Goal: Communication & Community: Share content

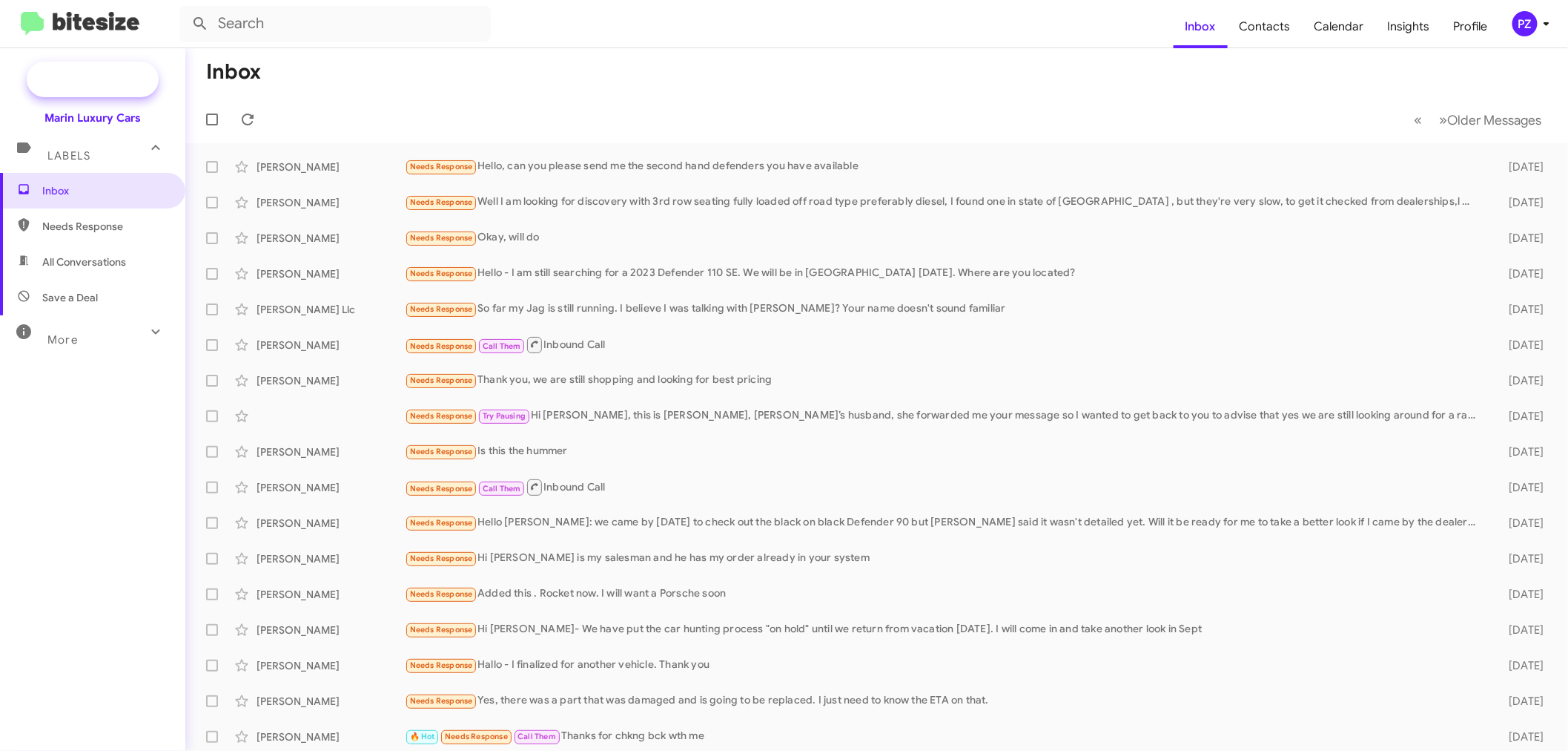
click at [75, 72] on span "New Campaign" at bounding box center [108, 79] width 76 height 15
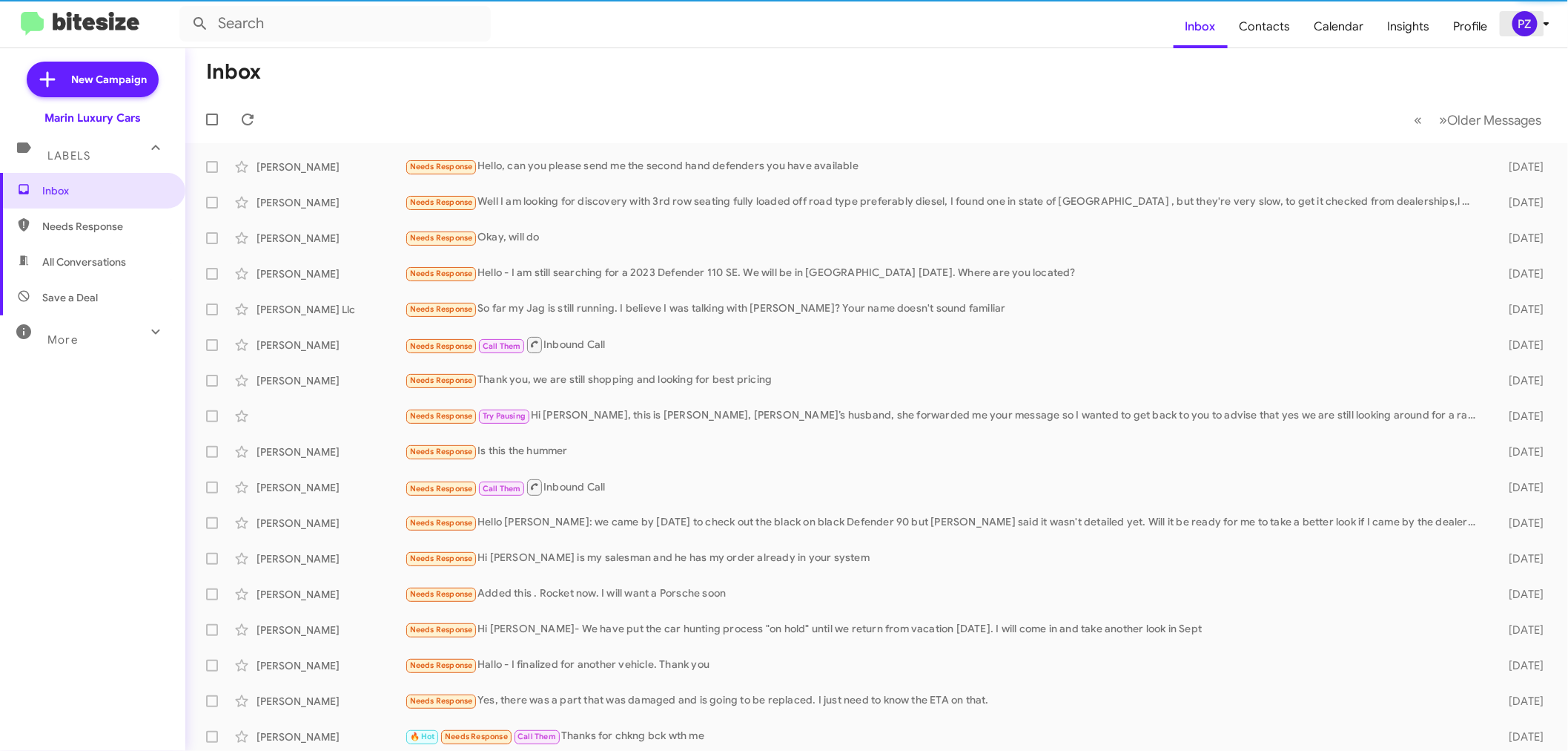
click at [1536, 24] on div "PZ" at bounding box center [1525, 24] width 26 height 26
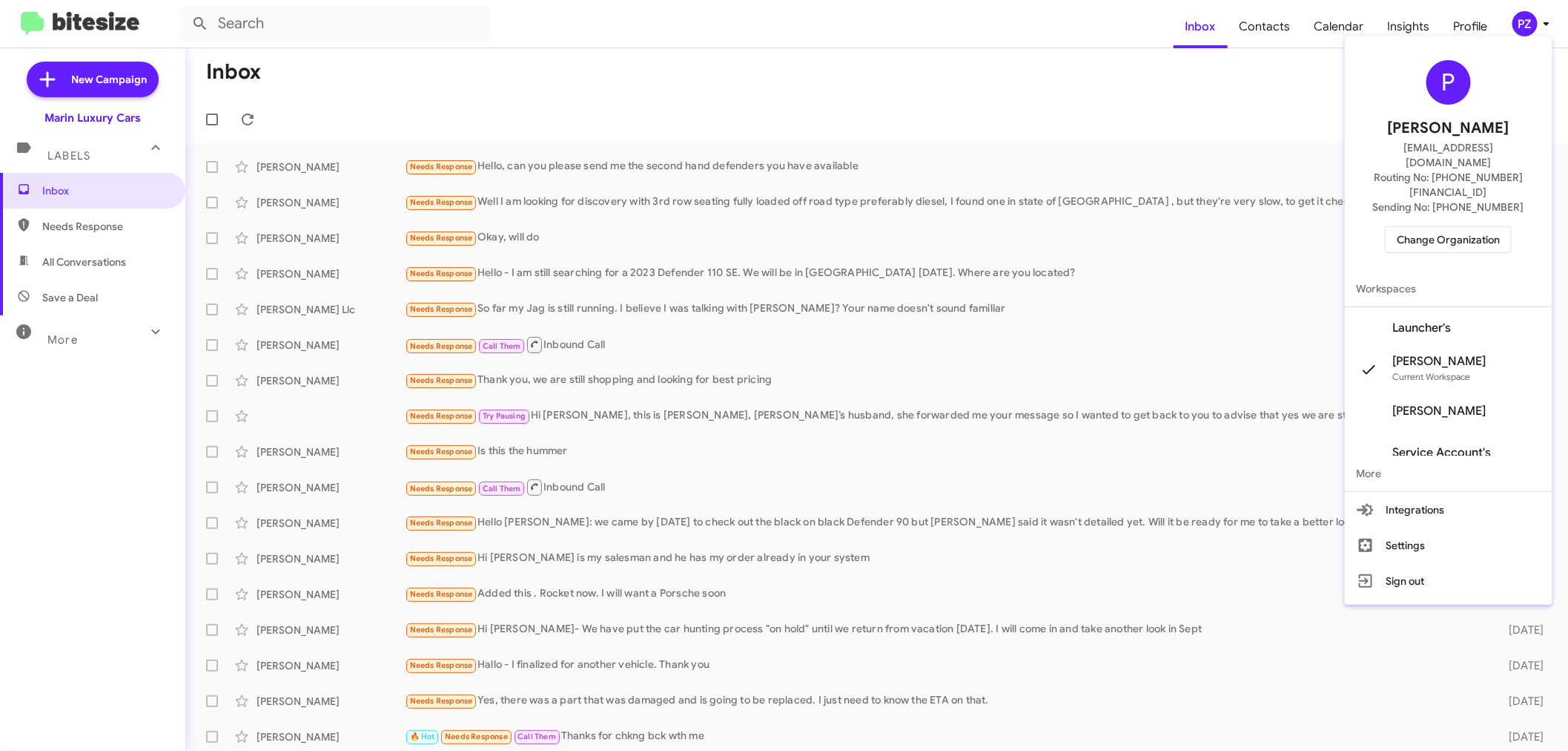
click at [1446, 321] on span "Launcher's" at bounding box center [1422, 328] width 58 height 15
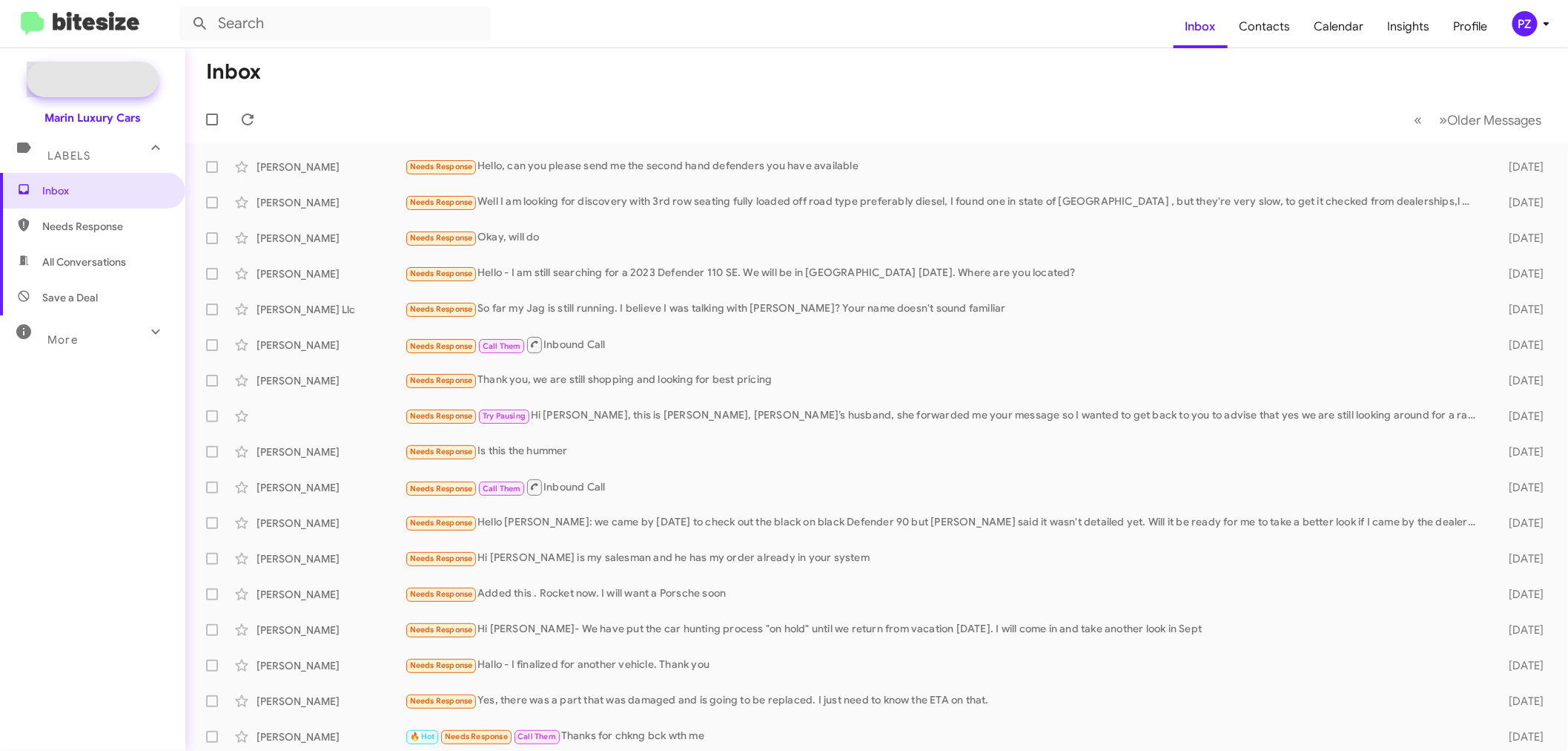
click at [106, 67] on span "New Campaign" at bounding box center [92, 79] width 132 height 36
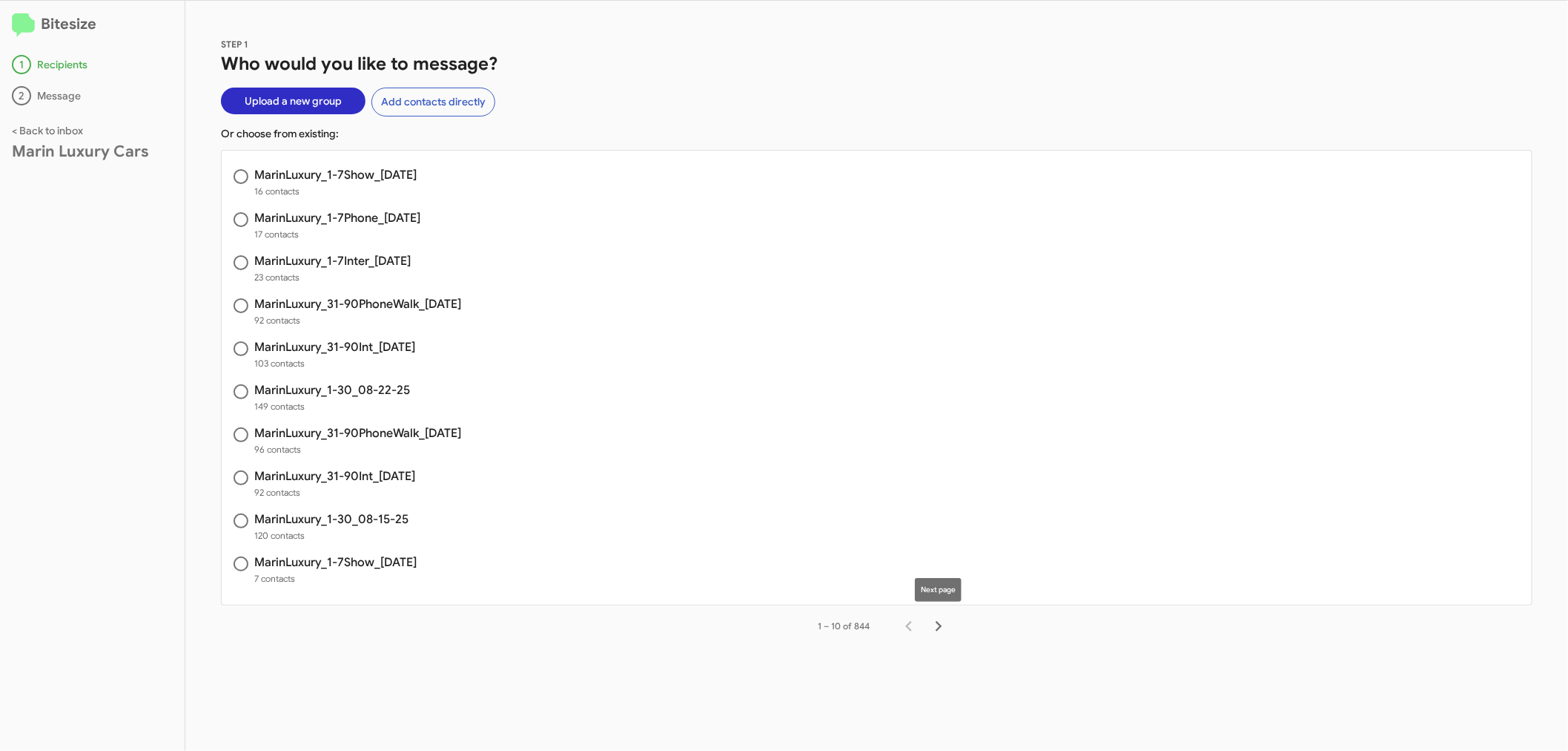
click at [935, 621] on icon "Next page" at bounding box center [938, 626] width 21 height 21
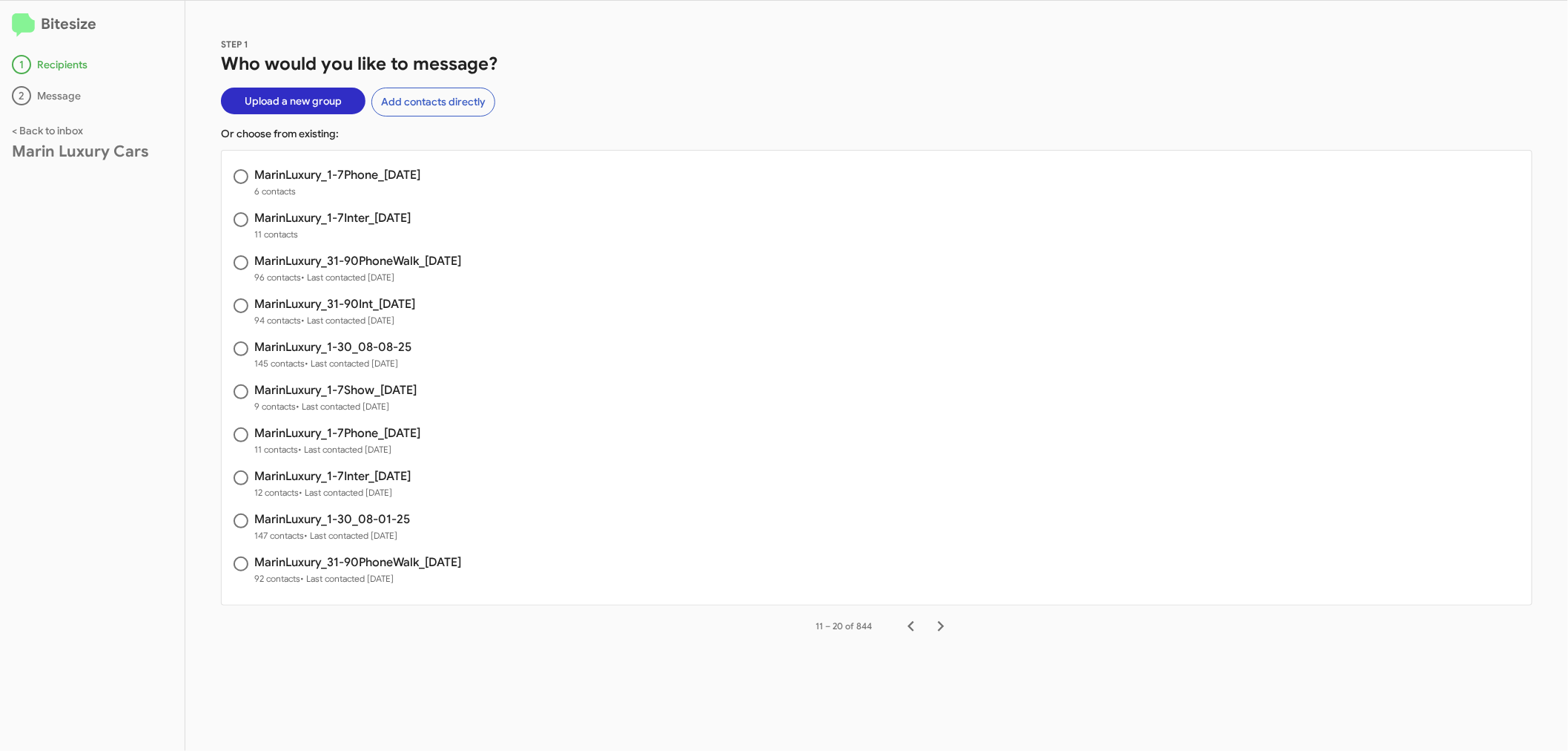
click at [365, 224] on h3 "MarinLuxury_1-7Inter_[DATE]" at bounding box center [333, 218] width 157 height 12
radio input "true"
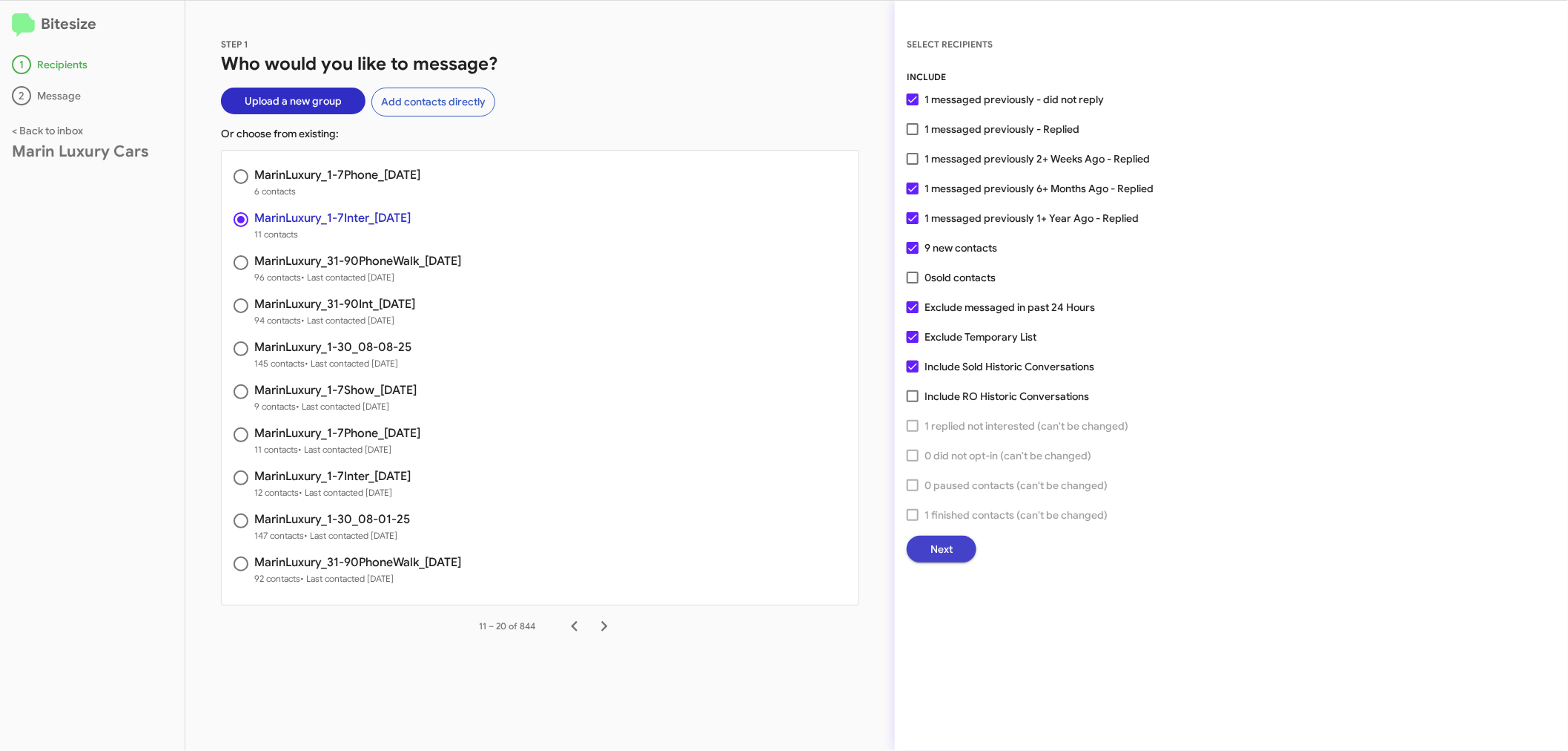
click at [960, 547] on button "Next" at bounding box center [941, 549] width 70 height 26
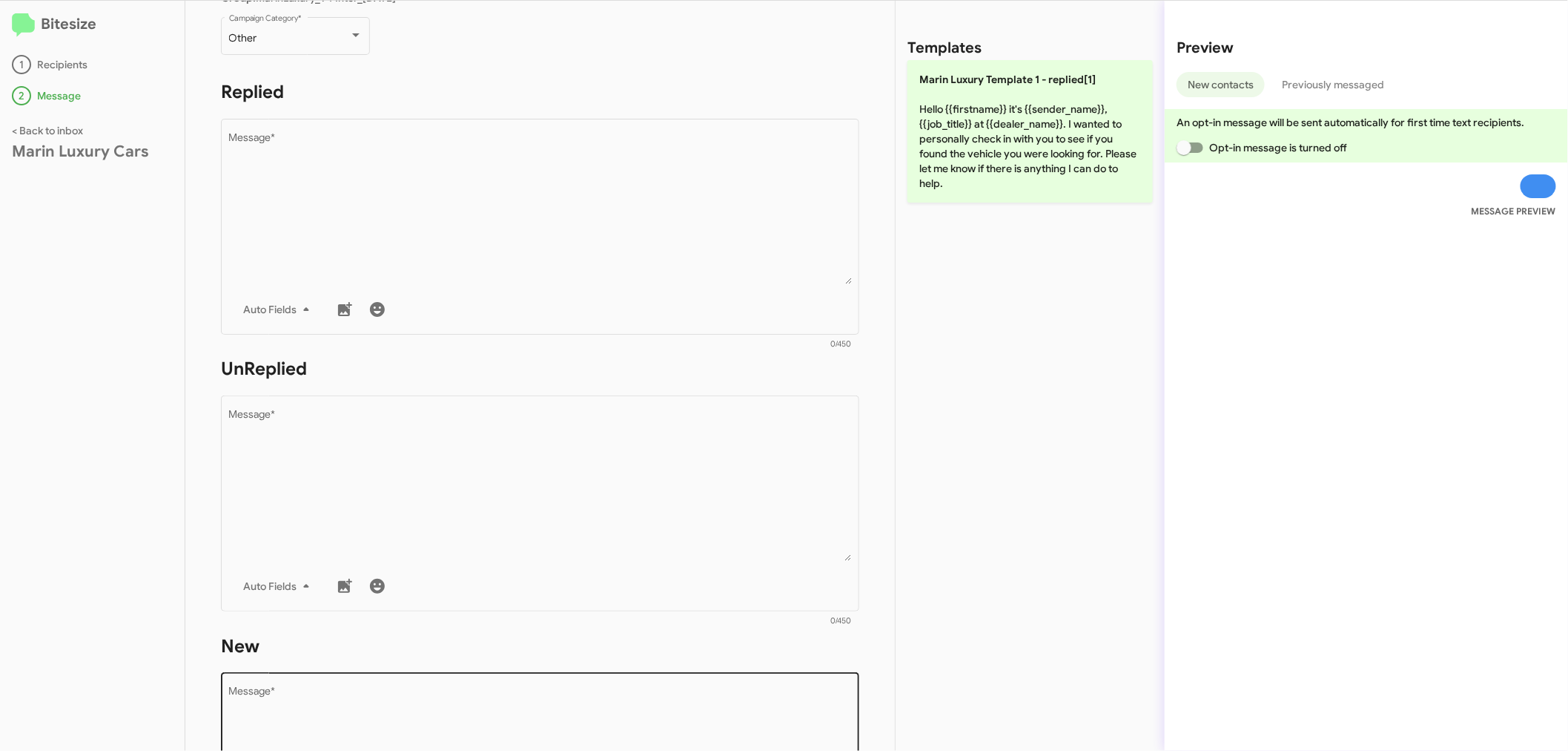
scroll to position [412, 0]
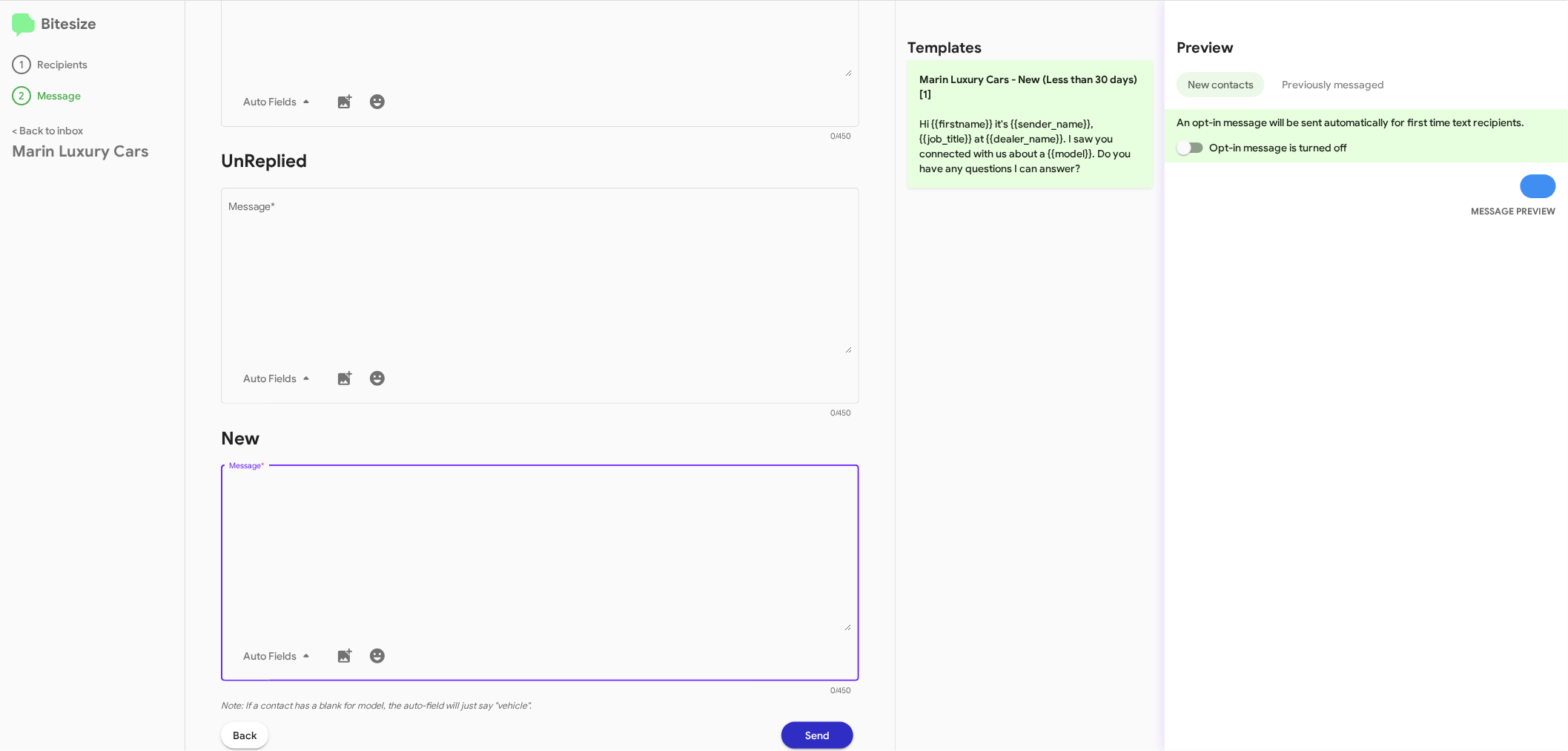
click at [301, 555] on textarea "Message *" at bounding box center [540, 555] width 623 height 151
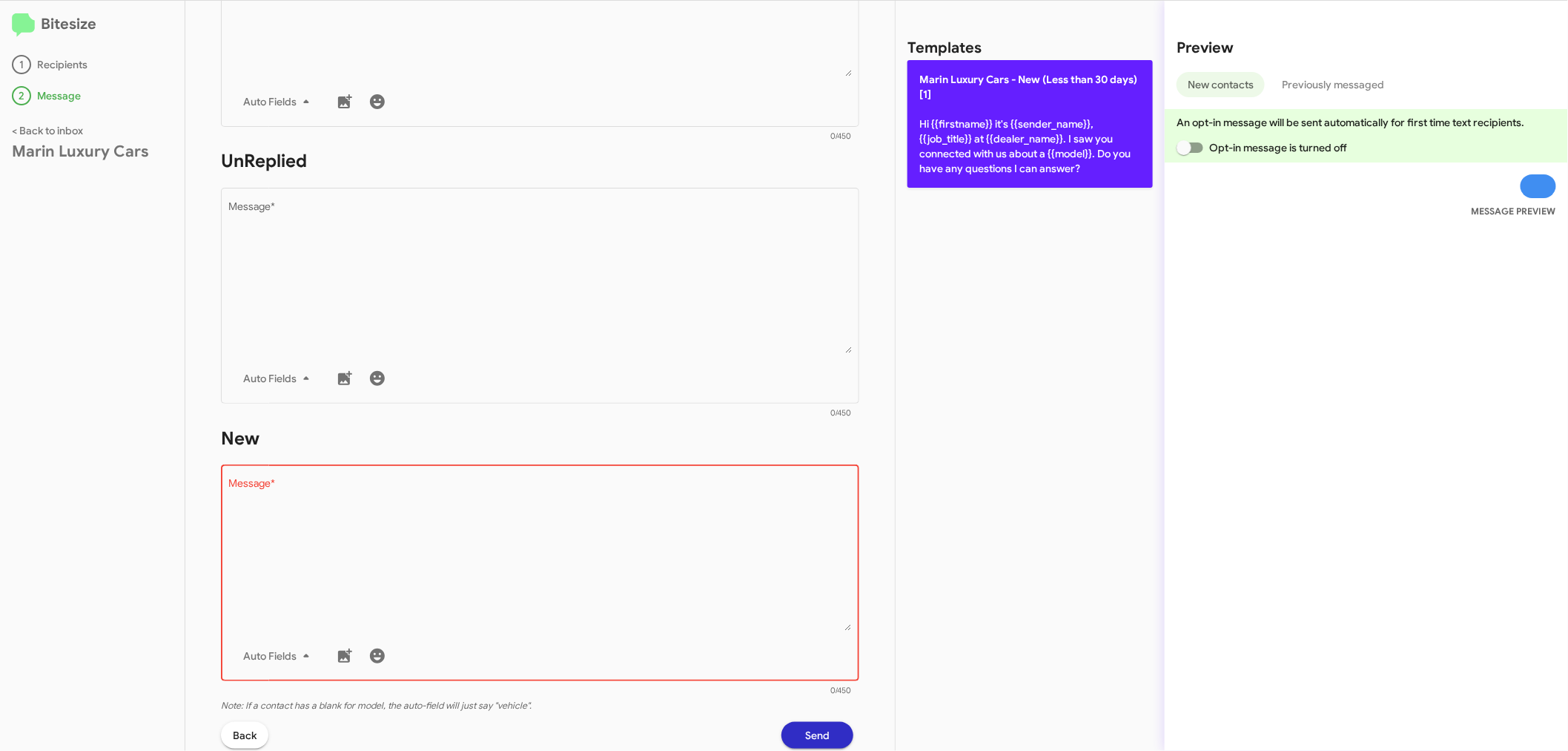
click at [1022, 116] on p "[PERSON_NAME] Cars - New (Less than 30 days)[1] Hi {{firstname}} it's {{sender_…" at bounding box center [1030, 124] width 245 height 128
type textarea "Hi {{firstname}} it's {{sender_name}}, {{job_title}} at {{dealer_name}}. I saw …"
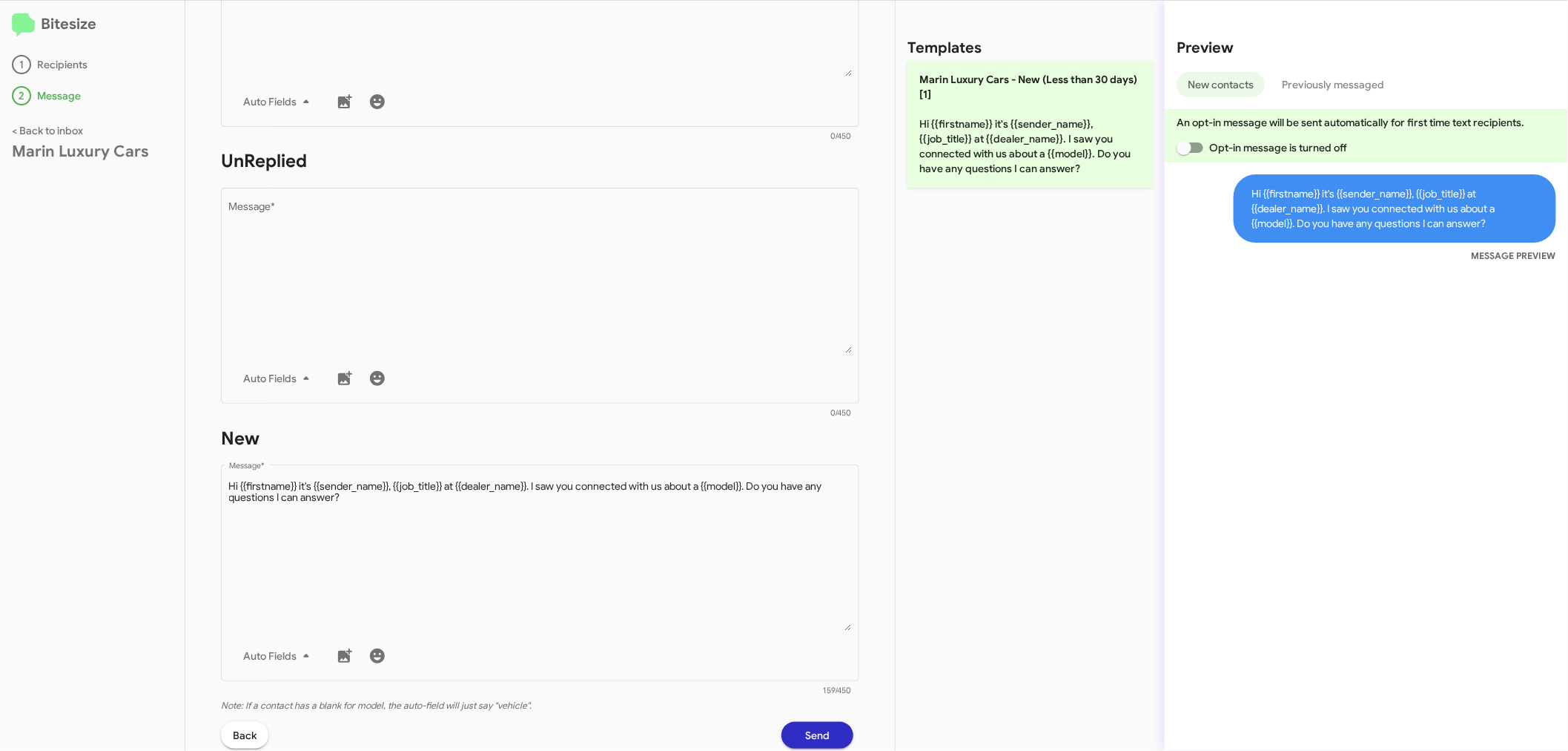
click at [805, 730] on span "Send" at bounding box center [817, 735] width 25 height 26
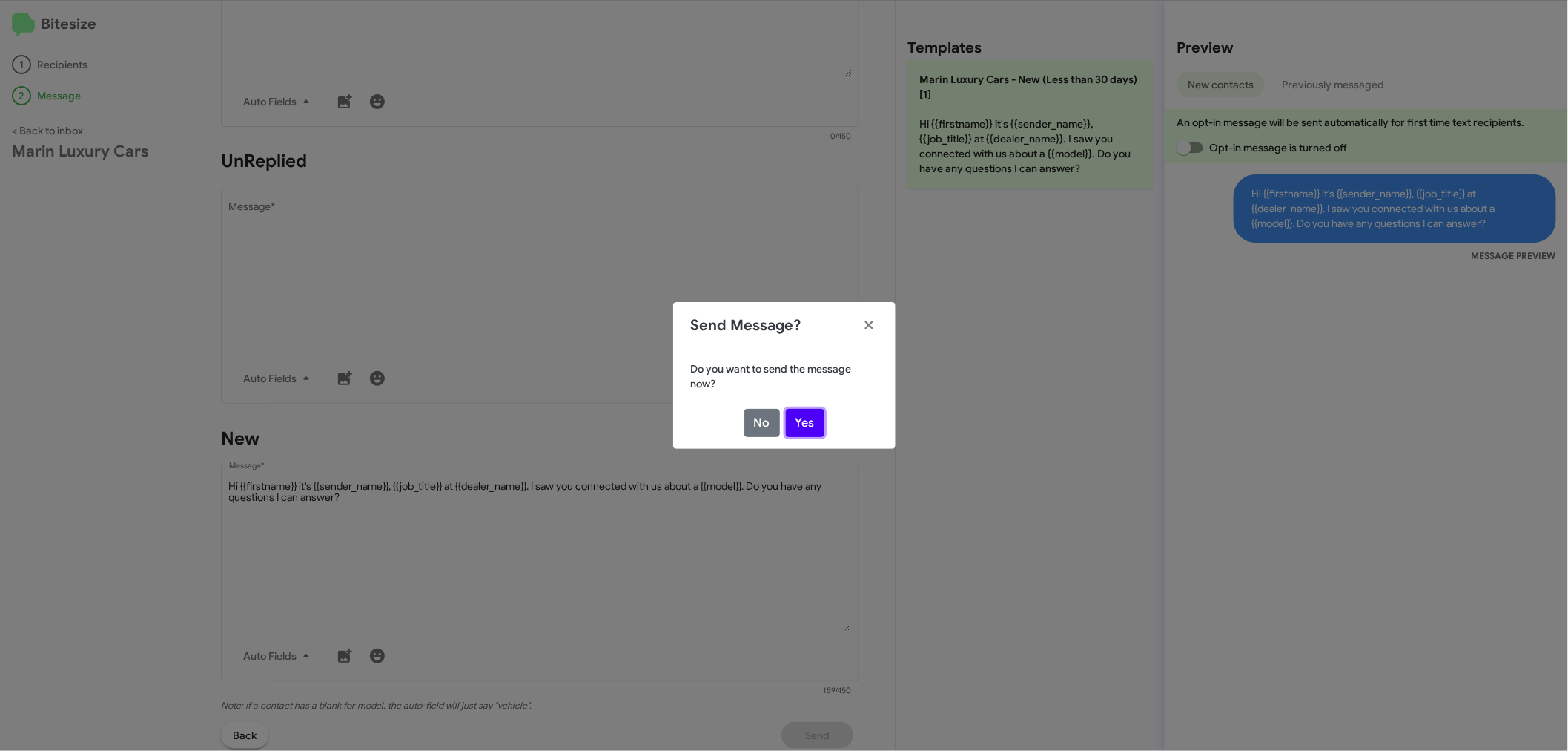
click at [807, 413] on button "Yes" at bounding box center [805, 422] width 38 height 28
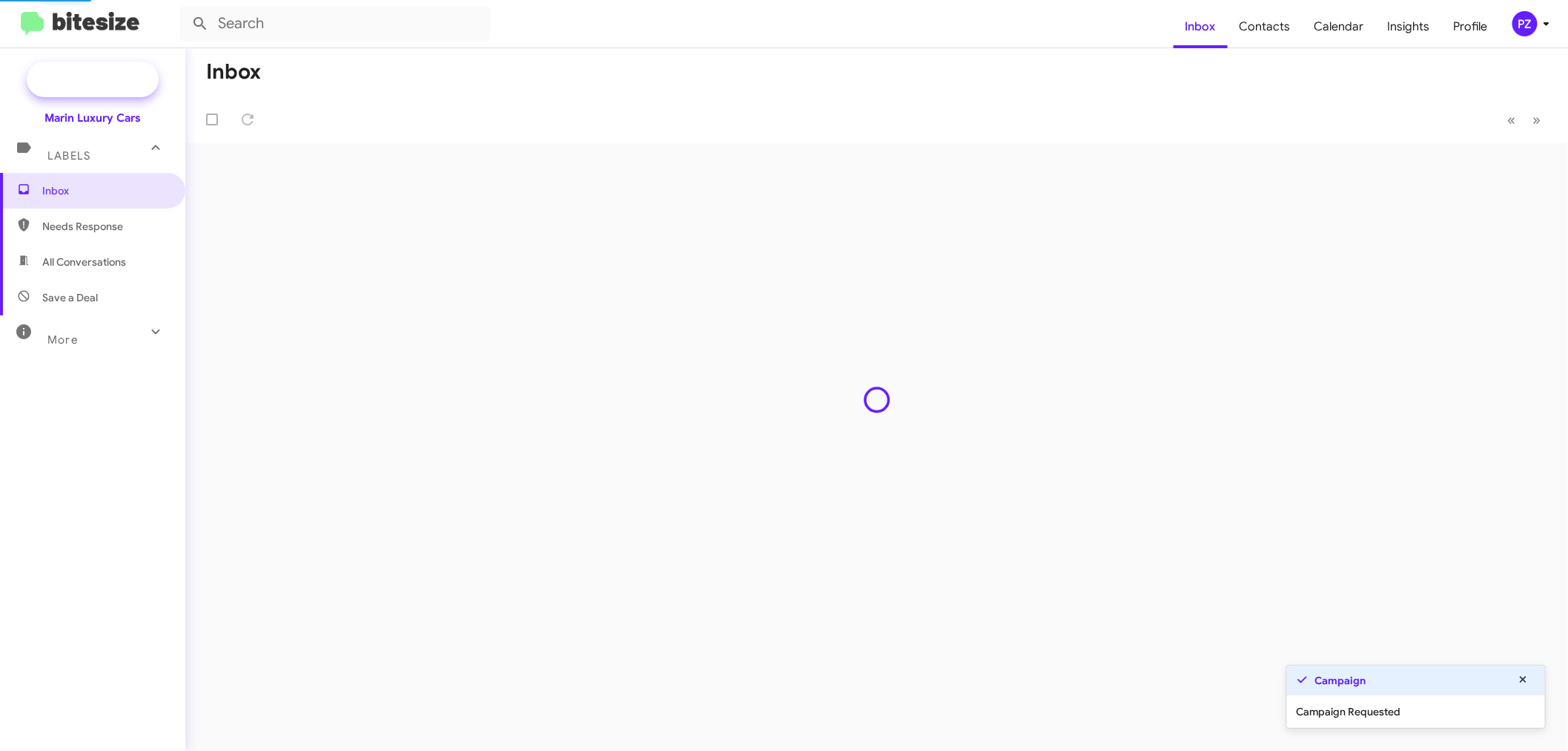
click at [109, 79] on span "New Campaign" at bounding box center [108, 79] width 76 height 15
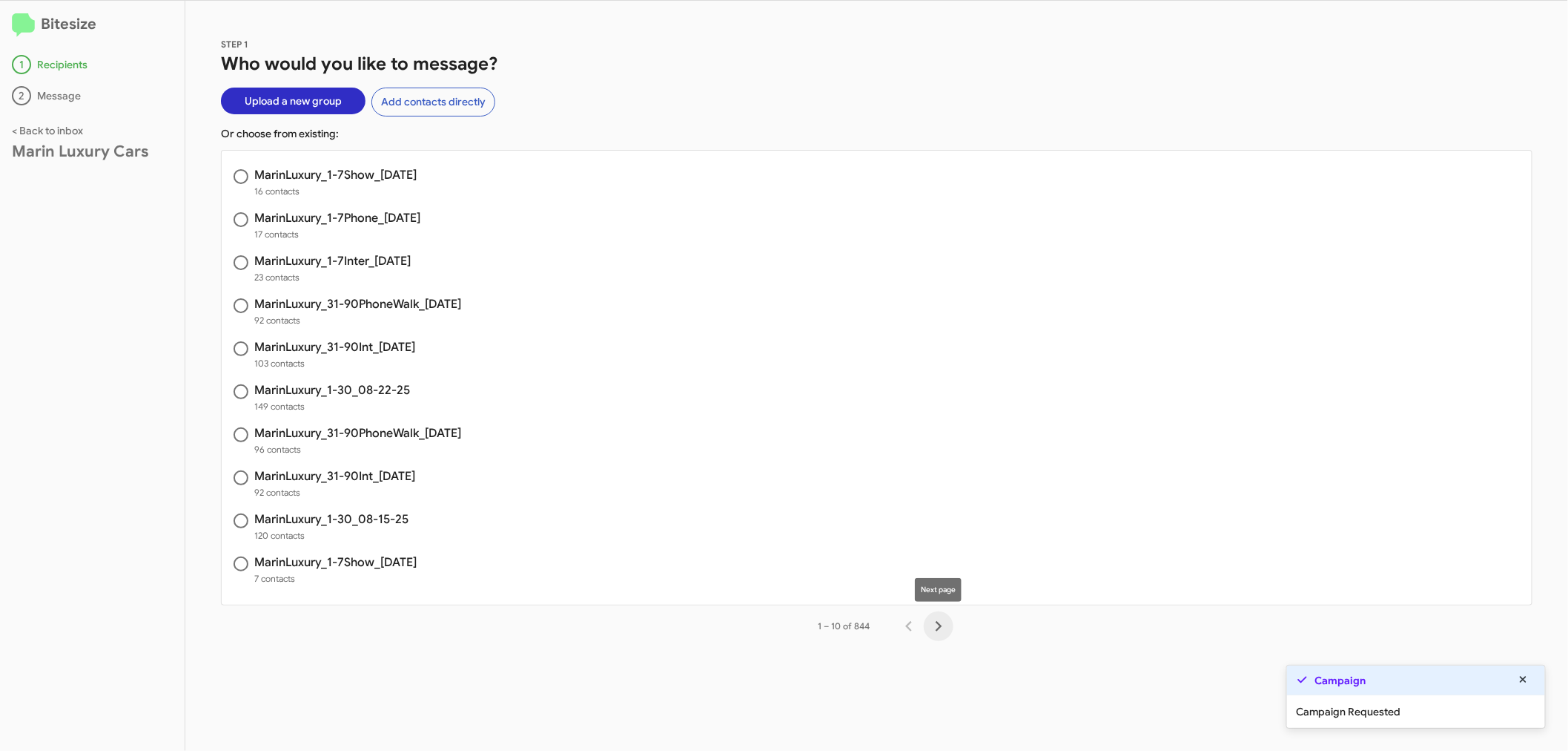
click at [933, 625] on icon "Next page" at bounding box center [938, 626] width 21 height 21
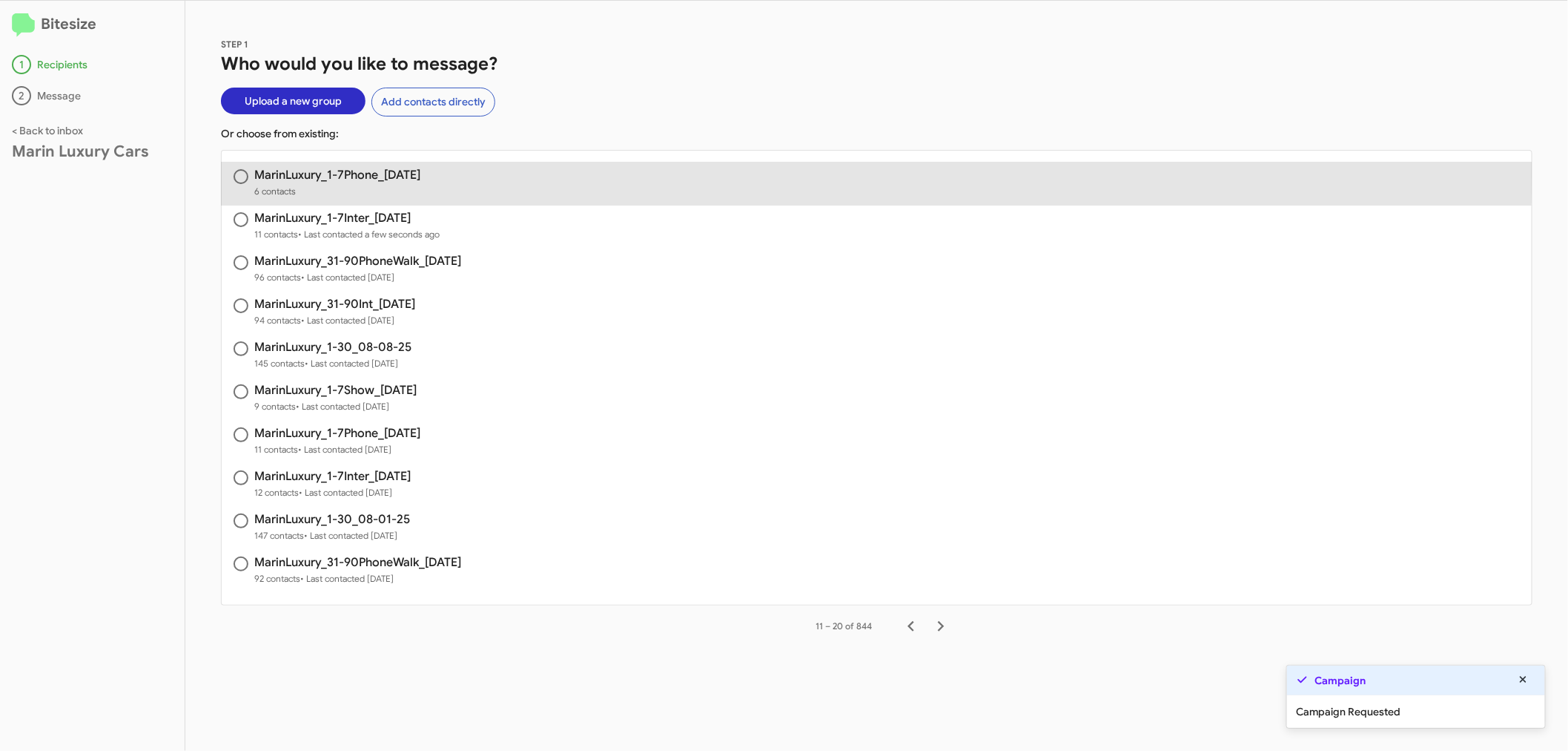
click at [390, 166] on span "MarinLuxury_1-7Phone_[DATE] 6 contacts" at bounding box center [876, 183] width 1310 height 43
radio input "true"
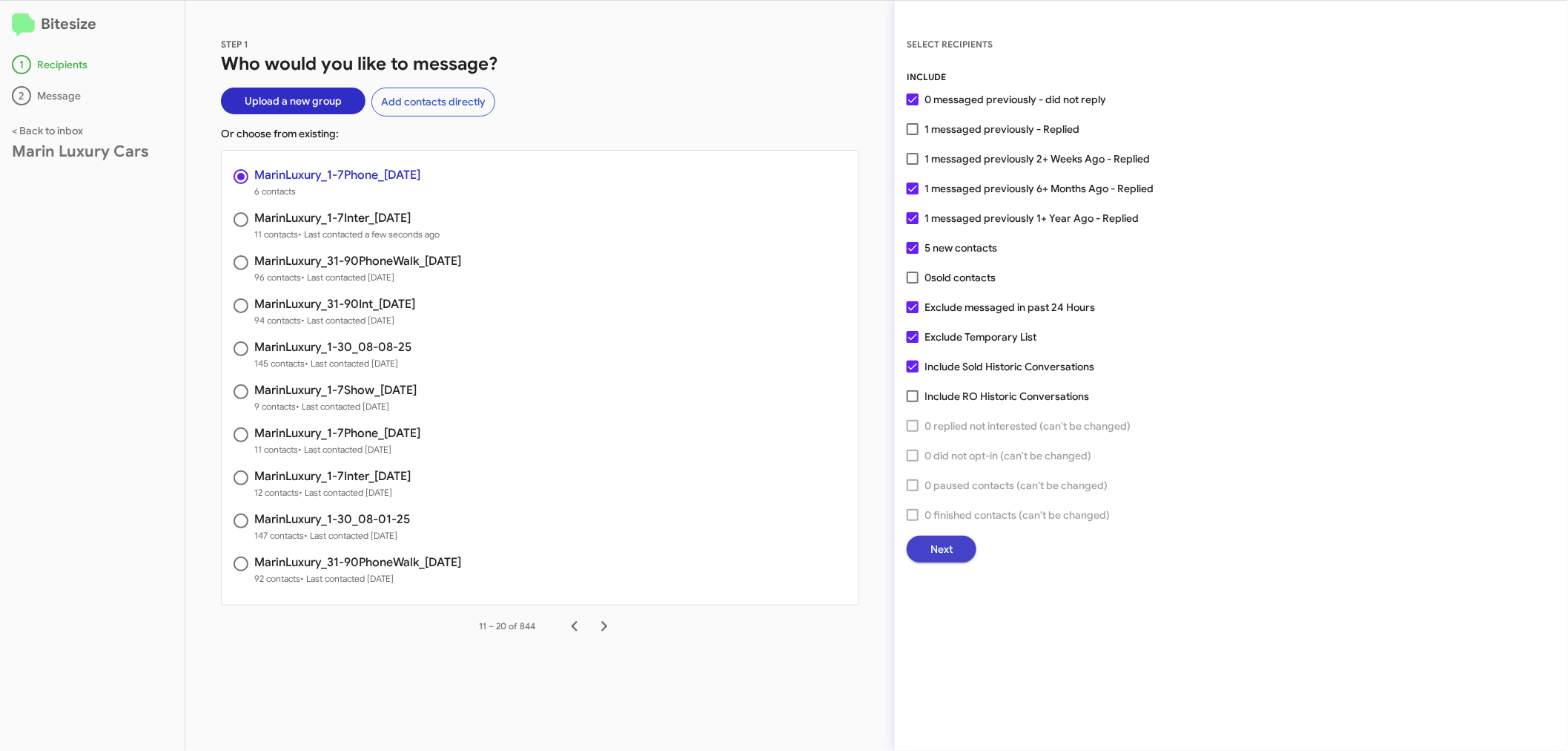
click at [936, 541] on span "Next" at bounding box center [941, 549] width 22 height 26
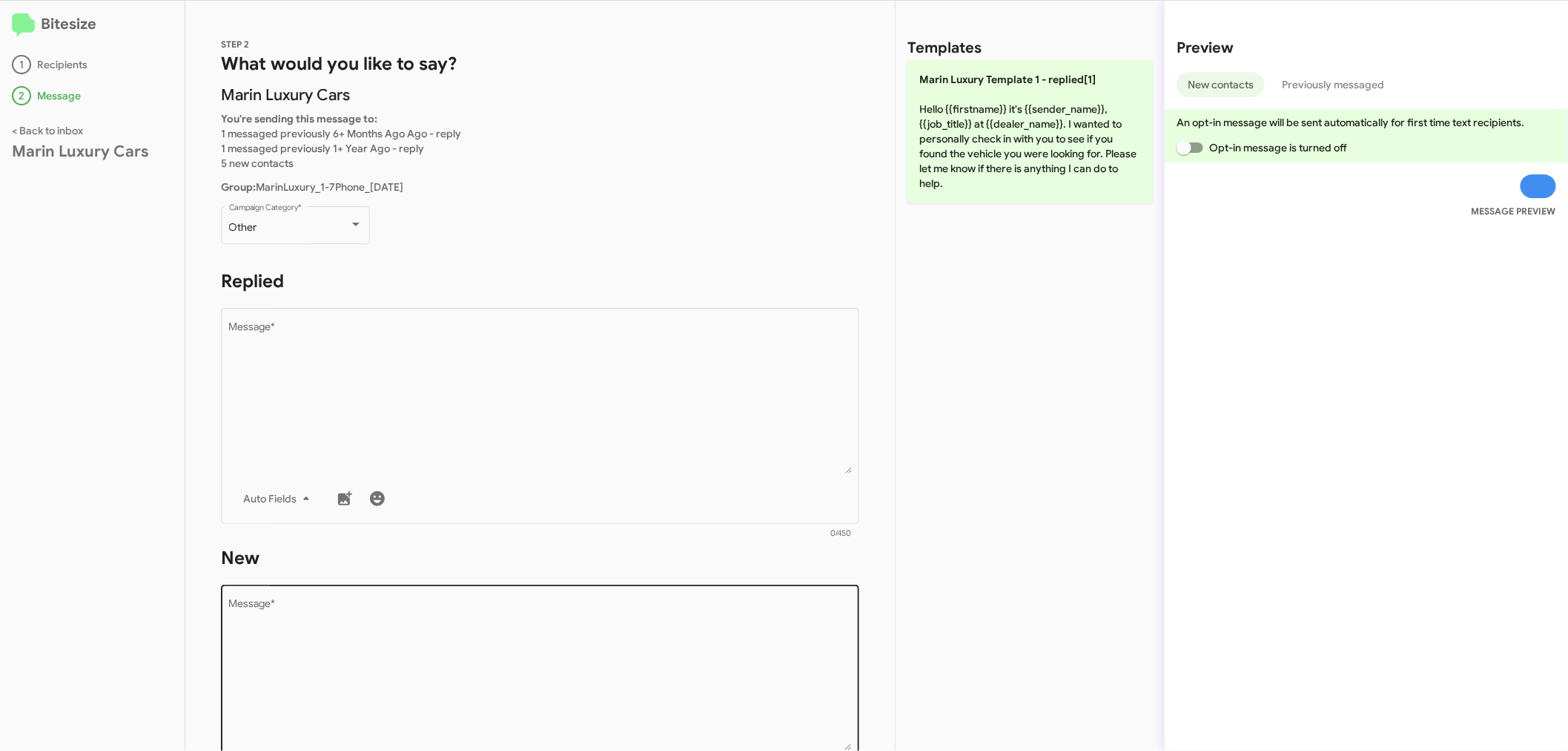
click at [417, 624] on textarea "Message *" at bounding box center [540, 674] width 623 height 151
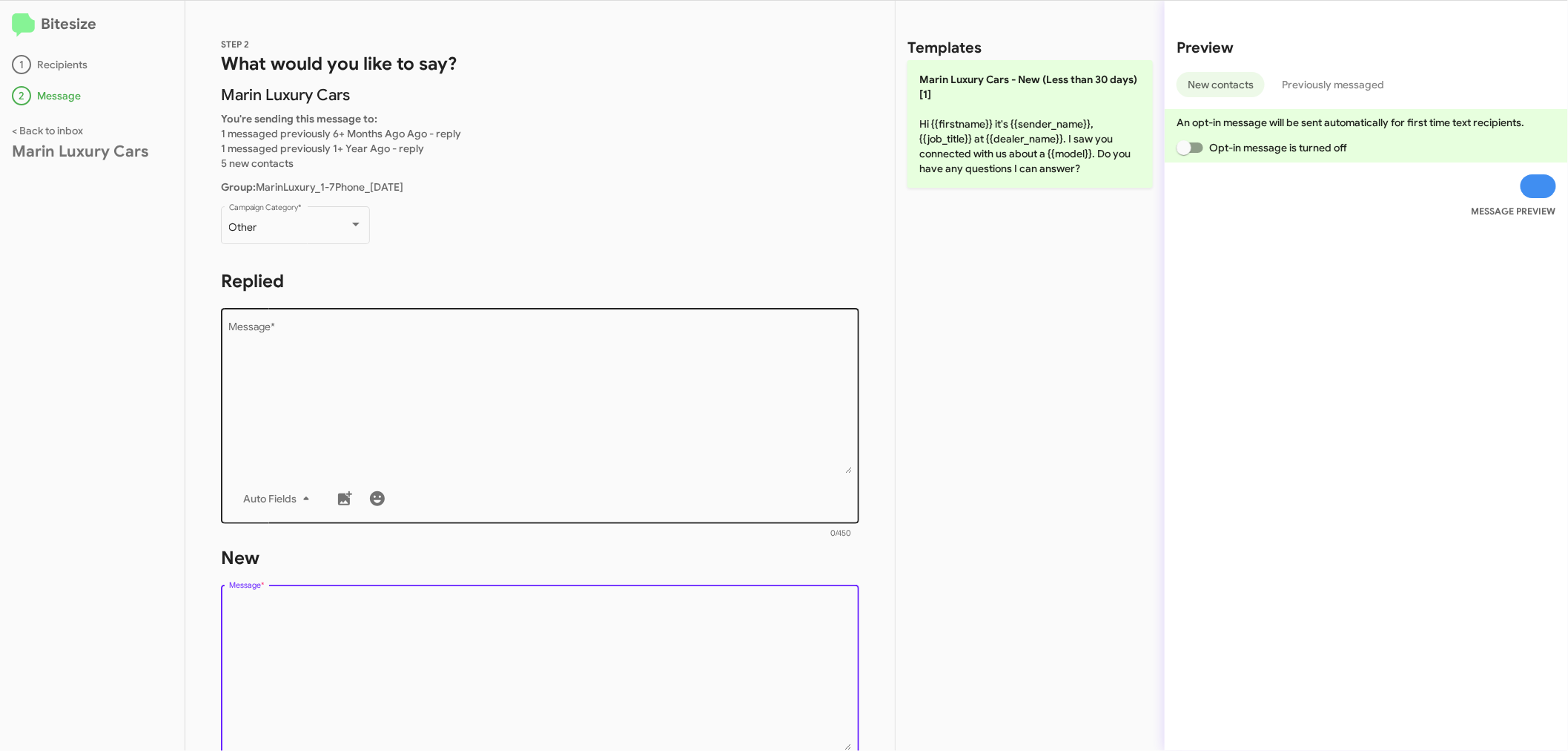
click at [485, 396] on textarea "Message *" at bounding box center [540, 397] width 623 height 151
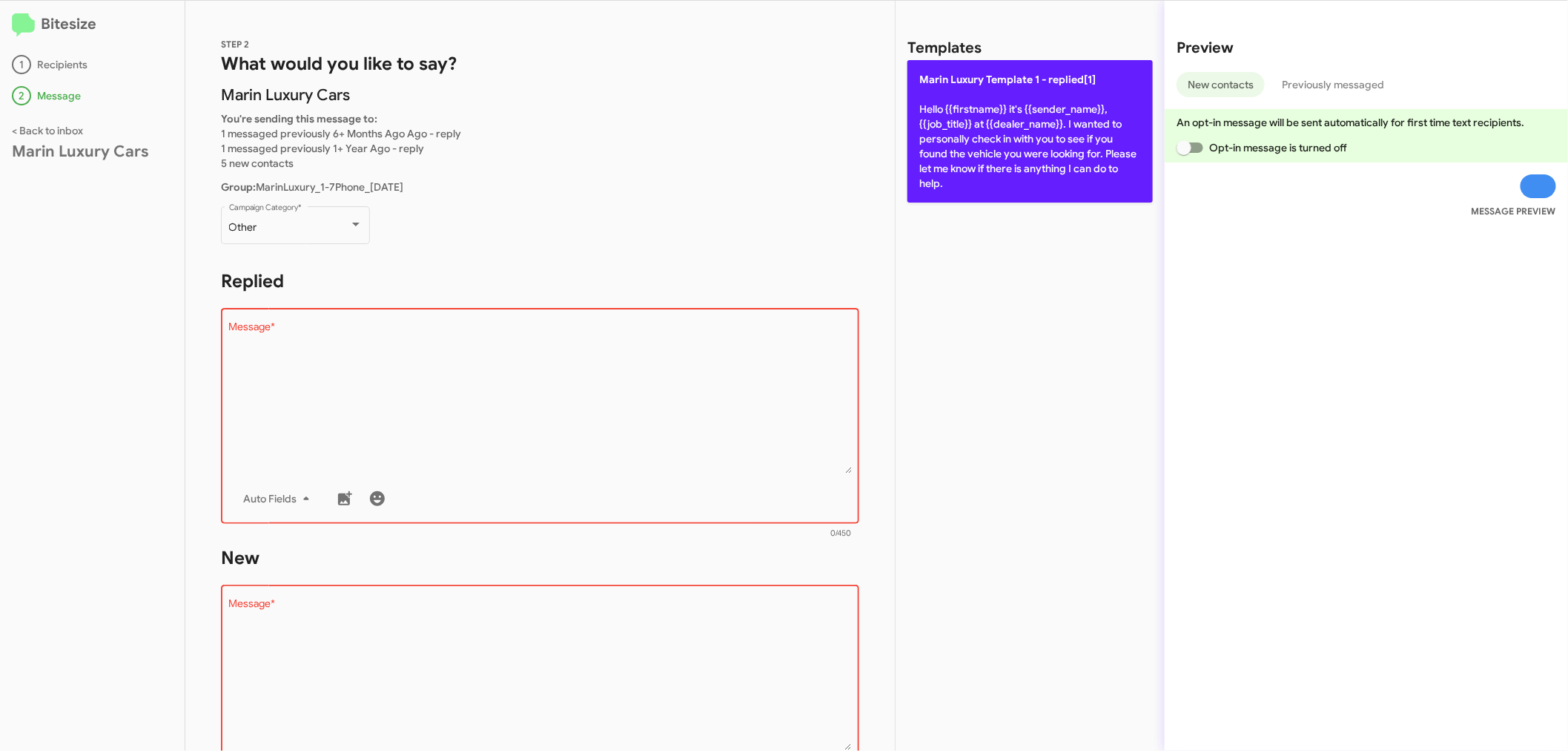
click at [1047, 150] on p "[PERSON_NAME] Template 1 - replied[1] Hello {{firstname}} it's {{sender_name}},…" at bounding box center [1030, 131] width 245 height 142
type textarea "Hello {{firstname}} it's {{sender_name}}, {{job_title}} at {{dealer_name}}. I w…"
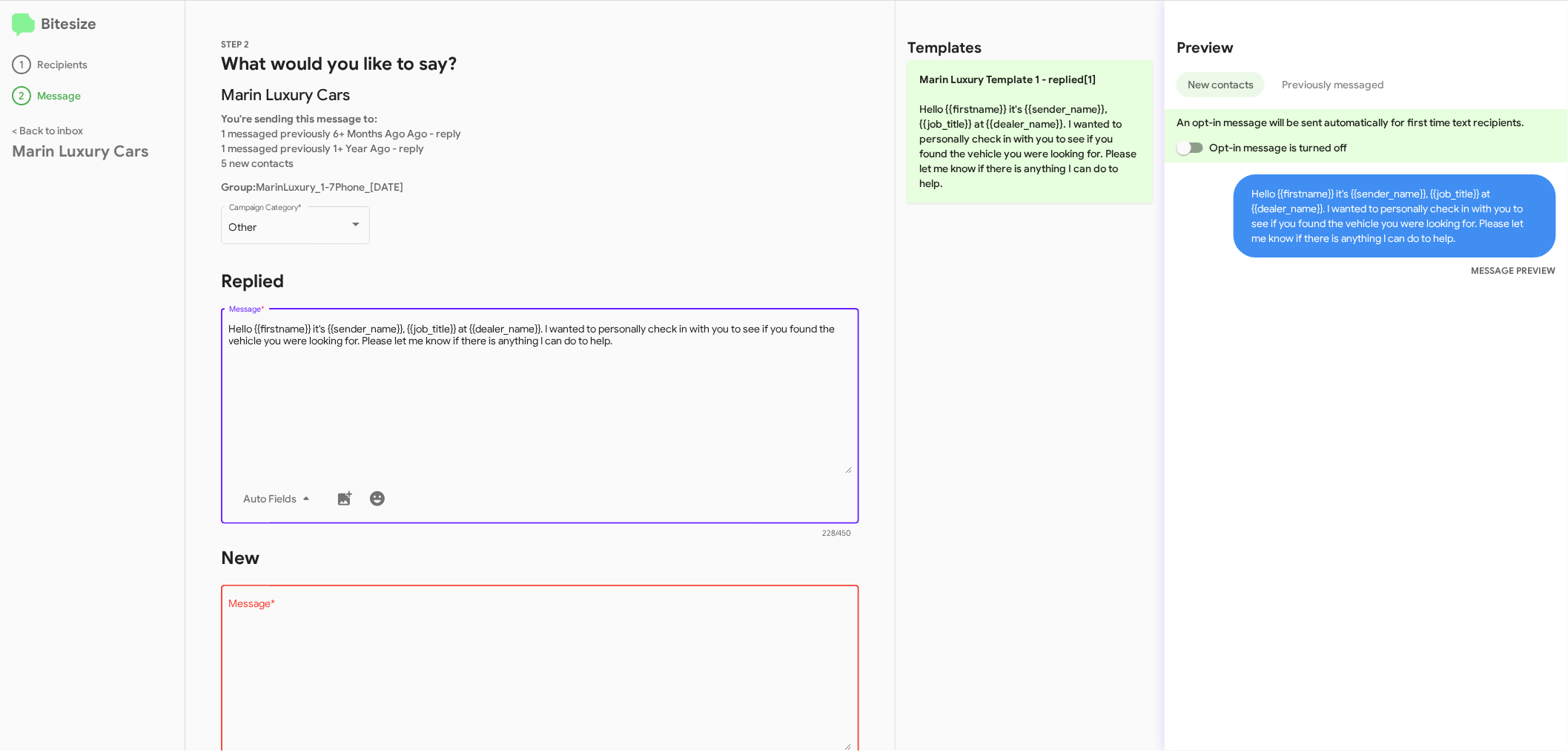
drag, startPoint x: 231, startPoint y: 327, endPoint x: 708, endPoint y: 360, distance: 478.1
click at [708, 360] on textarea "Message *" at bounding box center [540, 397] width 623 height 151
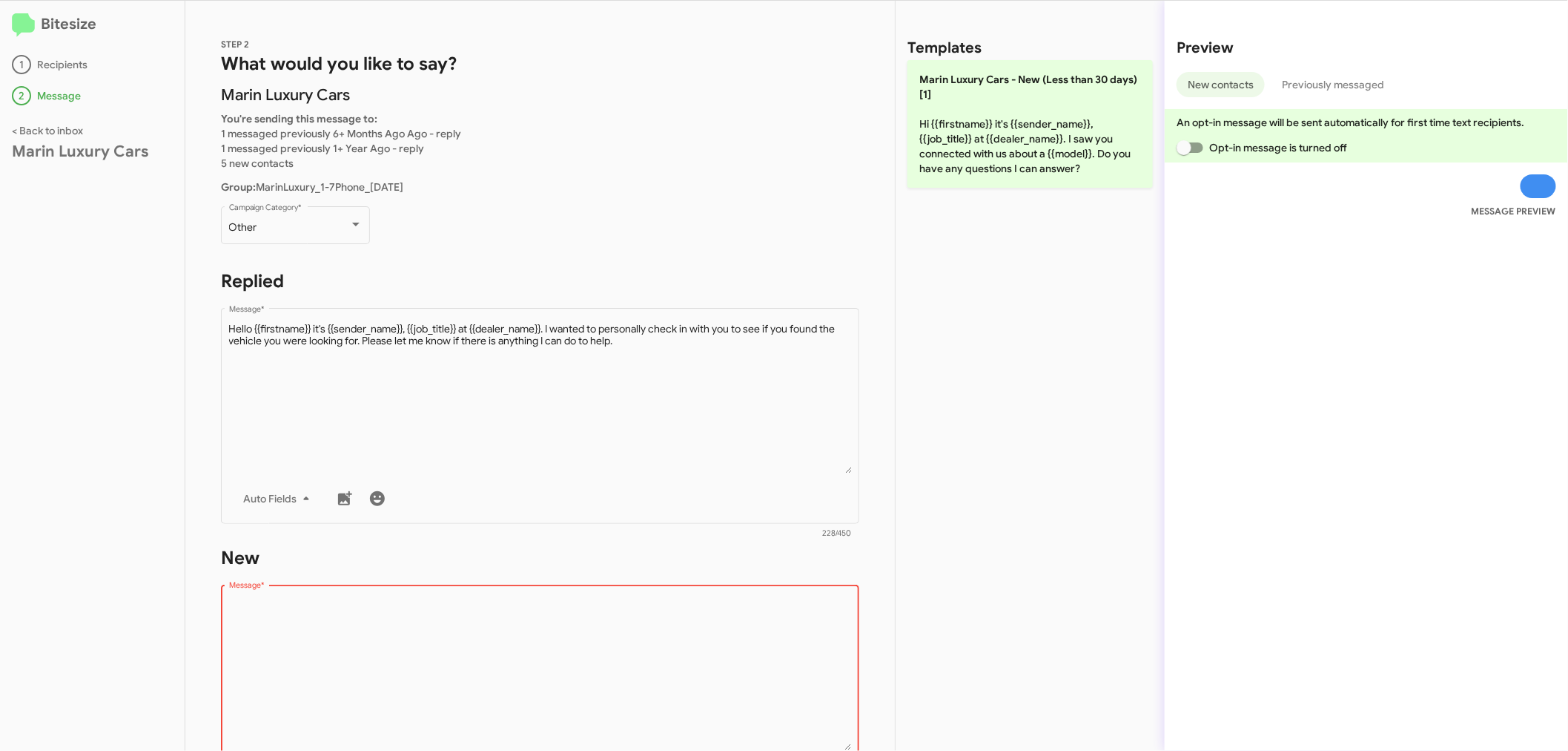
click at [313, 622] on textarea "Message *" at bounding box center [540, 674] width 623 height 151
paste textarea "Hello {{firstname}} it's {{sender_name}}, {{job_title}} at {{dealer_name}}. I w…"
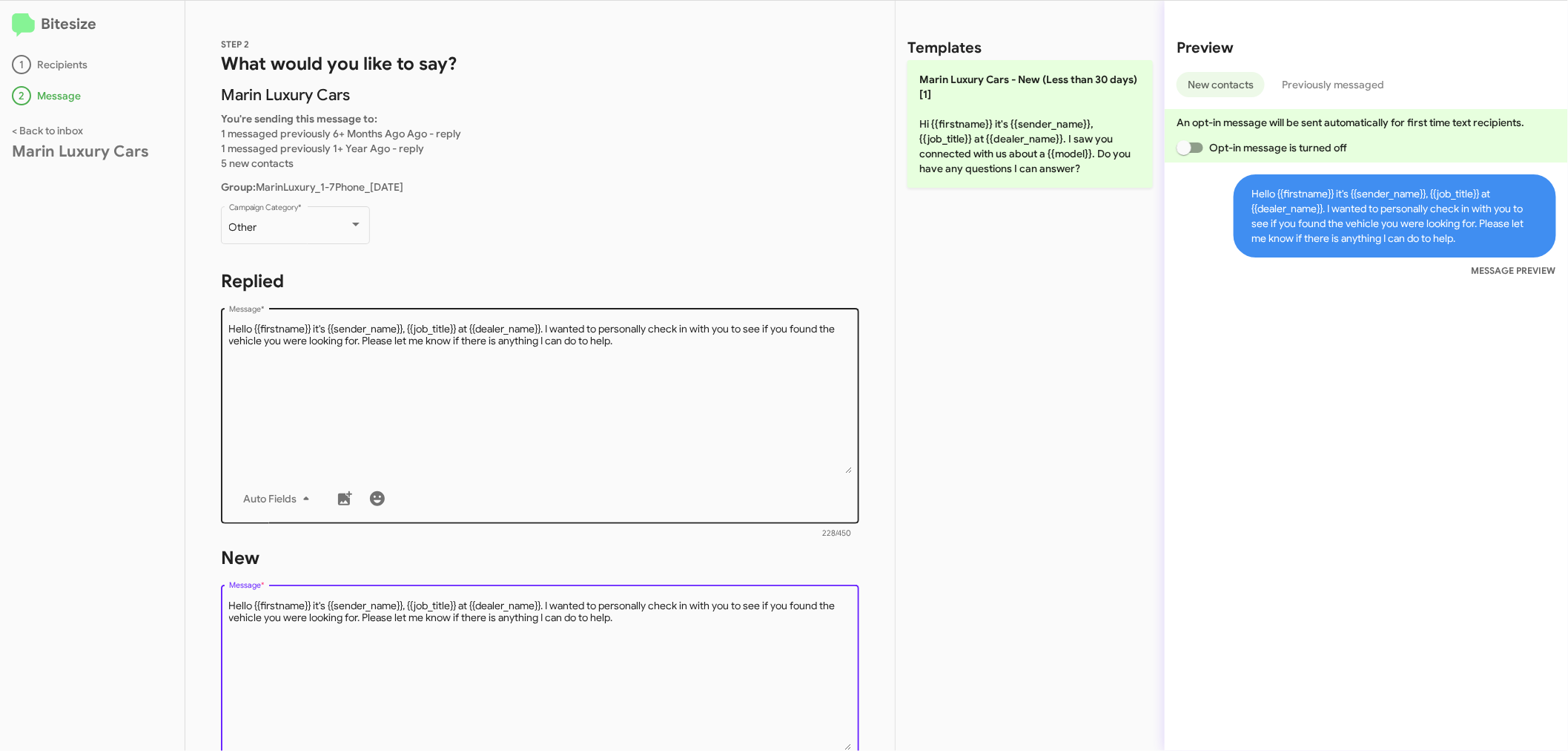
type textarea "Hello {{firstname}} it's {{sender_name}}, {{job_title}} at {{dealer_name}}. I w…"
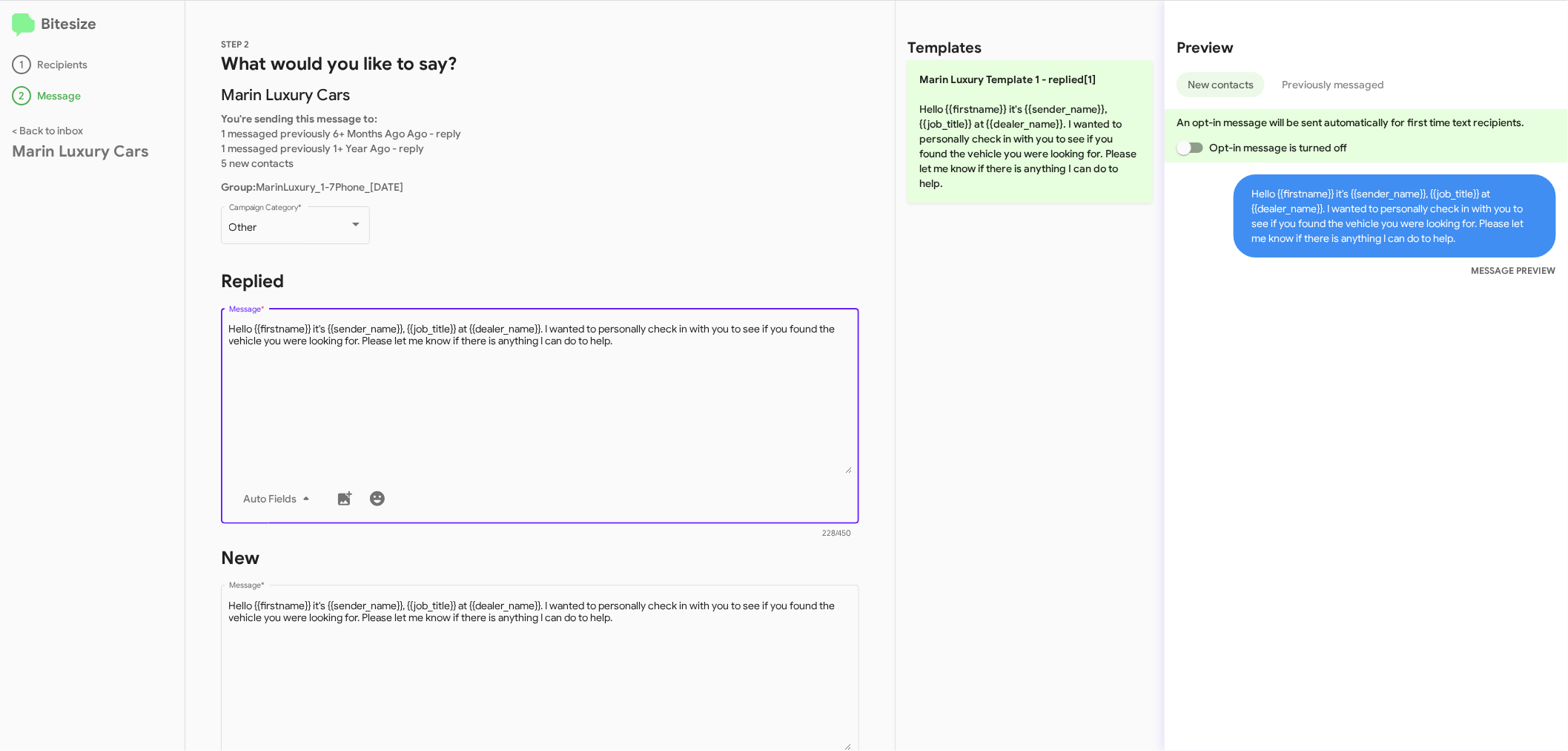
drag, startPoint x: 591, startPoint y: 341, endPoint x: 208, endPoint y: 324, distance: 383.4
click at [208, 324] on div "STEP 2 What would you like to say? [PERSON_NAME] Cars You're sending this messa…" at bounding box center [539, 376] width 710 height 750
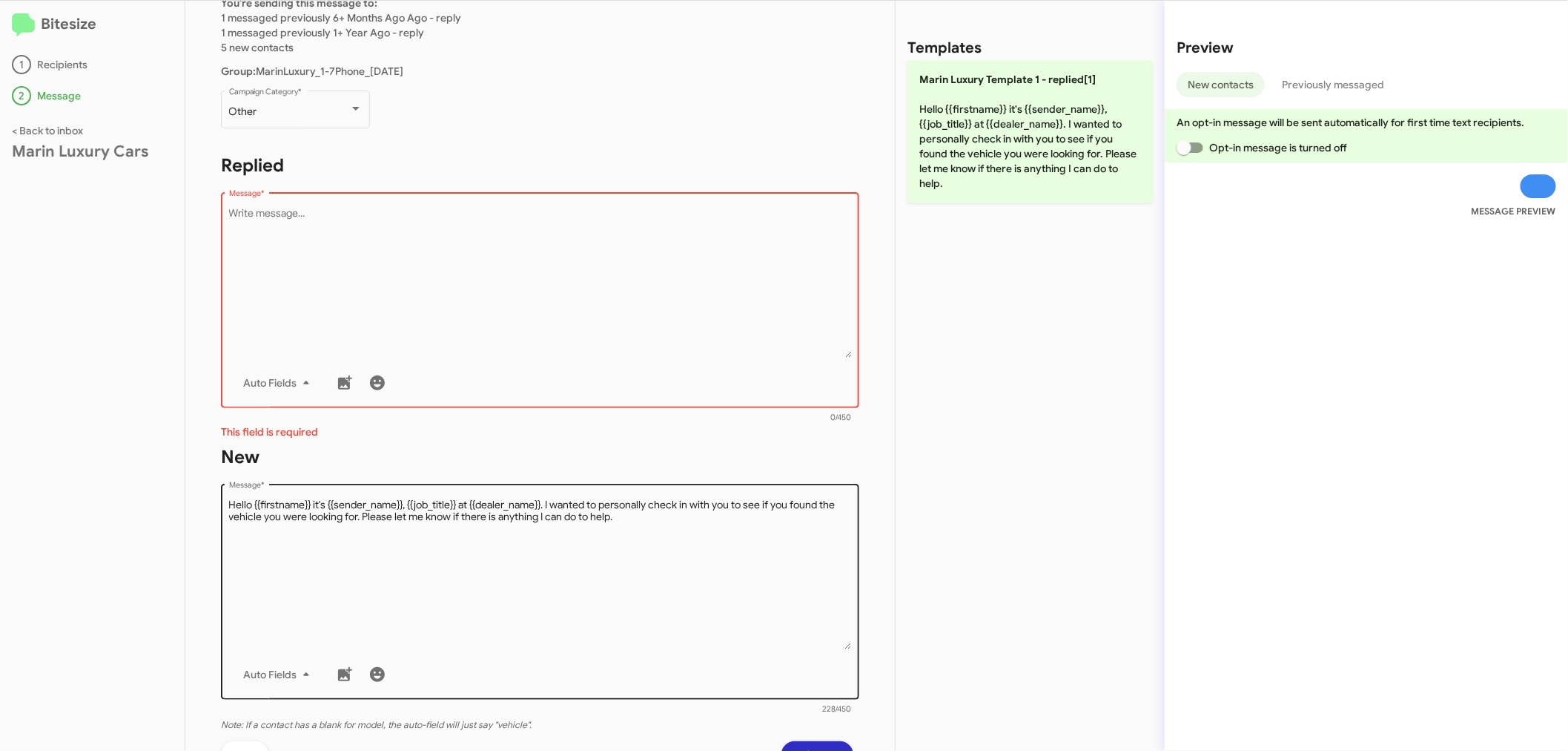
scroll to position [271, 0]
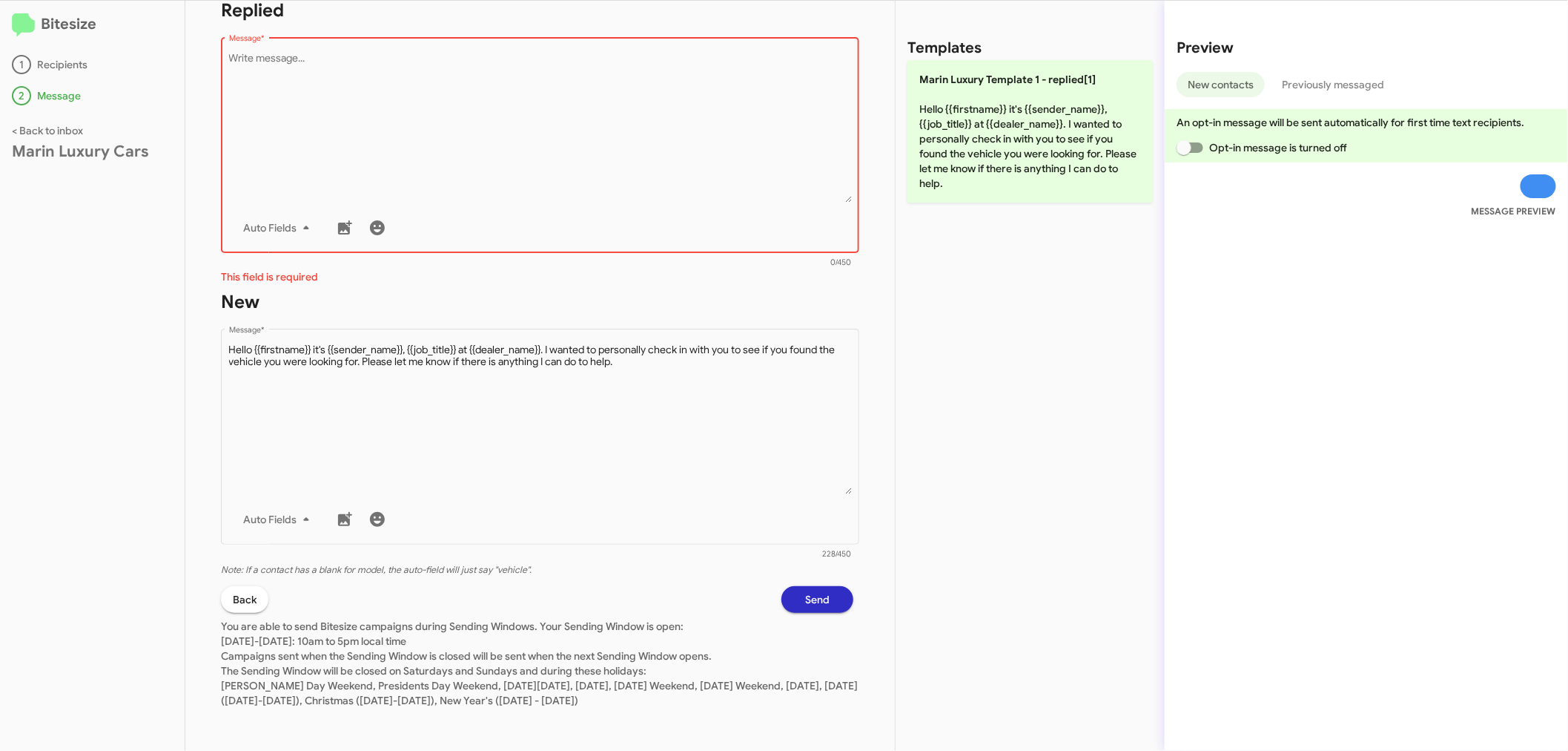
click at [811, 596] on span "Send" at bounding box center [817, 599] width 25 height 26
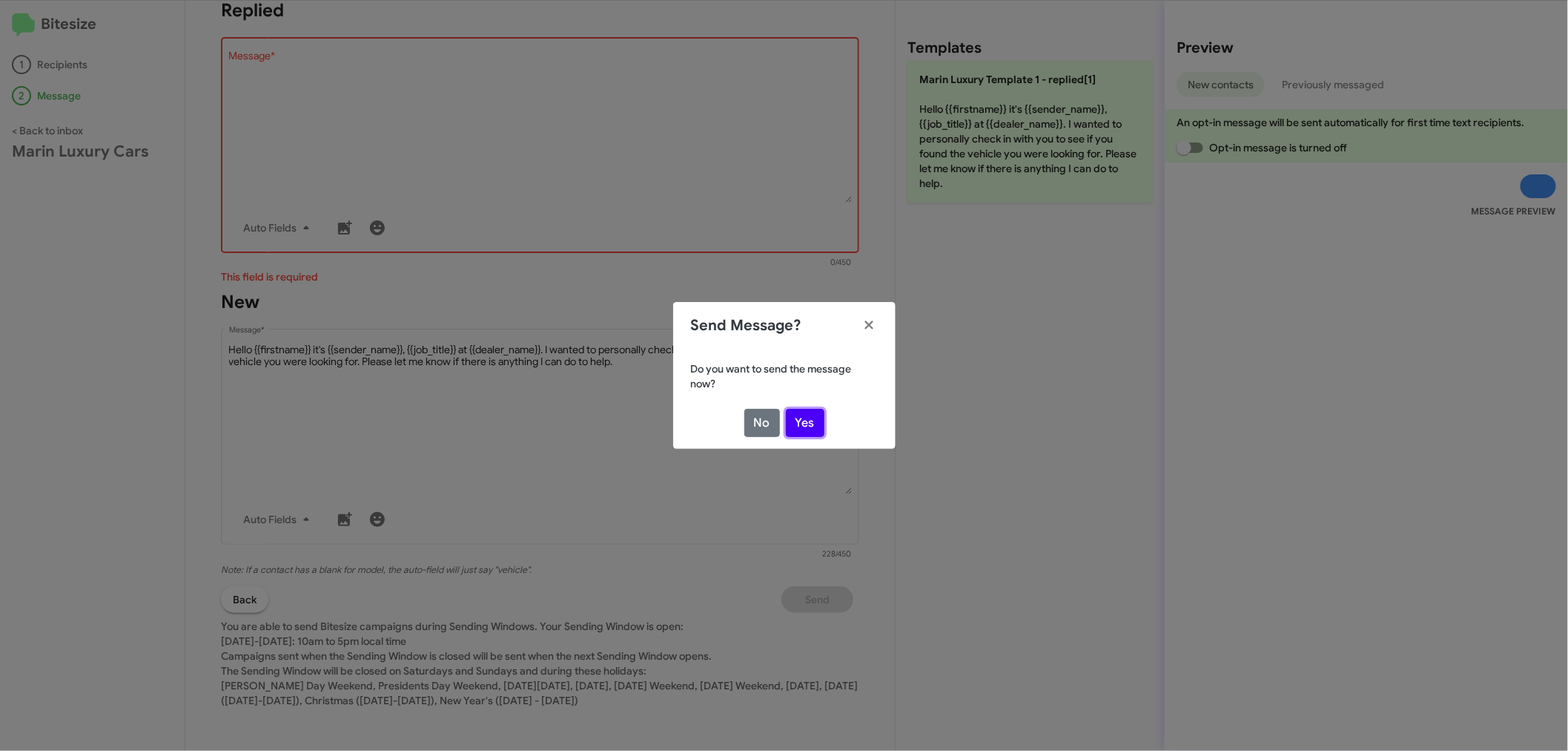
click at [819, 419] on button "Yes" at bounding box center [805, 422] width 38 height 28
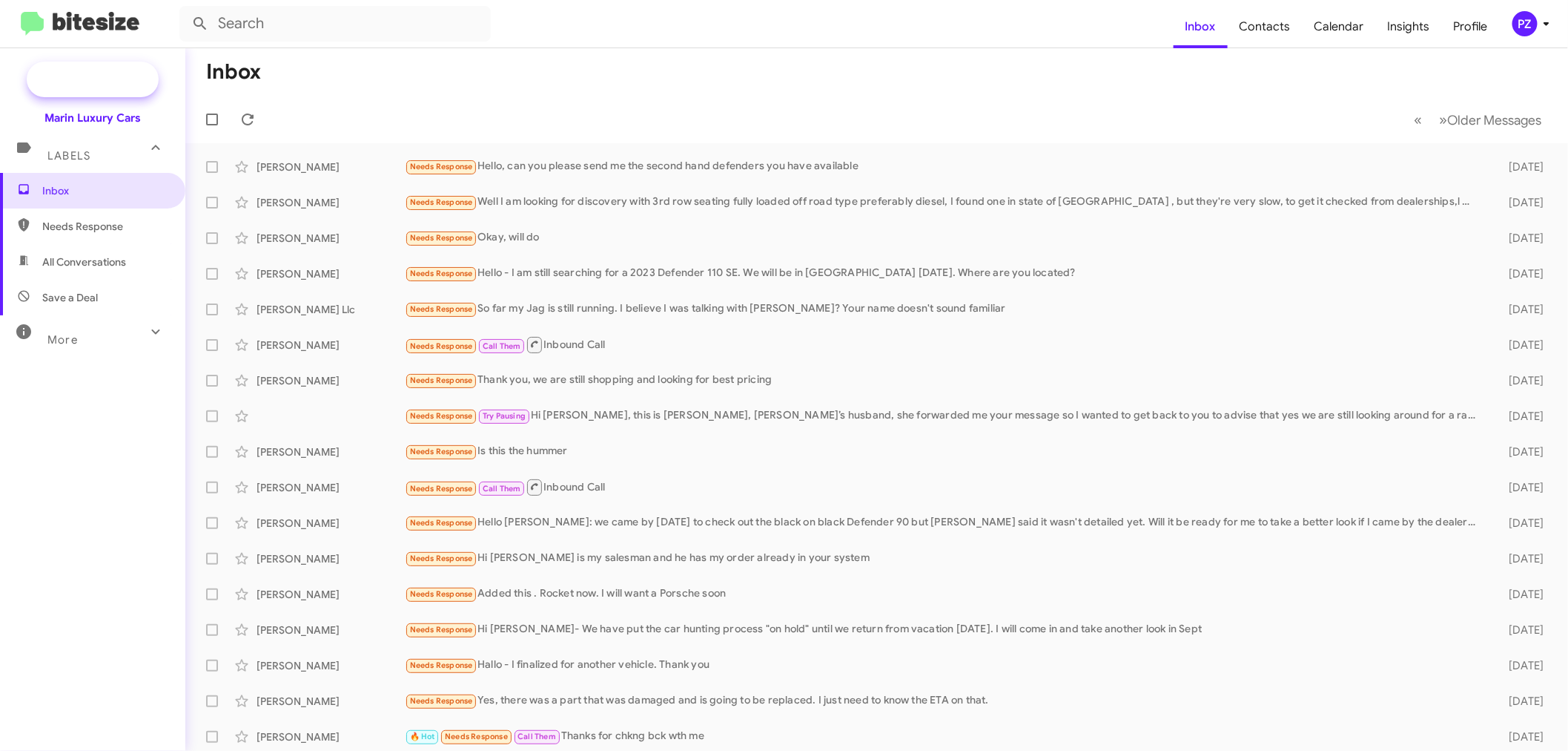
click at [90, 74] on span "New Campaign" at bounding box center [108, 79] width 76 height 15
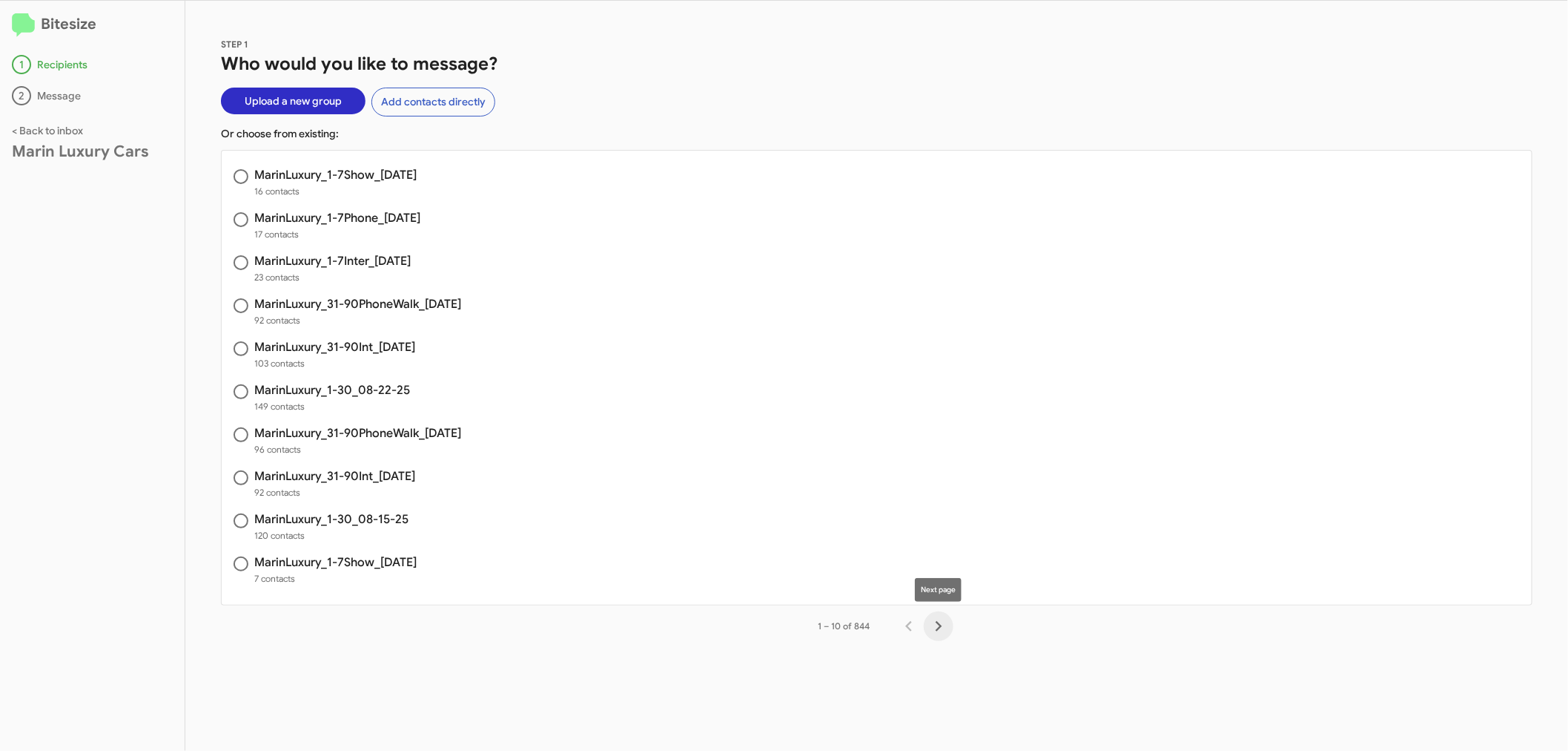
click at [938, 617] on icon "Next page" at bounding box center [938, 626] width 21 height 21
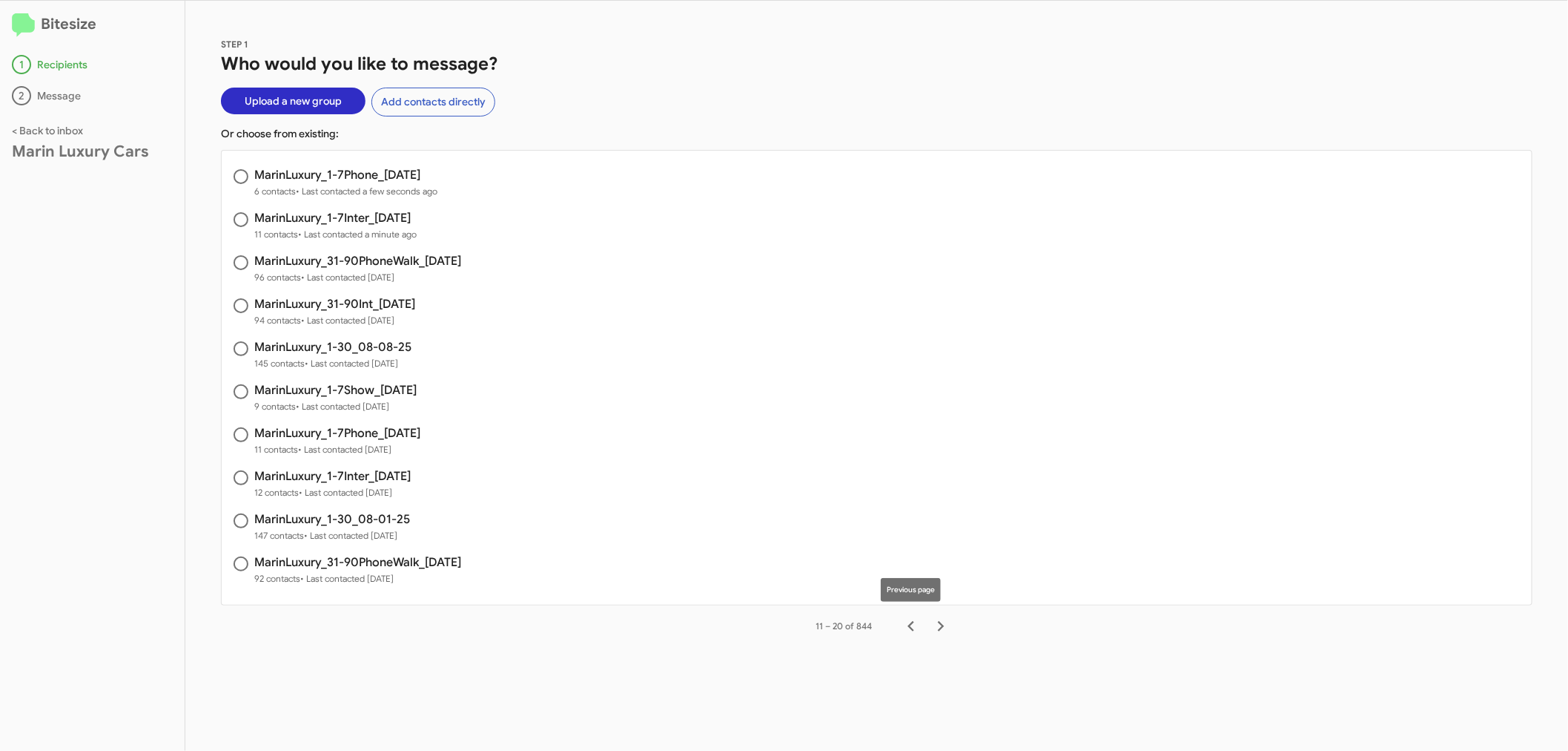
click at [915, 625] on icon "Previous page" at bounding box center [911, 626] width 21 height 21
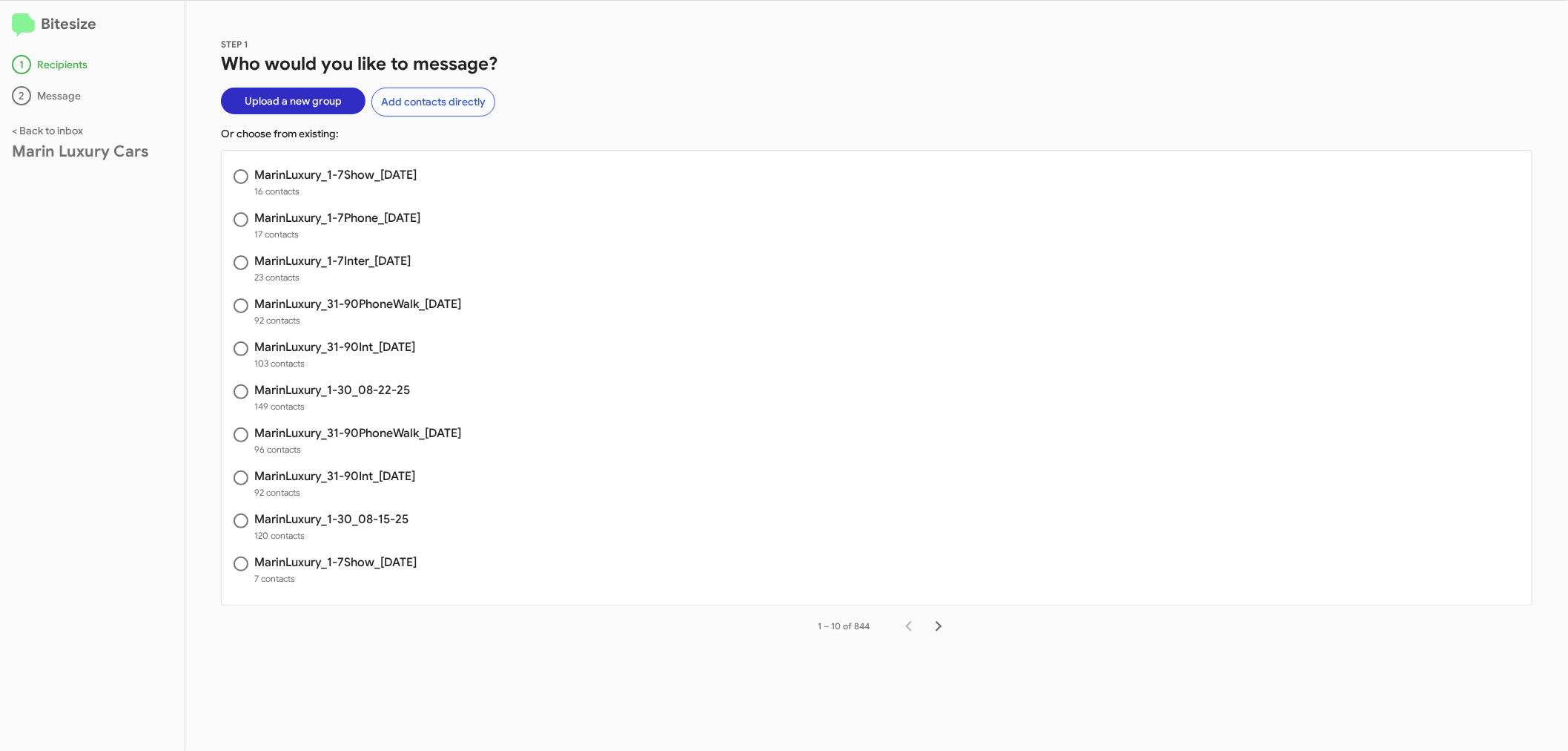
click at [396, 299] on h3 "MarinLuxury_31-90PhoneWalk_[DATE]" at bounding box center [357, 303] width 207 height 12
radio input "true"
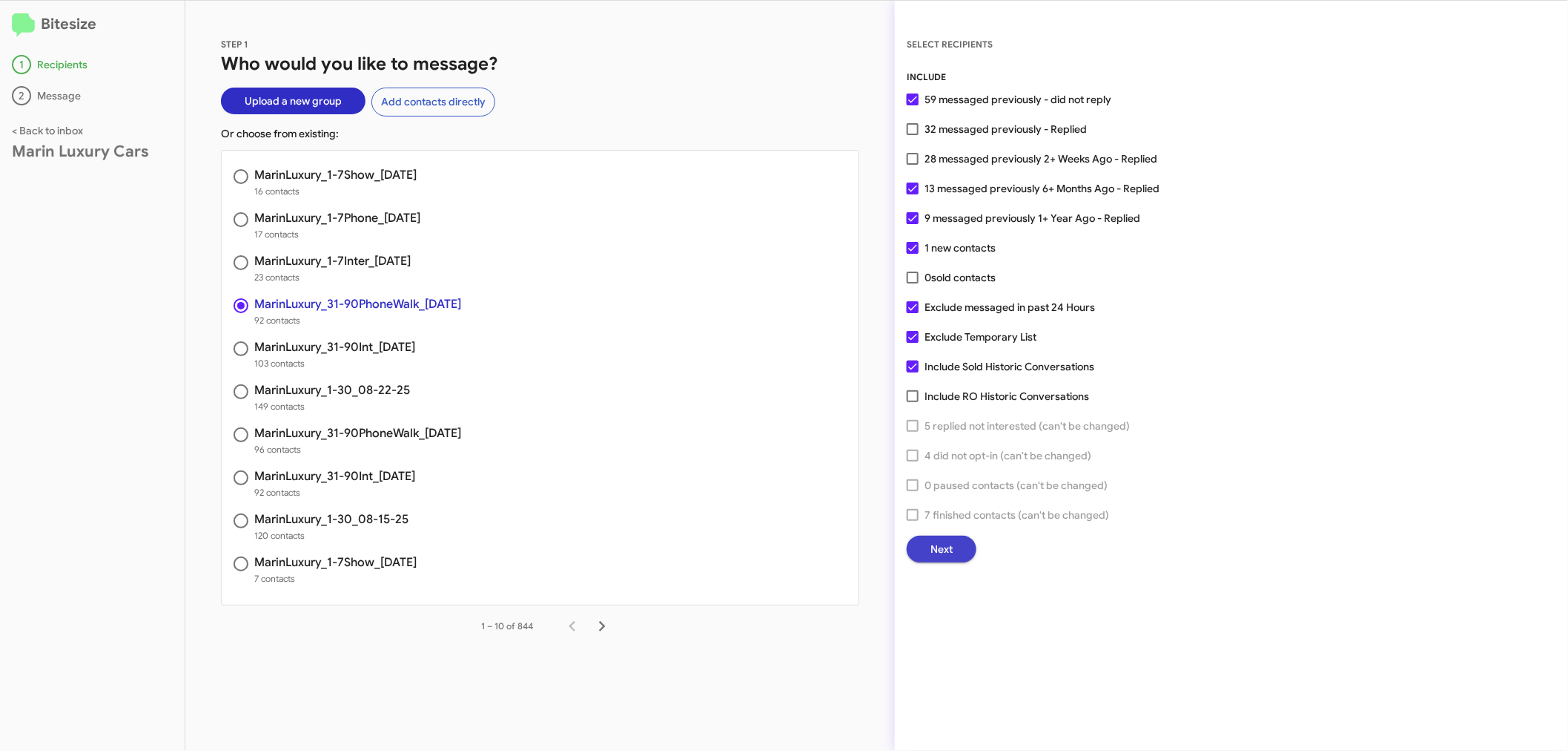
click at [932, 540] on span "Next" at bounding box center [941, 549] width 22 height 26
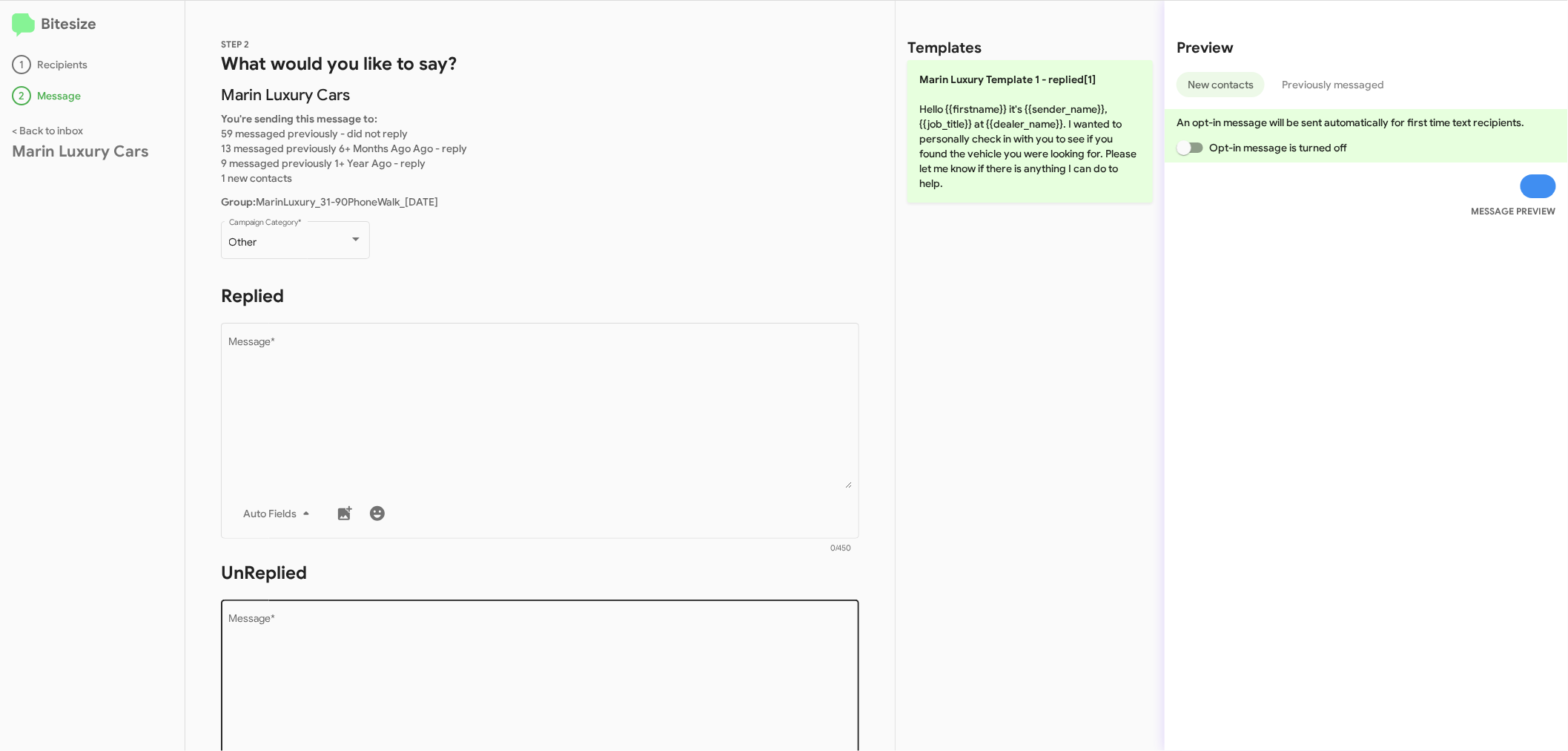
click at [428, 654] on textarea "Message *" at bounding box center [540, 689] width 623 height 151
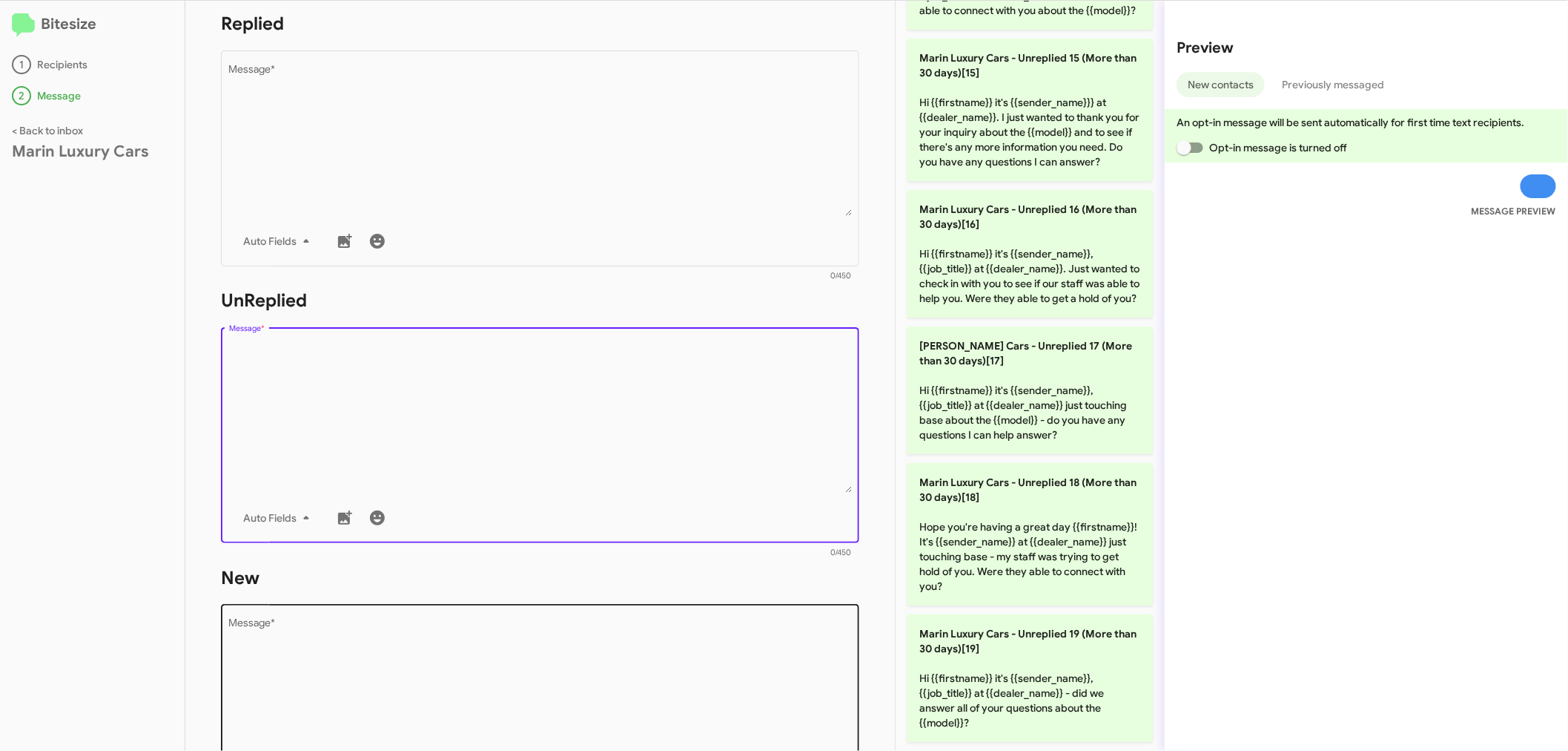
scroll to position [329, 0]
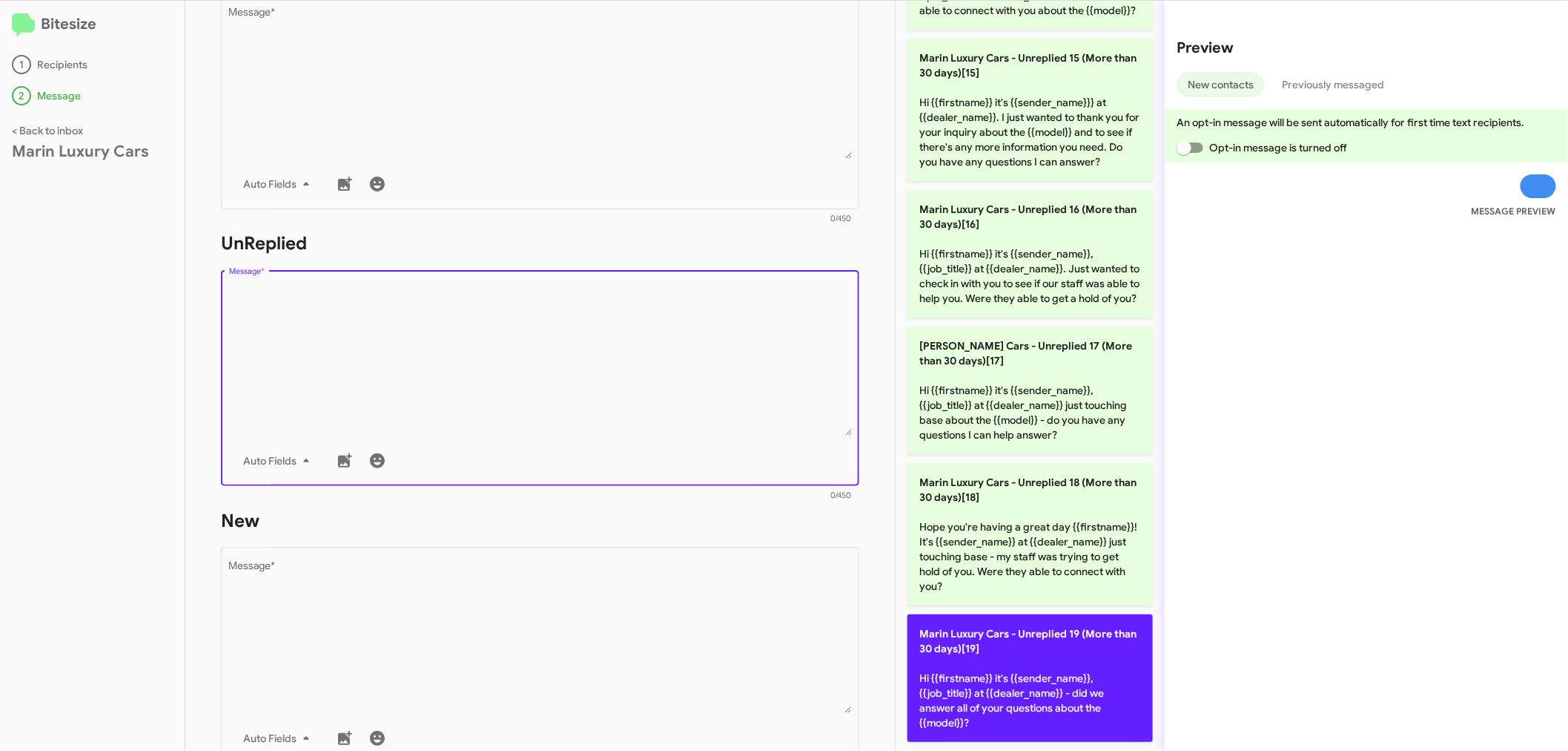
click at [984, 698] on p "Marin Luxury Cars - Unreplied 19 (More than 30 days)[19] Hi {{firstname}} it's …" at bounding box center [1030, 678] width 245 height 128
type textarea "Hi {{firstname}} it's {{sender_name}}, {{job_title}} at {{dealer_name}} - did w…"
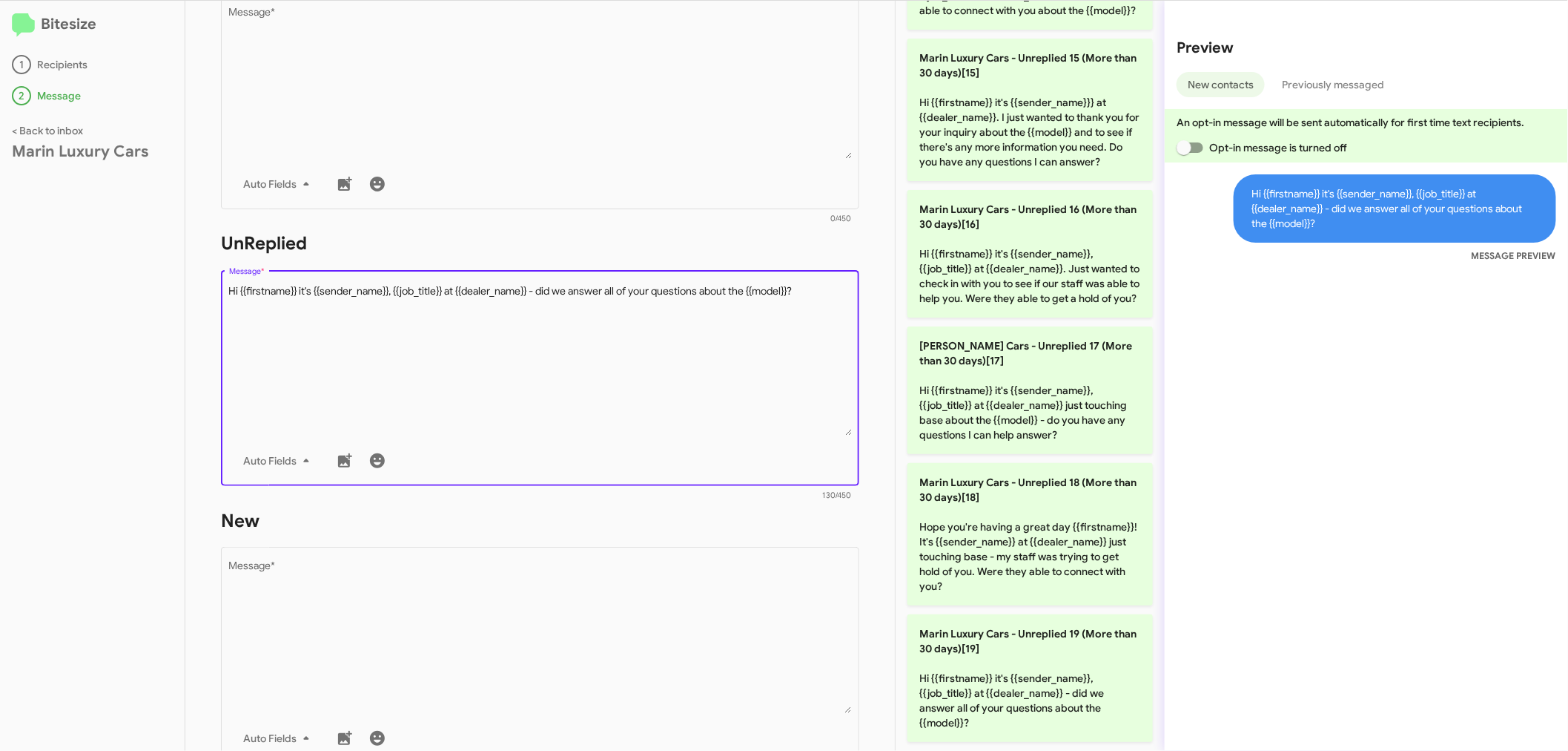
drag, startPoint x: 811, startPoint y: 290, endPoint x: 129, endPoint y: 313, distance: 682.4
click at [134, 310] on div "Bitesize 1 Recipients 2 Message < Back to inbox Marin Luxury Cars STEP 2 What w…" at bounding box center [784, 376] width 1568 height 750
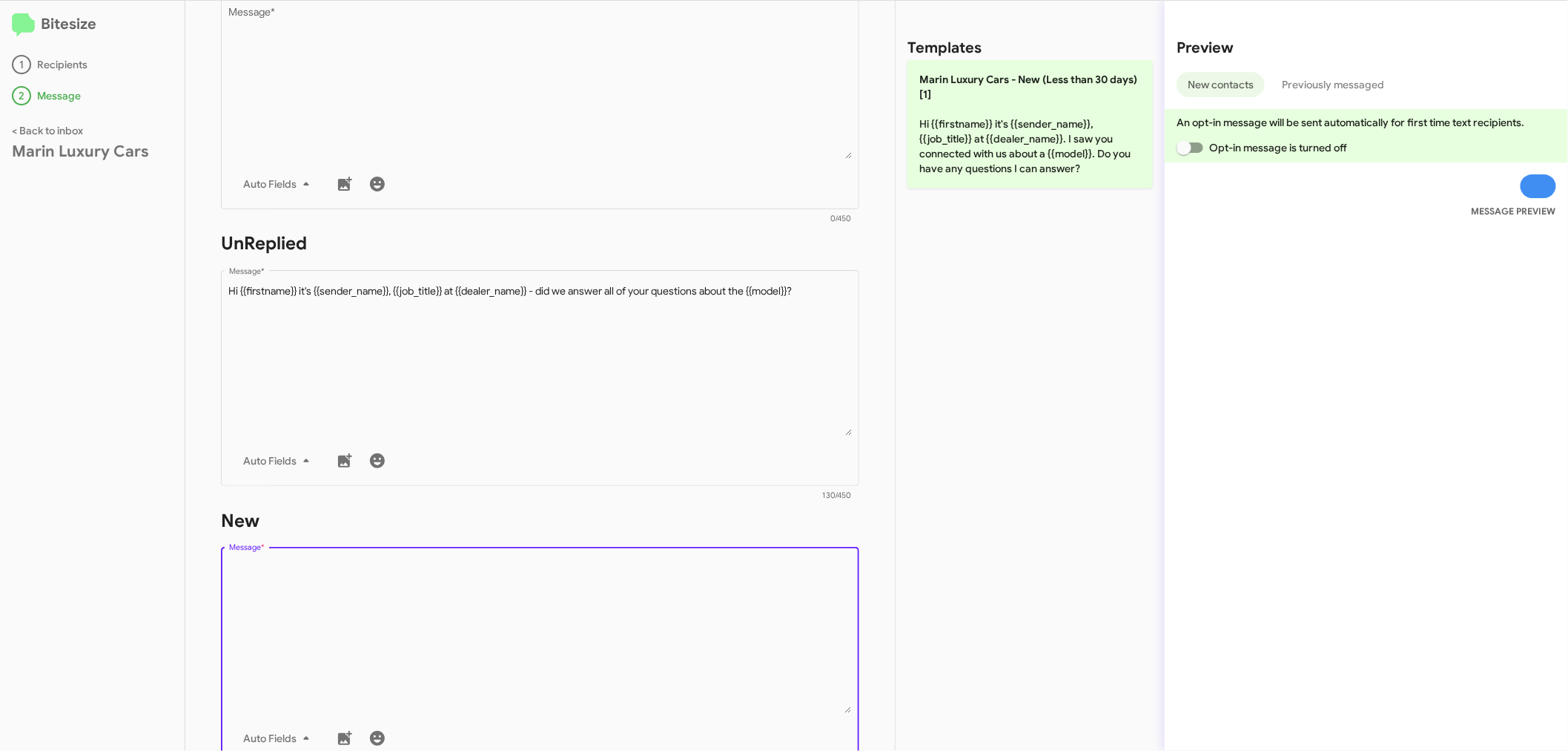
scroll to position [0, 0]
click at [271, 612] on textarea "Message *" at bounding box center [540, 637] width 623 height 151
paste textarea "Hi {{firstname}} it's {{sender_name}}, {{job_title}} at {{dealer_name}} - did w…"
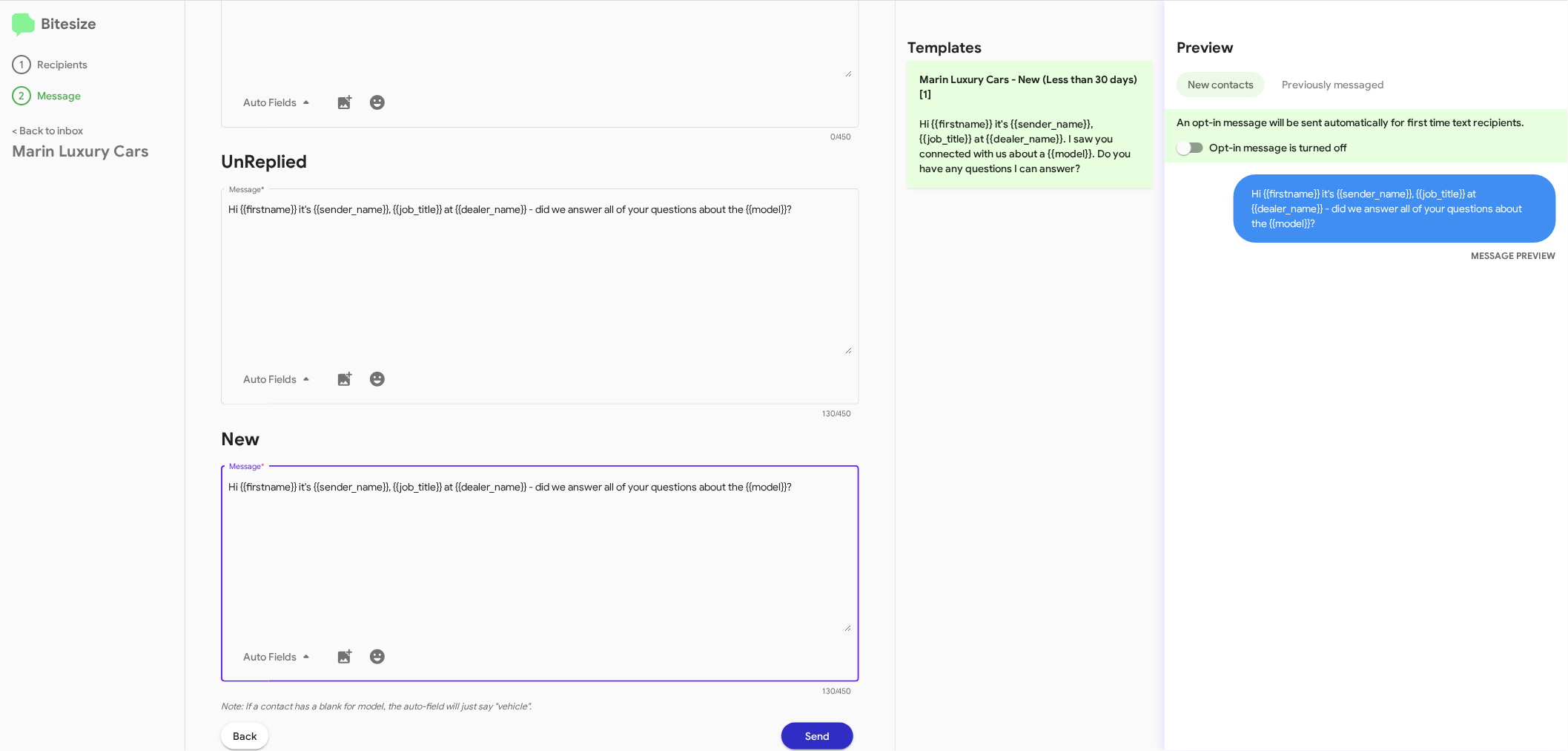
scroll to position [548, 0]
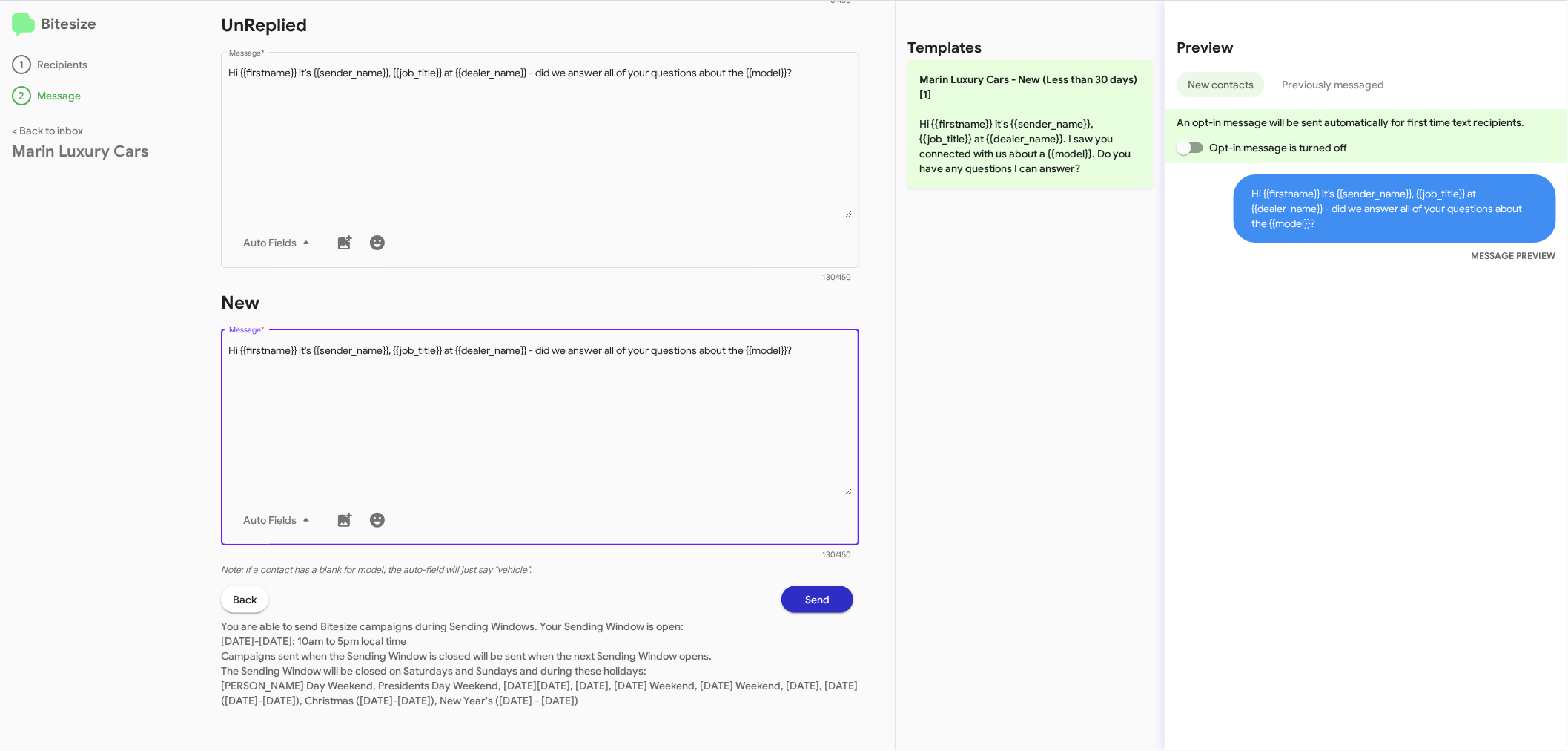
type textarea "Hi {{firstname}} it's {{sender_name}}, {{job_title}} at {{dealer_name}} - did w…"
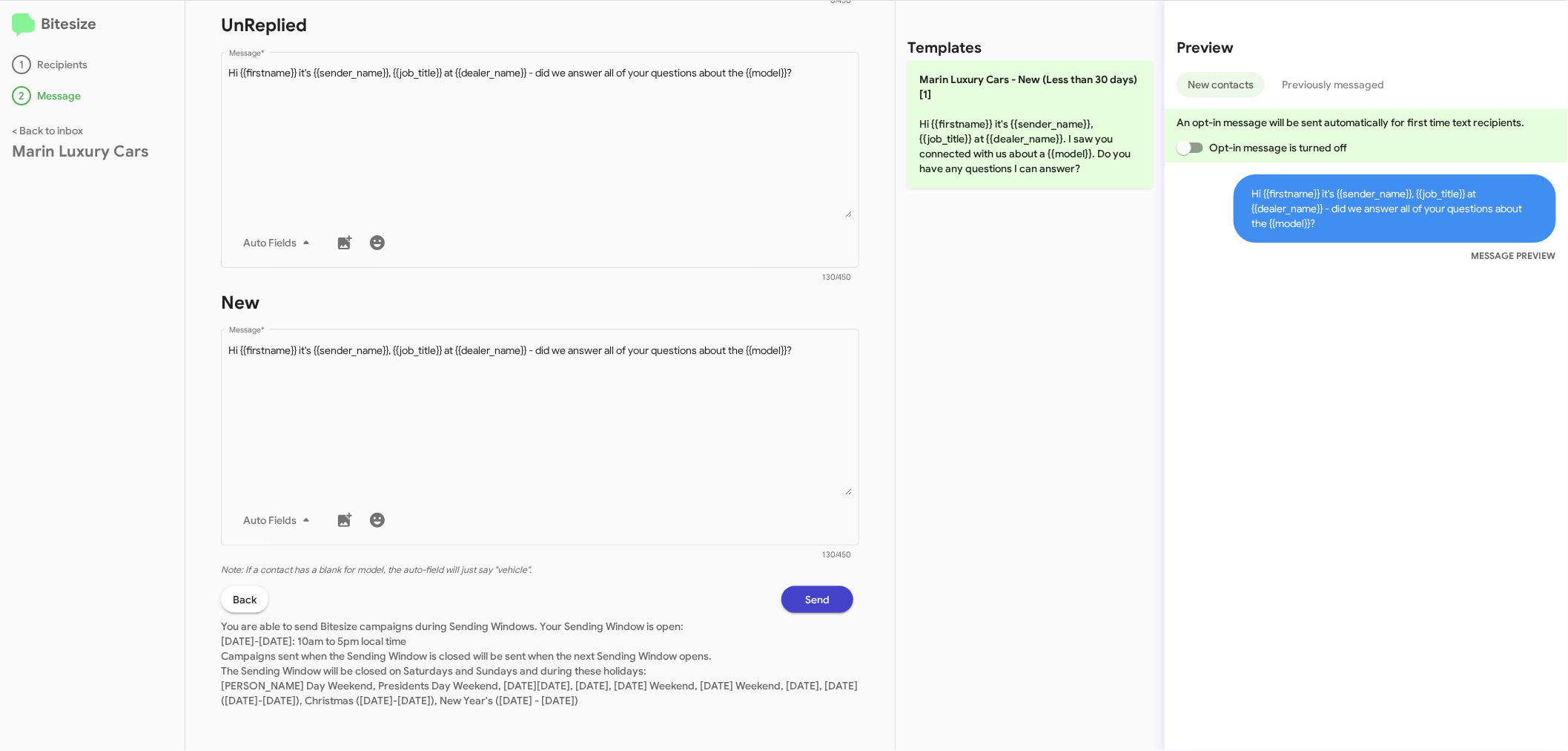
click at [818, 595] on button "Send" at bounding box center [817, 599] width 72 height 26
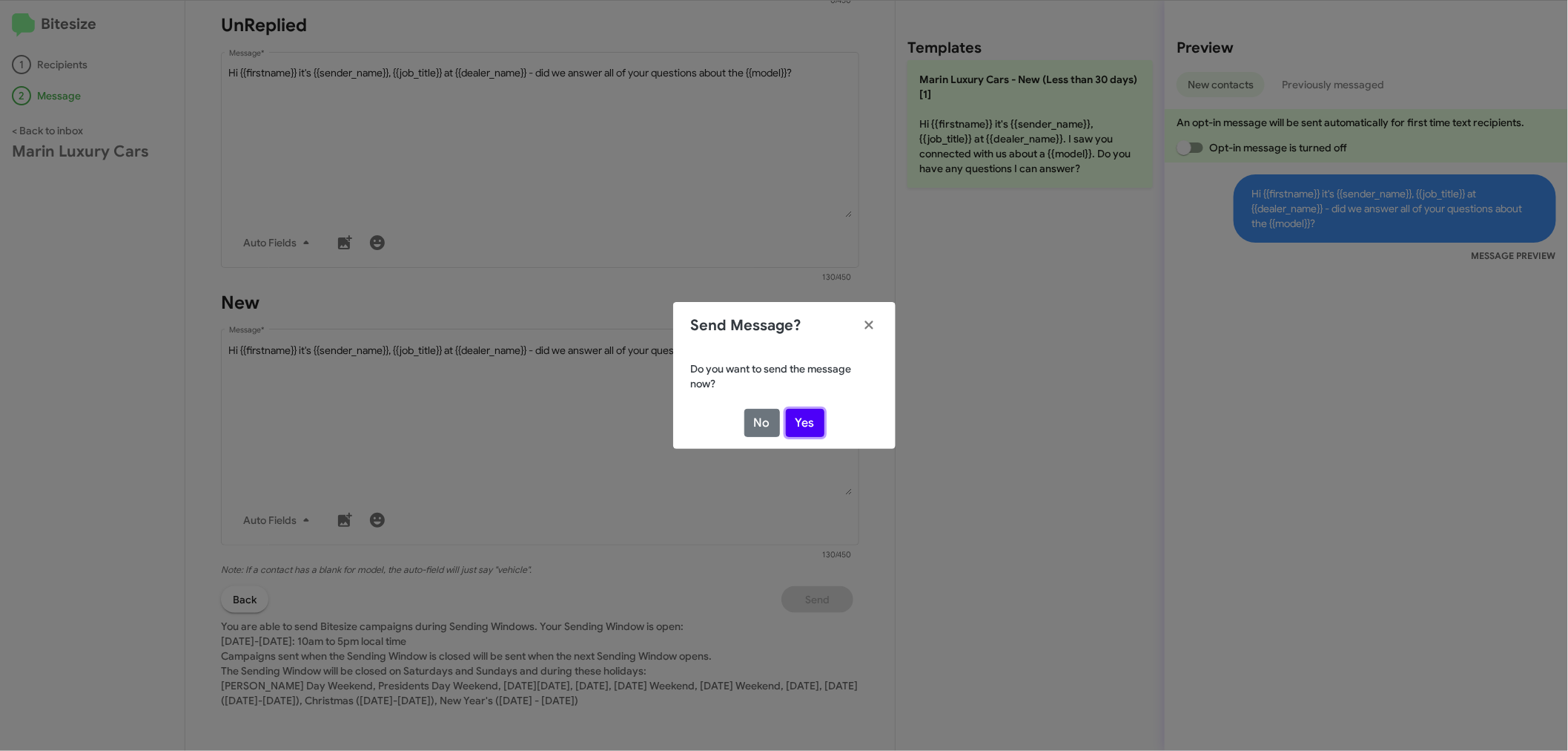
click at [811, 424] on button "Yes" at bounding box center [805, 422] width 38 height 28
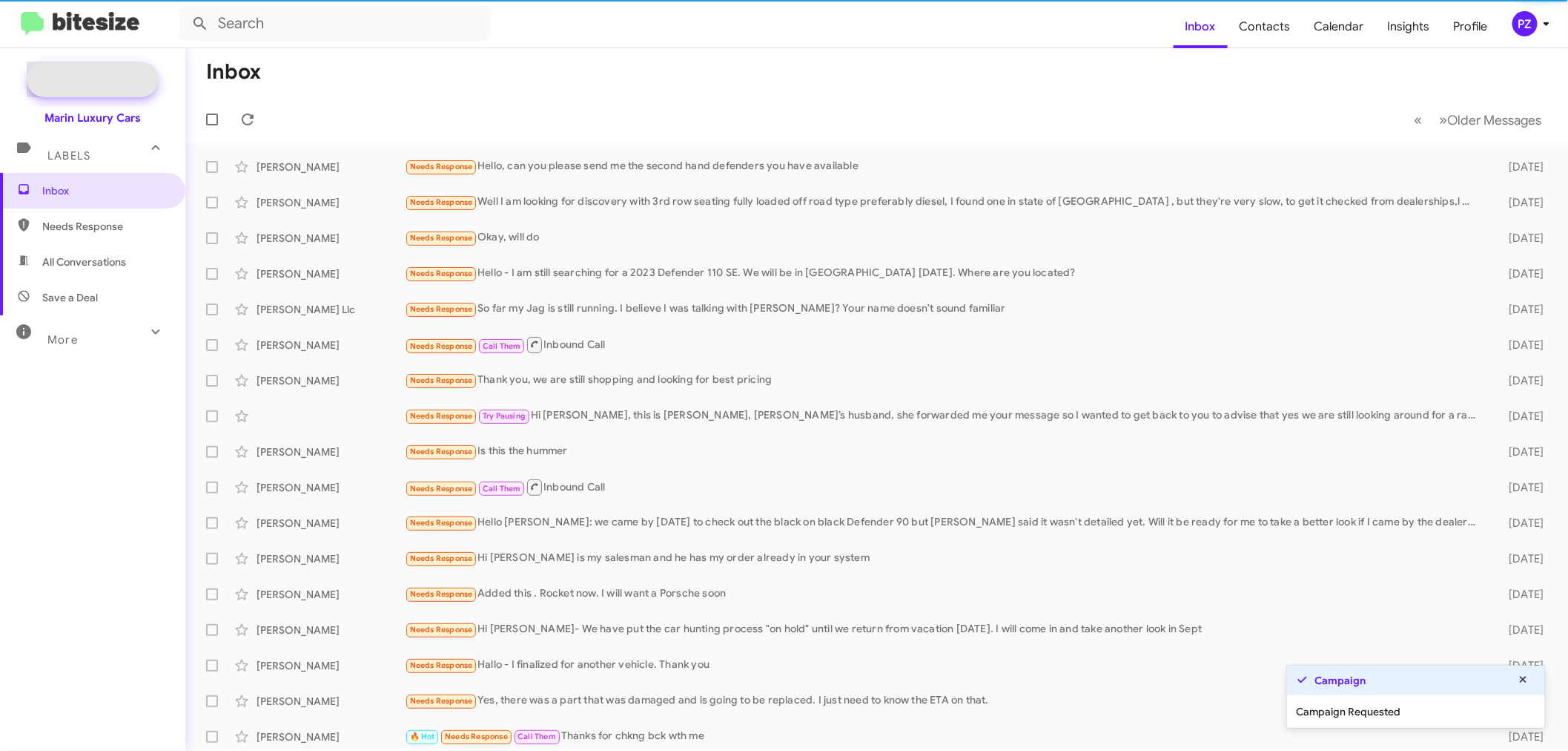
click at [118, 73] on span "New Campaign" at bounding box center [108, 79] width 76 height 15
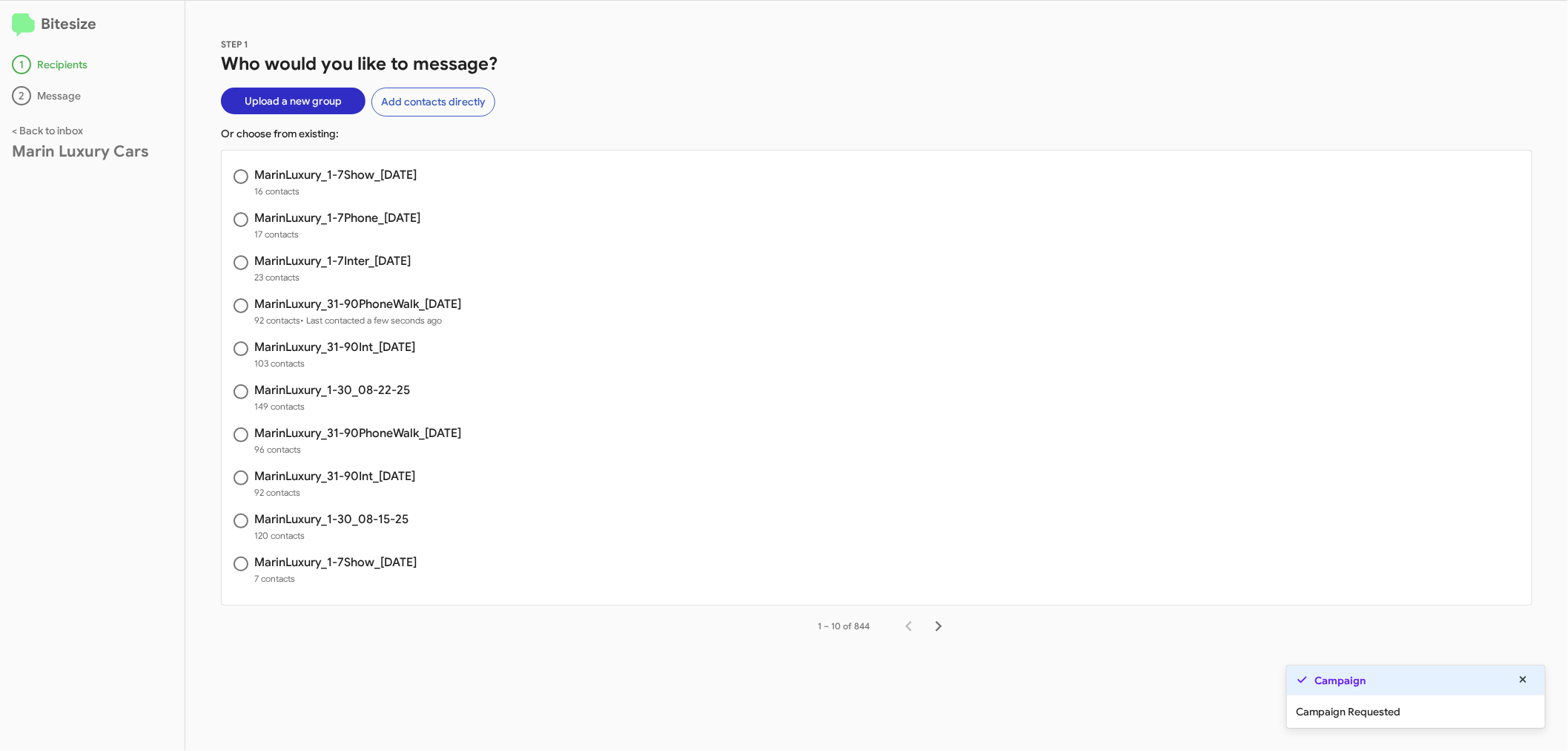
click at [381, 349] on h3 "MarinLuxury_31-90Int_[DATE]" at bounding box center [334, 346] width 161 height 12
radio input "true"
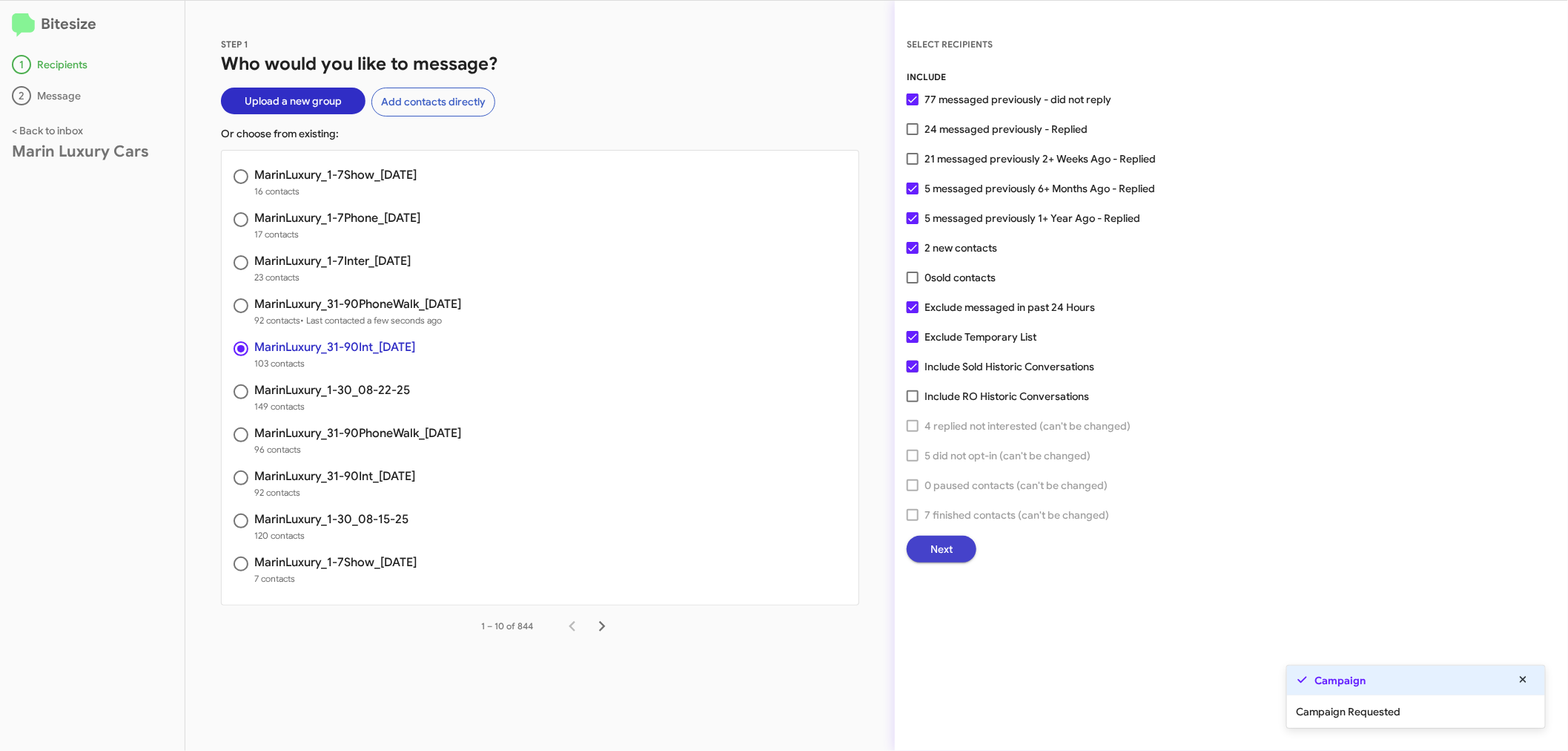
click at [936, 542] on span "Next" at bounding box center [941, 549] width 22 height 26
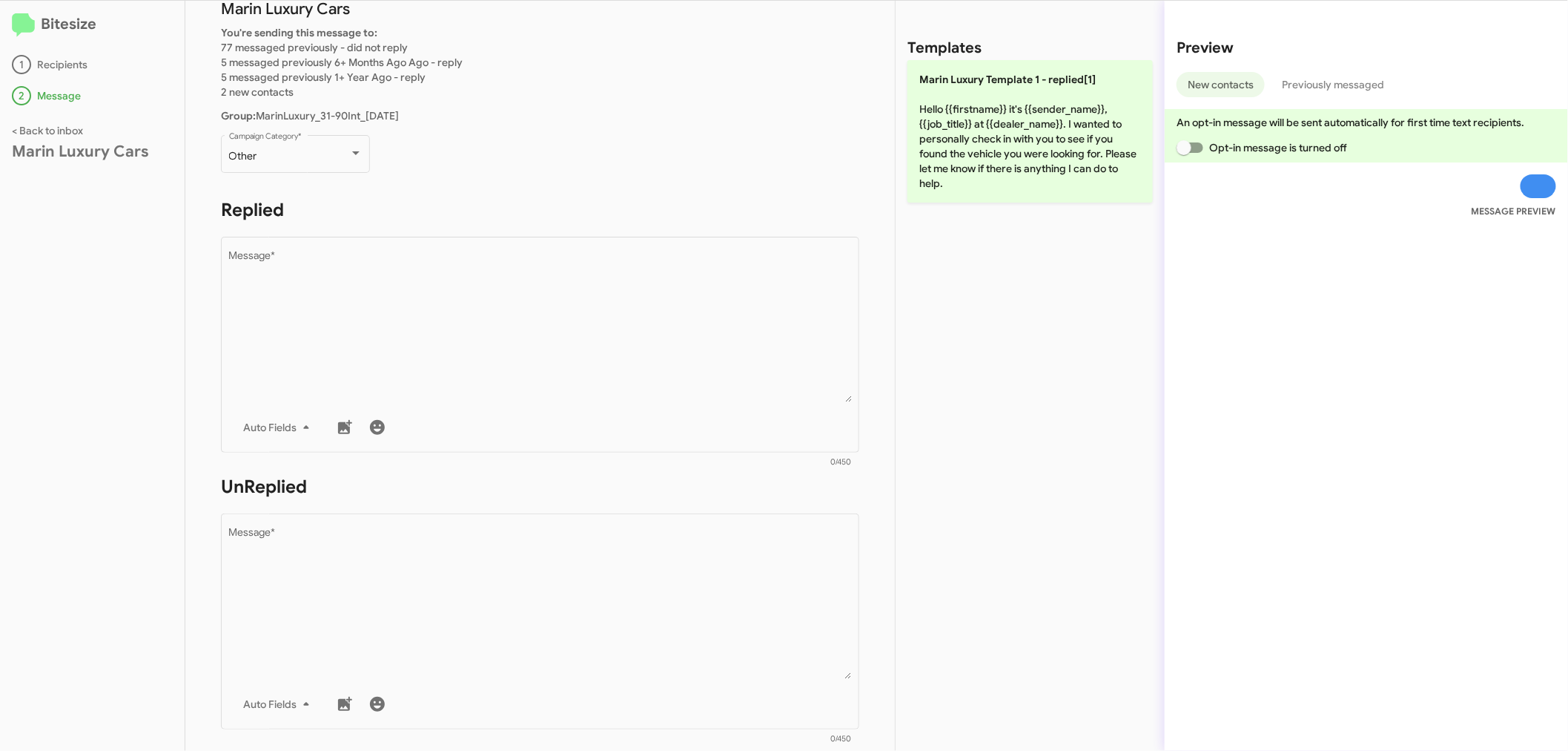
scroll to position [329, 0]
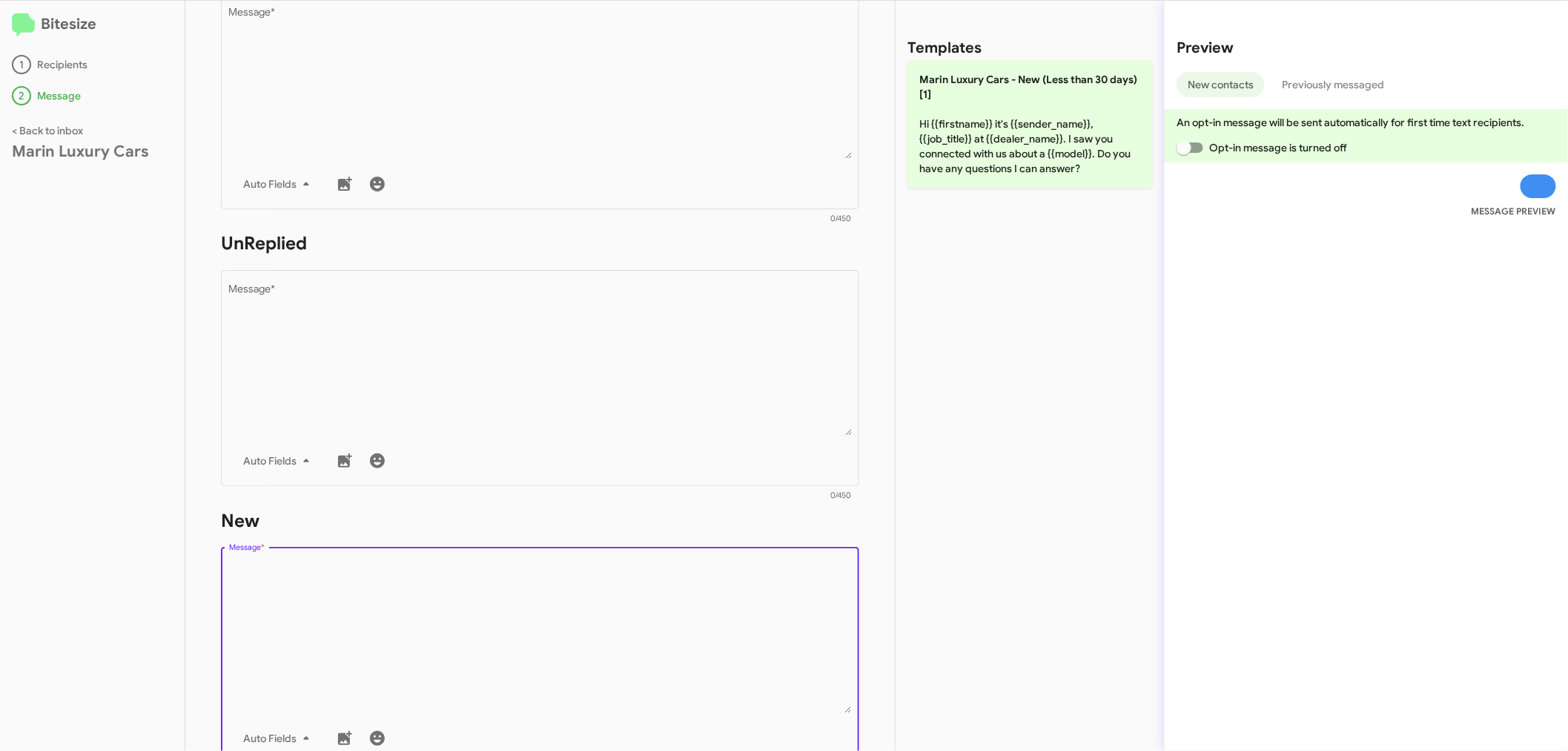
click at [381, 632] on textarea "Message *" at bounding box center [540, 637] width 623 height 151
paste textarea "Hi {{firstname}} it's {{sender_name}}, {{job_title}} at {{dealer_name}} - did w…"
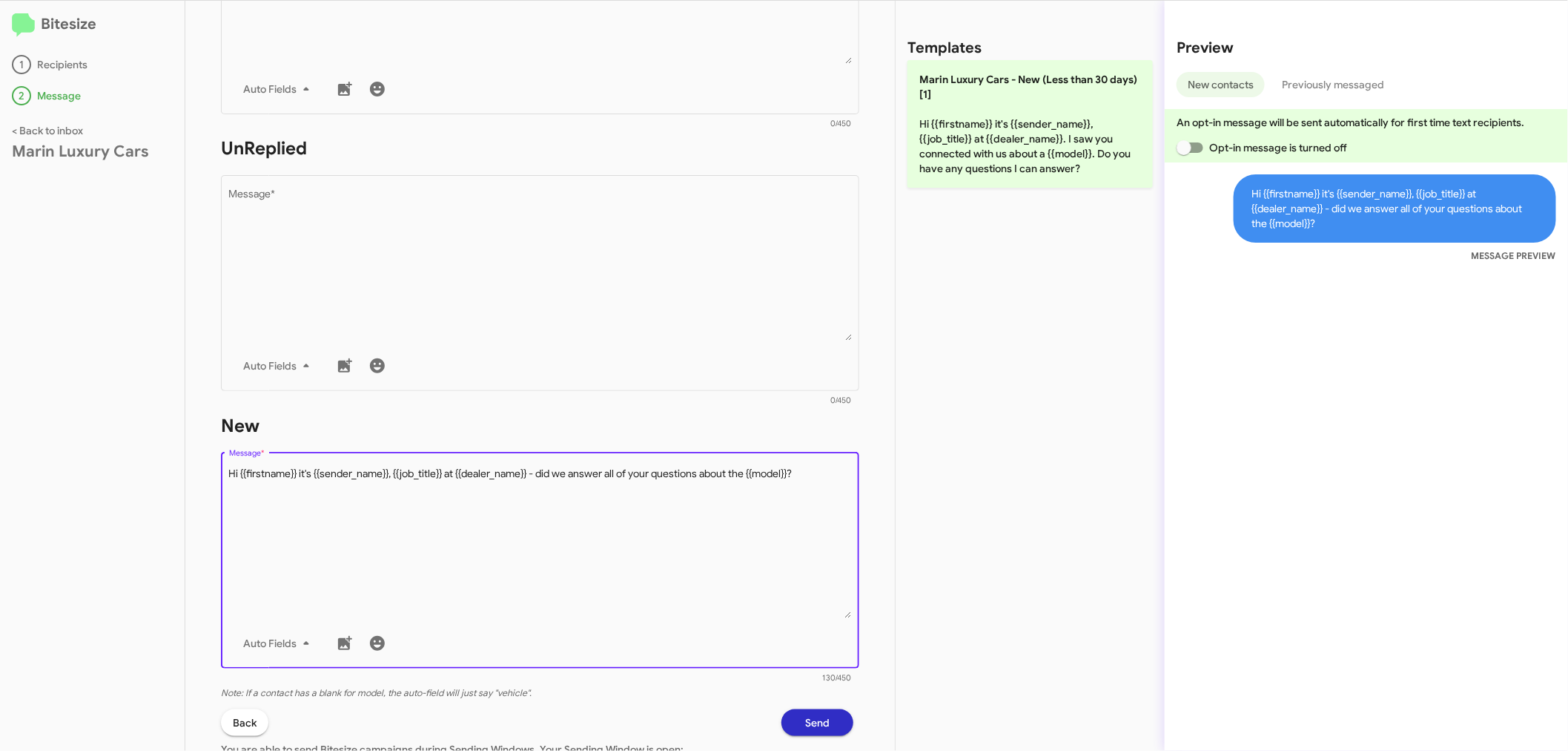
scroll to position [548, 0]
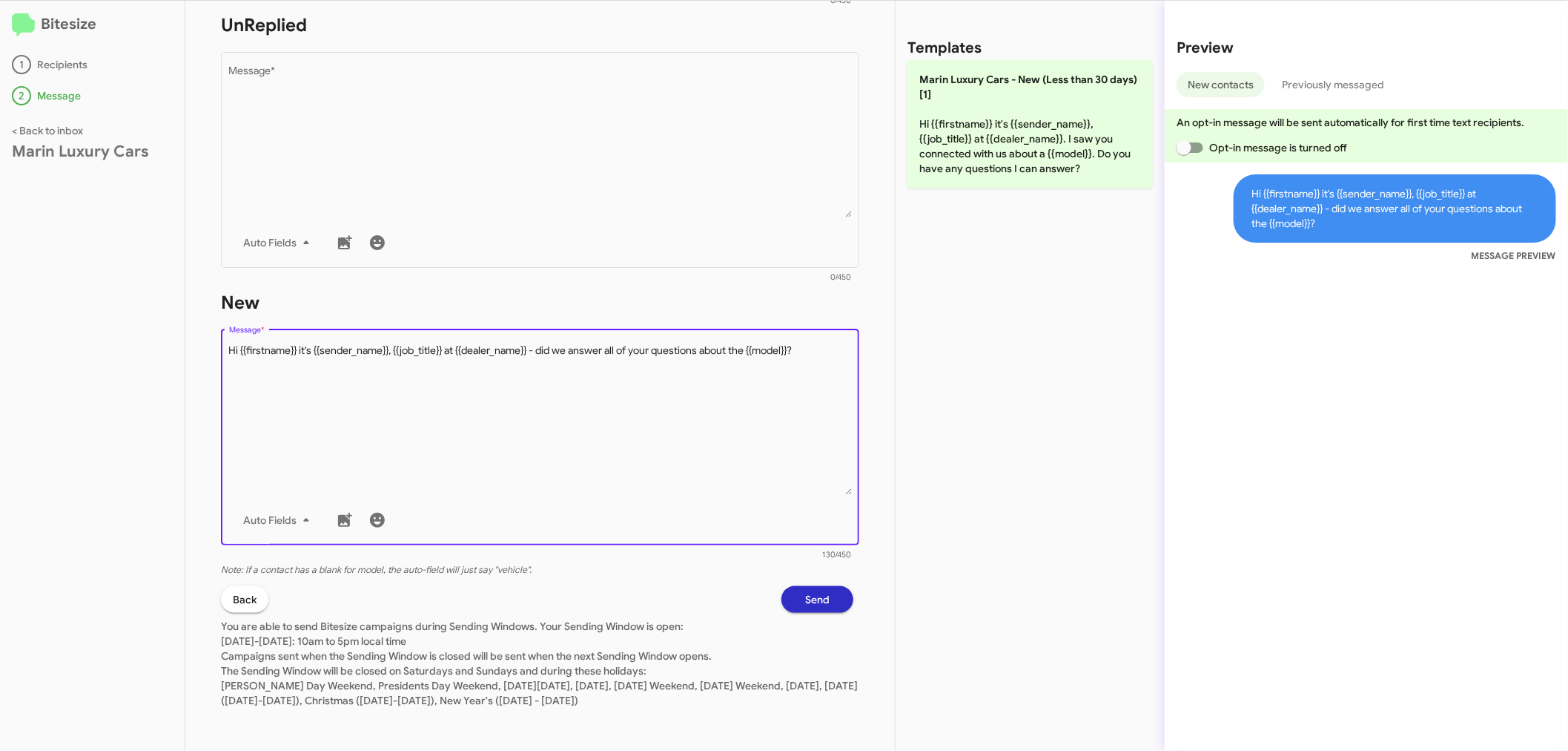
type textarea "Hi {{firstname}} it's {{sender_name}}, {{job_title}} at {{dealer_name}} - did w…"
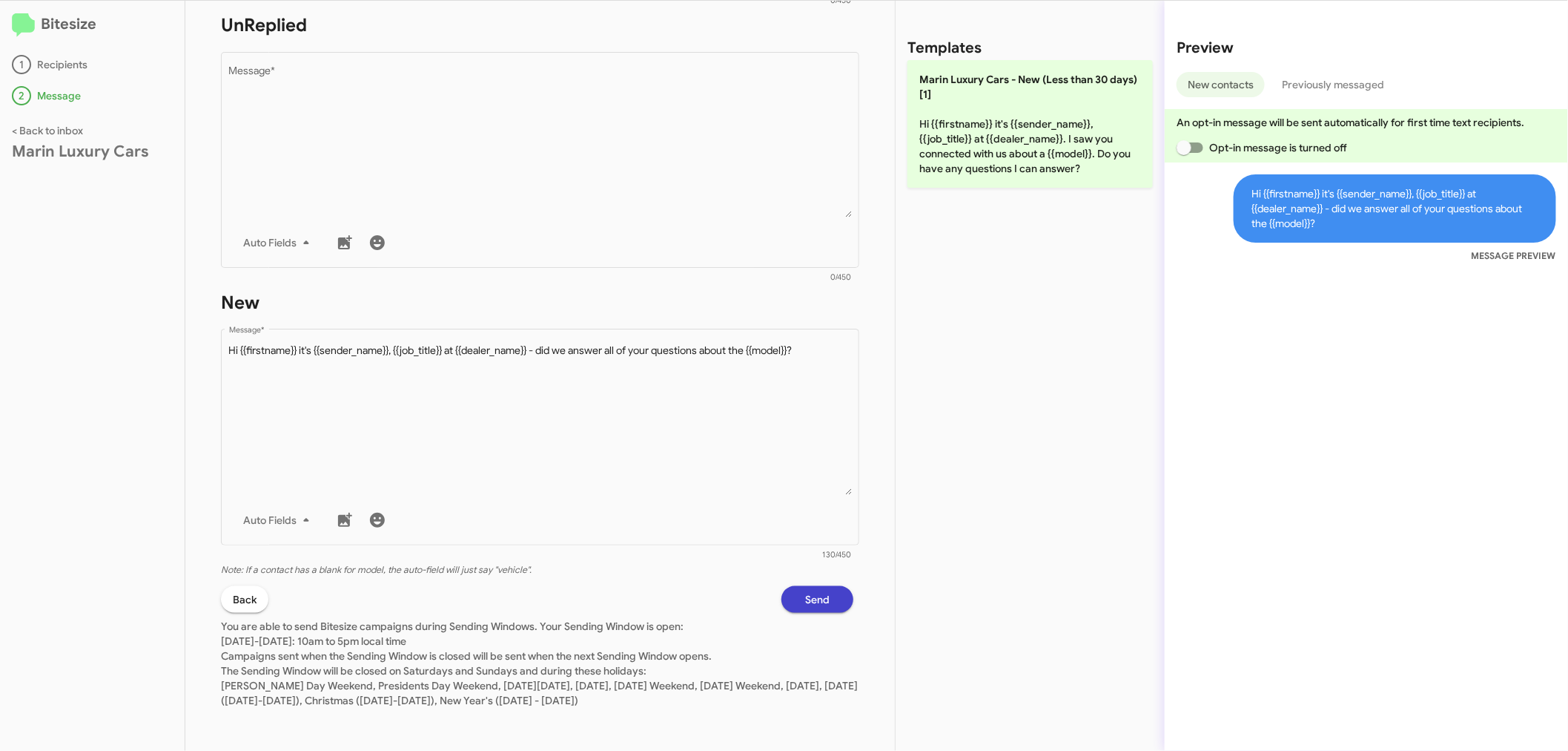
click at [813, 587] on span "Send" at bounding box center [817, 599] width 25 height 26
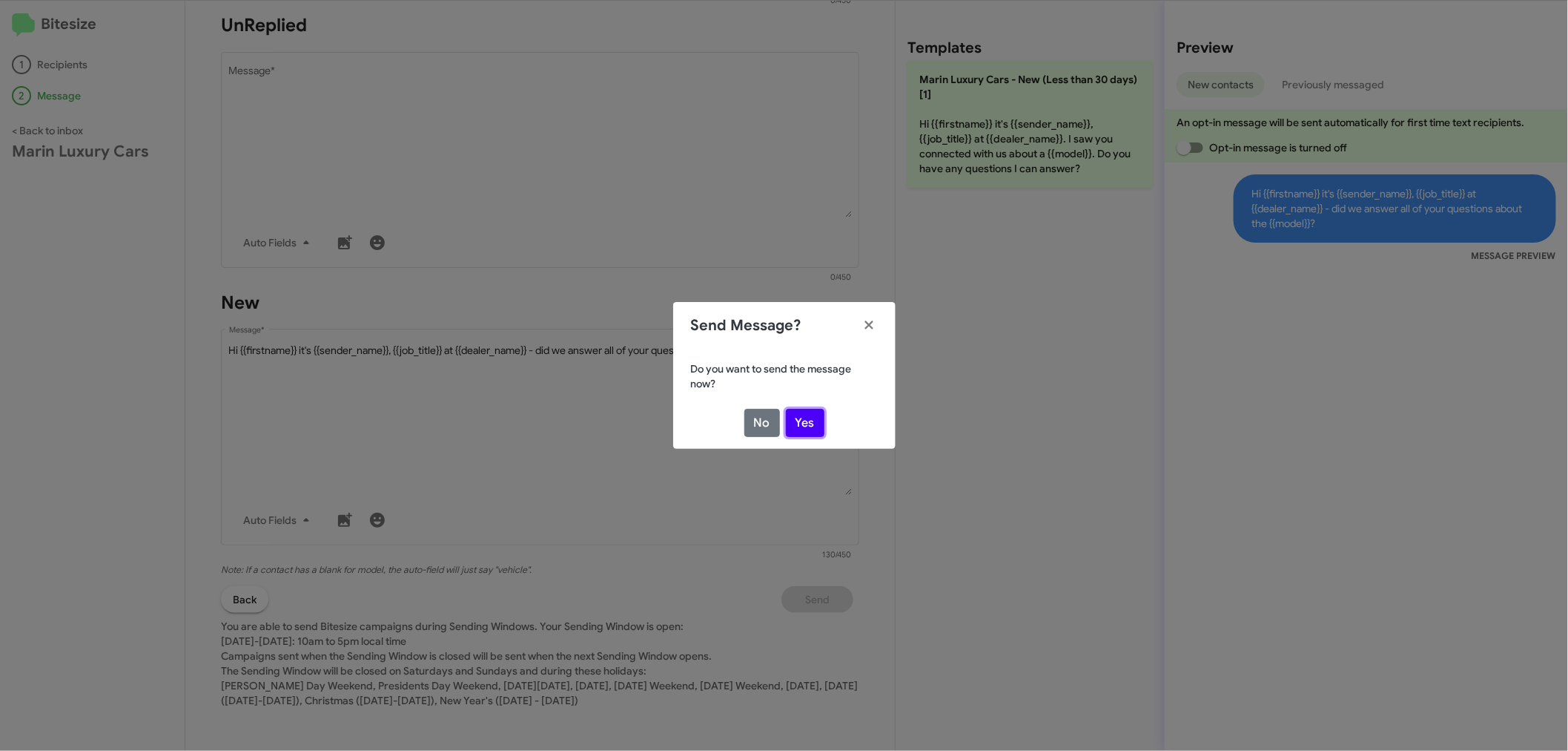
click at [805, 412] on button "Yes" at bounding box center [805, 422] width 38 height 28
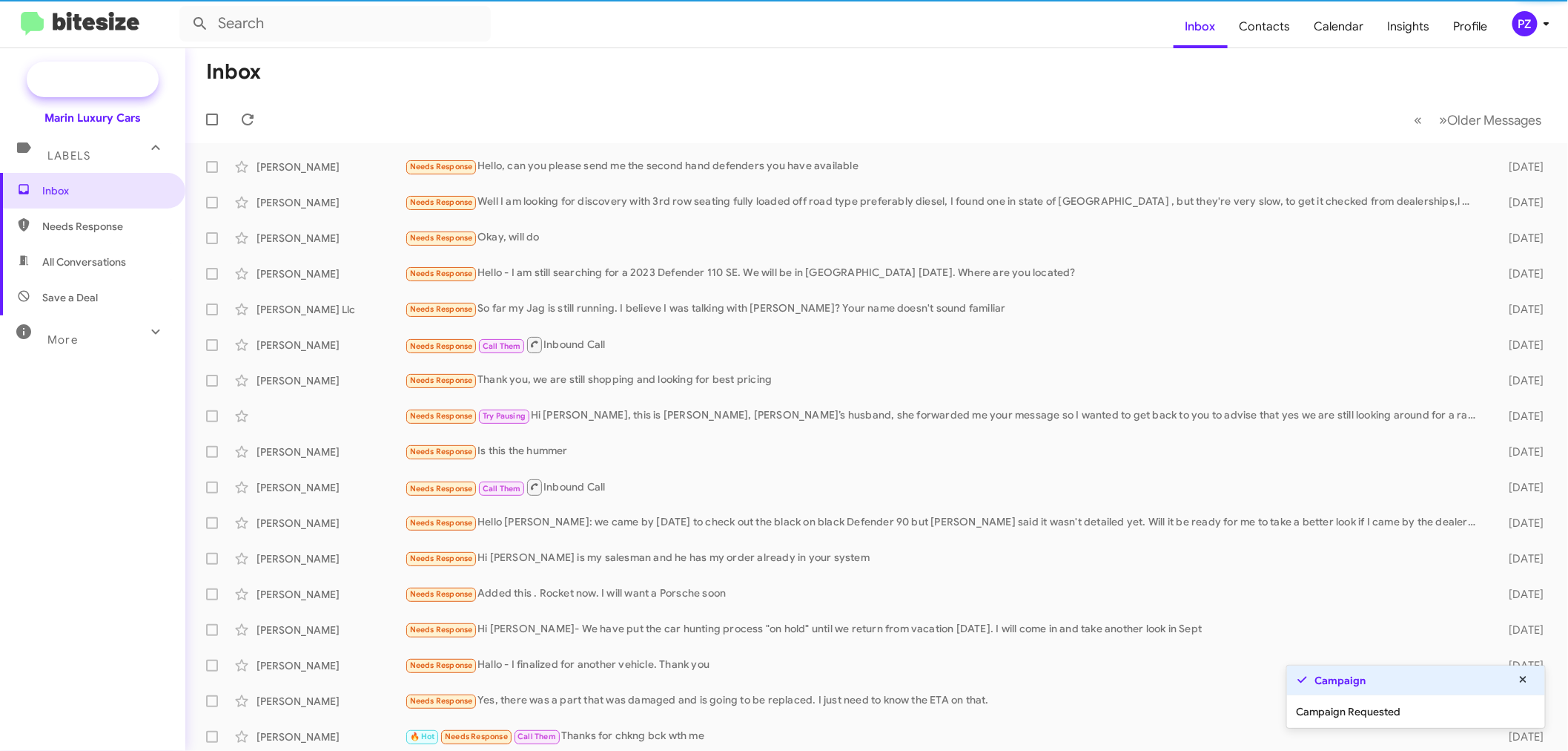
click at [111, 72] on span "New Campaign" at bounding box center [108, 79] width 76 height 15
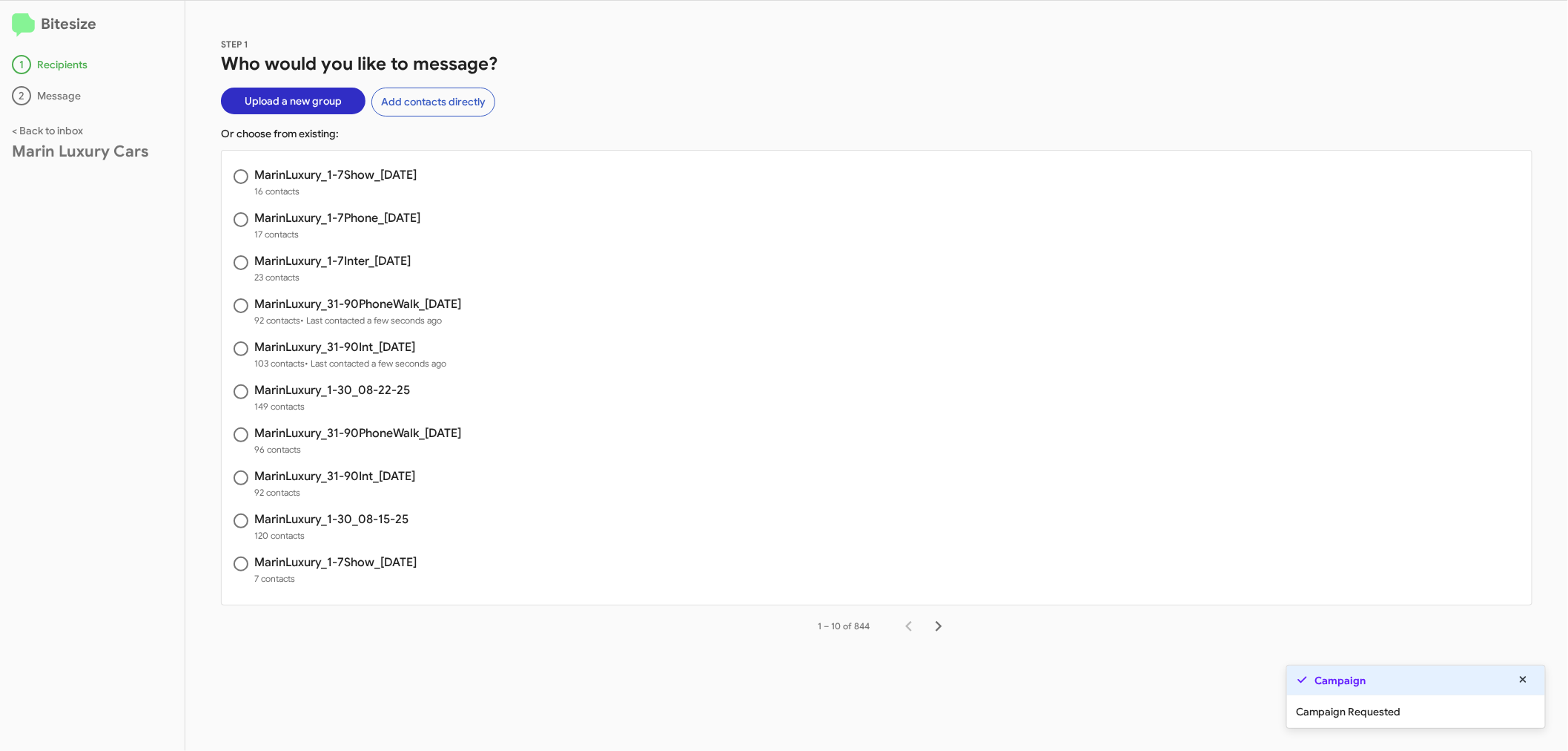
click at [354, 394] on h3 "MarinLuxury_1-30_08-22-25" at bounding box center [332, 390] width 156 height 12
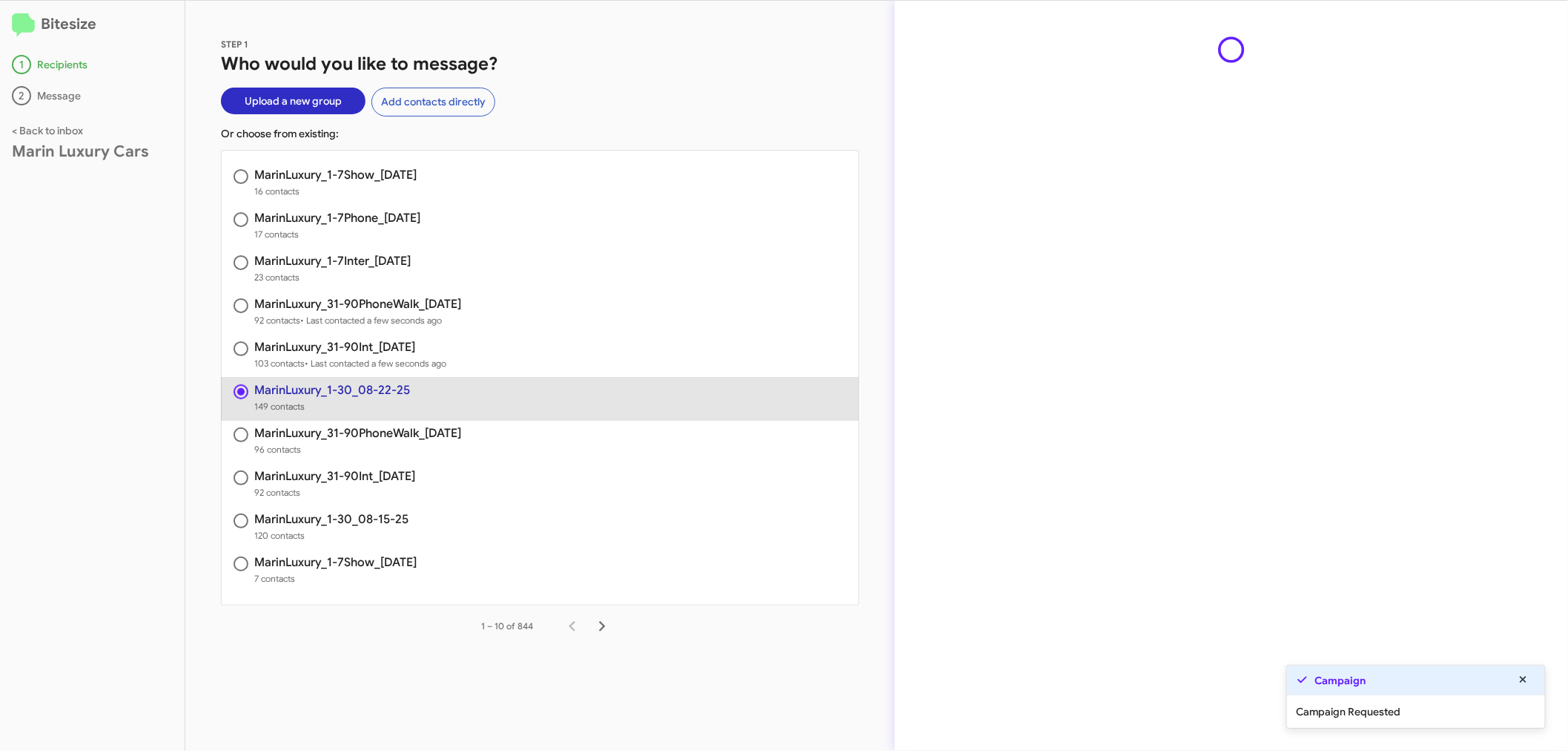
radio input "true"
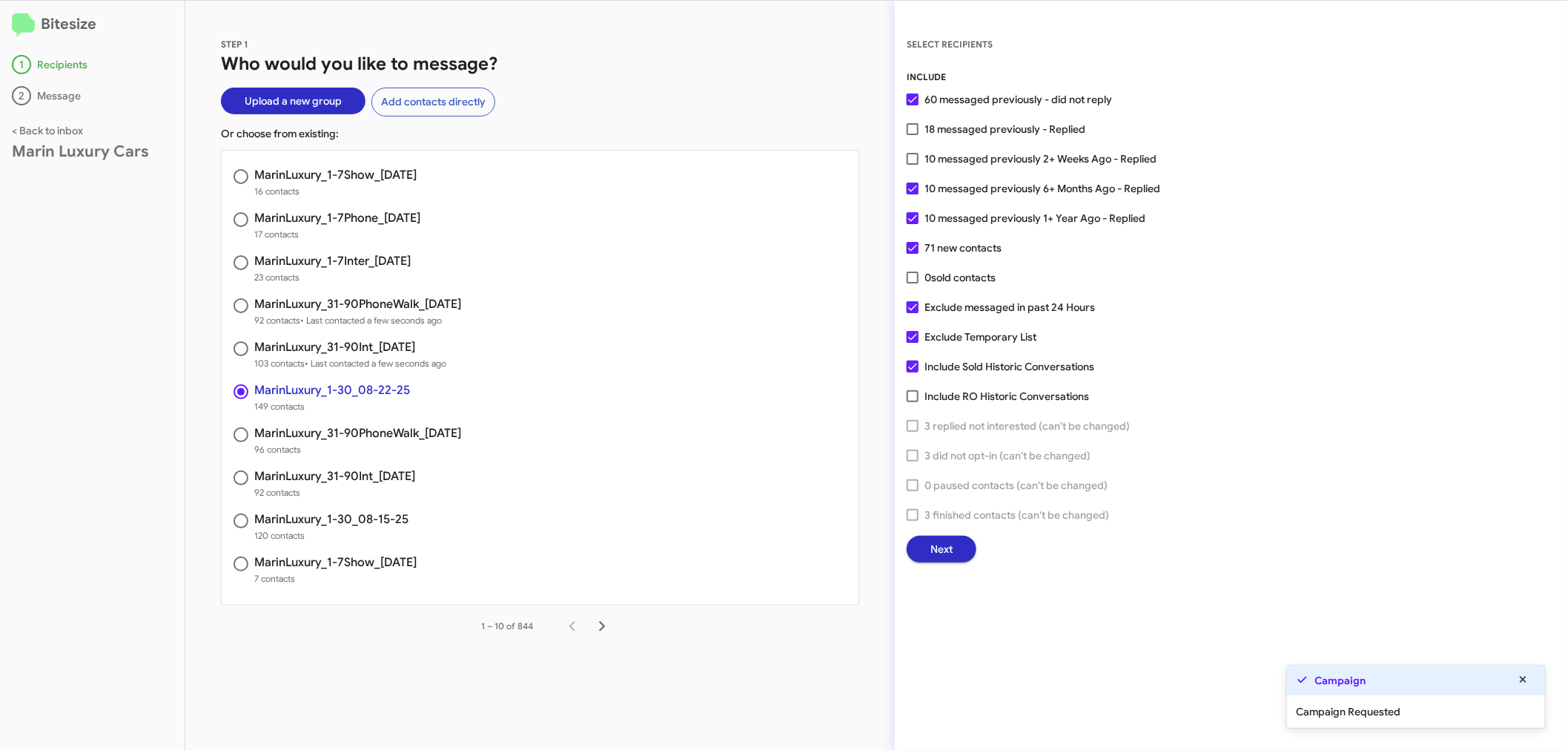
click at [944, 546] on span "Next" at bounding box center [941, 549] width 22 height 26
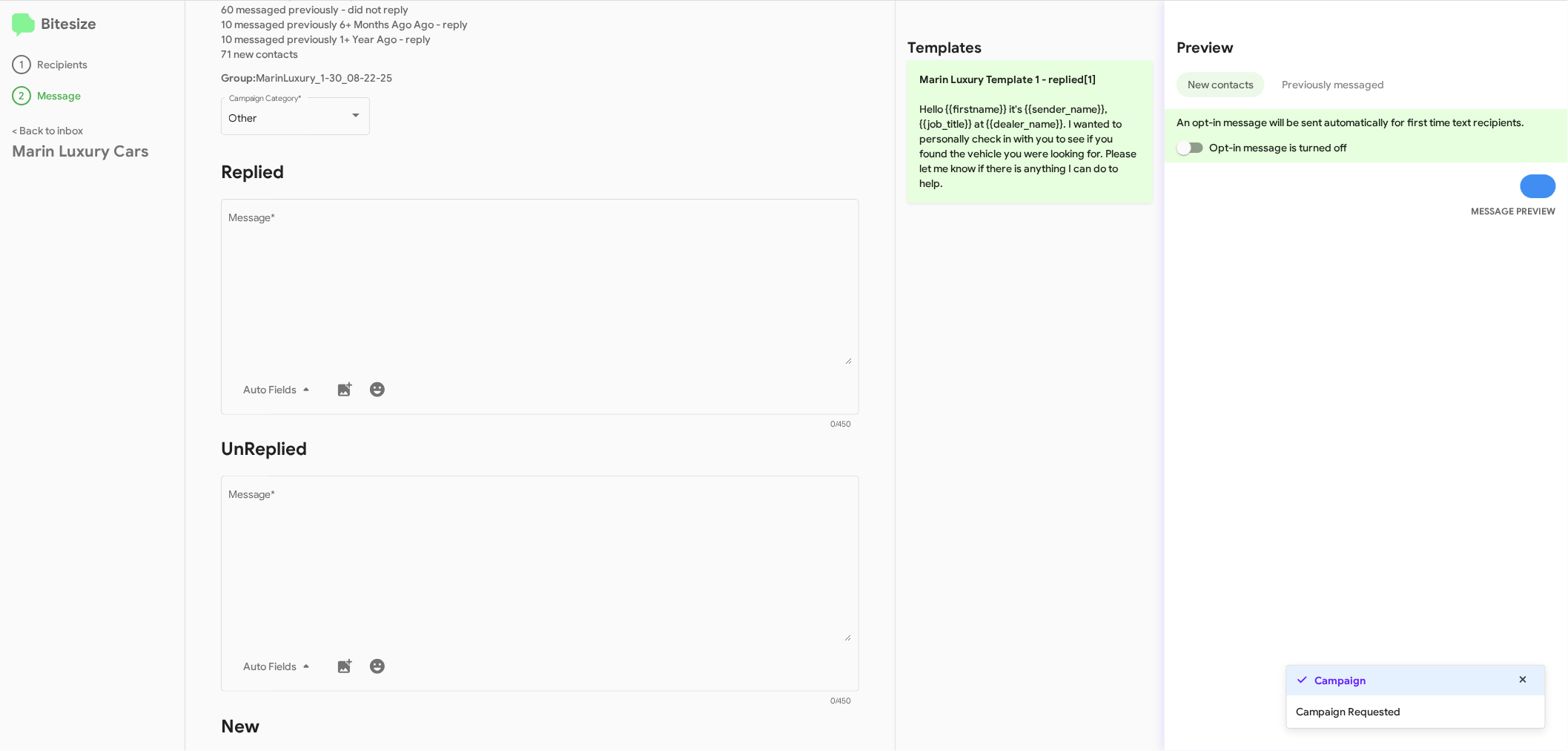
scroll to position [329, 0]
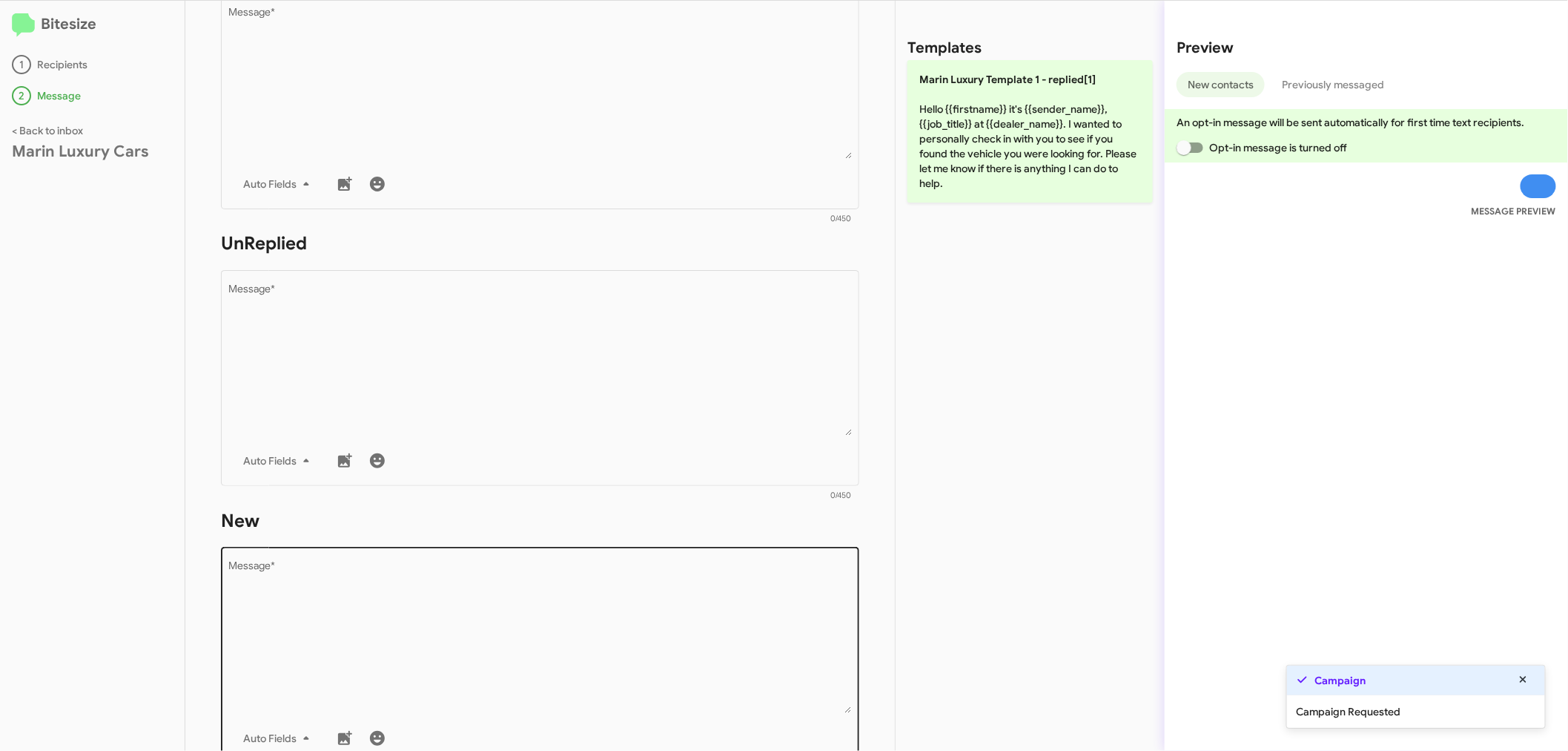
click at [361, 628] on textarea "Message *" at bounding box center [540, 637] width 623 height 151
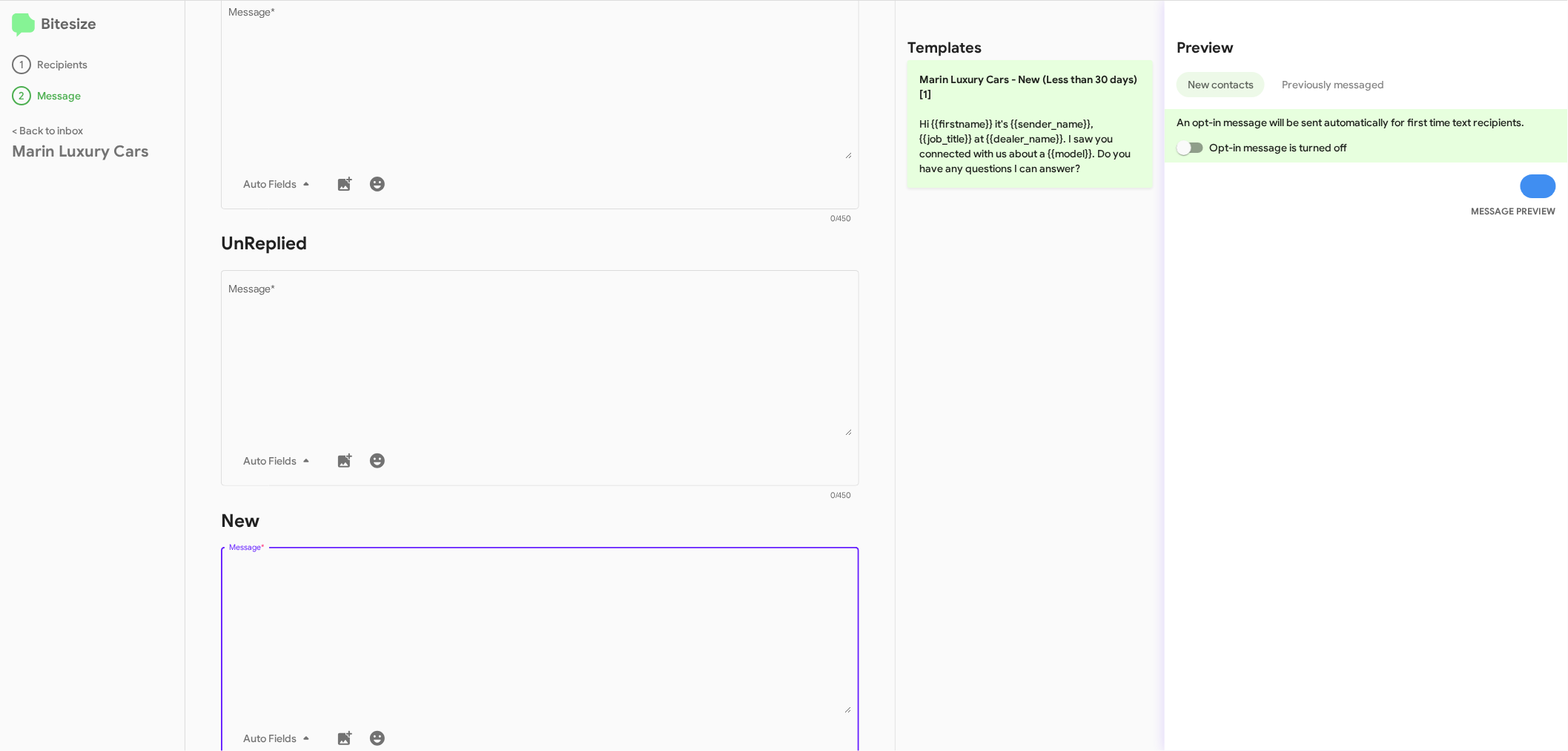
paste textarea "Hi {{firstname}} it's {{sender_name}}, {{job_title}} at {{dealer_name}} - did w…"
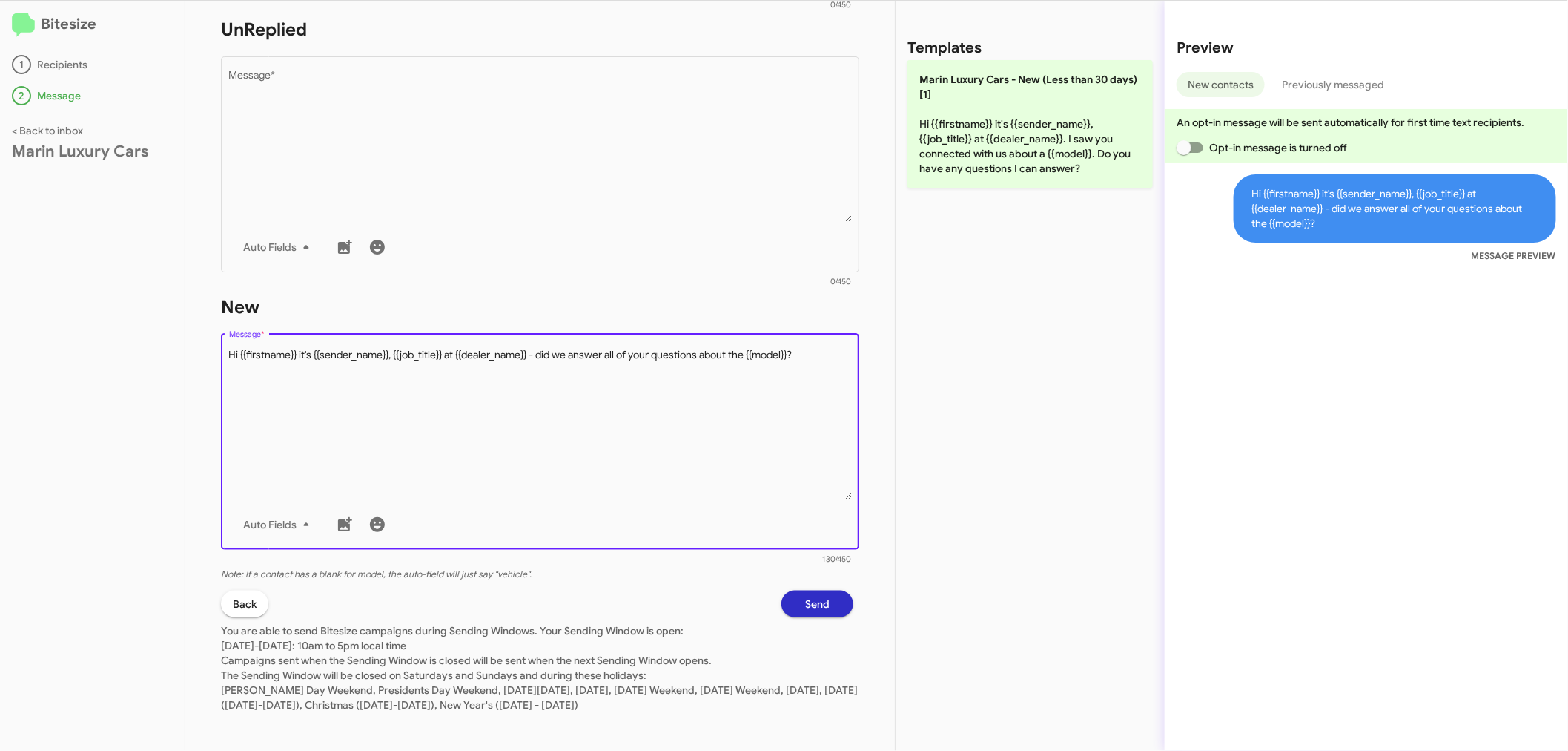
scroll to position [548, 0]
type textarea "Hi {{firstname}} it's {{sender_name}}, {{job_title}} at {{dealer_name}} - did w…"
click at [805, 596] on span "Send" at bounding box center [817, 599] width 25 height 26
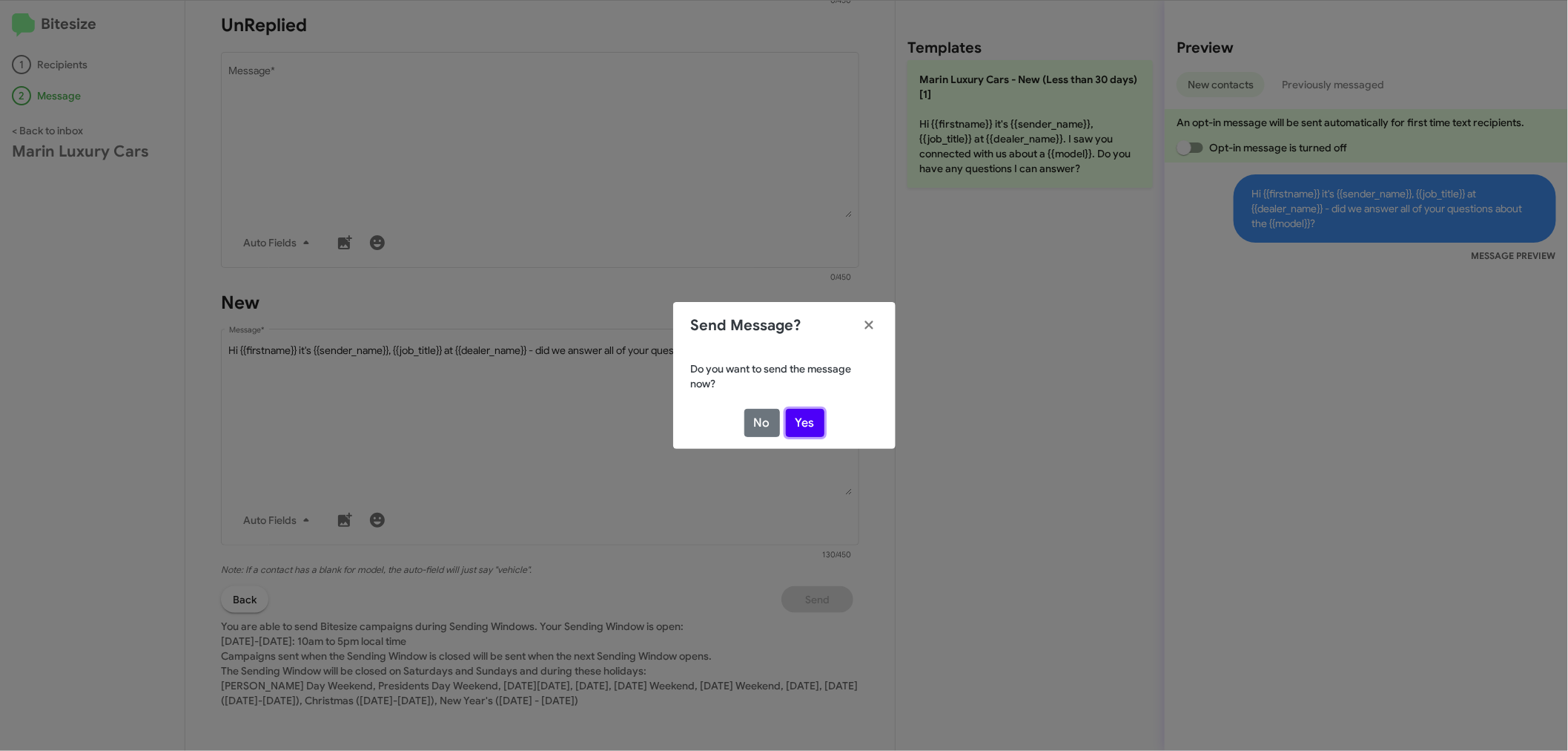
click at [806, 424] on button "Yes" at bounding box center [805, 422] width 38 height 28
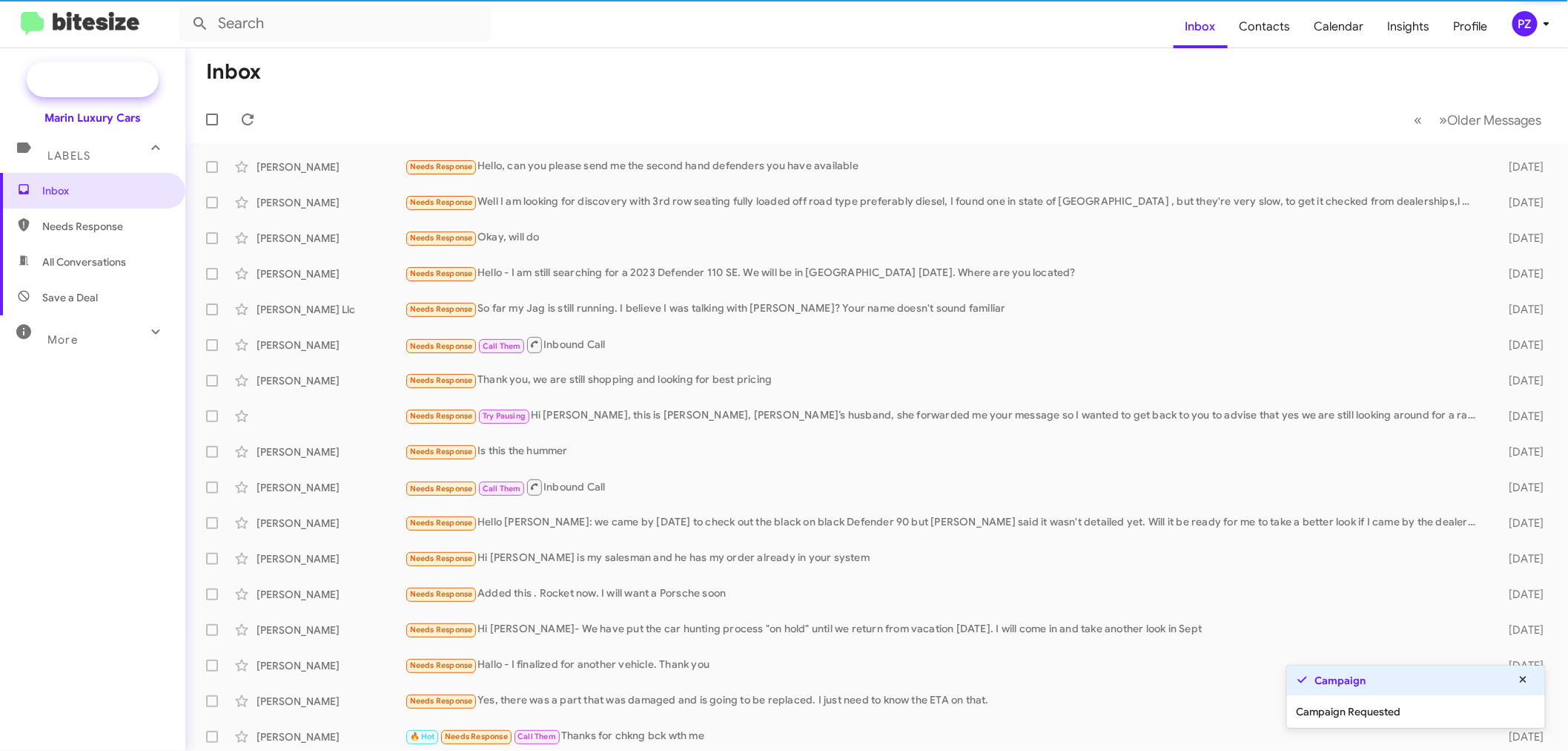
click at [120, 86] on span "New Campaign" at bounding box center [108, 79] width 76 height 15
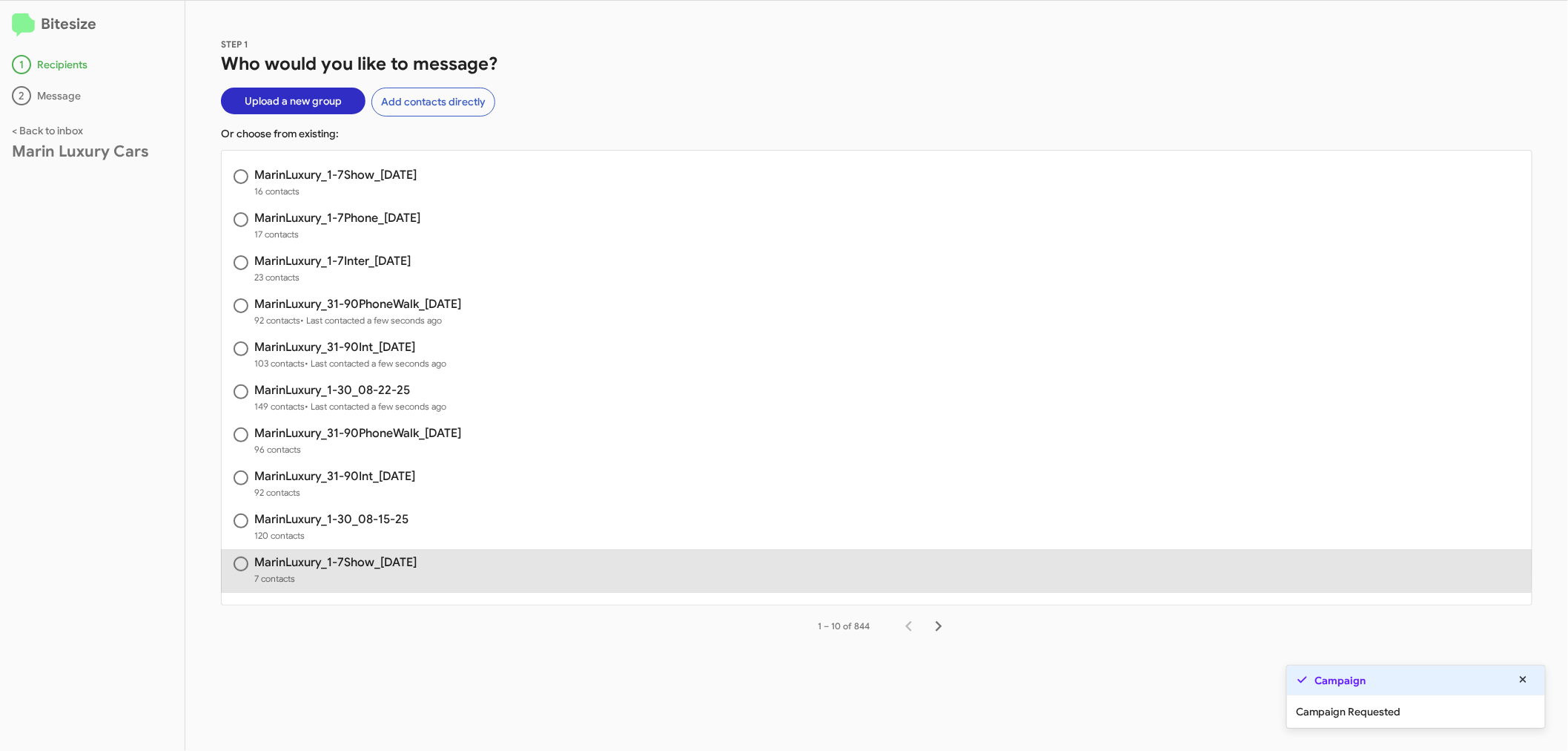
click at [396, 558] on h3 "MarinLuxury_1-7Show_[DATE]" at bounding box center [335, 561] width 162 height 12
radio input "true"
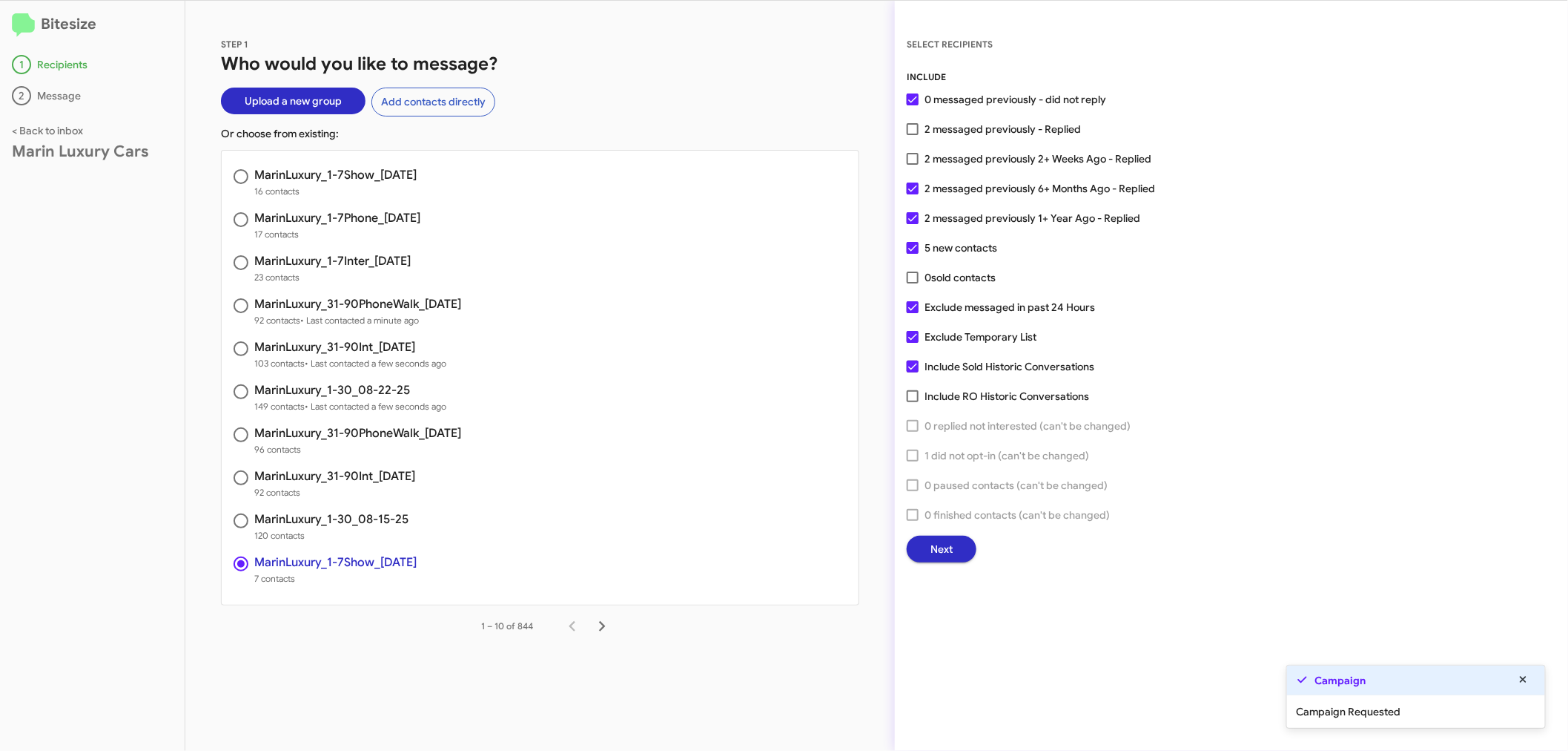
click at [958, 548] on button "Next" at bounding box center [941, 549] width 70 height 26
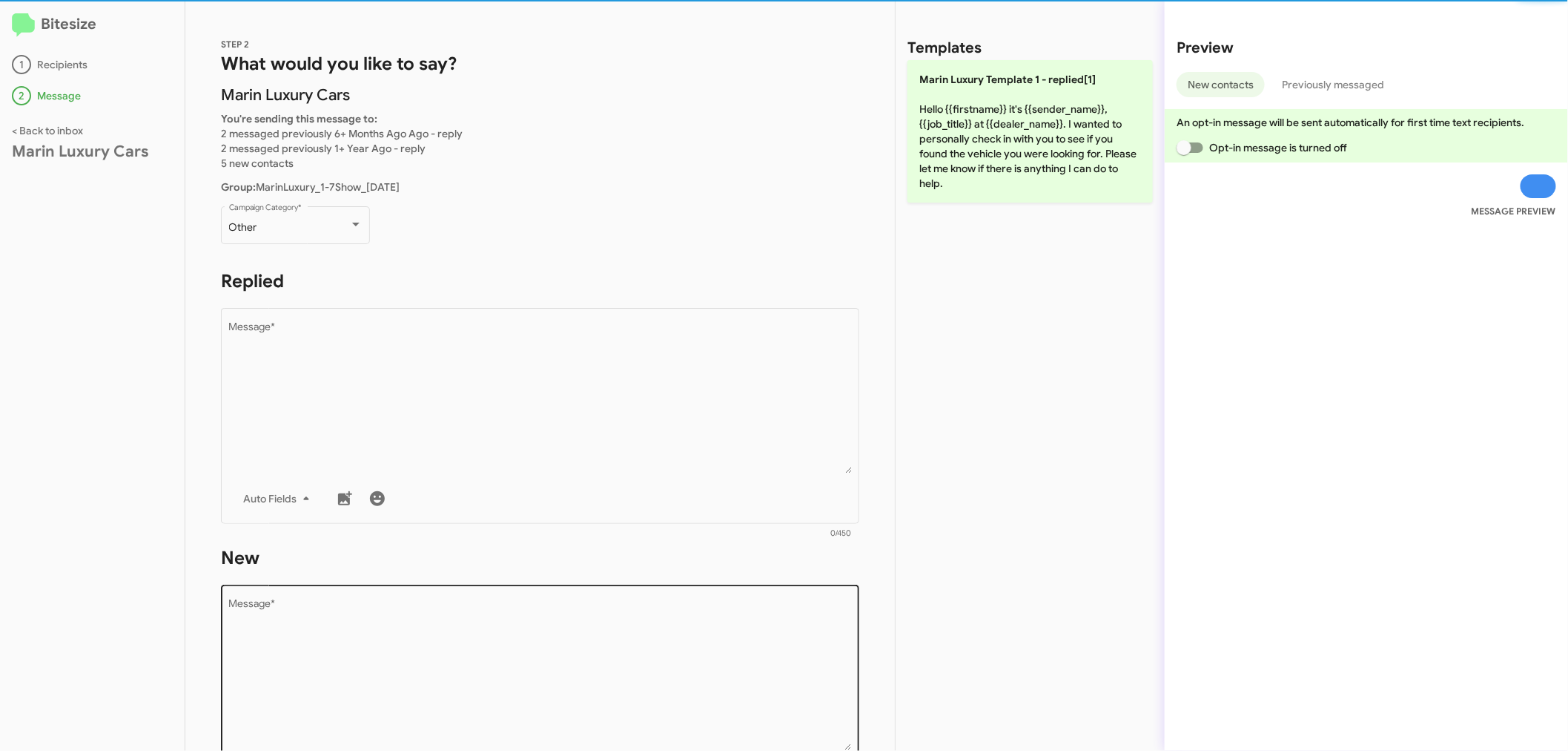
click at [333, 632] on textarea "Message *" at bounding box center [540, 674] width 623 height 151
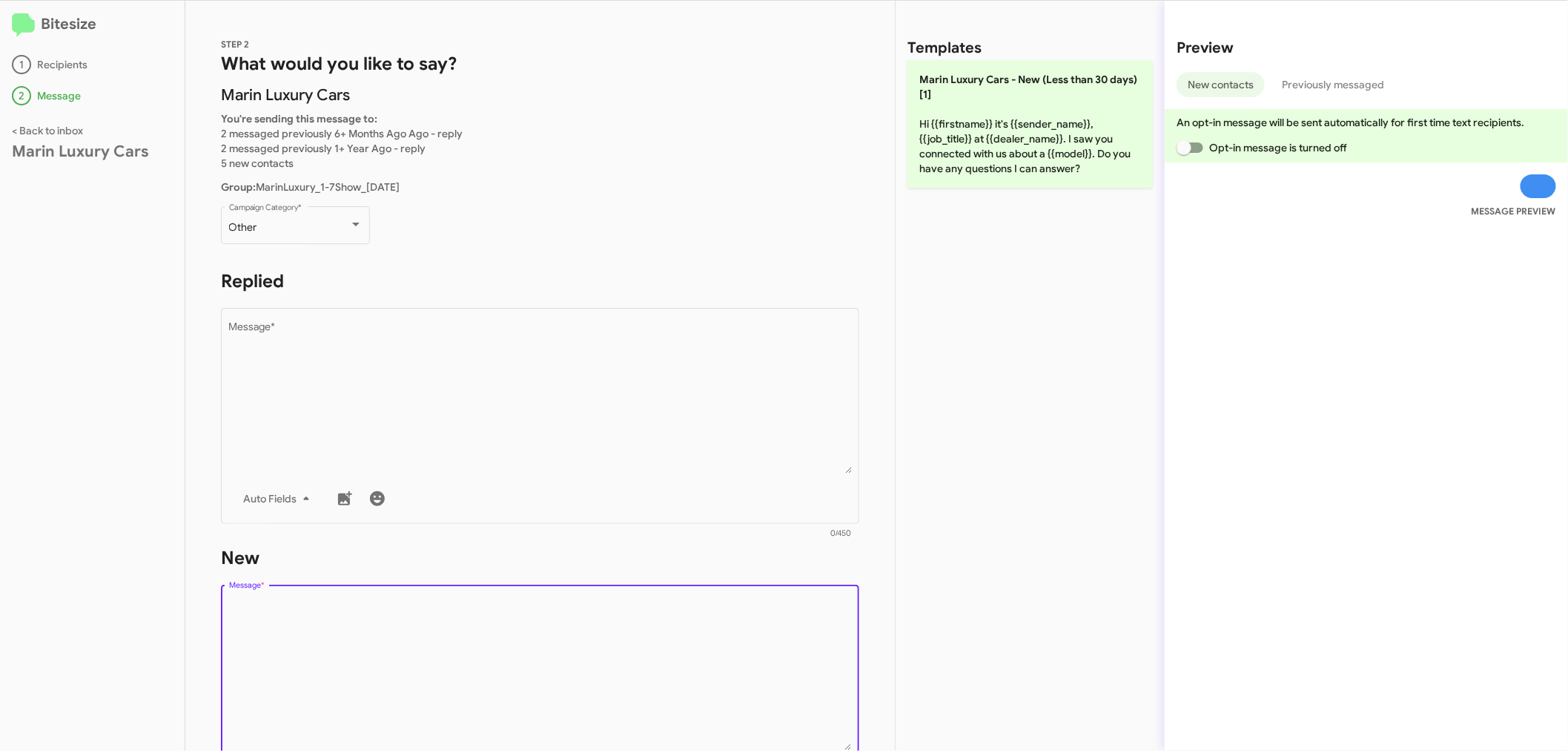
paste textarea "Hi {{firstname}} it's {{sender_name}}, {{job_title}} at {{dealer_name}} - did w…"
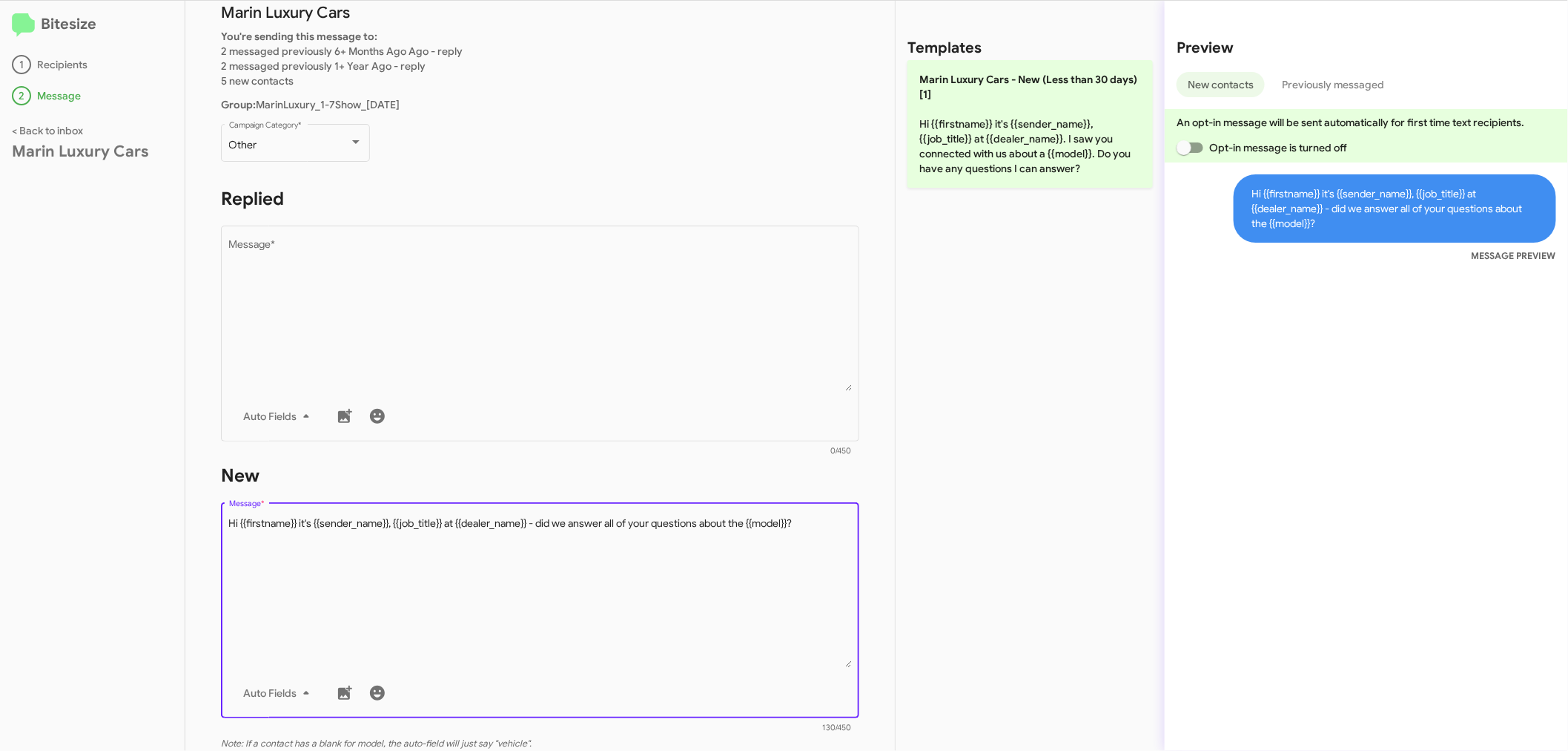
scroll to position [247, 0]
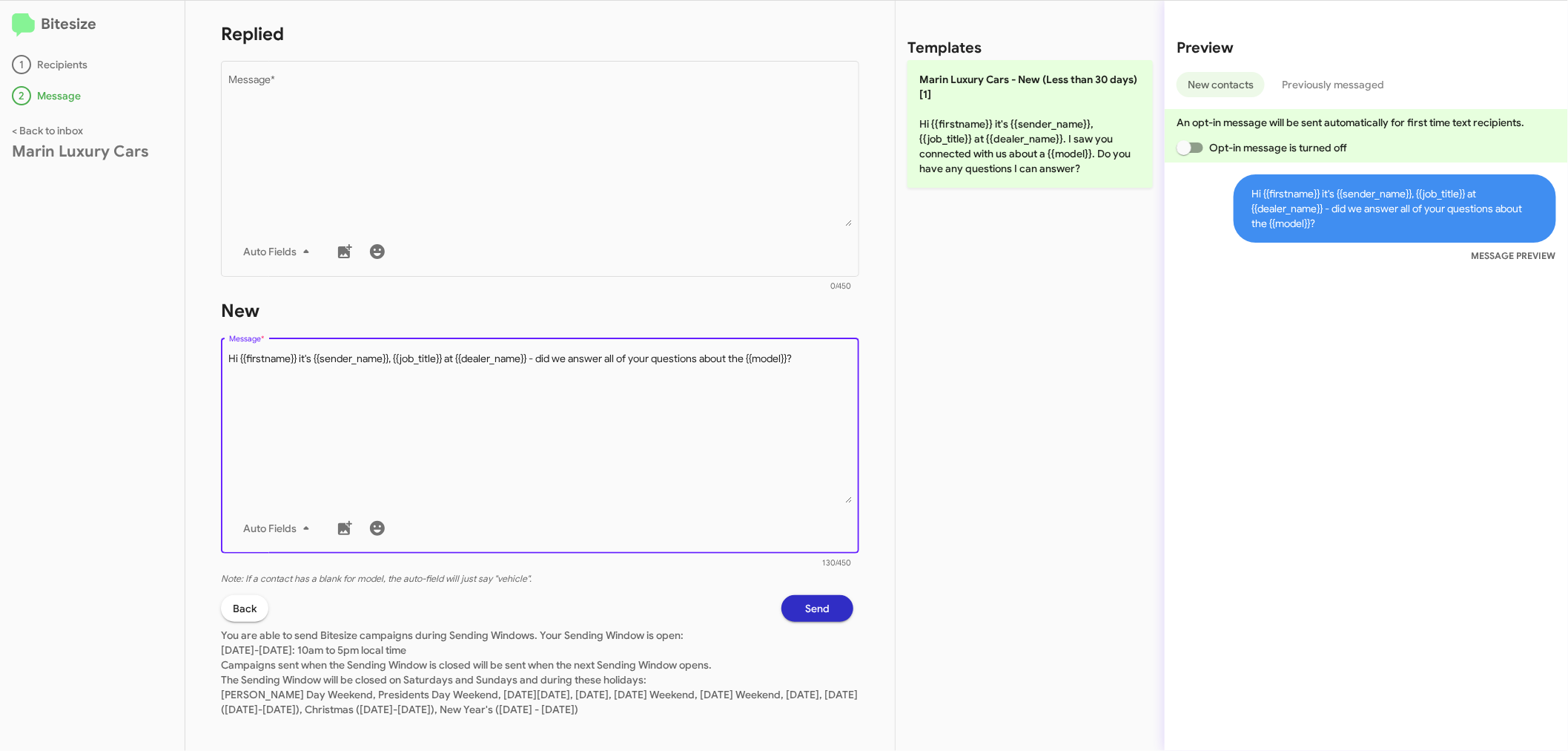
type textarea "Hi {{firstname}} it's {{sender_name}}, {{job_title}} at {{dealer_name}} - did w…"
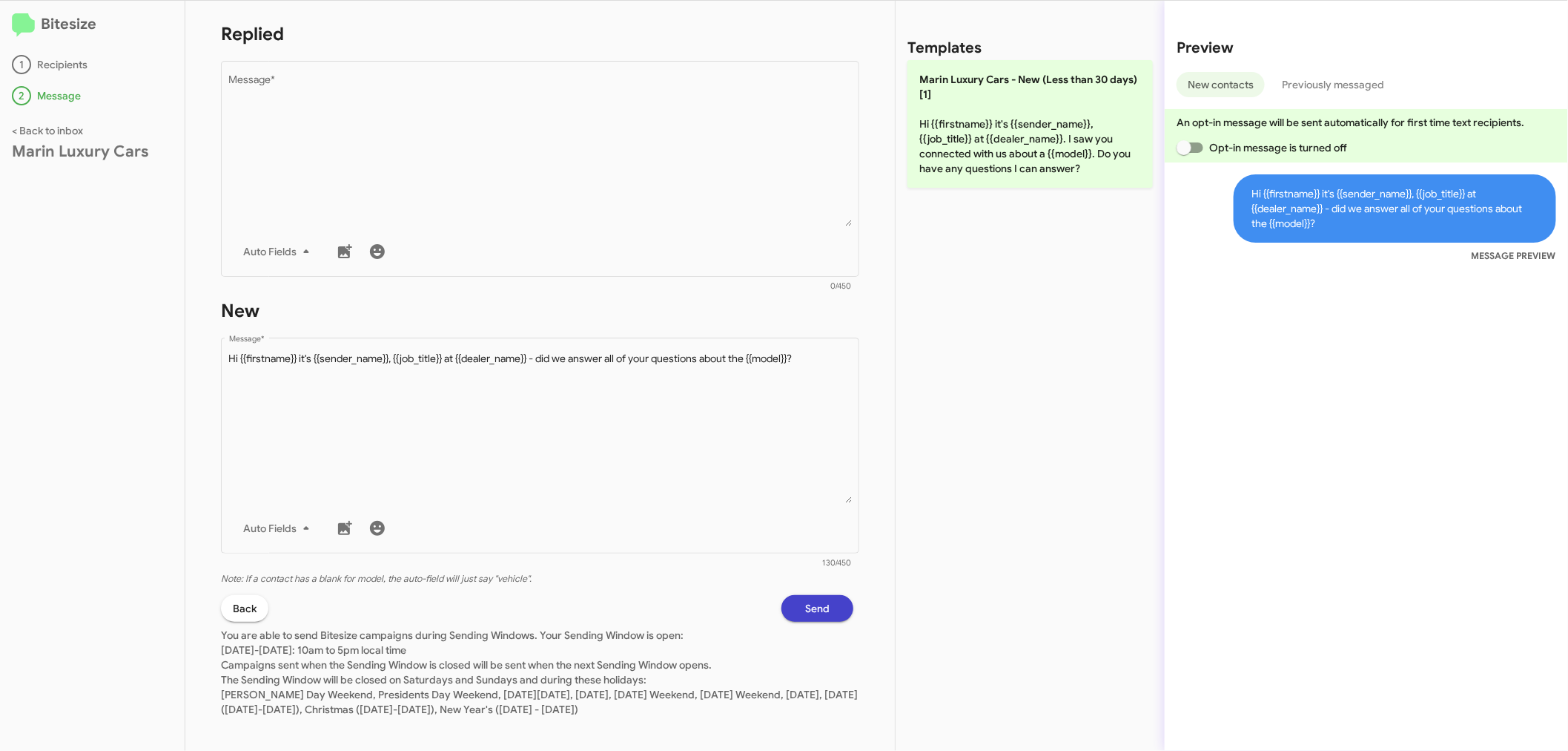
click at [805, 608] on span "Send" at bounding box center [817, 608] width 25 height 26
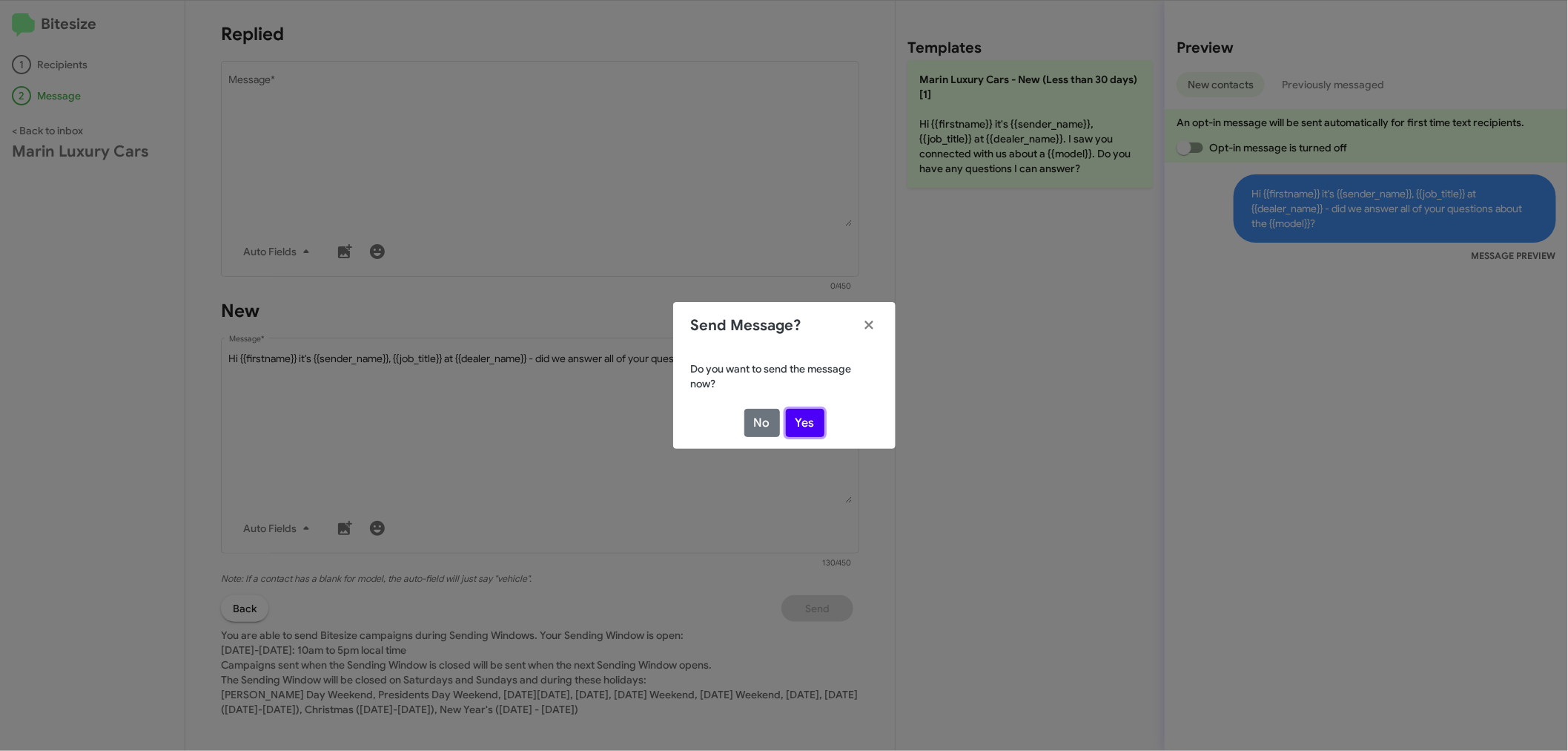
click at [805, 418] on button "Yes" at bounding box center [805, 422] width 38 height 28
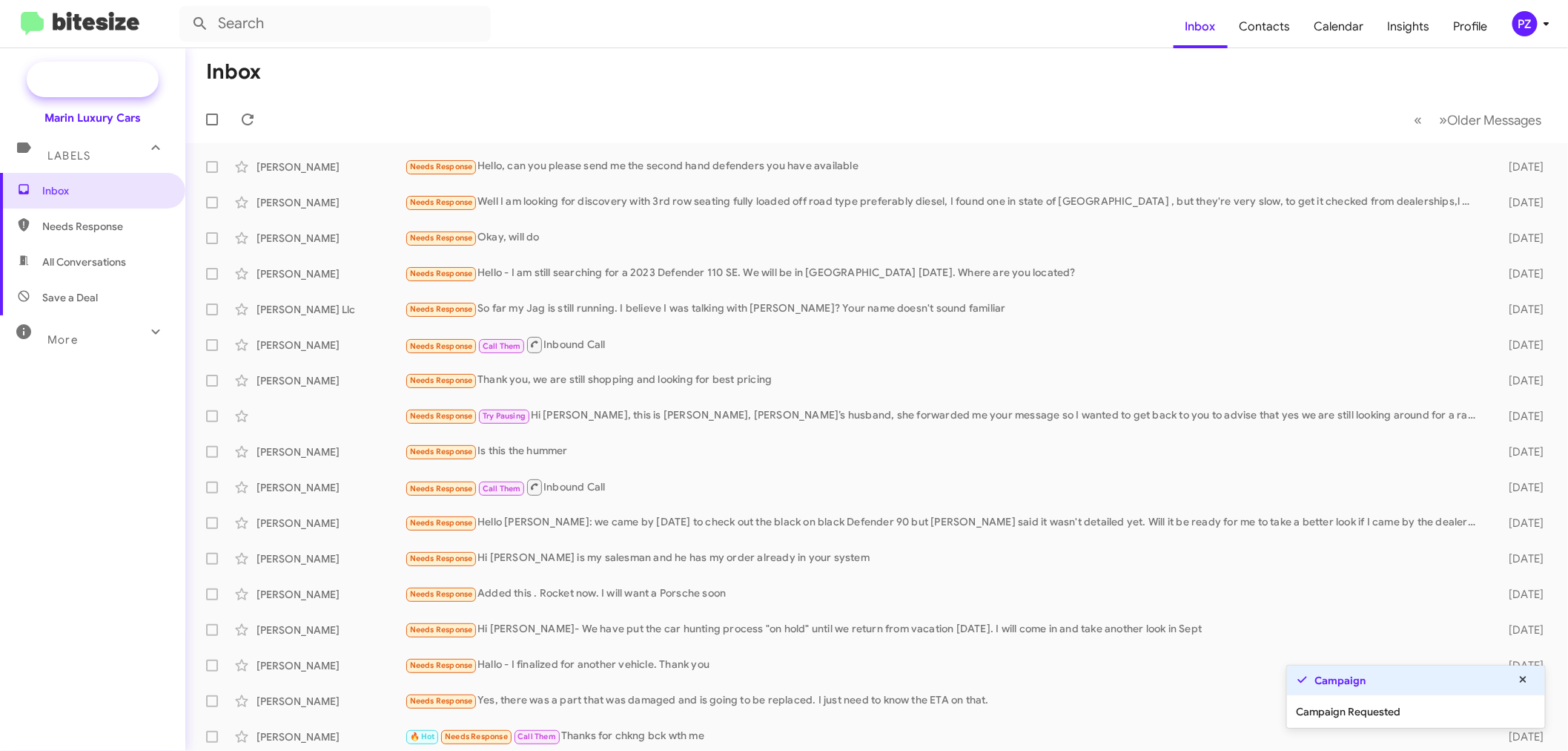
click at [95, 79] on span "New Campaign" at bounding box center [108, 79] width 76 height 15
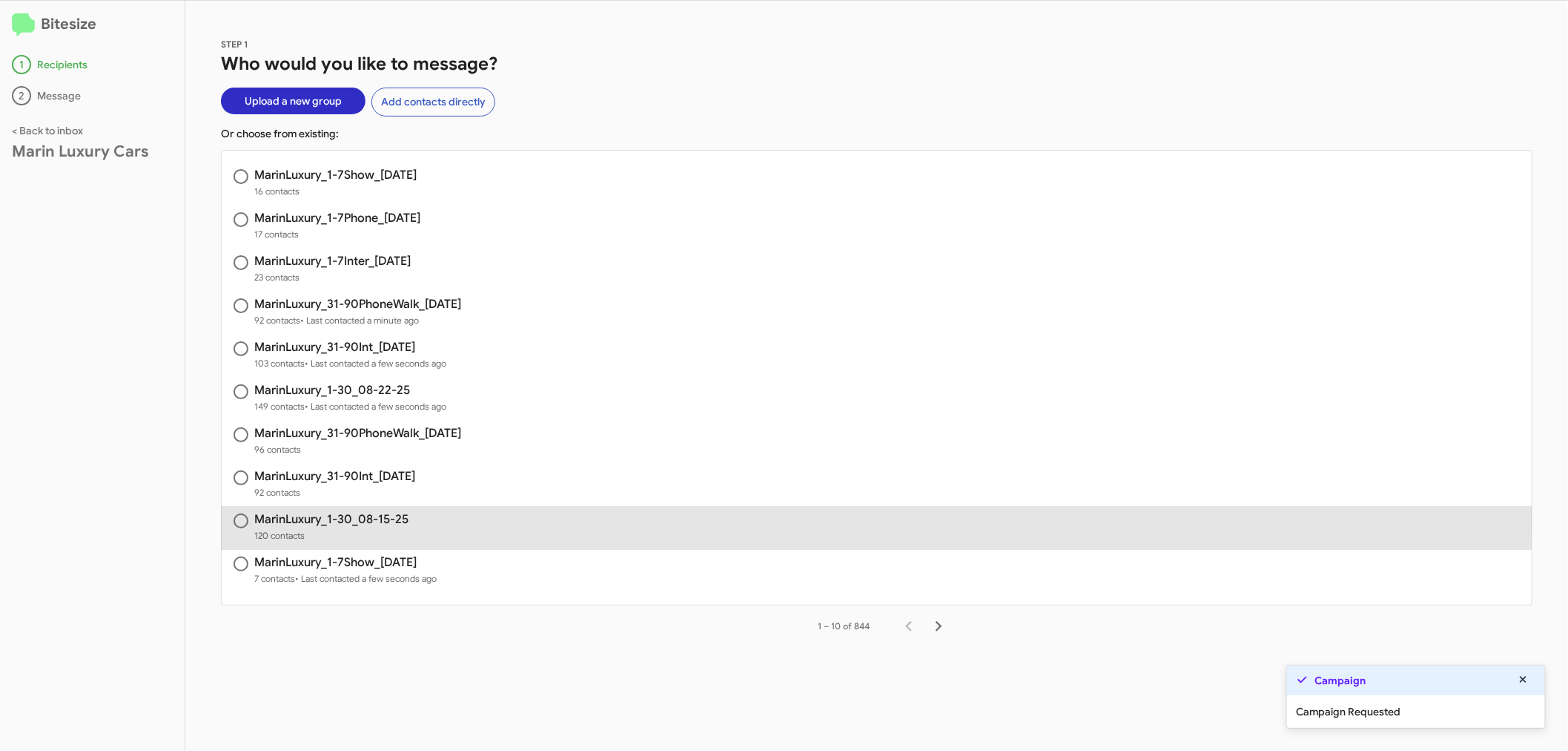
click at [391, 522] on h3 "MarinLuxury_1-30_08-15-25" at bounding box center [331, 519] width 154 height 12
radio input "true"
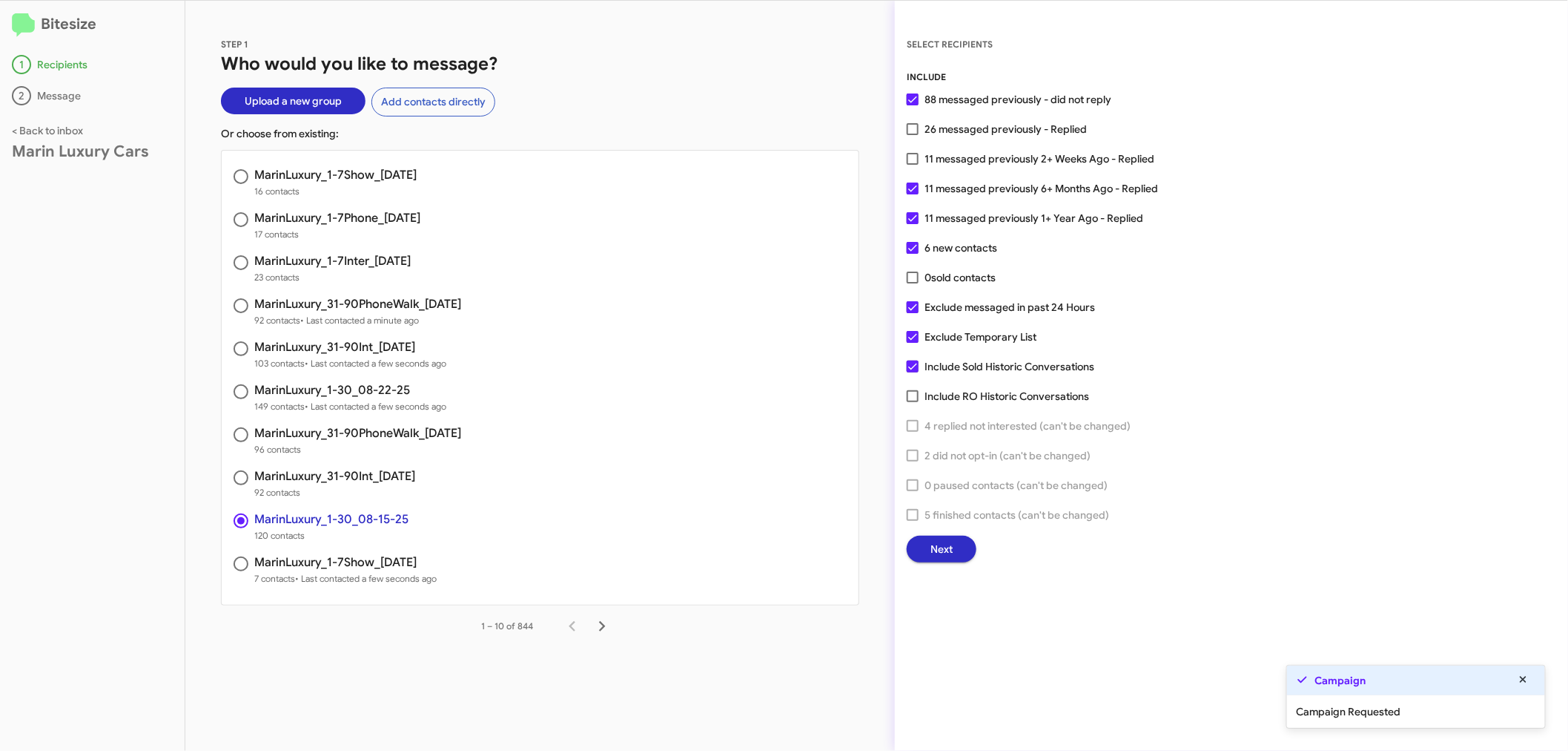
click at [947, 540] on span "Next" at bounding box center [941, 549] width 22 height 26
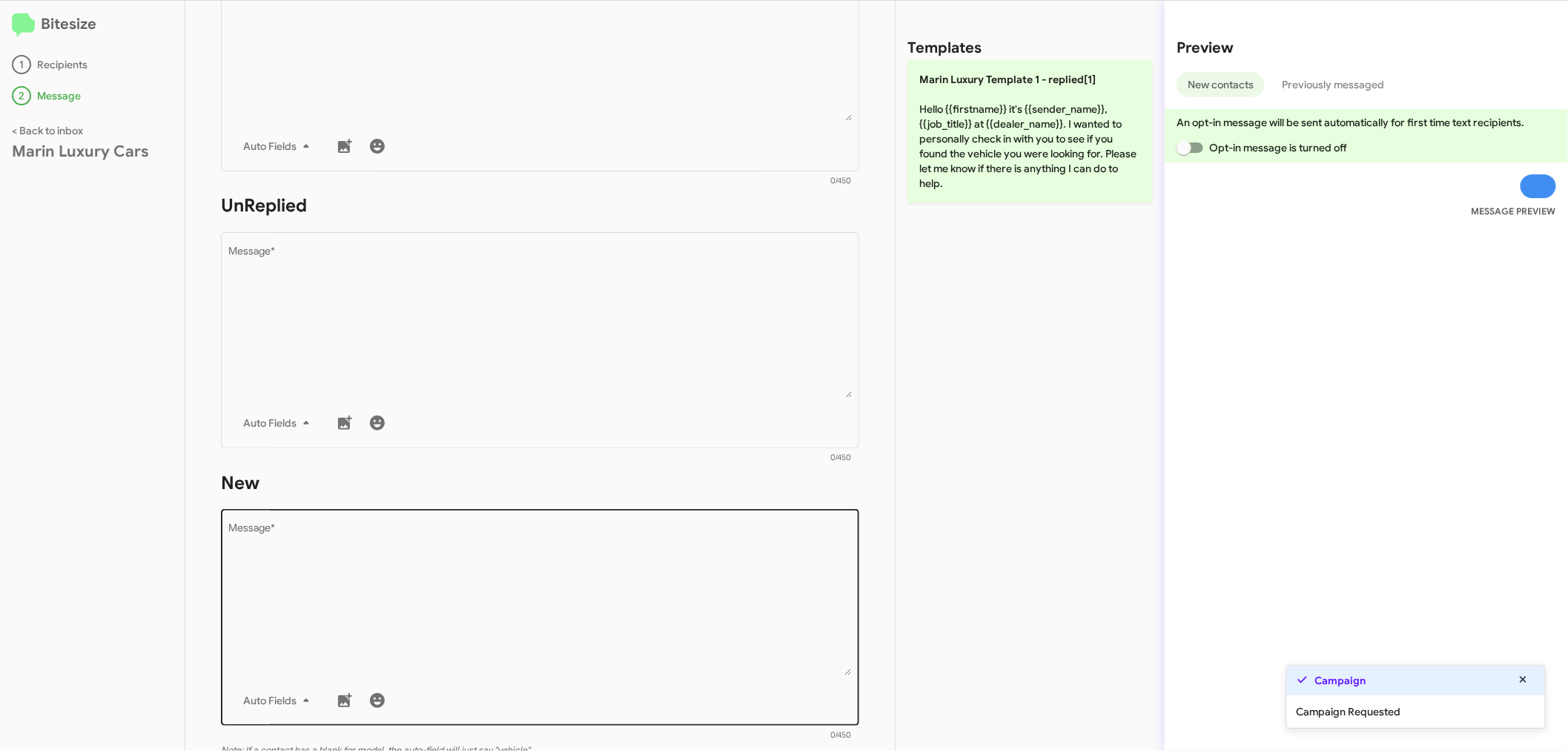
scroll to position [412, 0]
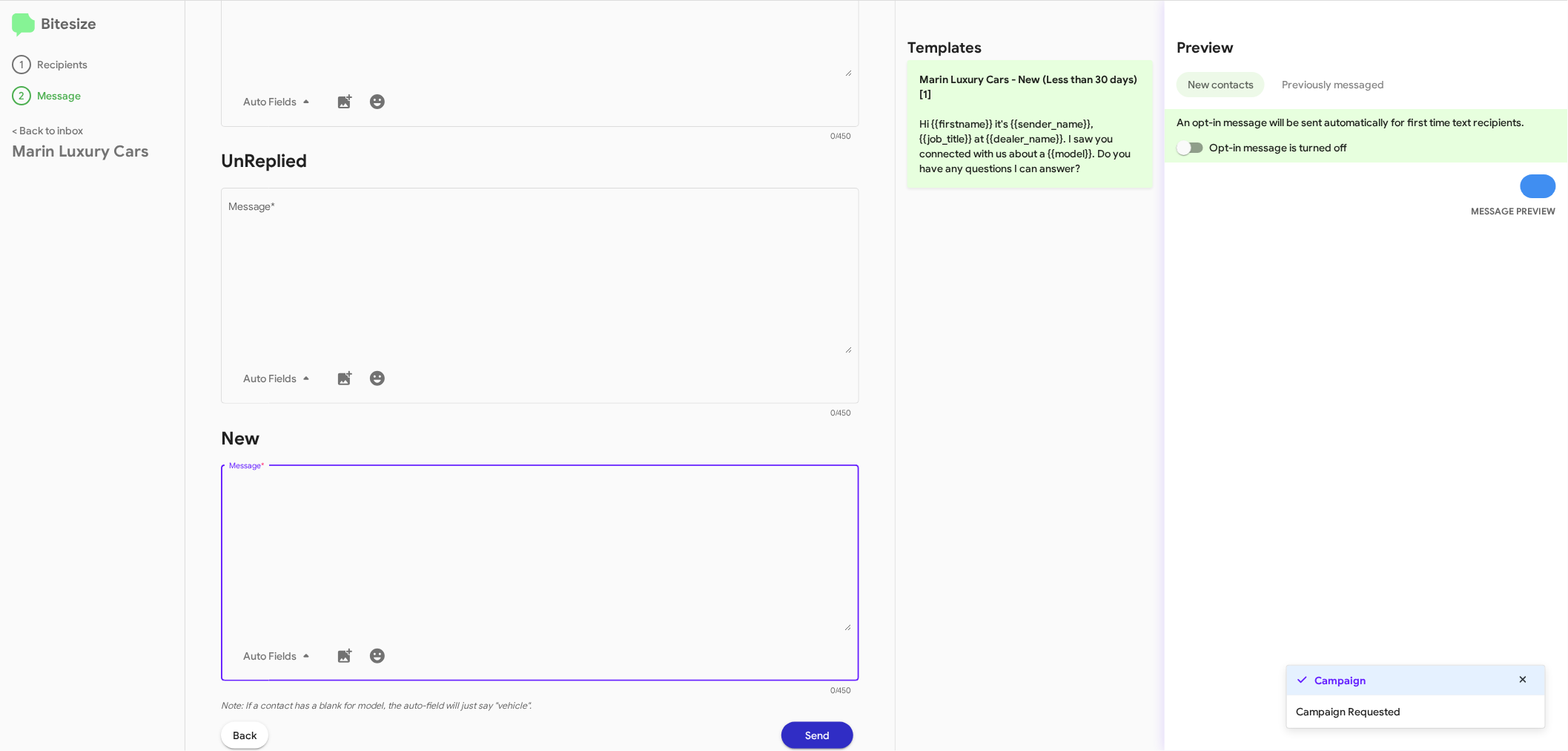
click at [339, 540] on textarea "Message *" at bounding box center [540, 555] width 623 height 151
paste textarea "Hi {{firstname}} it's {{sender_name}}, {{job_title}} at {{dealer_name}} - did w…"
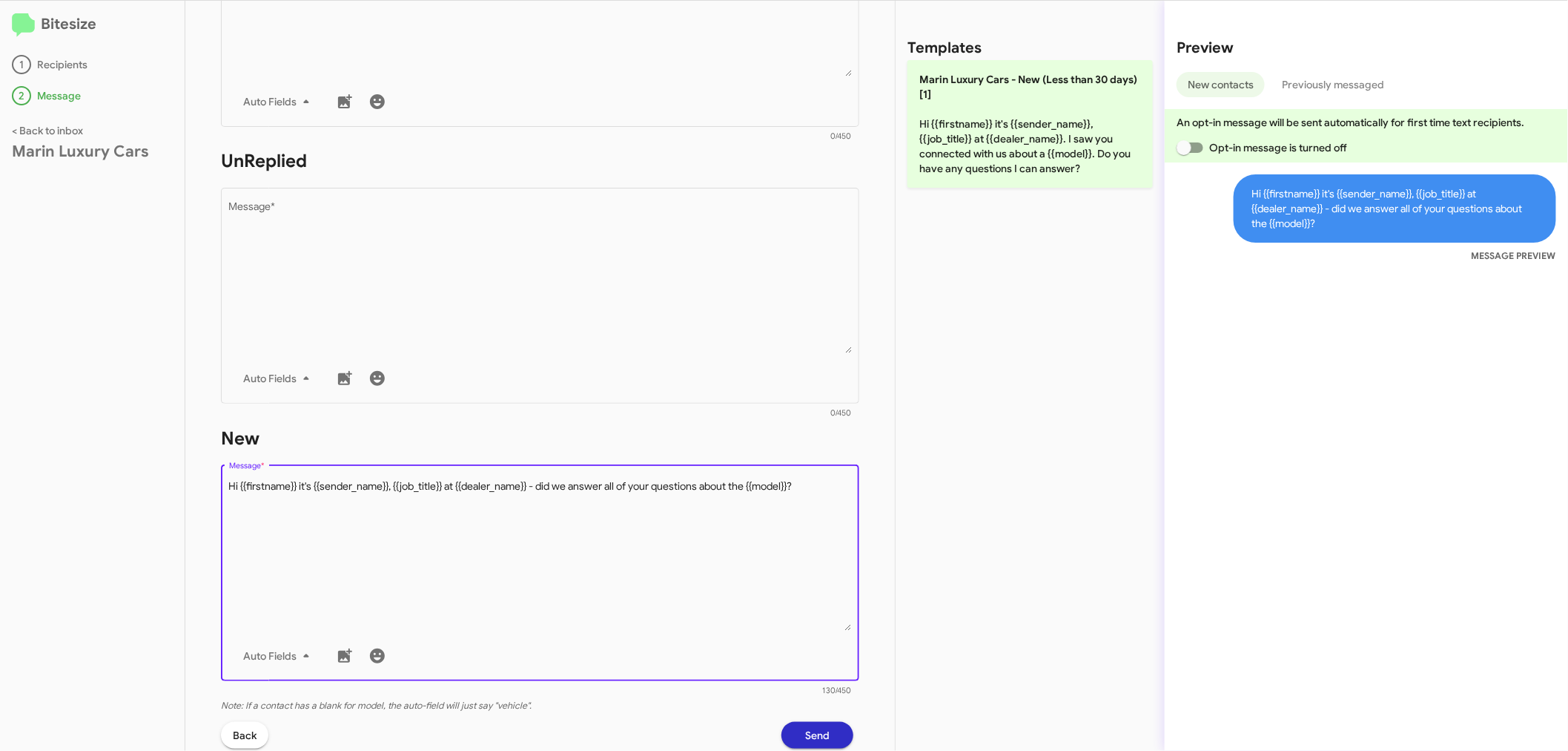
type textarea "Hi {{firstname}} it's {{sender_name}}, {{job_title}} at {{dealer_name}} - did w…"
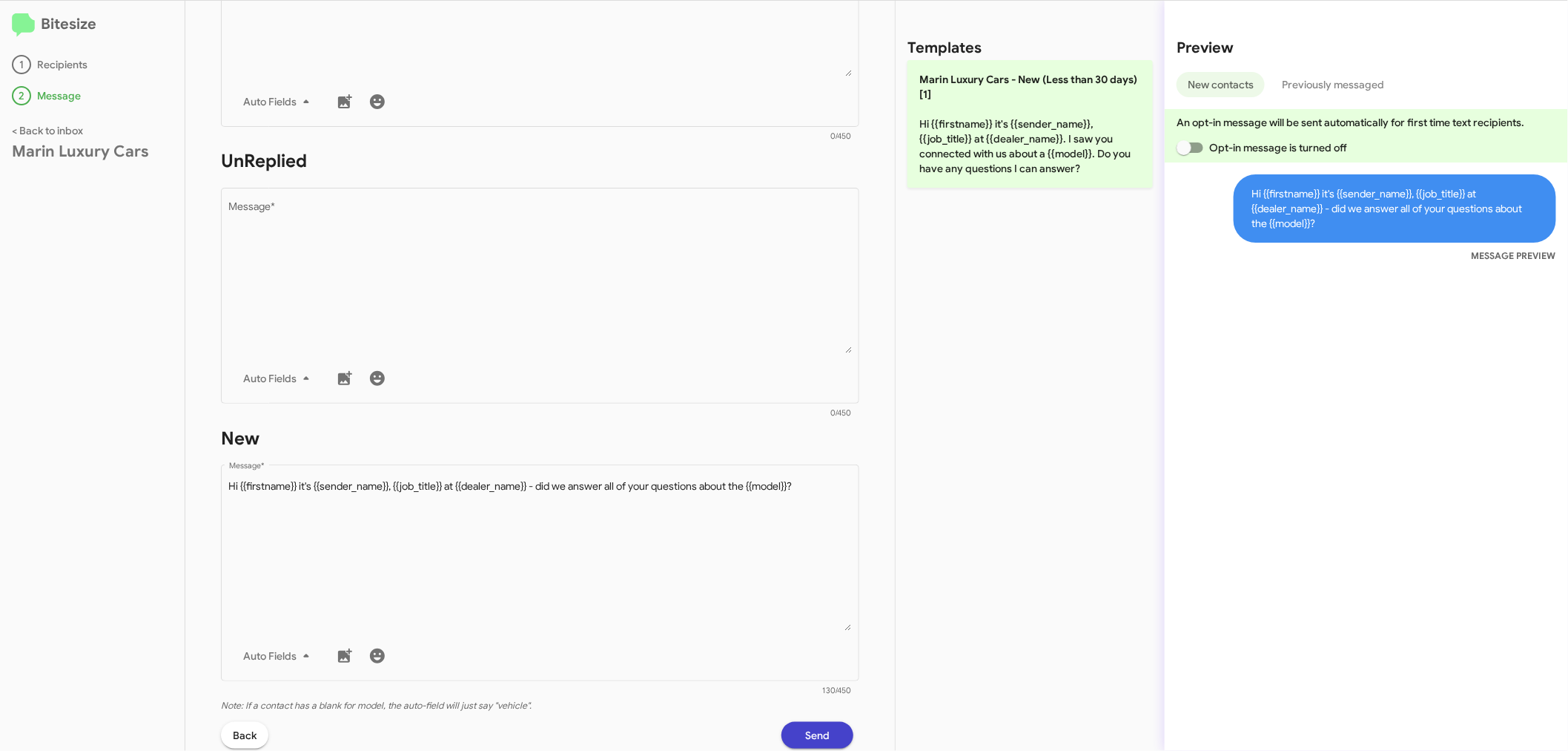
click at [814, 735] on span "Send" at bounding box center [817, 735] width 25 height 26
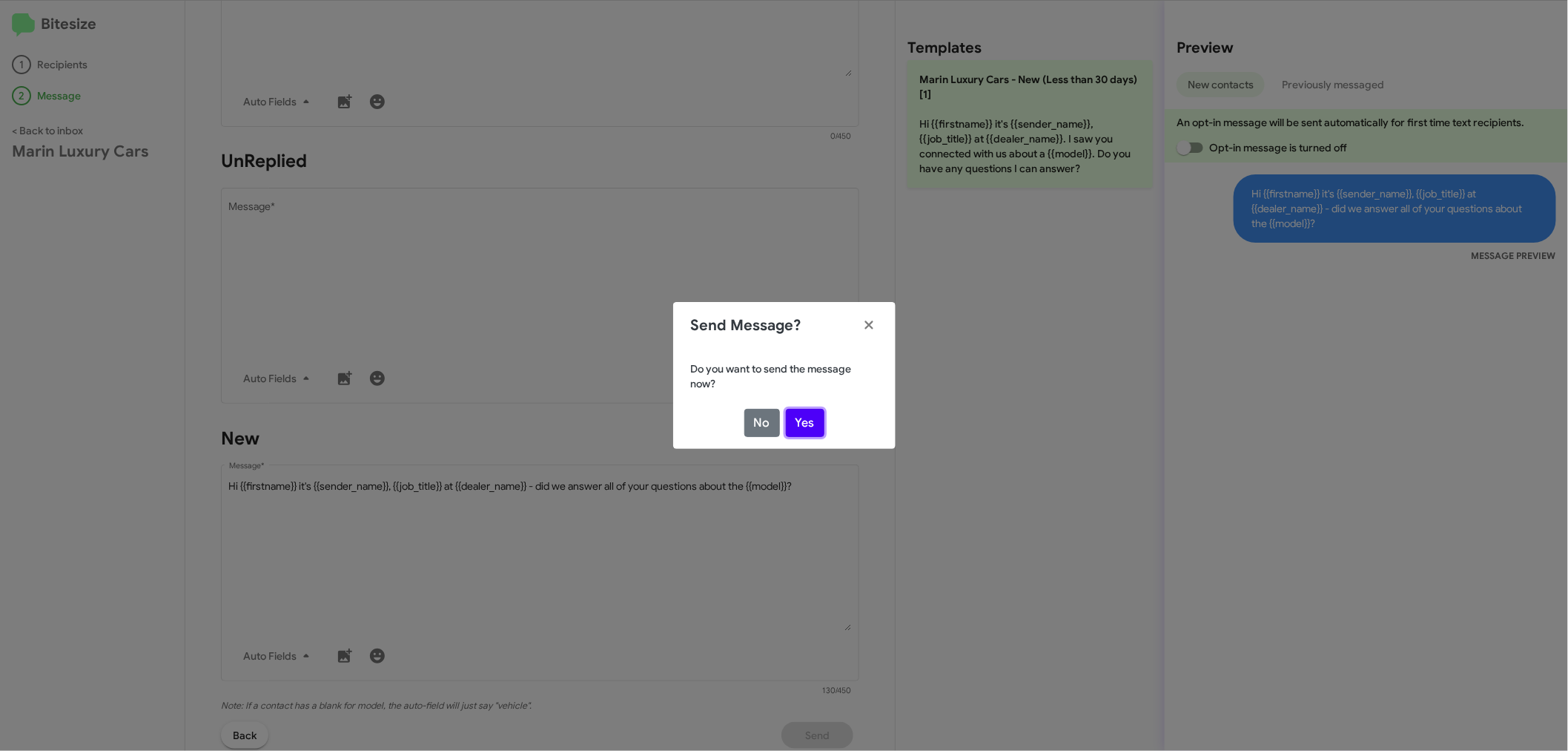
click at [806, 417] on button "Yes" at bounding box center [805, 422] width 38 height 28
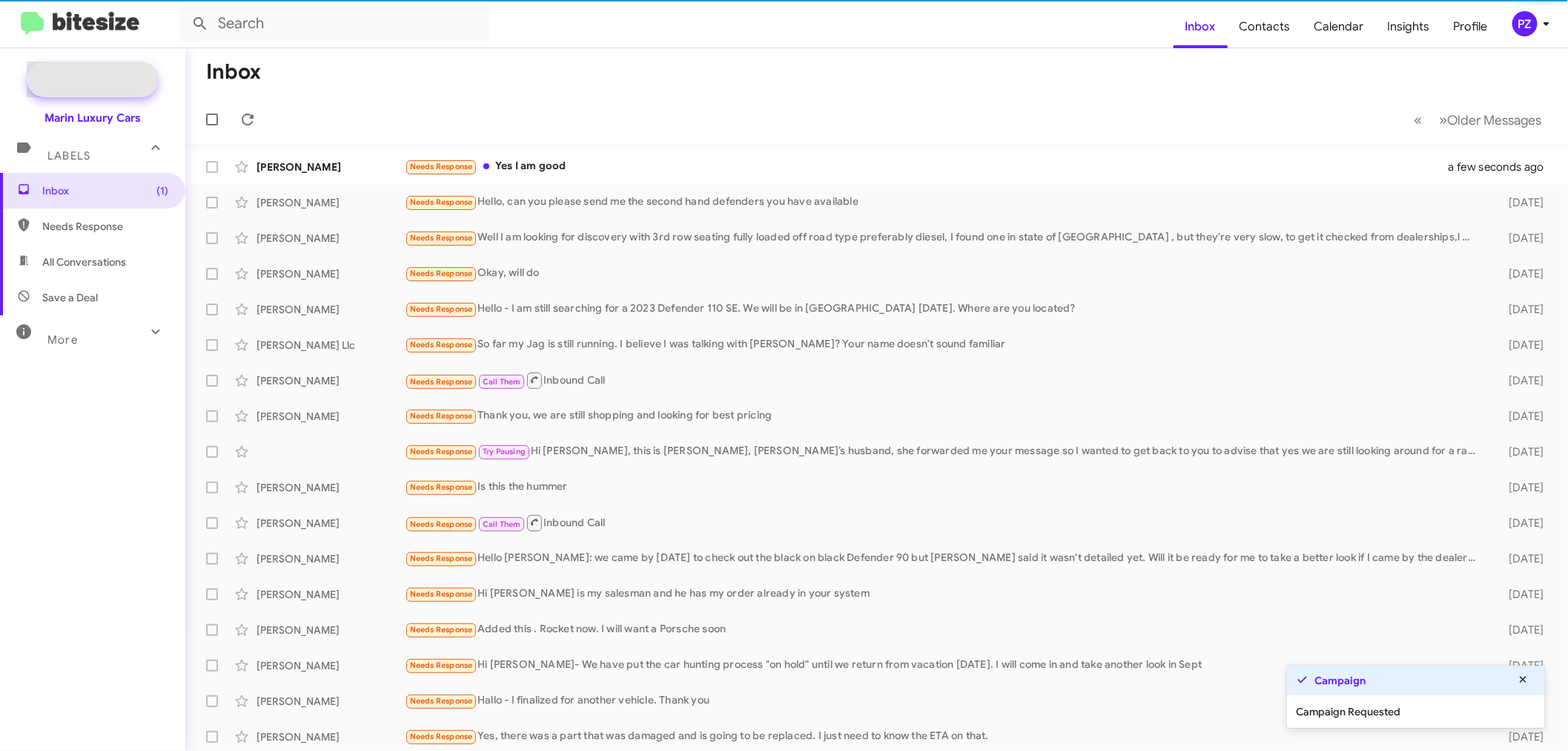
click at [127, 76] on span "New Campaign" at bounding box center [108, 79] width 76 height 15
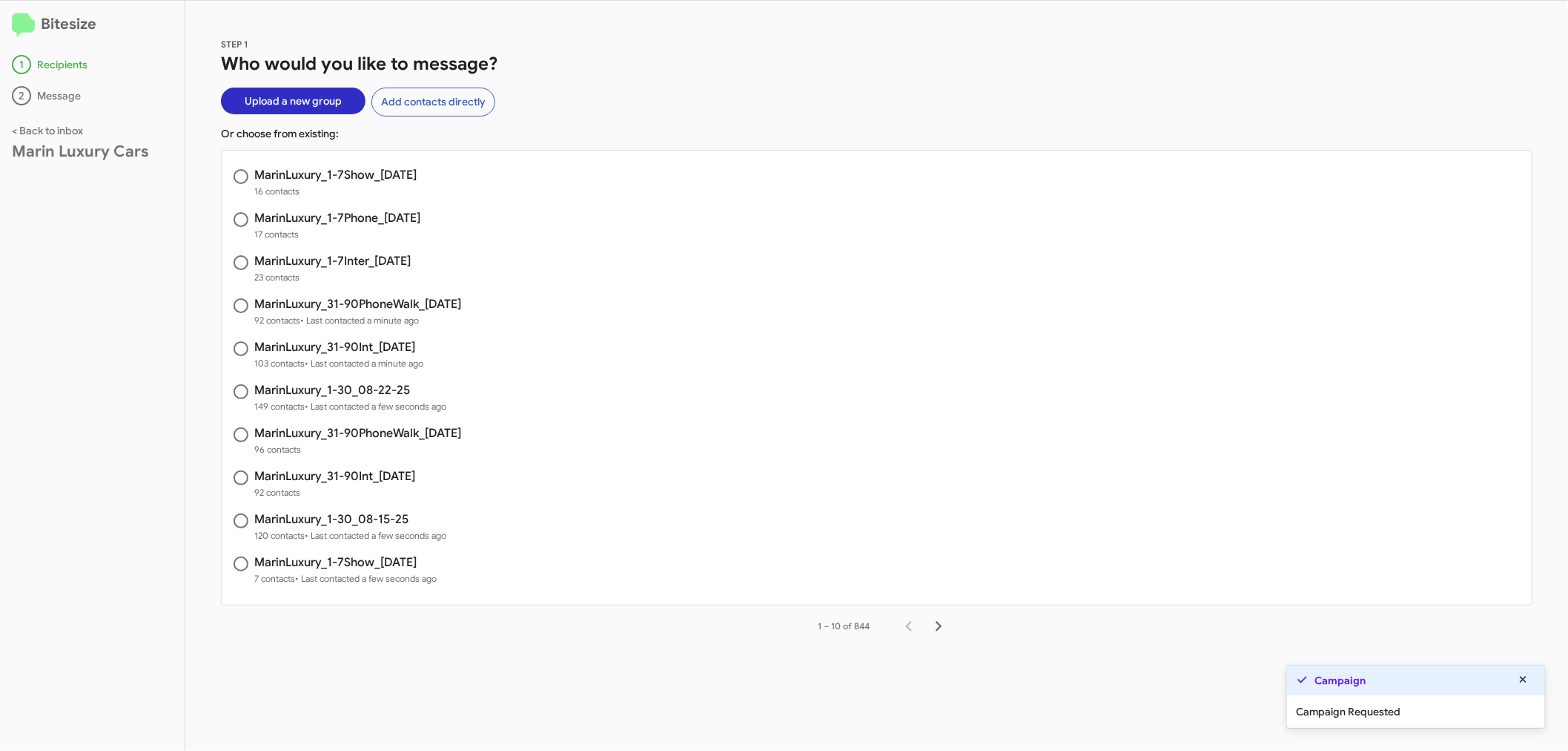
click at [361, 477] on h3 "MarinLuxury_31-90Int_[DATE]" at bounding box center [334, 476] width 161 height 12
radio input "true"
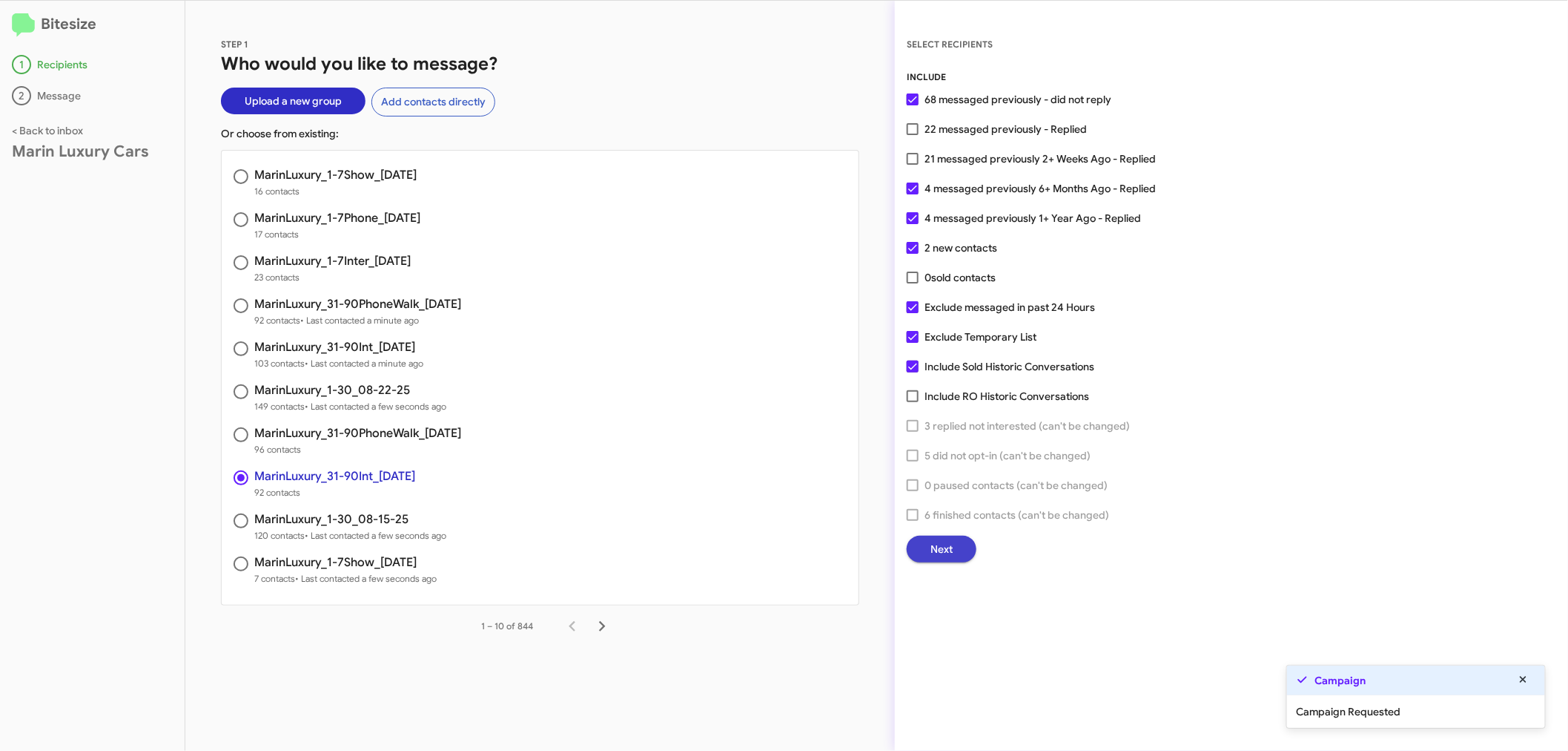
click at [965, 547] on button "Next" at bounding box center [941, 549] width 70 height 26
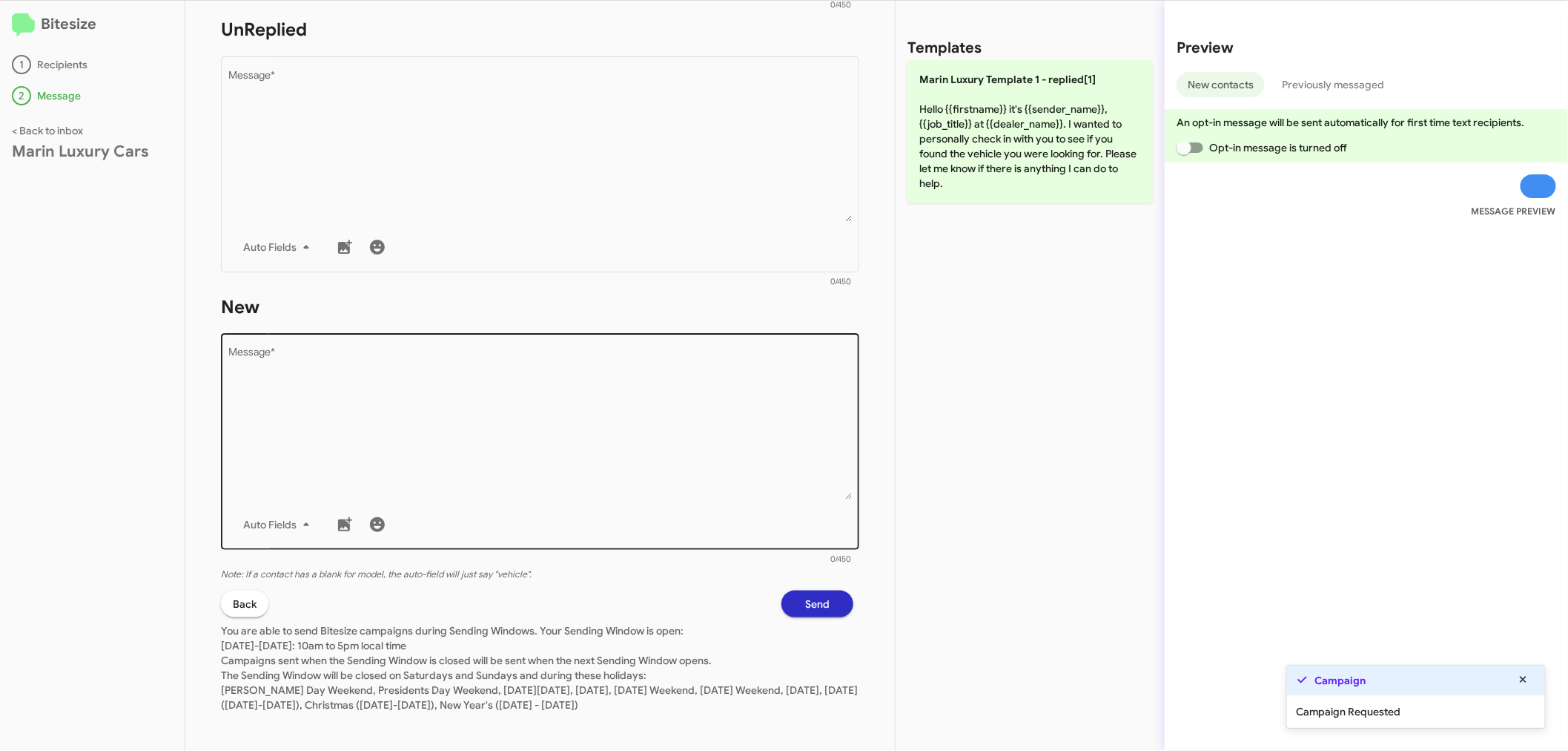
scroll to position [548, 0]
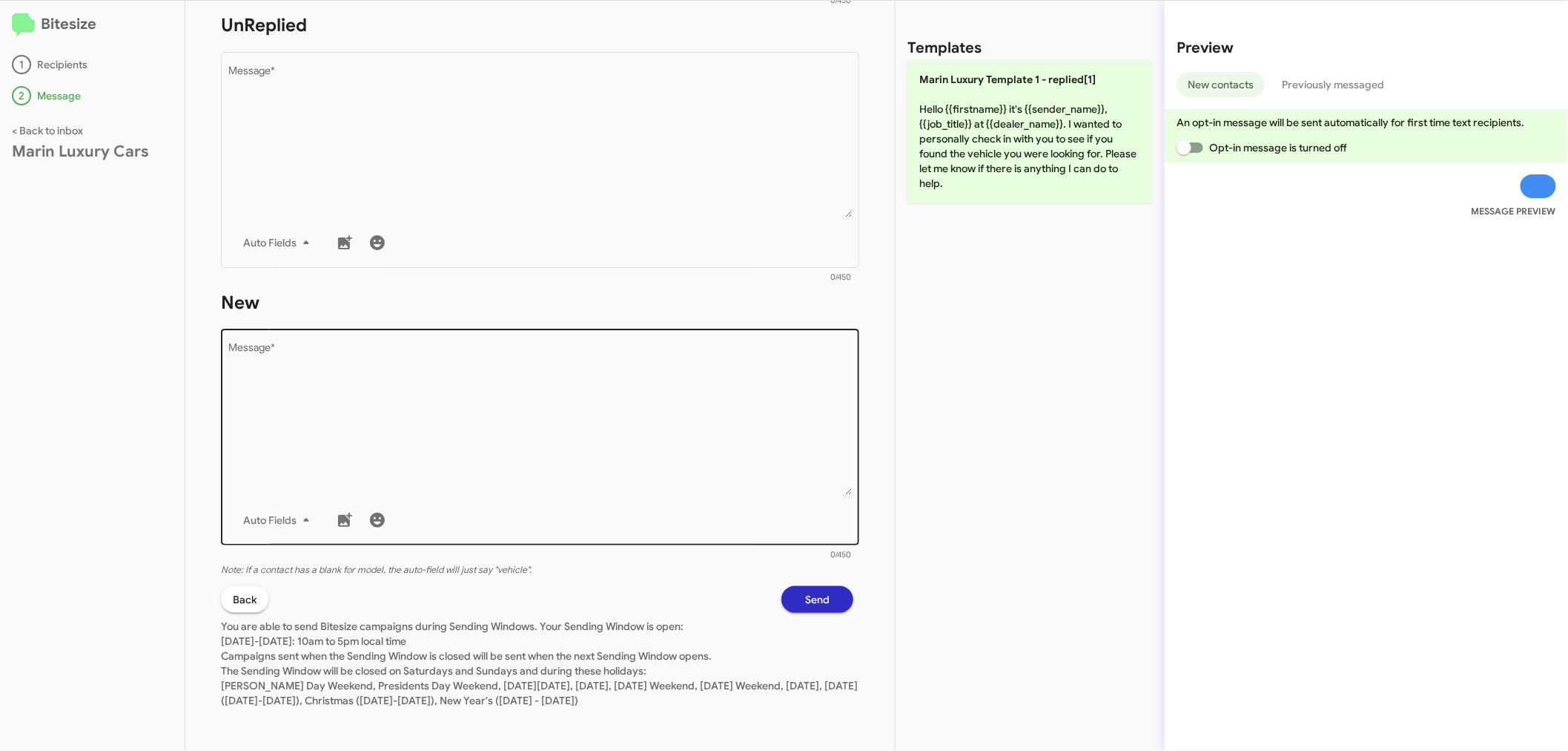
click at [314, 394] on textarea "Message *" at bounding box center [540, 419] width 623 height 151
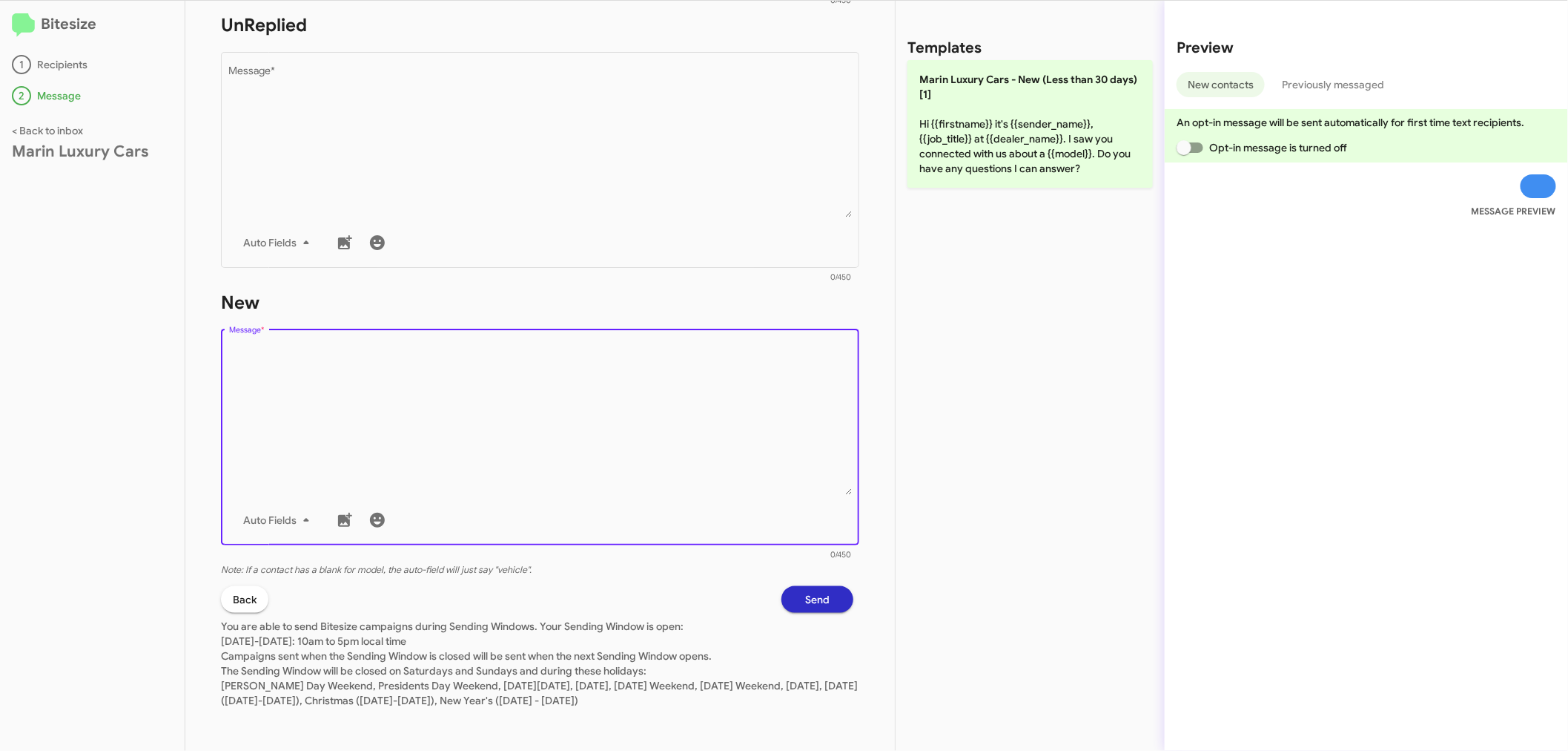
paste textarea "Hi {{firstname}} it's {{sender_name}}, {{job_title}} at {{dealer_name}} - did w…"
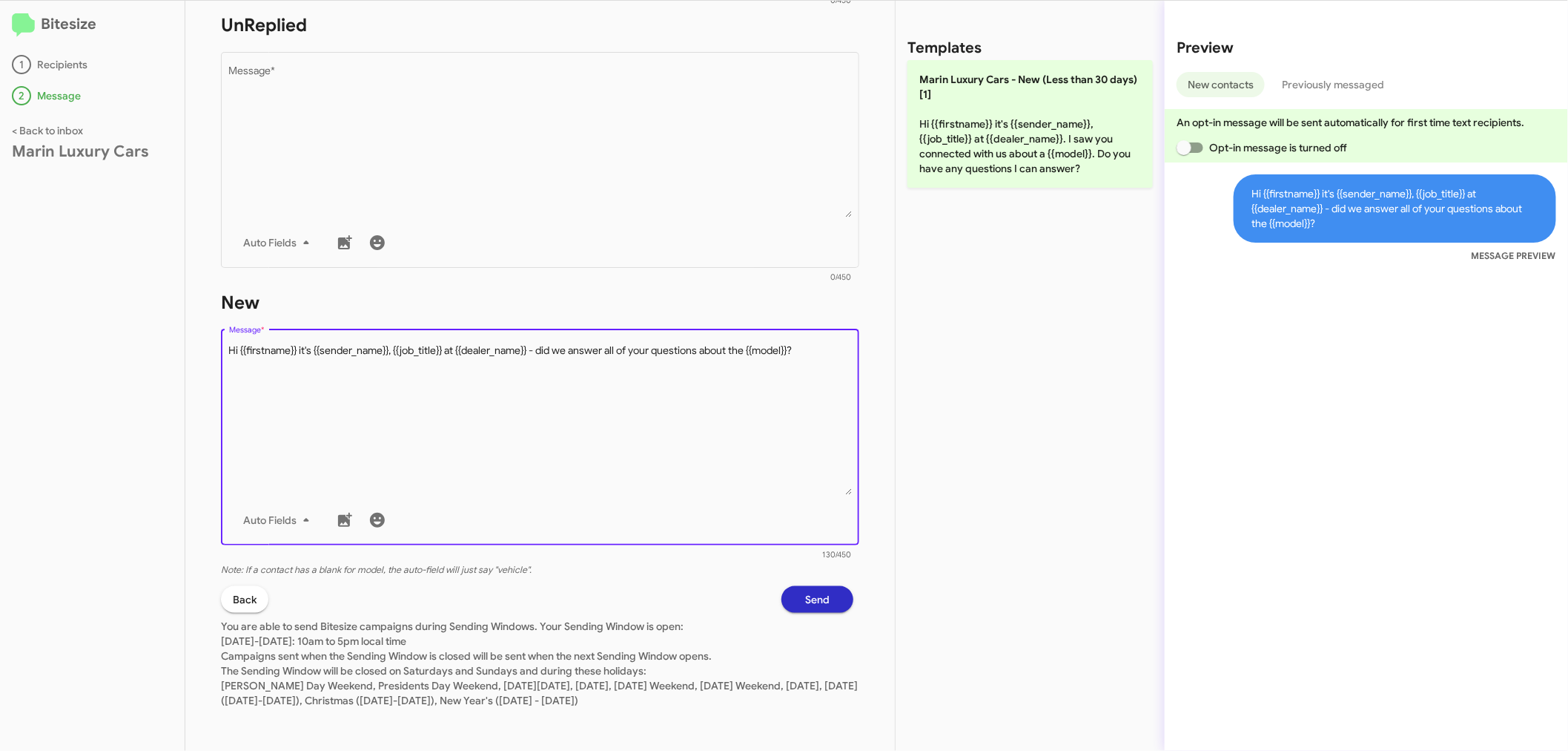
type textarea "Hi {{firstname}} it's {{sender_name}}, {{job_title}} at {{dealer_name}} - did w…"
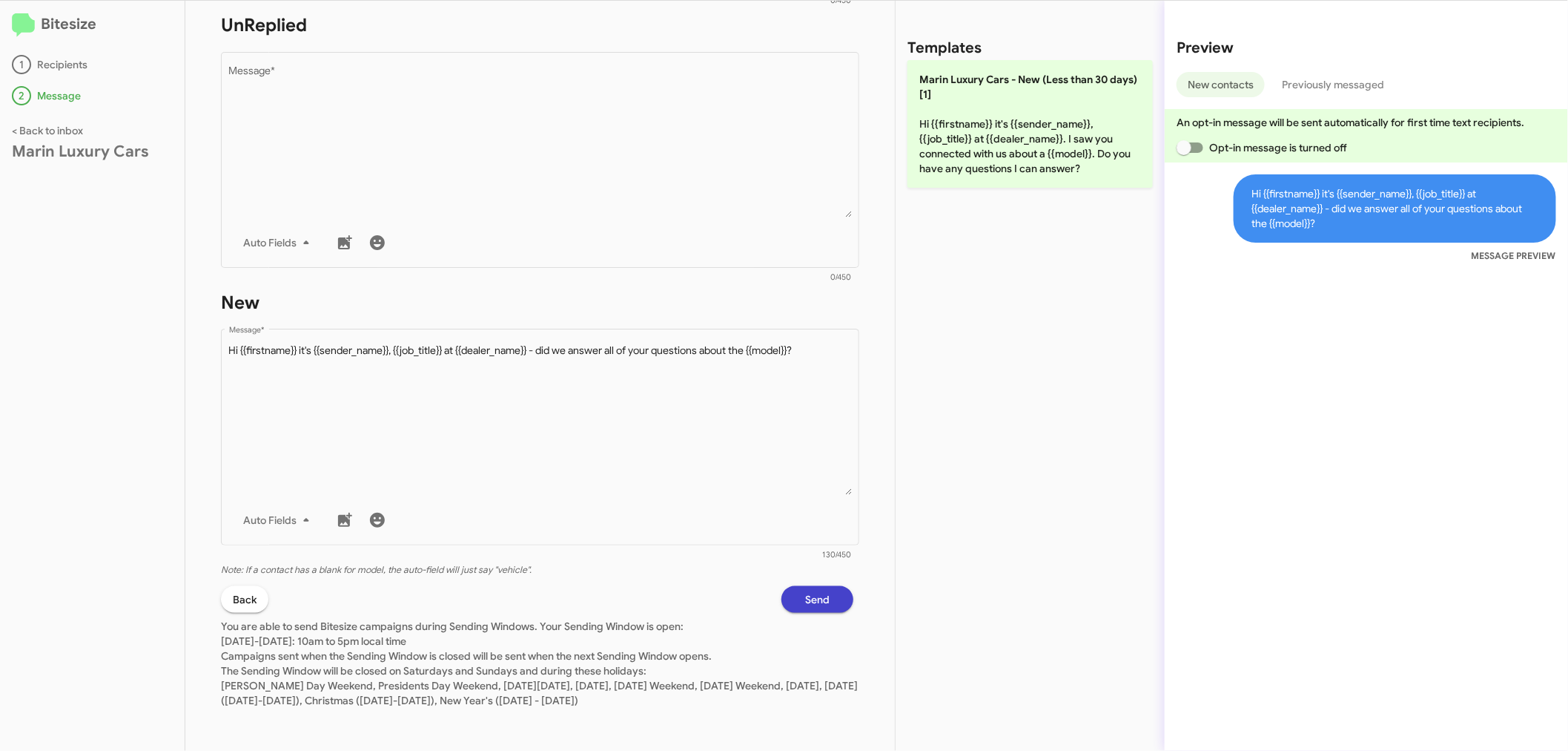
click at [805, 596] on span "Send" at bounding box center [817, 599] width 25 height 26
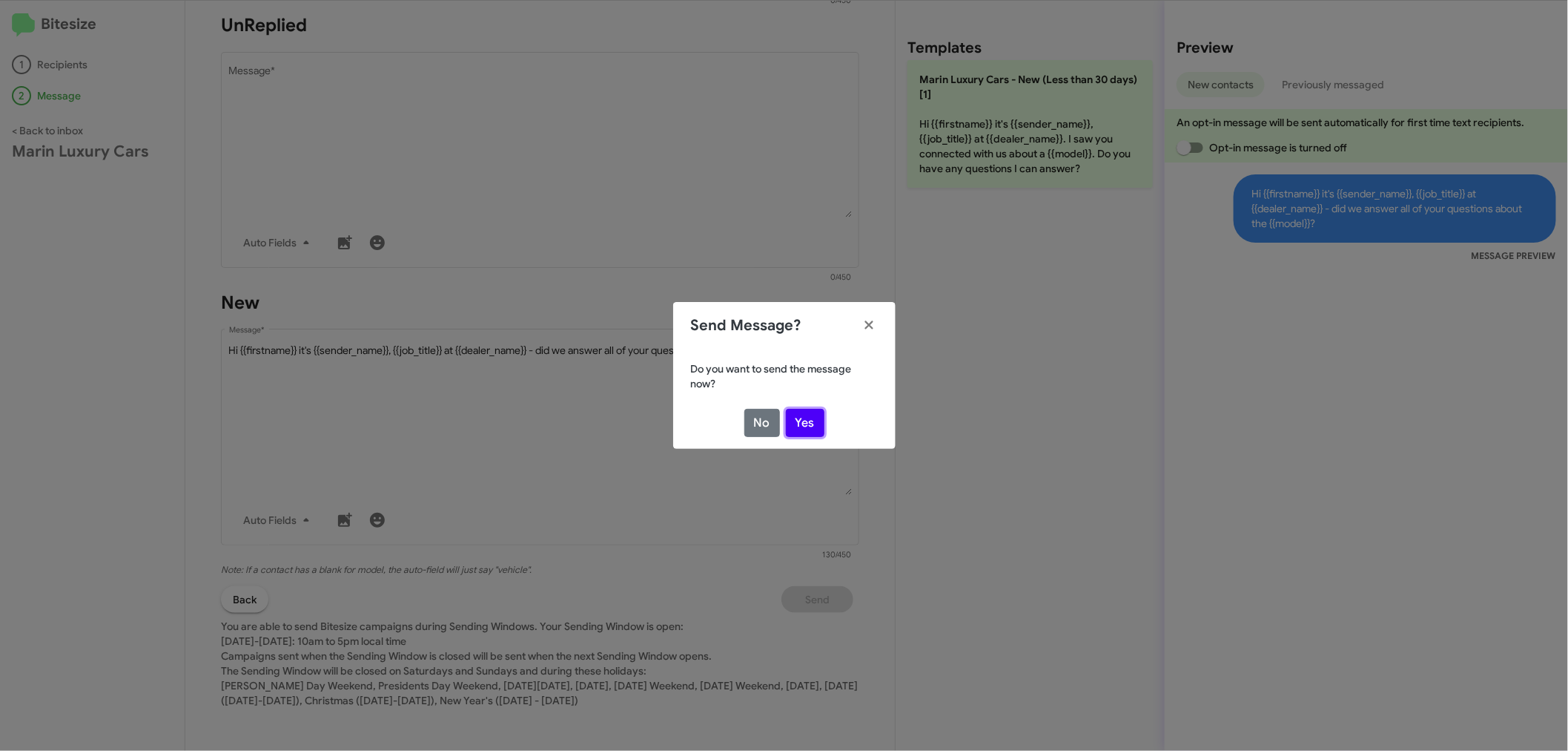
click at [818, 419] on button "Yes" at bounding box center [805, 422] width 38 height 28
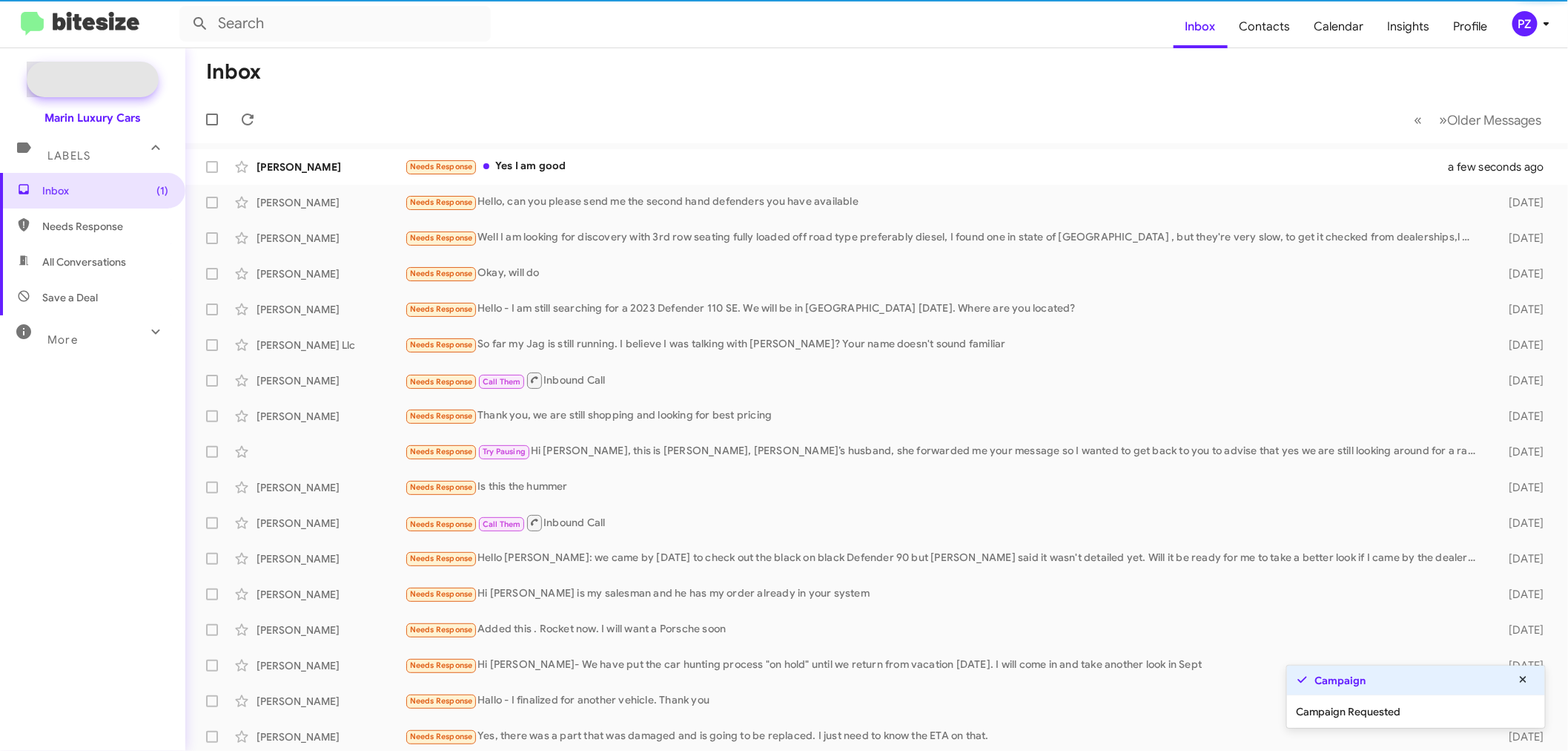
click at [109, 79] on span "New Campaign" at bounding box center [108, 79] width 76 height 15
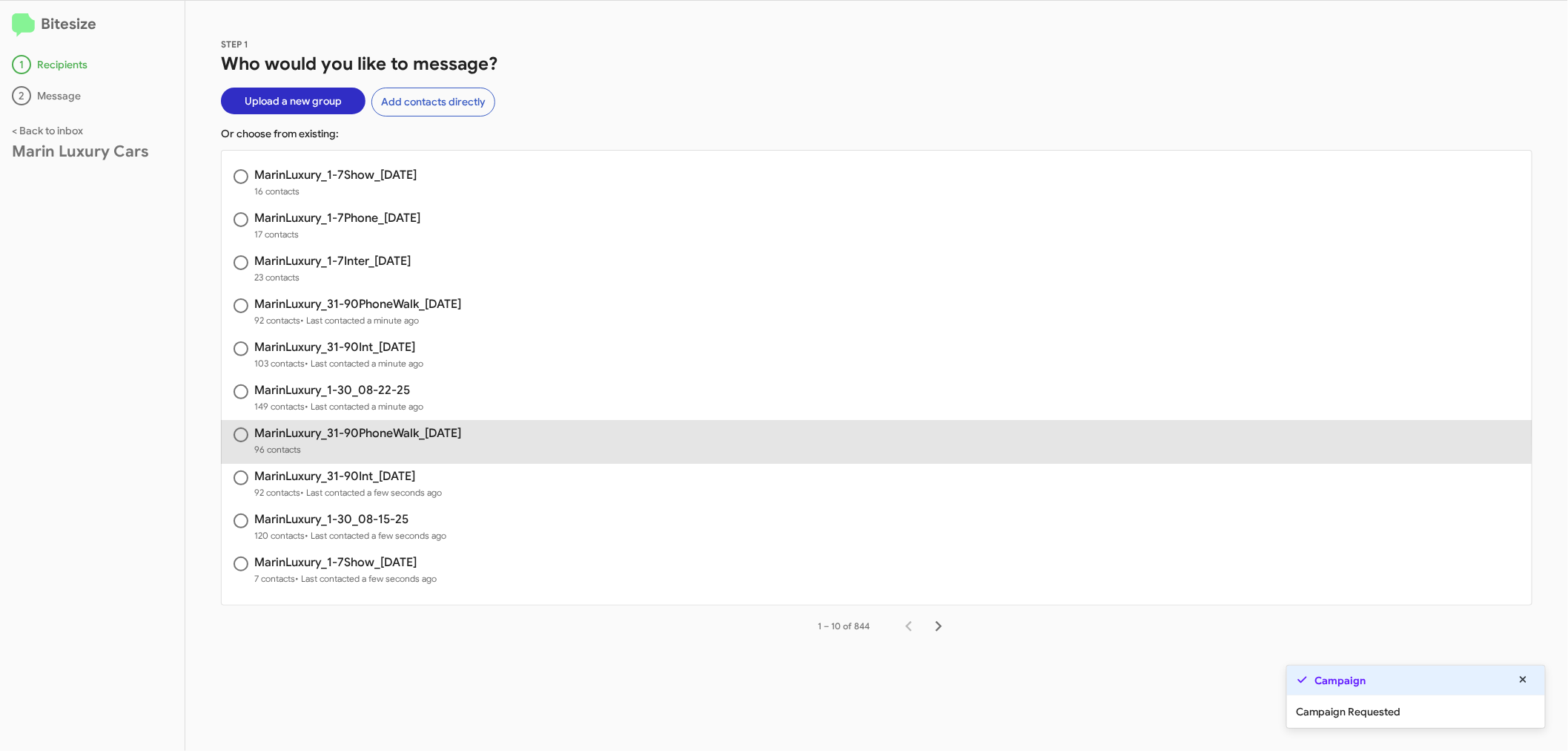
click at [374, 427] on h3 "MarinLuxury_31-90PhoneWalk_[DATE]" at bounding box center [357, 433] width 207 height 12
radio input "true"
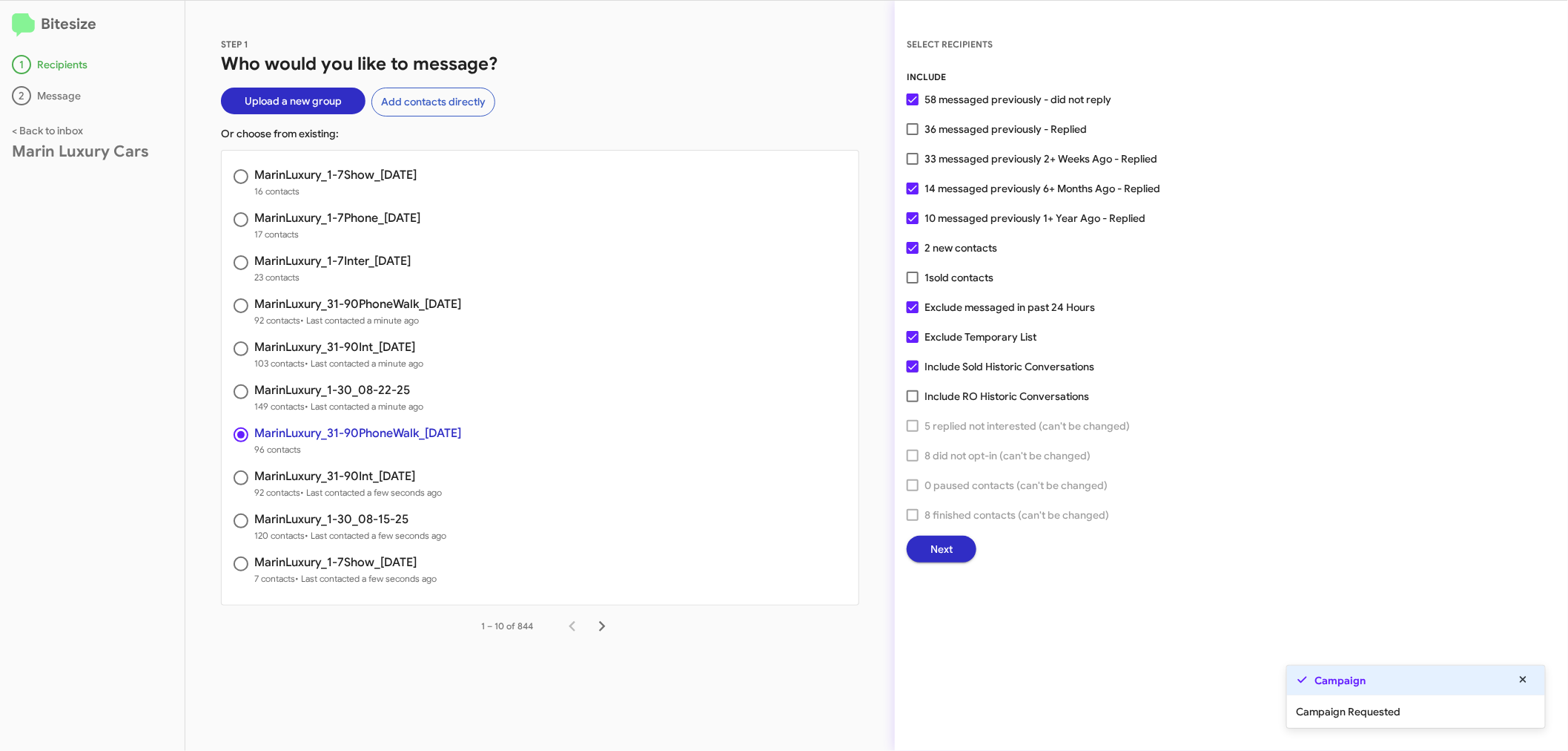
click at [958, 550] on button "Next" at bounding box center [941, 549] width 70 height 26
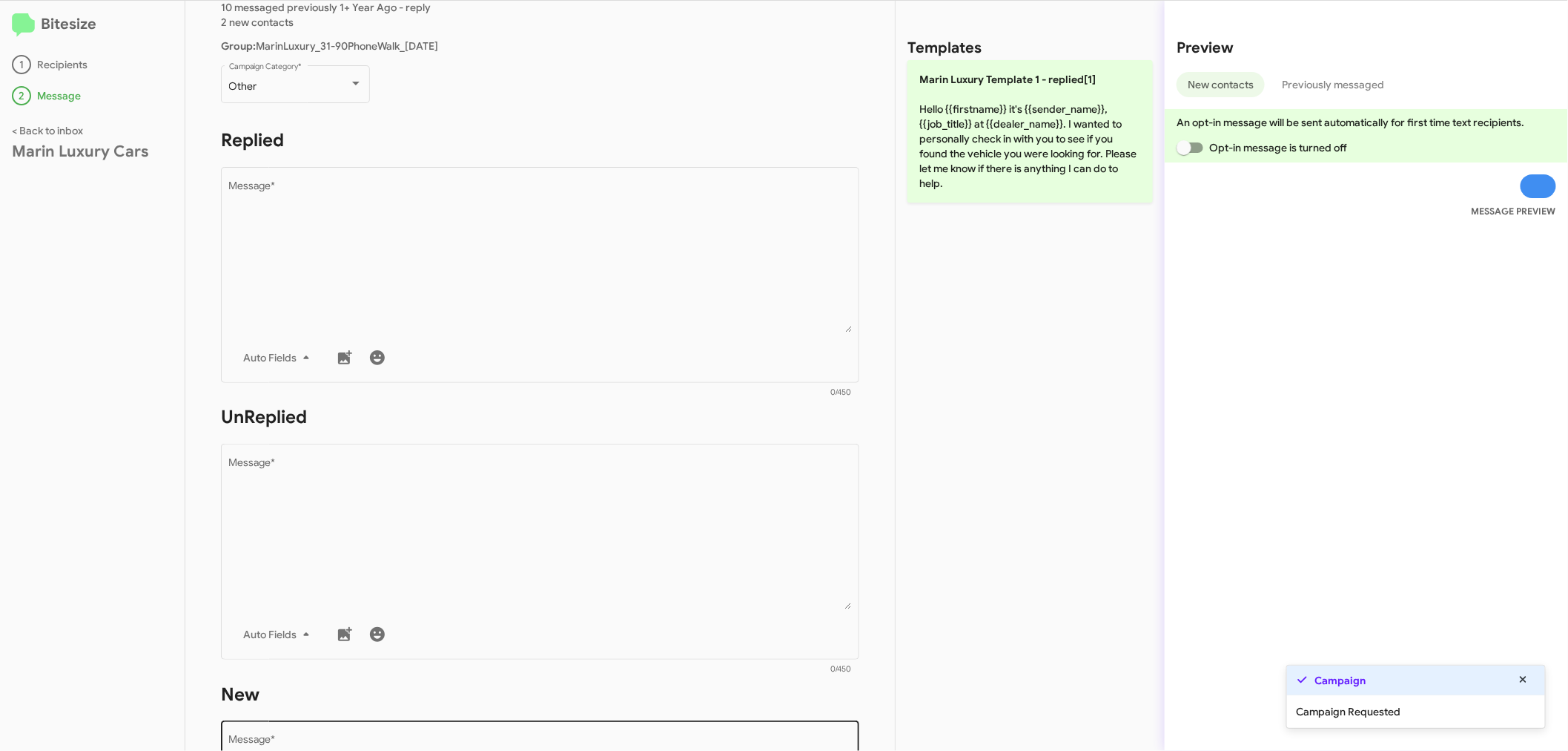
scroll to position [329, 0]
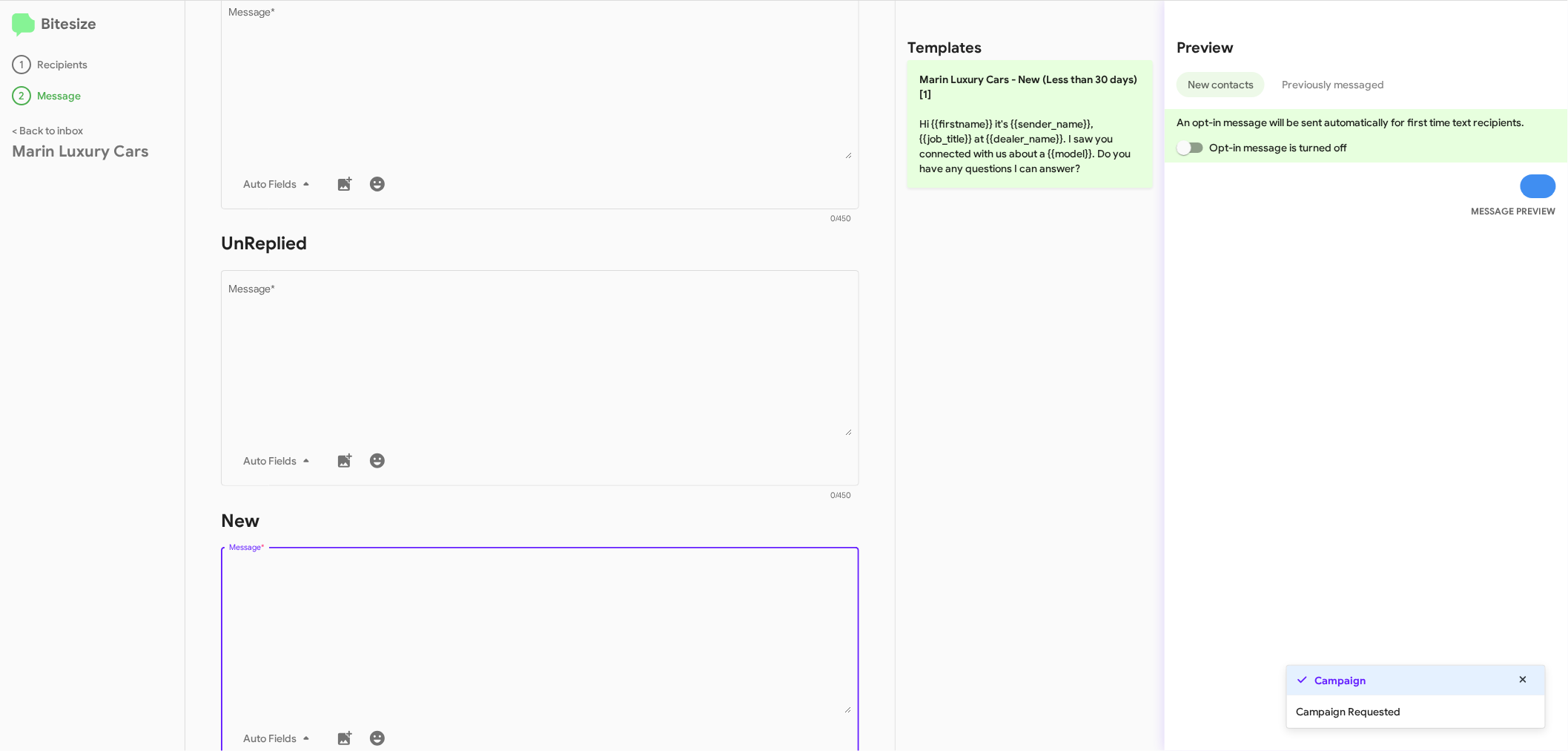
click at [315, 604] on textarea "Message *" at bounding box center [540, 637] width 623 height 151
paste textarea "Hi {{firstname}} it's {{sender_name}}, {{job_title}} at {{dealer_name}} - did w…"
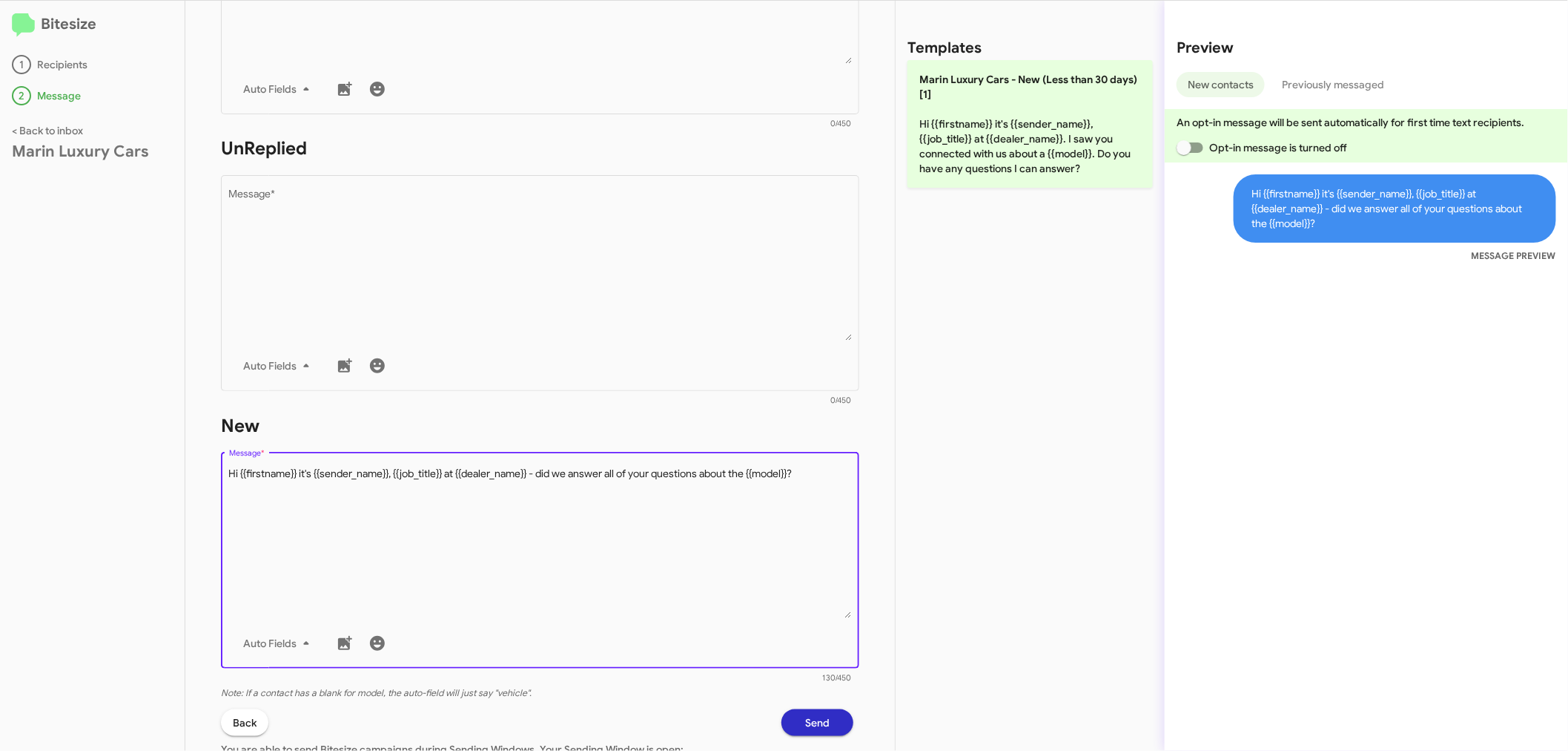
scroll to position [548, 0]
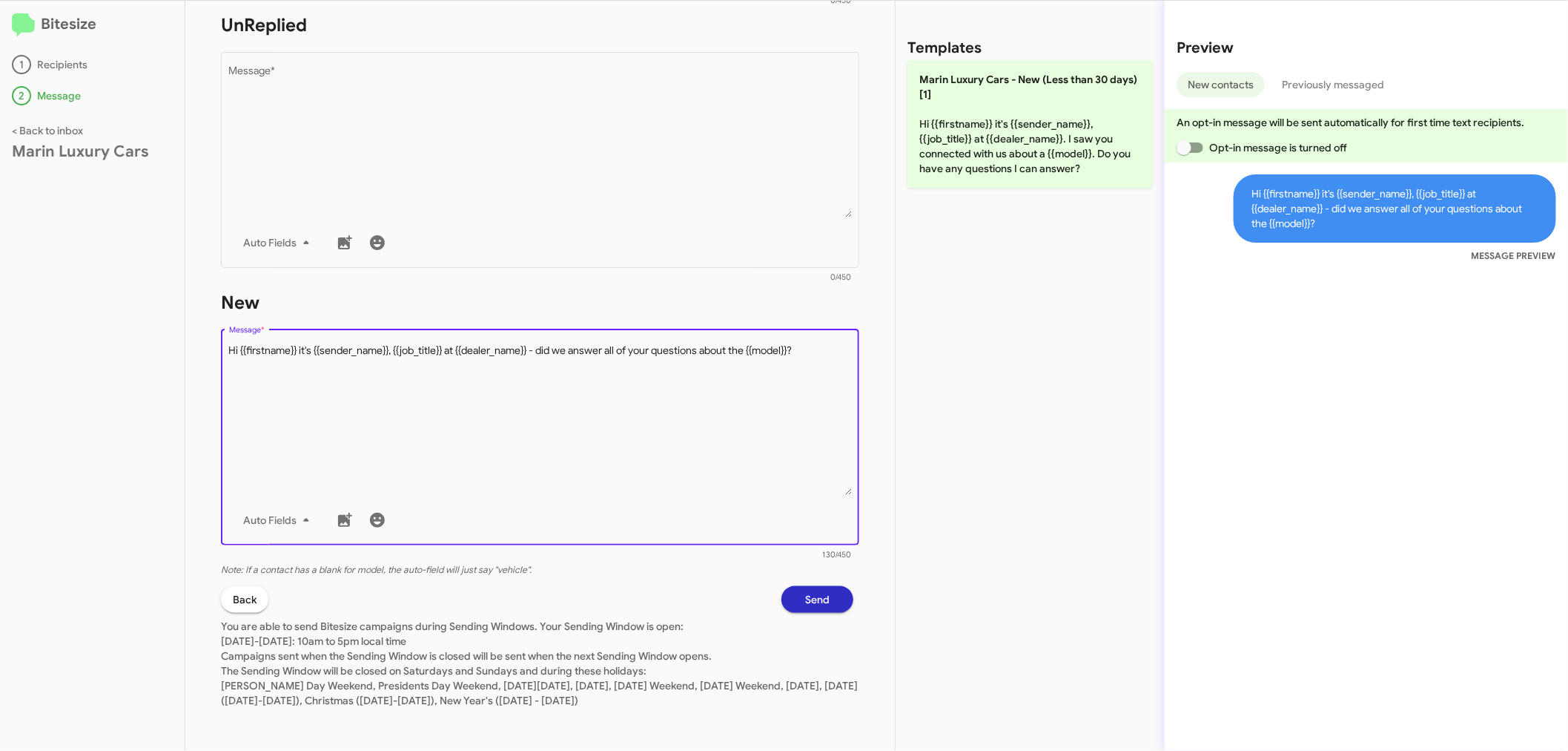
type textarea "Hi {{firstname}} it's {{sender_name}}, {{job_title}} at {{dealer_name}} - did w…"
click at [815, 593] on span "Send" at bounding box center [817, 599] width 25 height 26
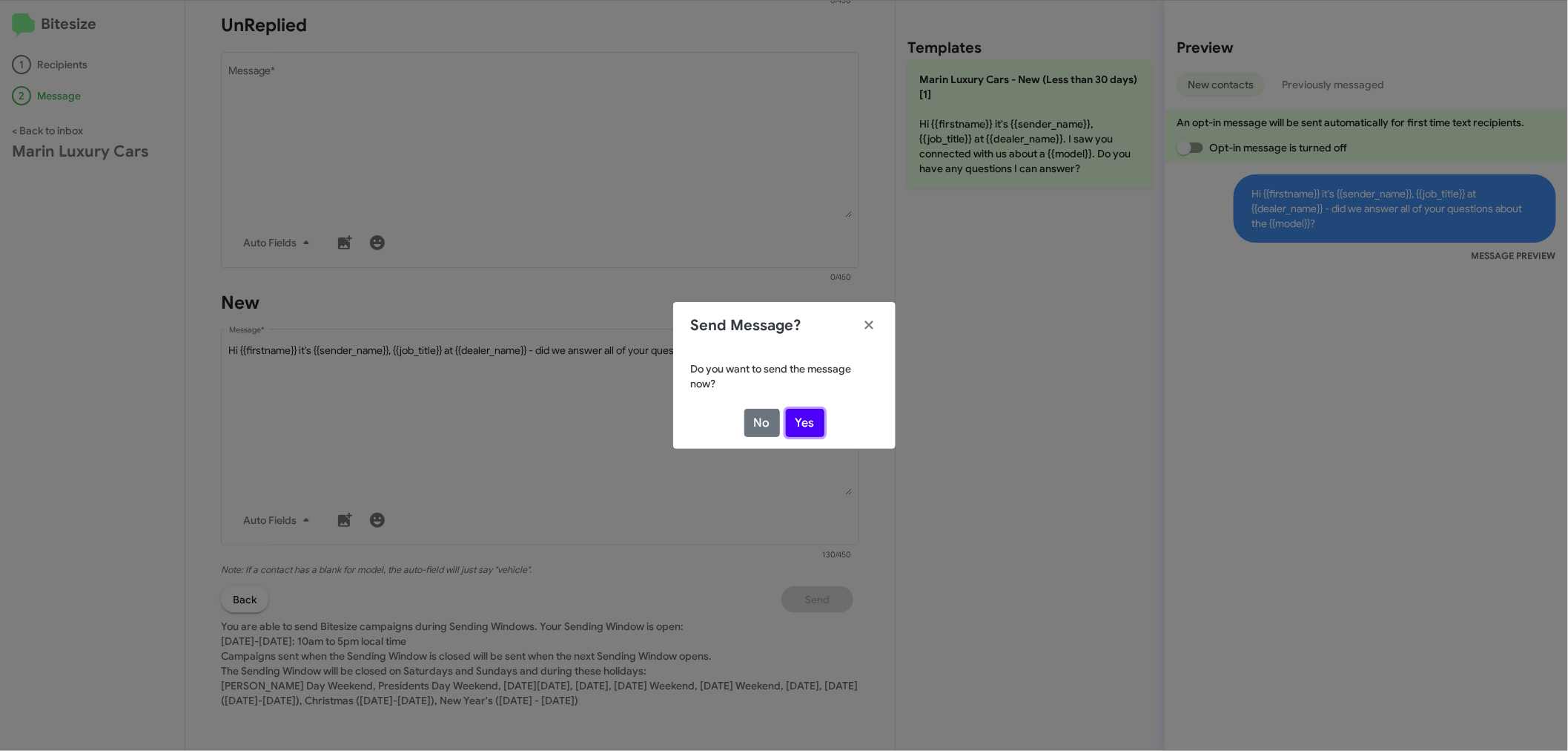
click at [805, 421] on button "Yes" at bounding box center [805, 422] width 38 height 28
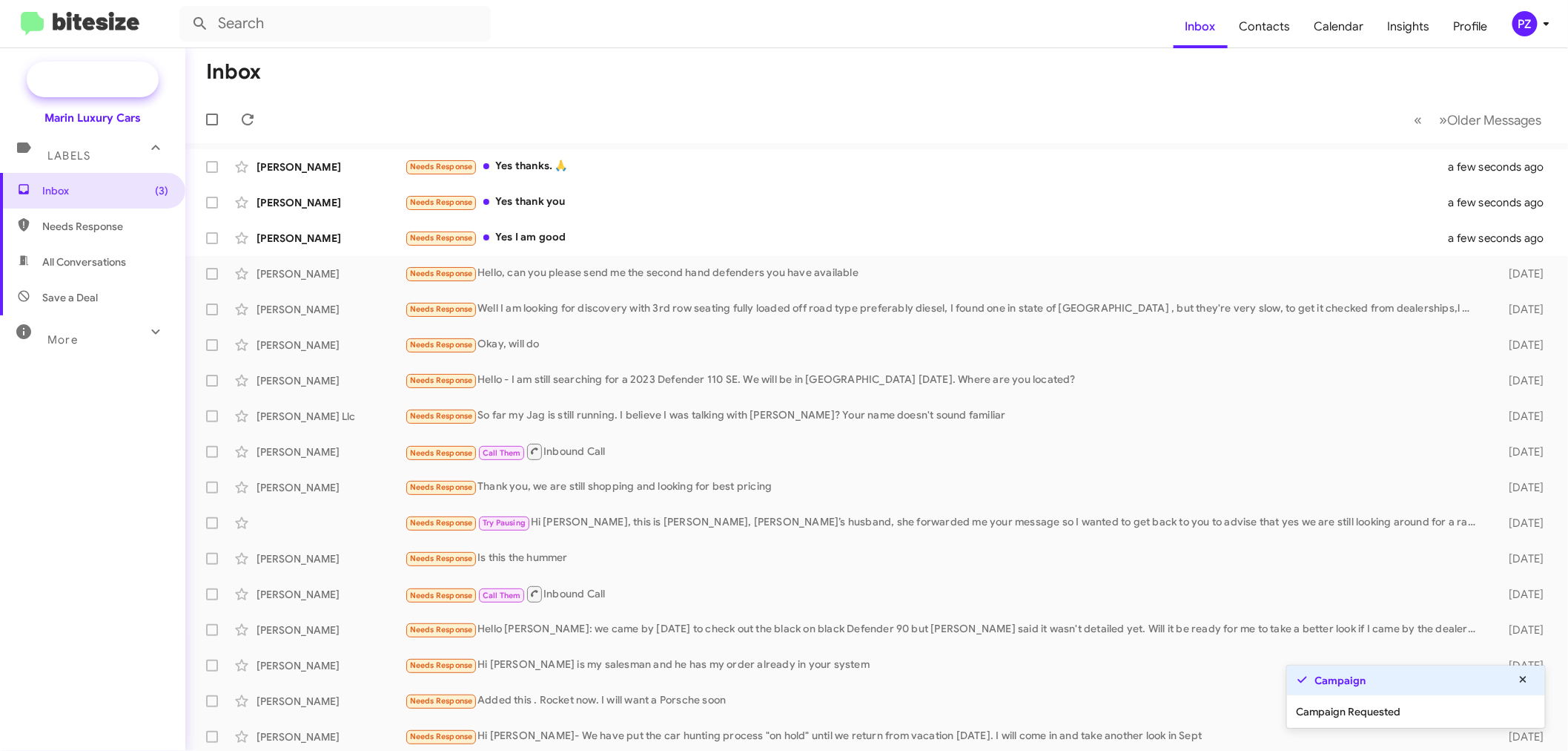
click at [129, 86] on span "New Campaign" at bounding box center [108, 79] width 76 height 15
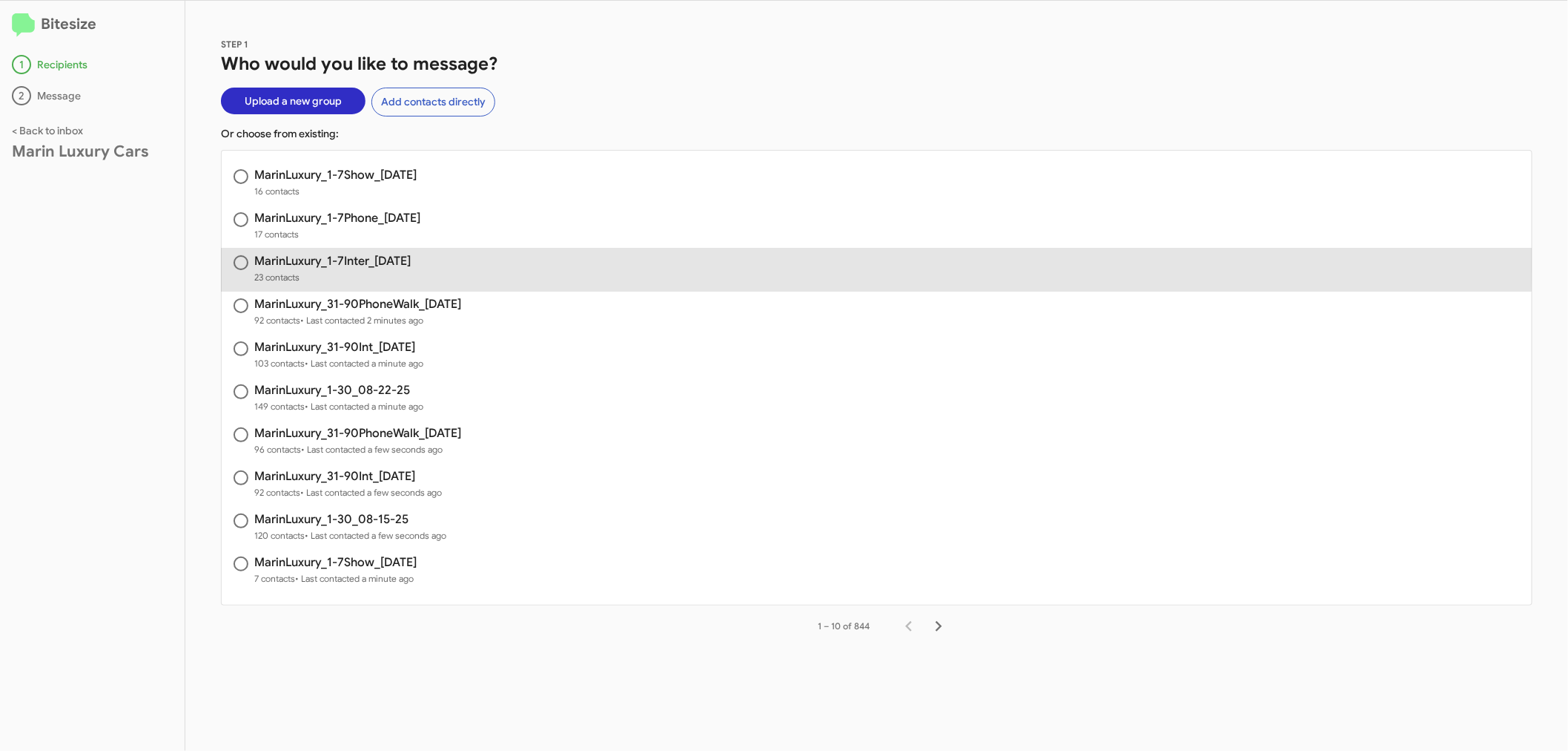
click at [374, 262] on h3 "MarinLuxury_1-7Inter_[DATE]" at bounding box center [333, 261] width 157 height 12
radio input "true"
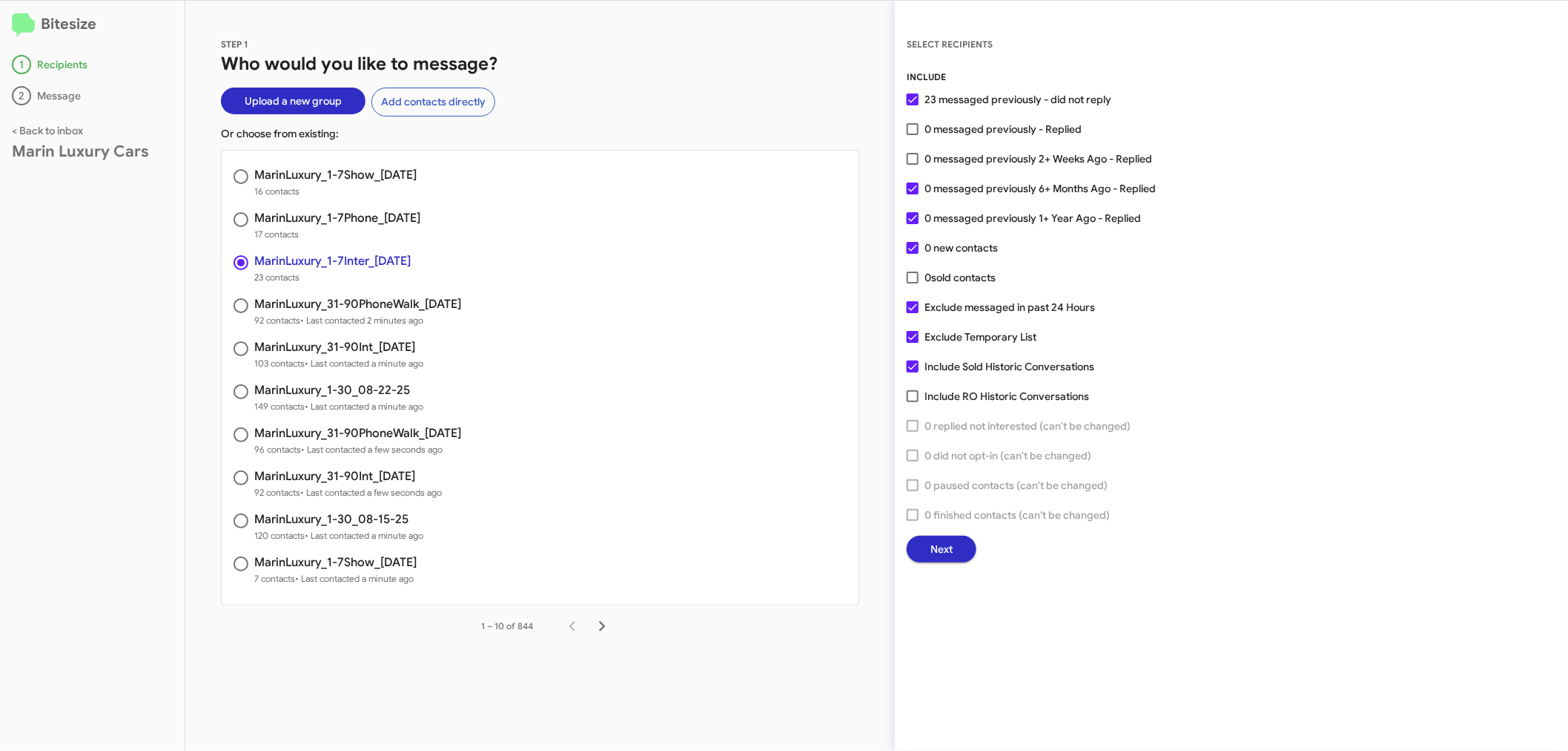
click at [943, 550] on span "Next" at bounding box center [941, 549] width 22 height 26
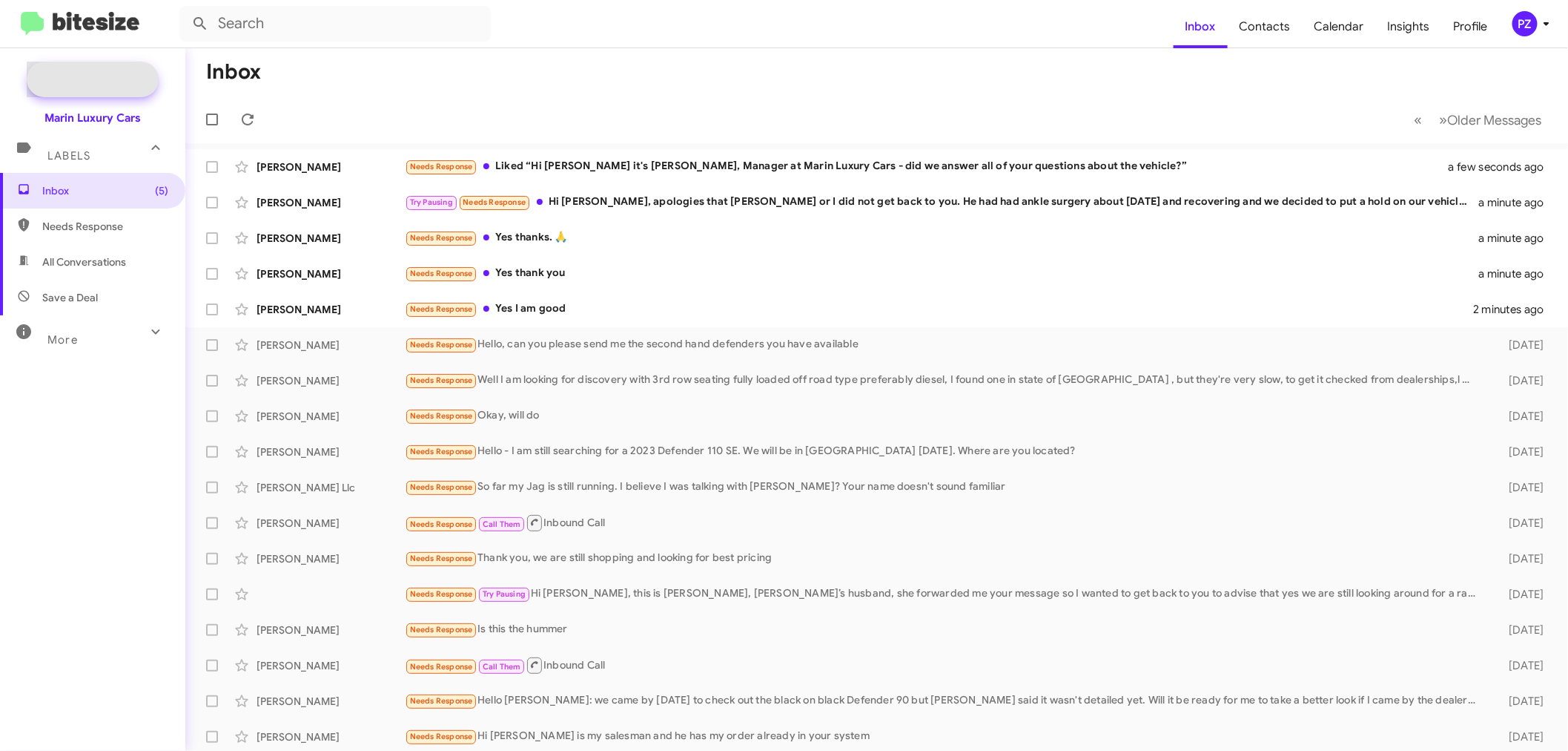
click at [126, 75] on span "New Campaign" at bounding box center [108, 79] width 76 height 15
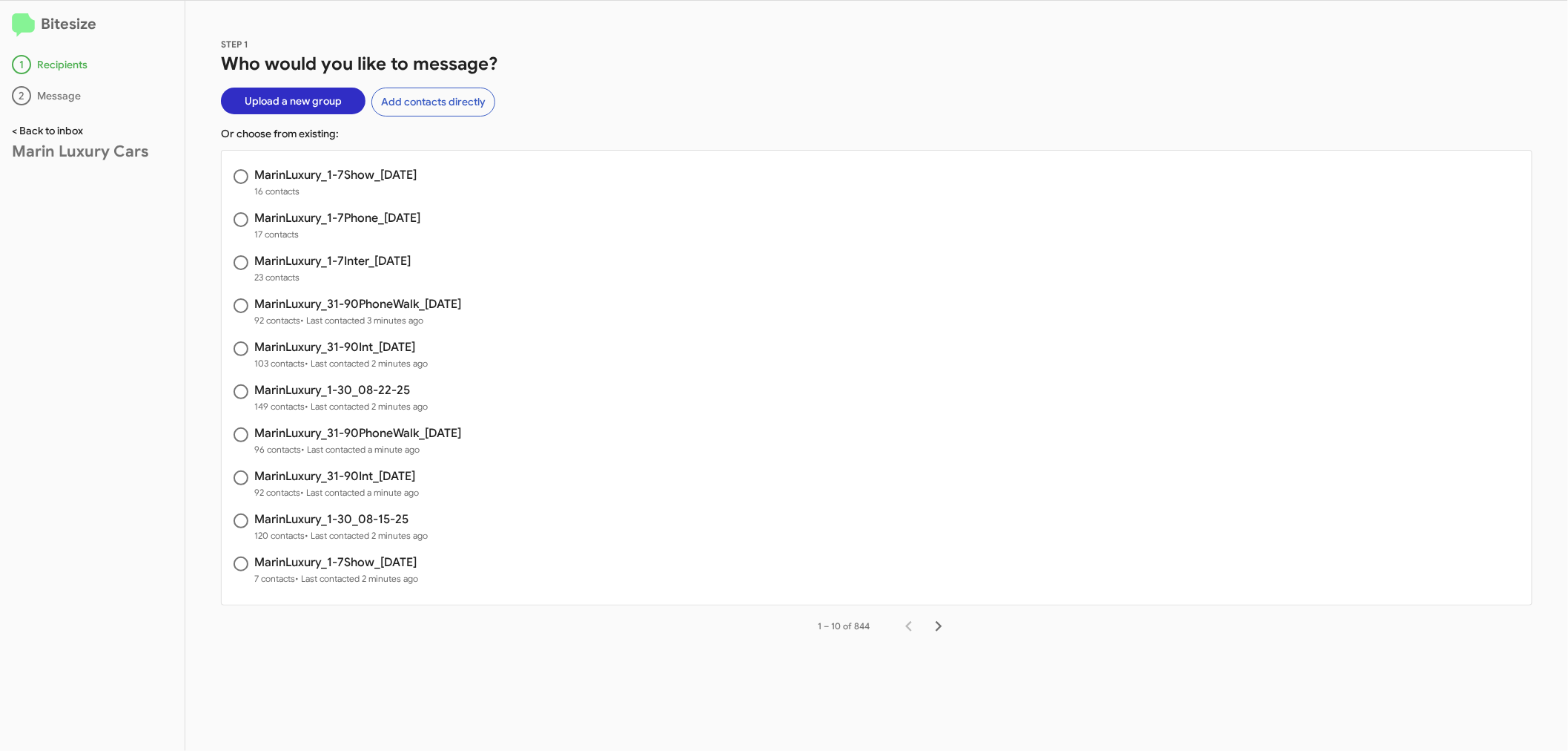
click at [46, 129] on link "< Back to inbox" at bounding box center [47, 130] width 71 height 14
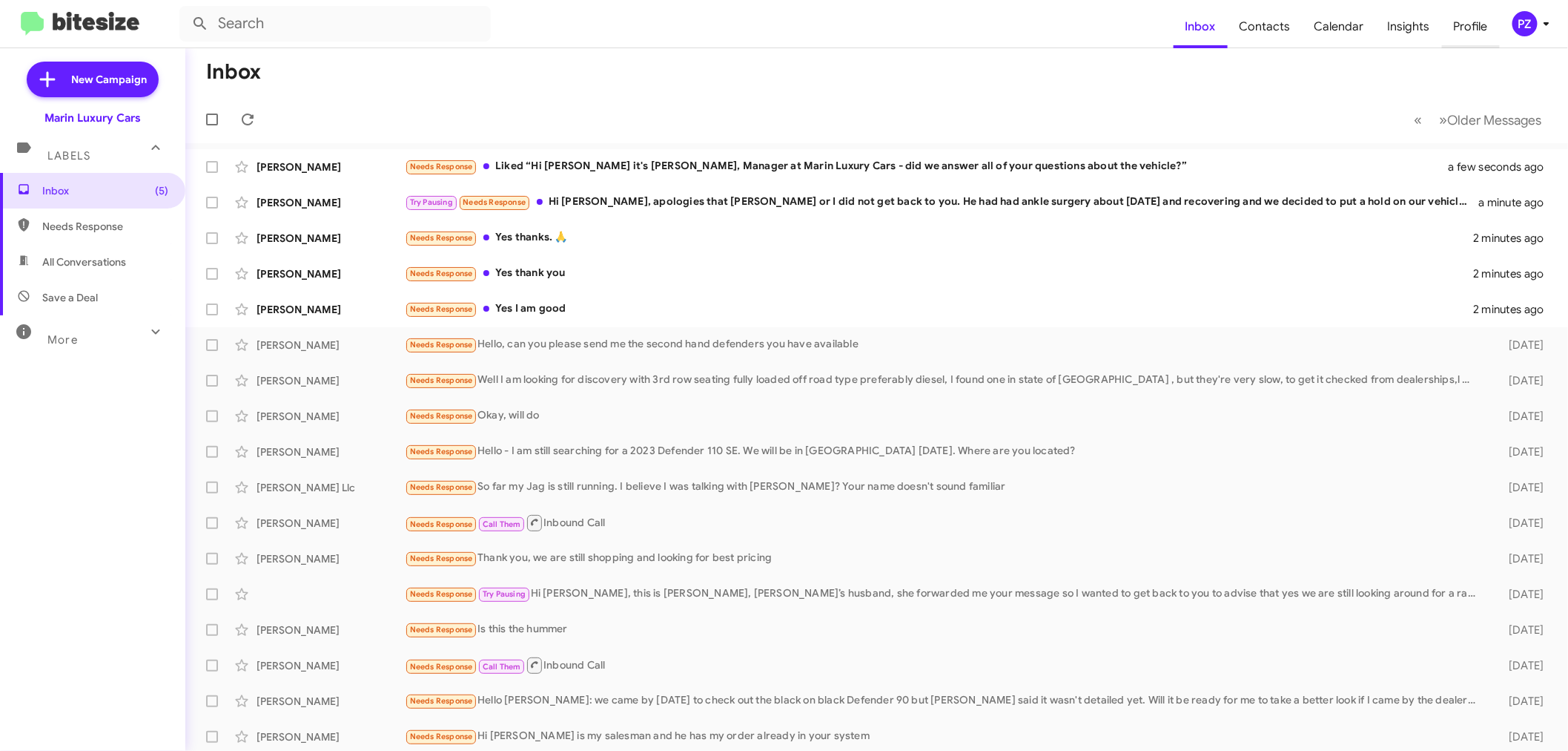
click at [1460, 19] on span "Profile" at bounding box center [1471, 26] width 57 height 43
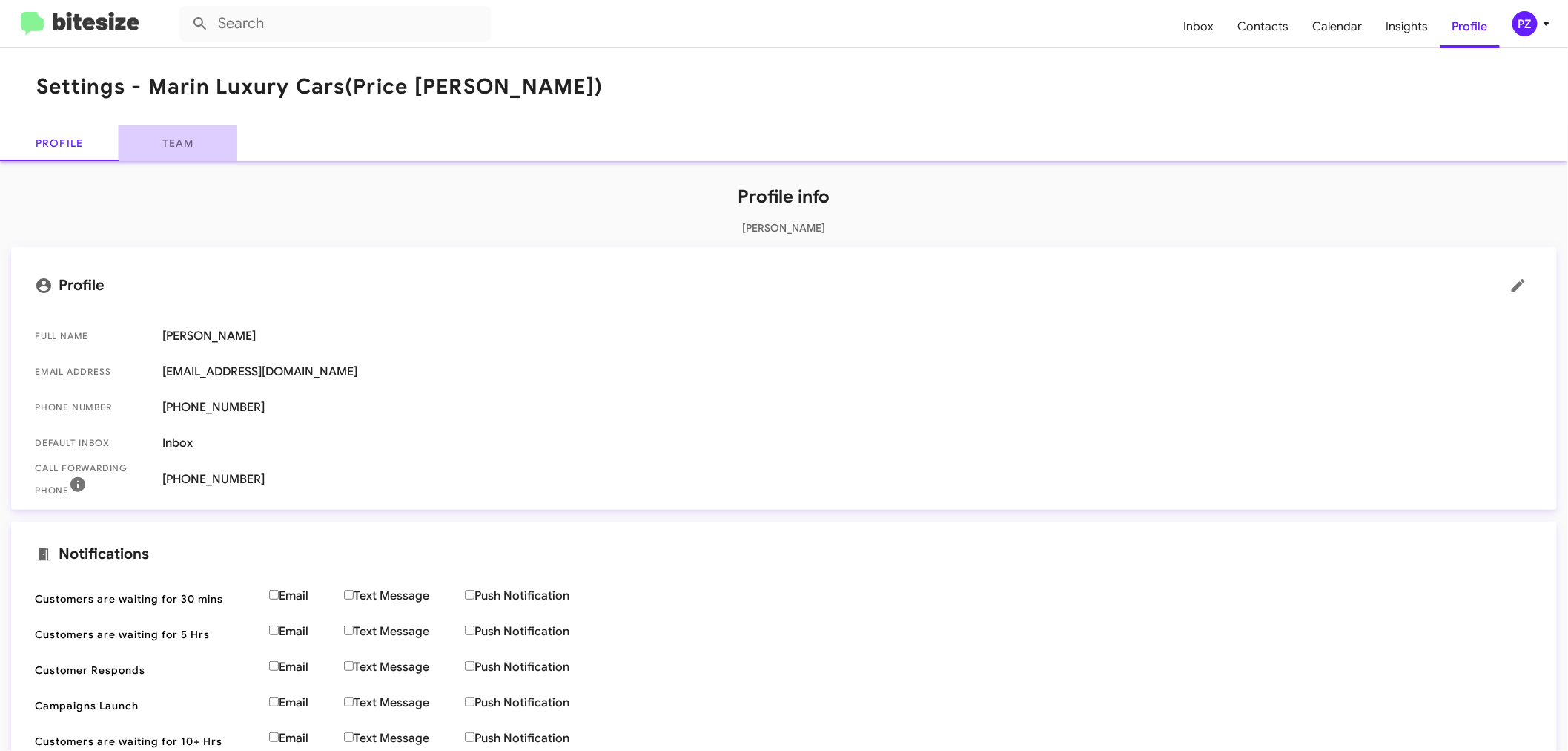
click at [178, 142] on link "Team" at bounding box center [178, 143] width 118 height 36
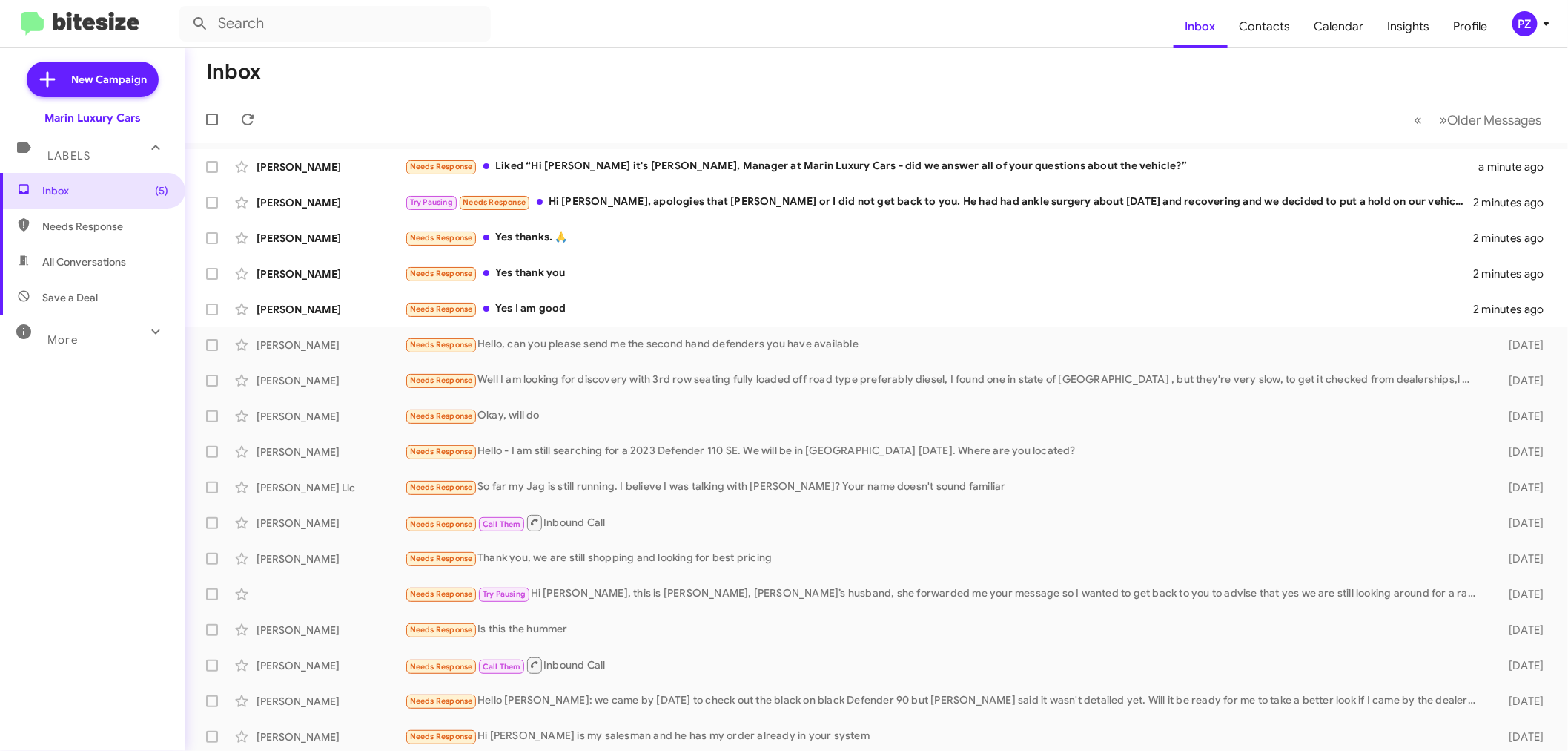
click at [57, 333] on span "More" at bounding box center [62, 339] width 30 height 14
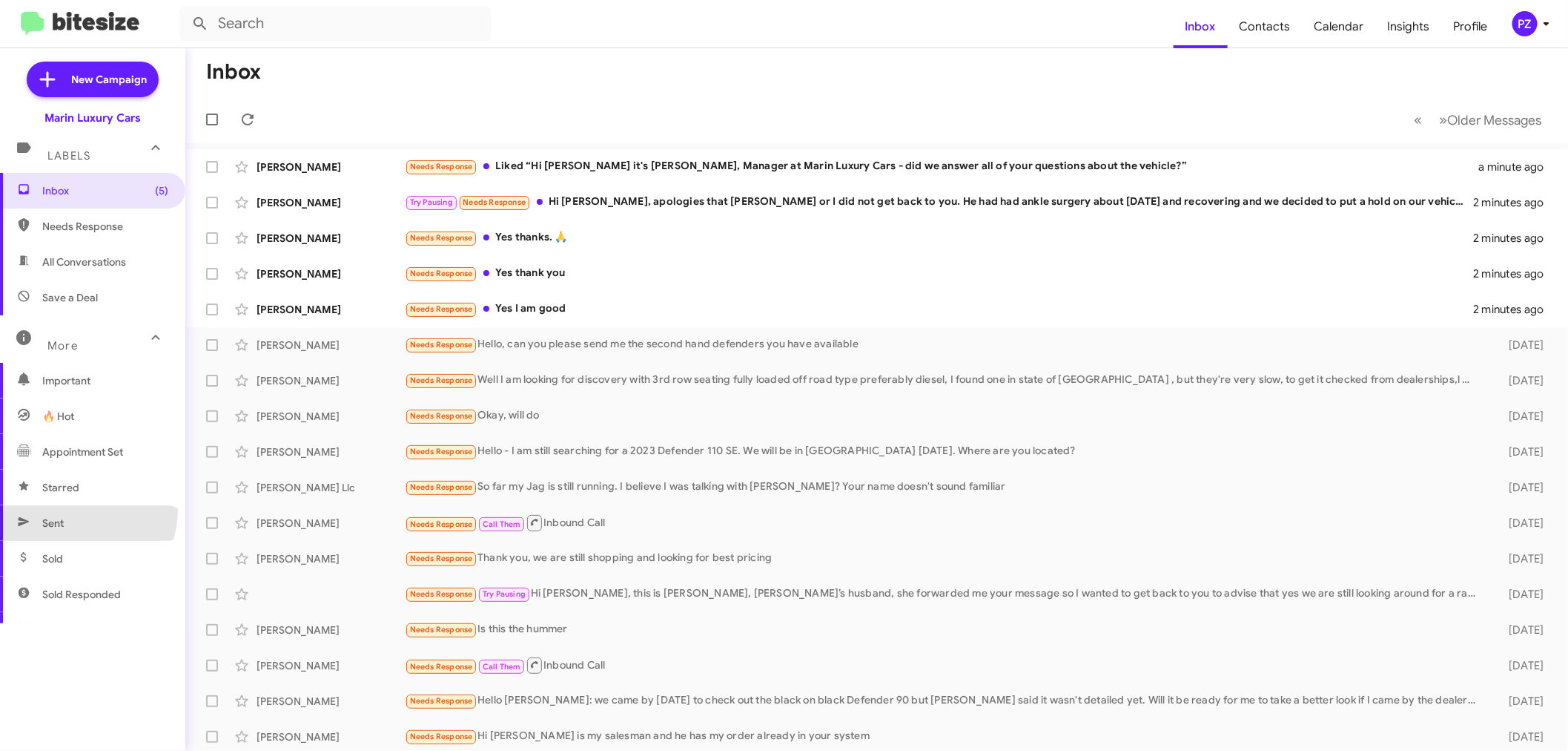
click at [80, 510] on span "Sent" at bounding box center [92, 522] width 185 height 36
type input "in:sent"
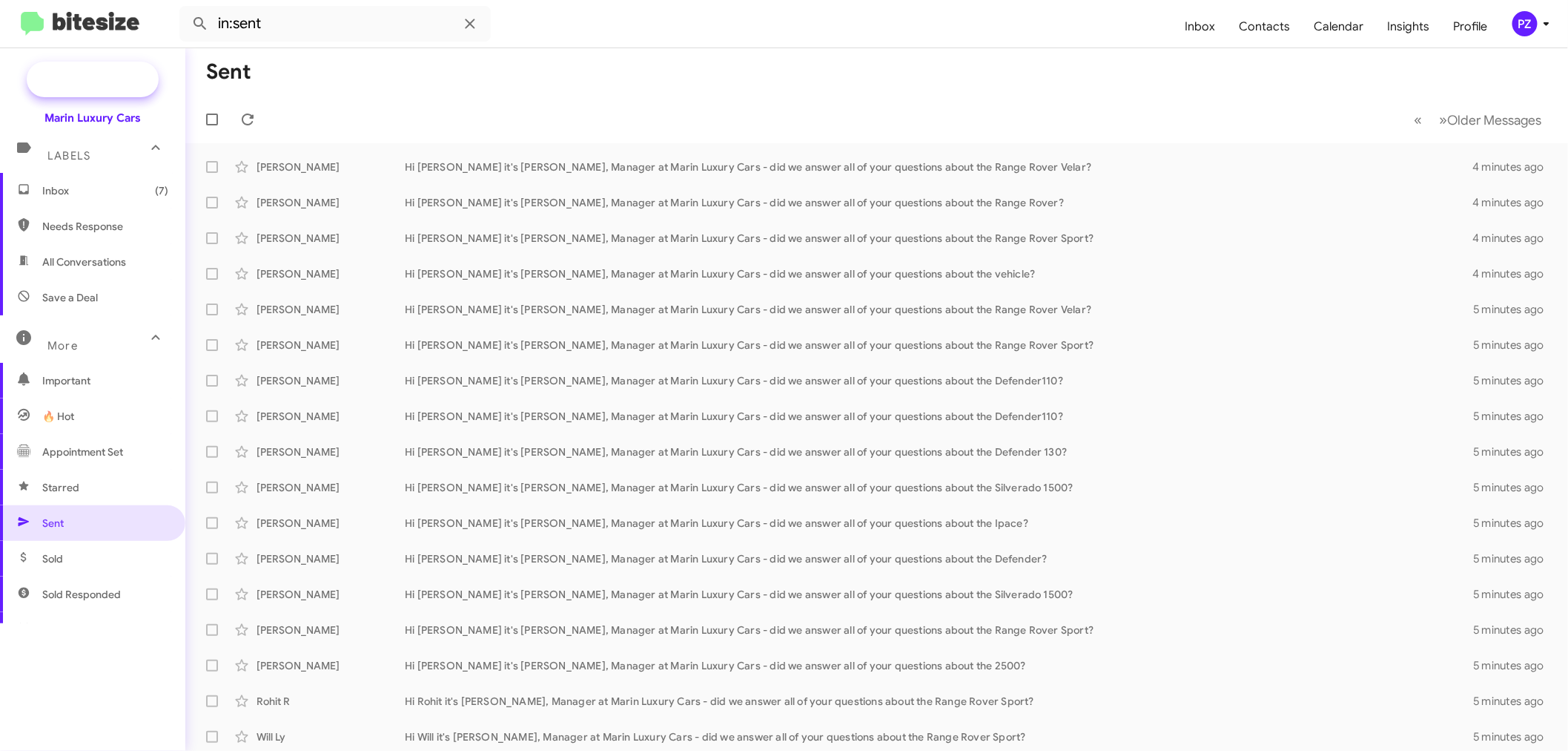
click at [119, 72] on span "New Campaign" at bounding box center [108, 79] width 76 height 15
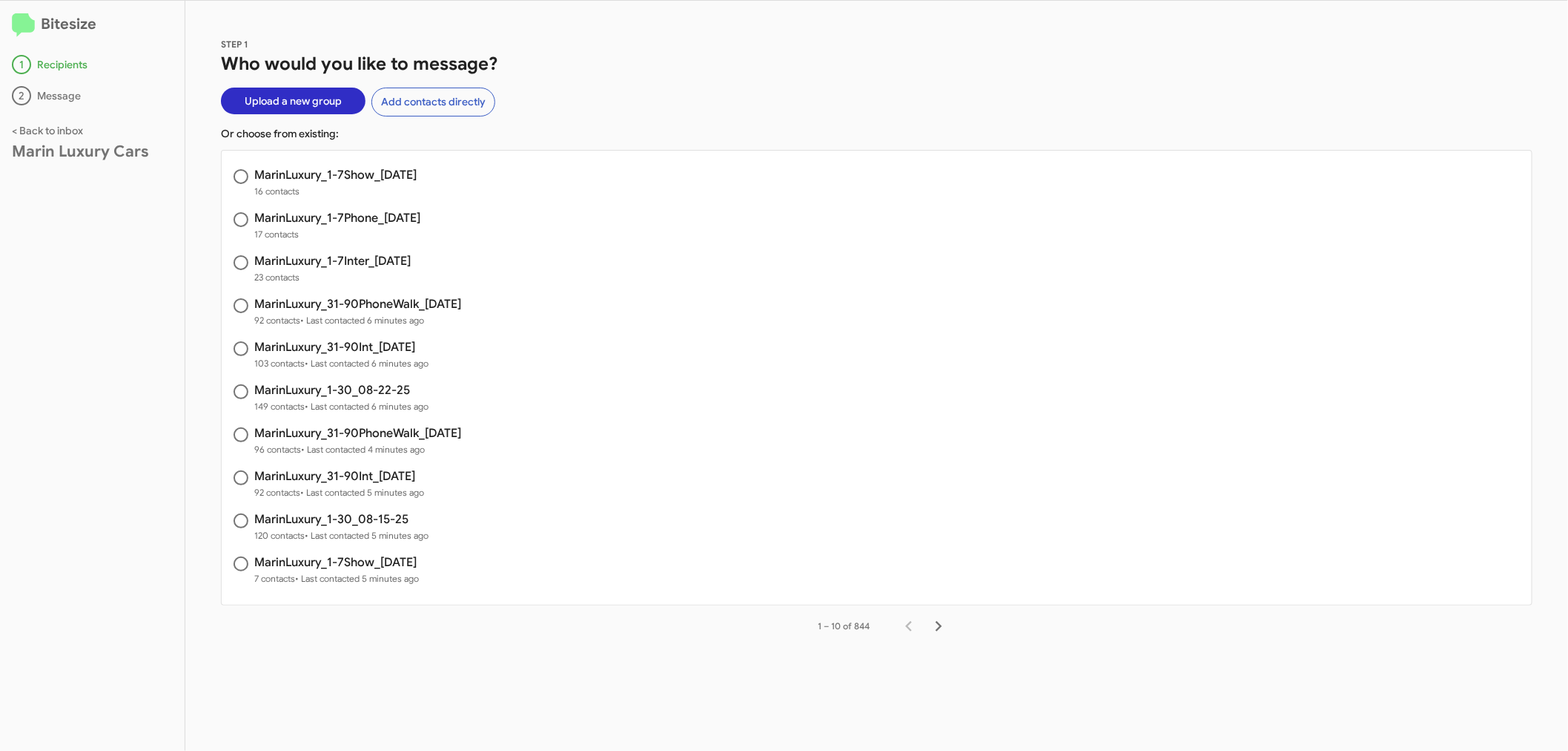
click at [344, 261] on h3 "MarinLuxury_1-7Inter_[DATE]" at bounding box center [333, 261] width 157 height 12
radio input "true"
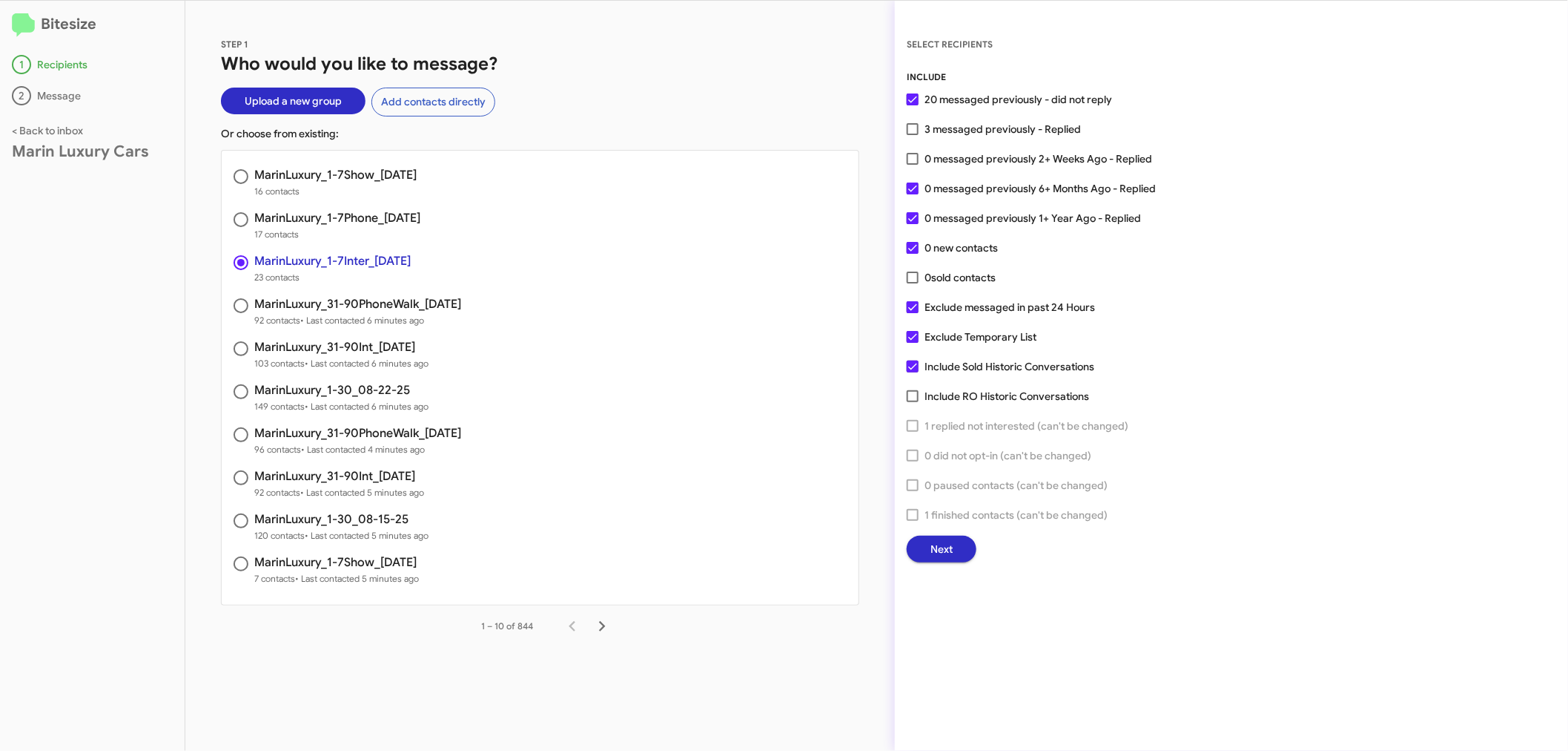
click at [944, 543] on span "Next" at bounding box center [941, 549] width 22 height 26
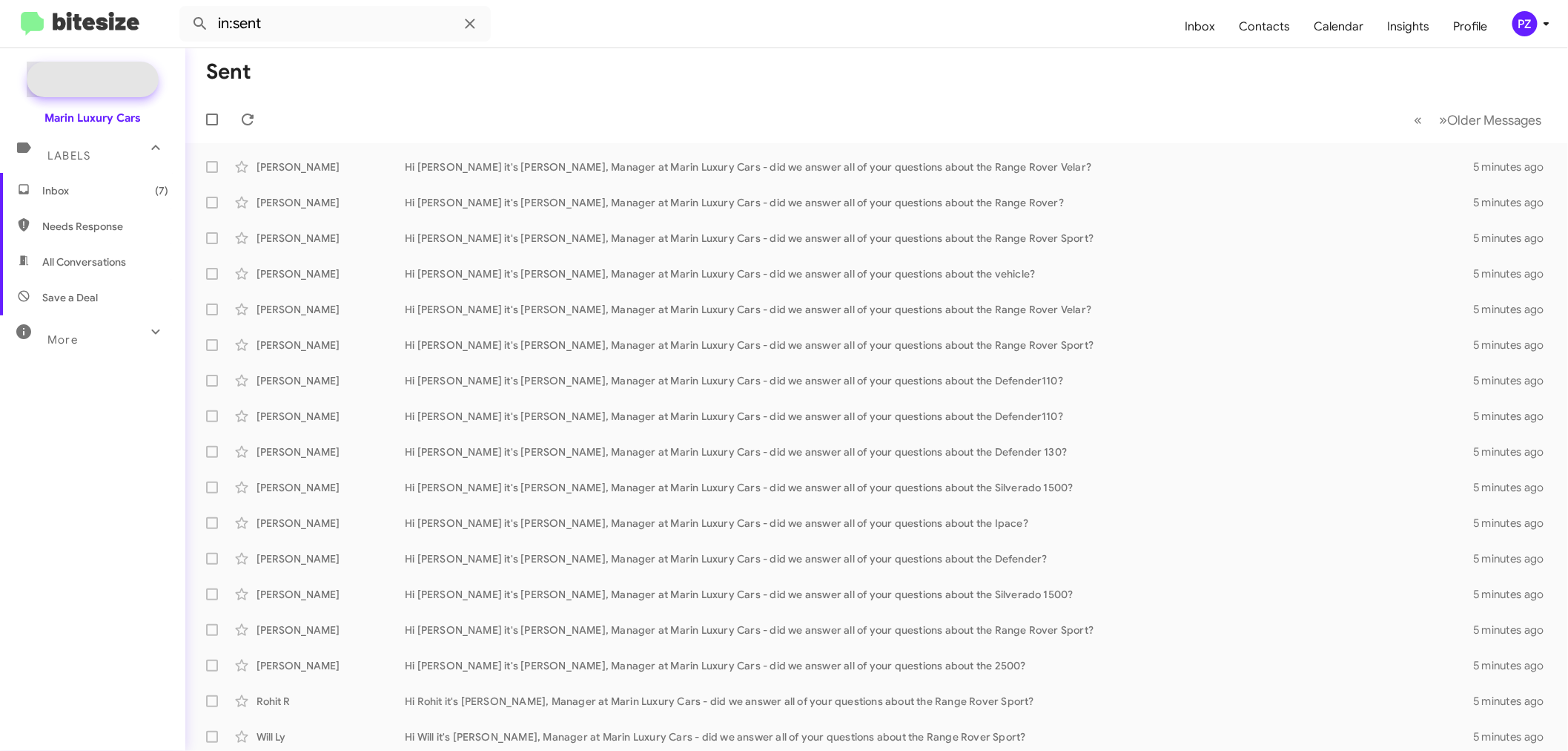
click at [89, 72] on span "New Campaign" at bounding box center [108, 79] width 76 height 15
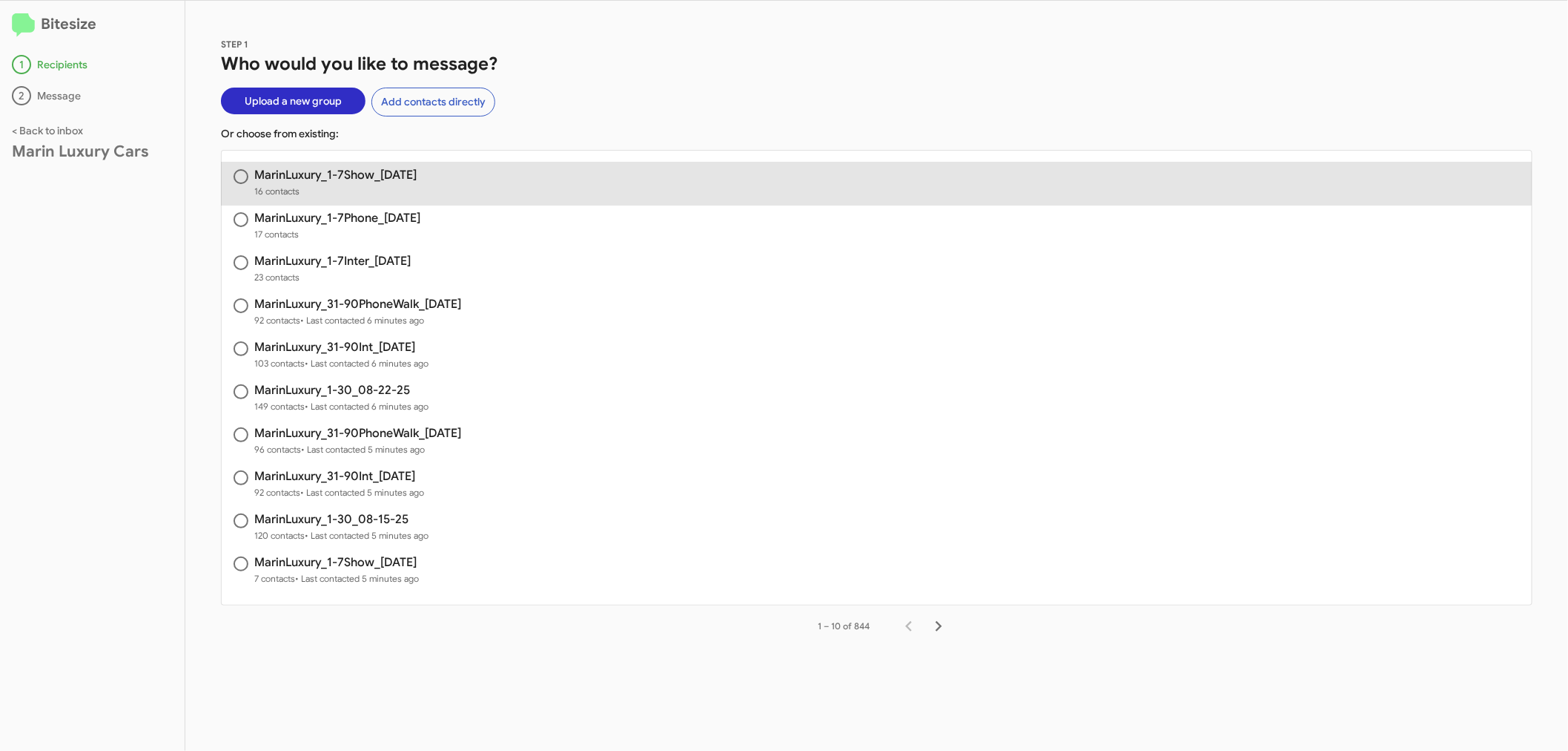
click at [323, 181] on h3 "MarinLuxury_1-7Show_[DATE]" at bounding box center [335, 175] width 162 height 12
radio input "true"
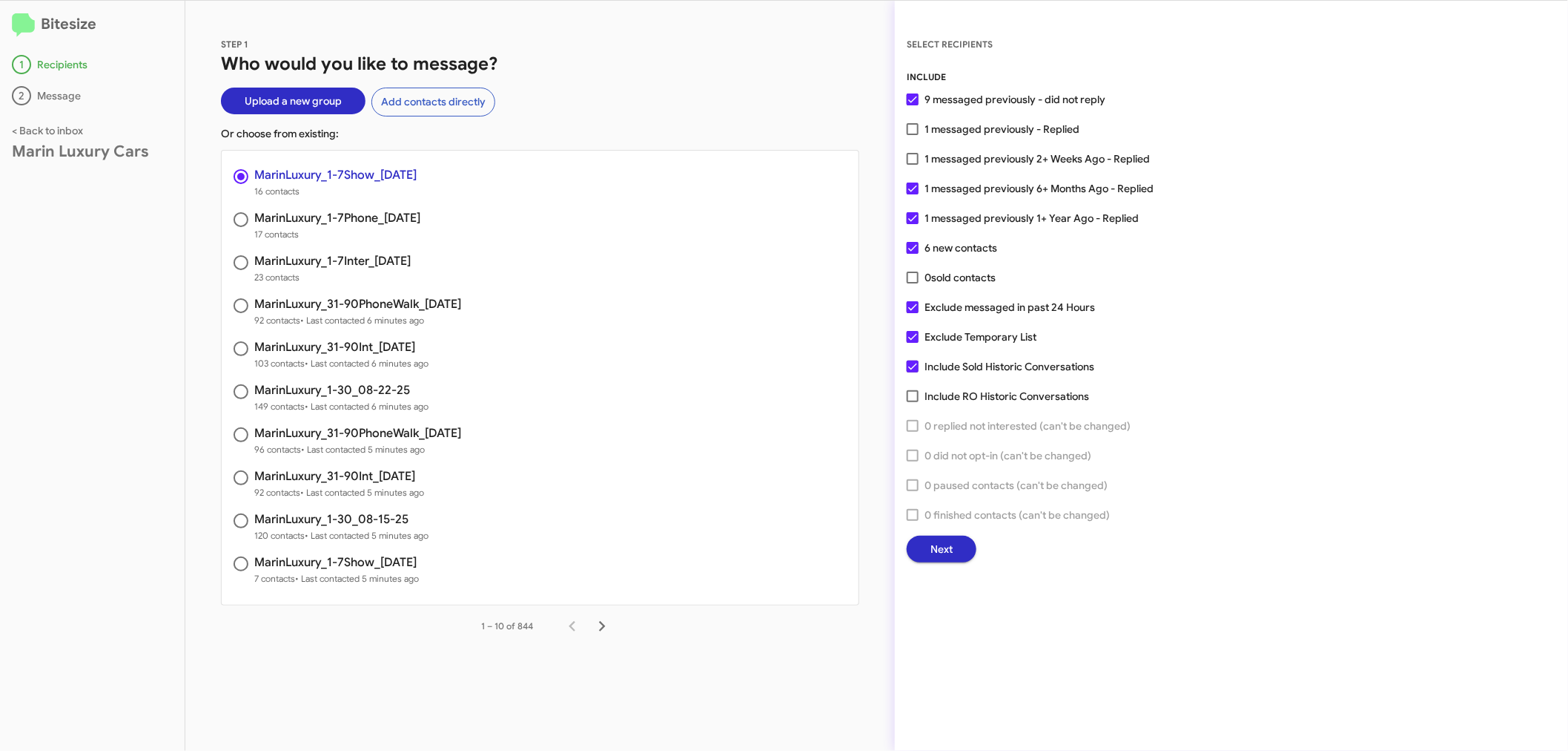
click at [935, 544] on span "Next" at bounding box center [941, 549] width 22 height 26
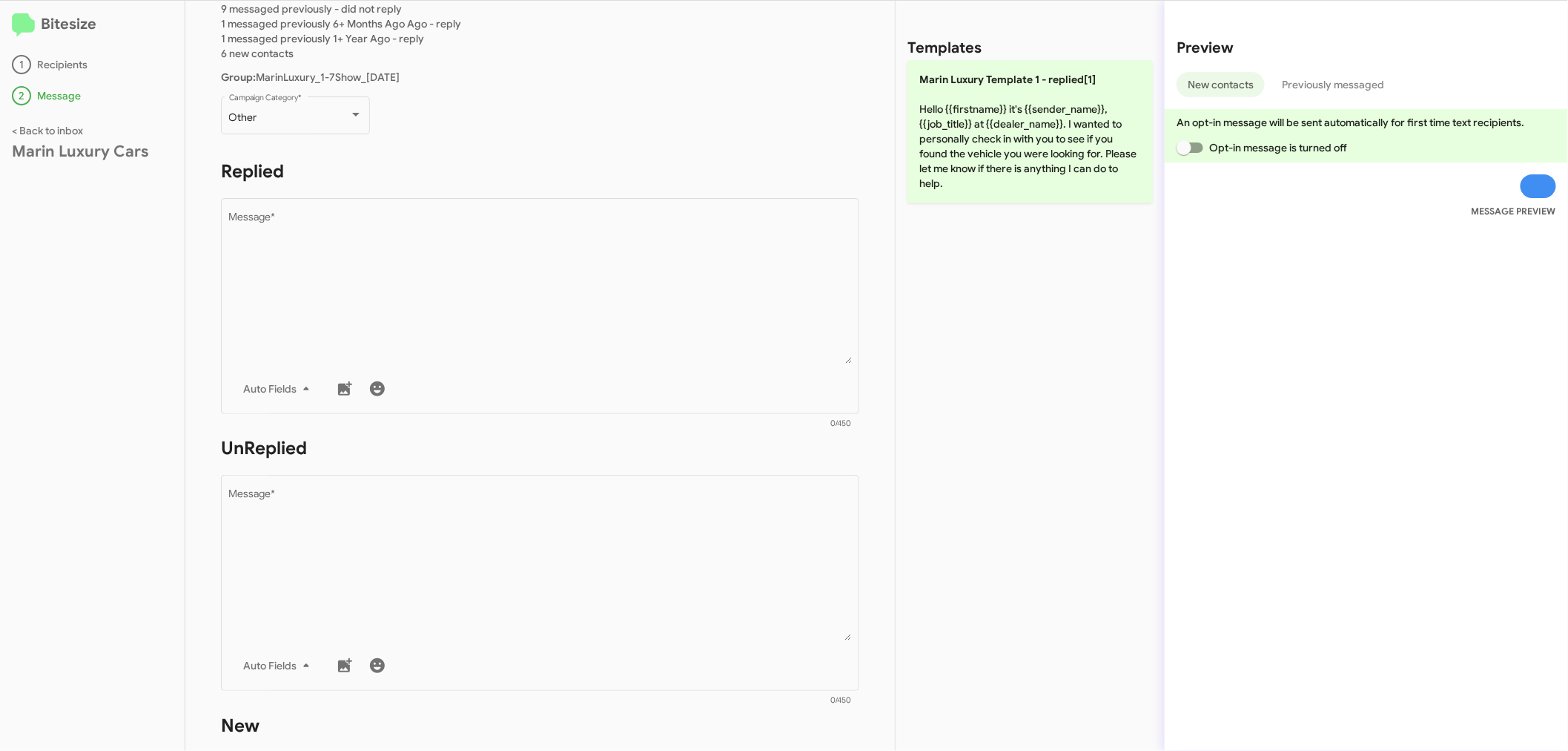
scroll to position [412, 0]
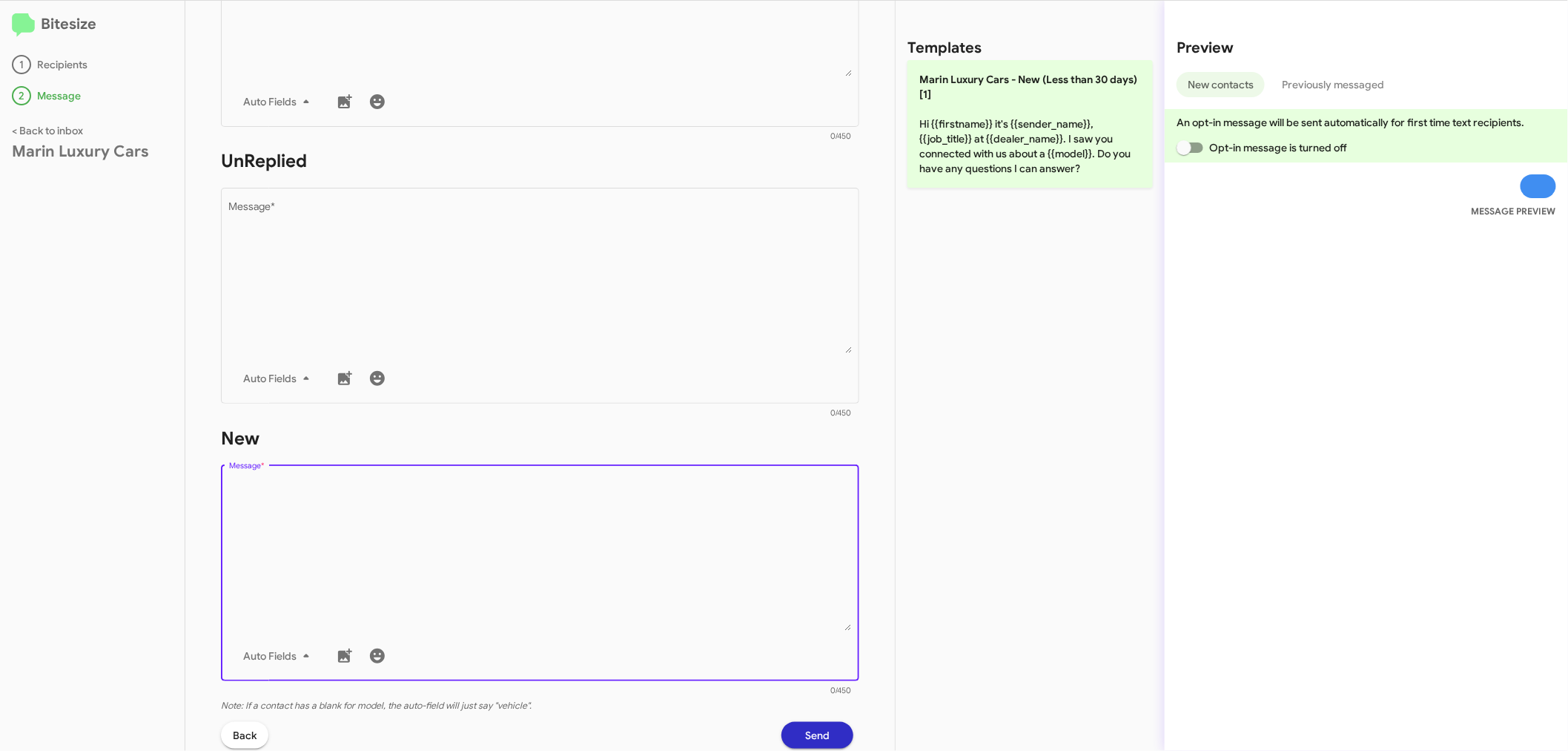
click at [423, 550] on textarea "Message *" at bounding box center [540, 555] width 623 height 151
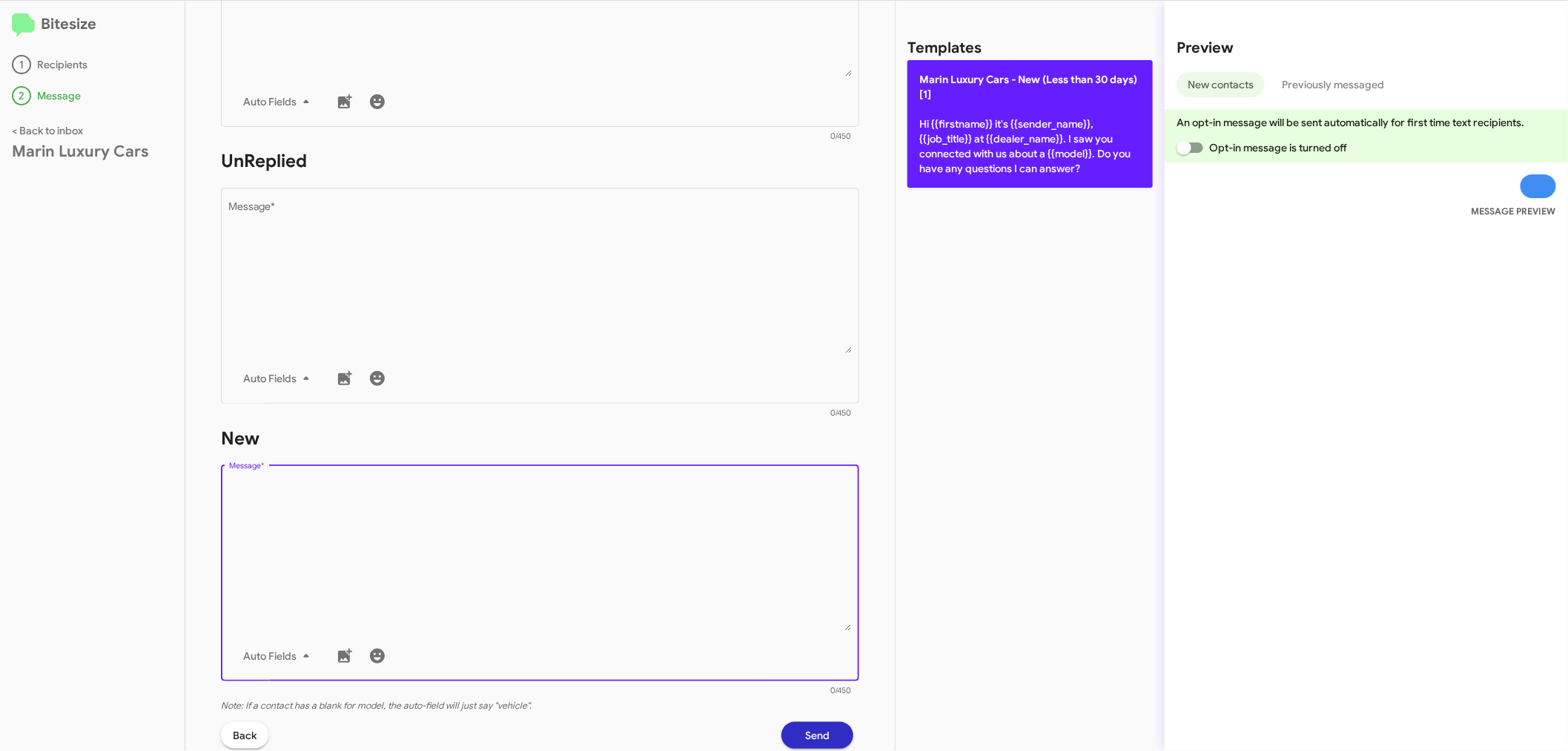
click at [1063, 137] on p "[PERSON_NAME] Cars - New (Less than 30 days)[1] Hi {{firstname}} it's {{sender_…" at bounding box center [1030, 124] width 245 height 128
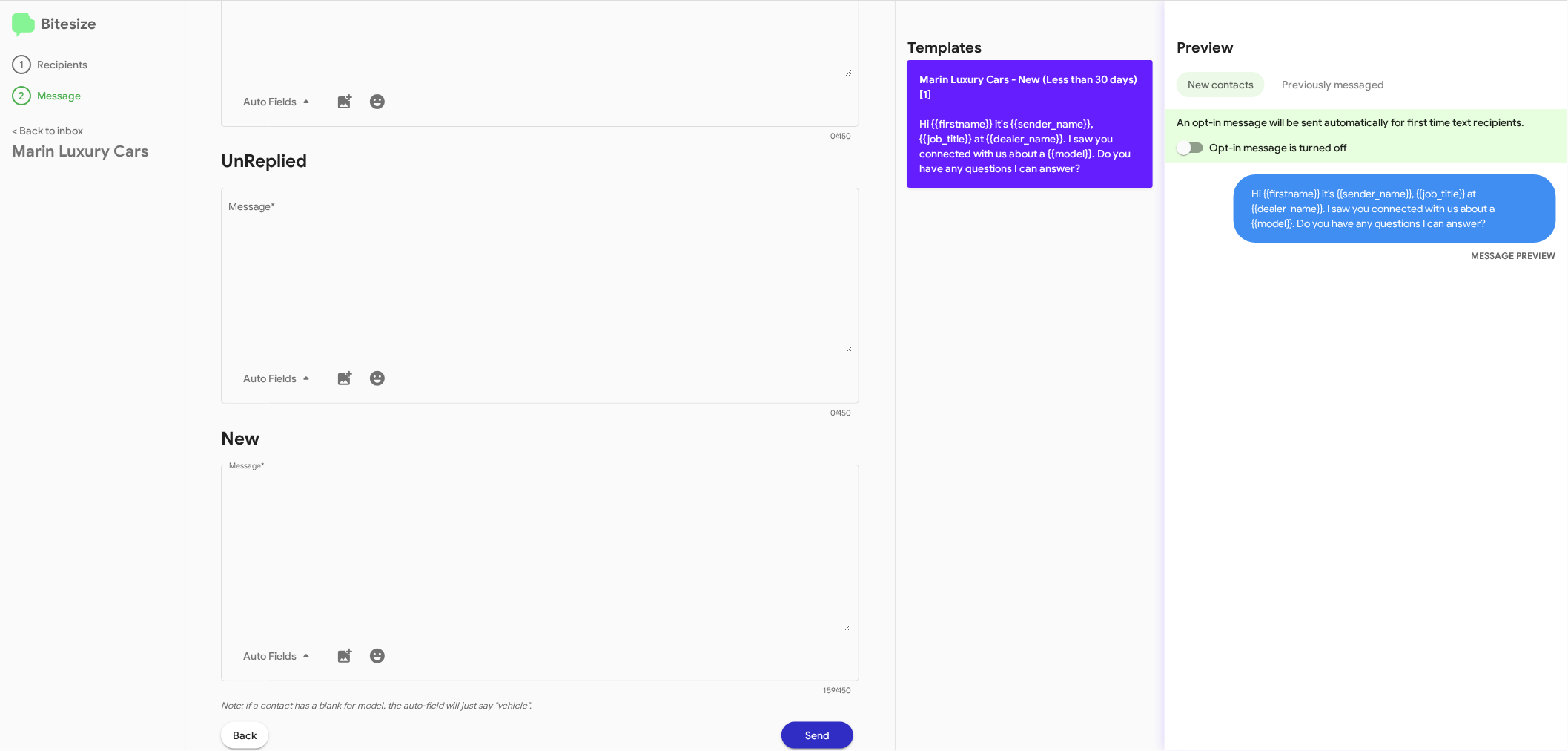
type textarea "Hi {{firstname}} it's {{sender_name}}, {{job_title}} at {{dealer_name}}. I saw …"
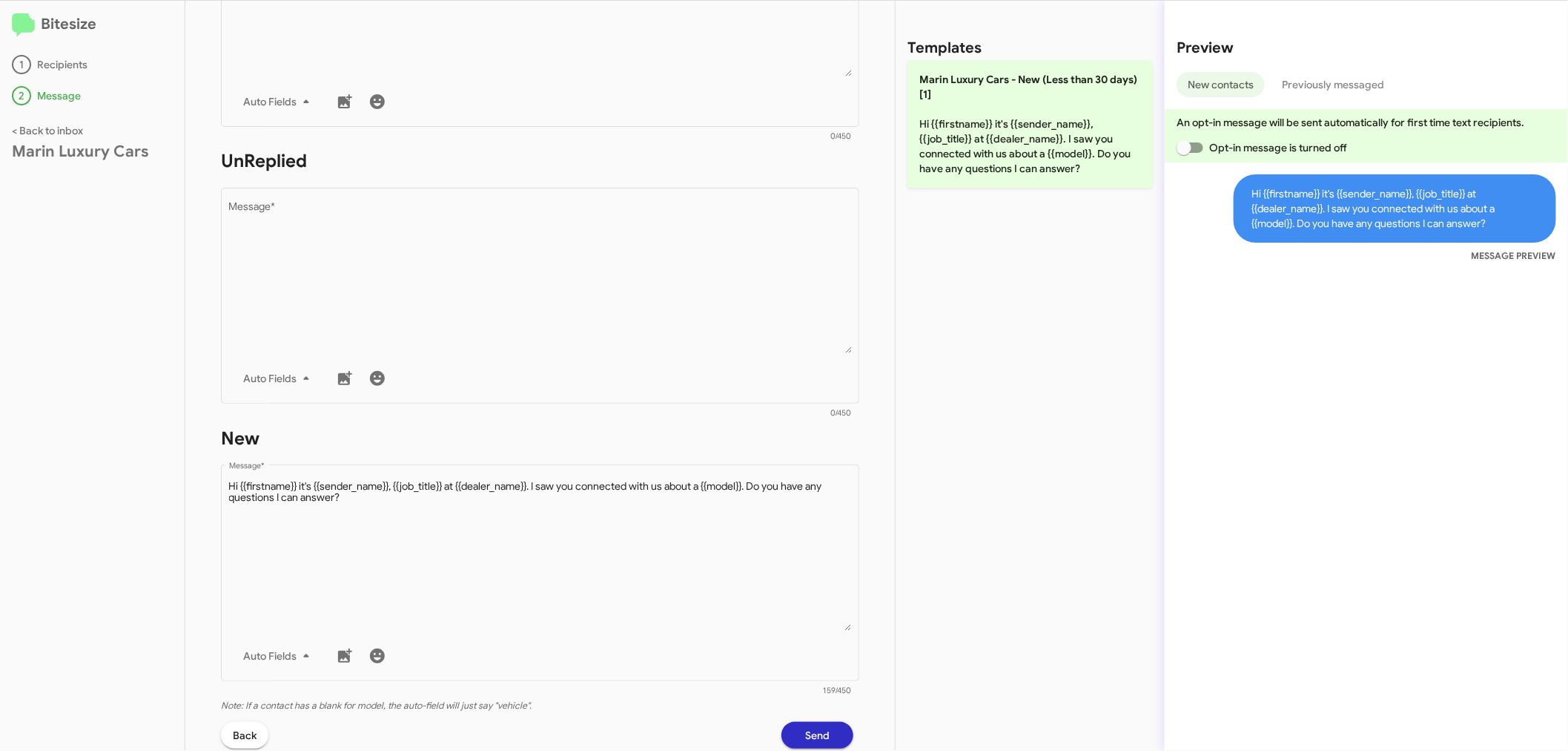
click at [805, 727] on span "Send" at bounding box center [817, 735] width 25 height 26
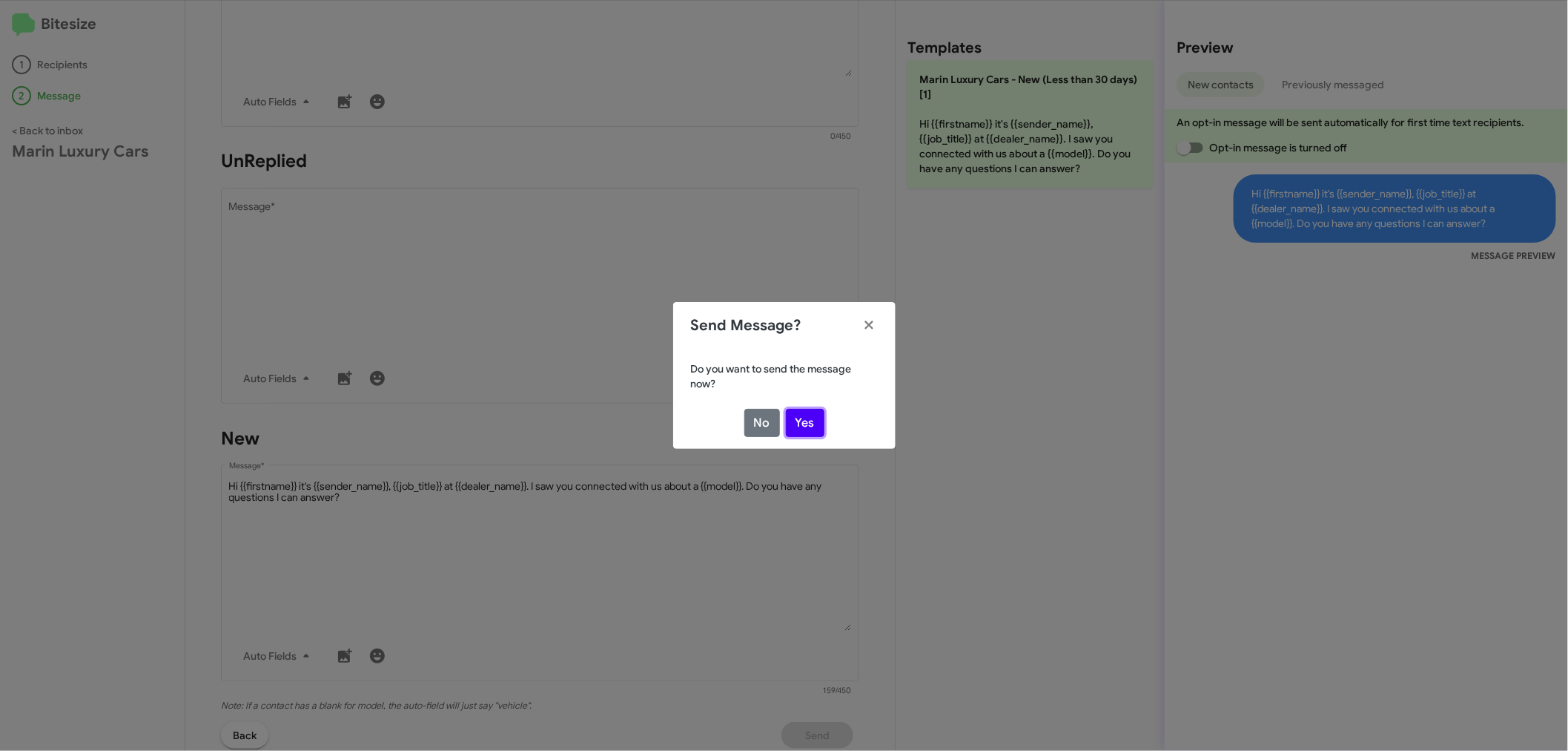
click at [813, 412] on button "Yes" at bounding box center [805, 422] width 38 height 28
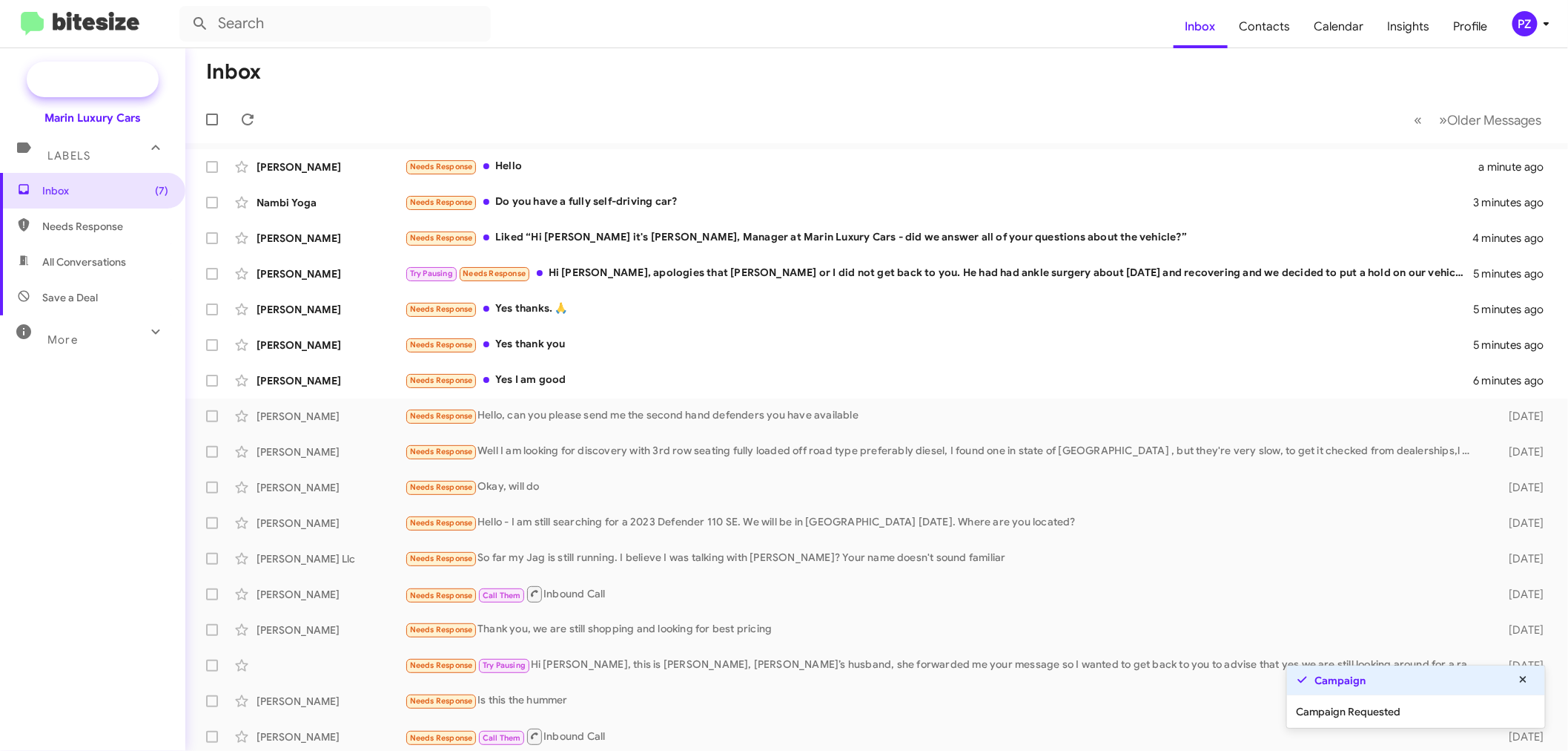
click at [97, 70] on span "New Campaign" at bounding box center [92, 79] width 132 height 36
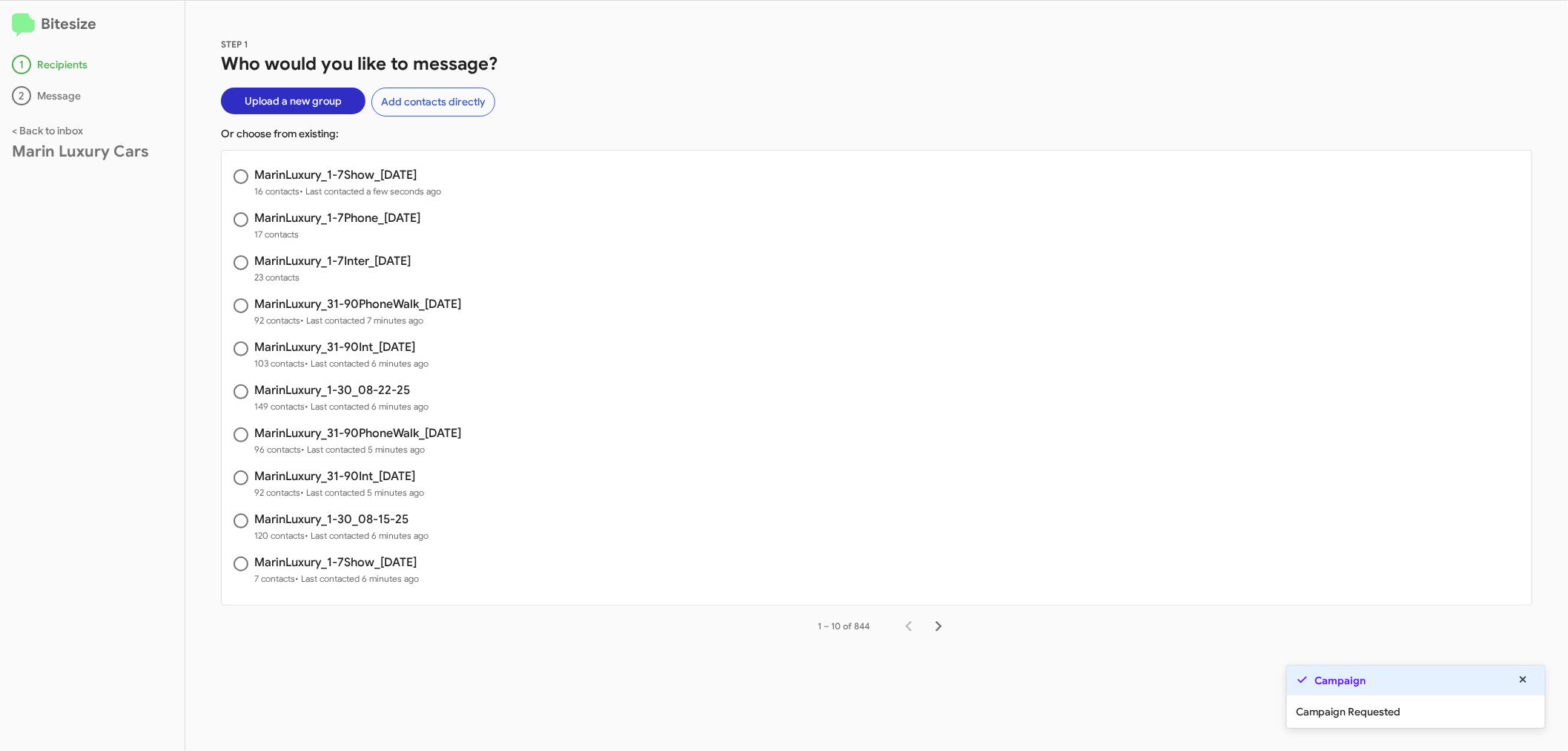
click at [346, 222] on h3 "MarinLuxury_1-7Phone_[DATE]" at bounding box center [337, 218] width 166 height 12
radio input "true"
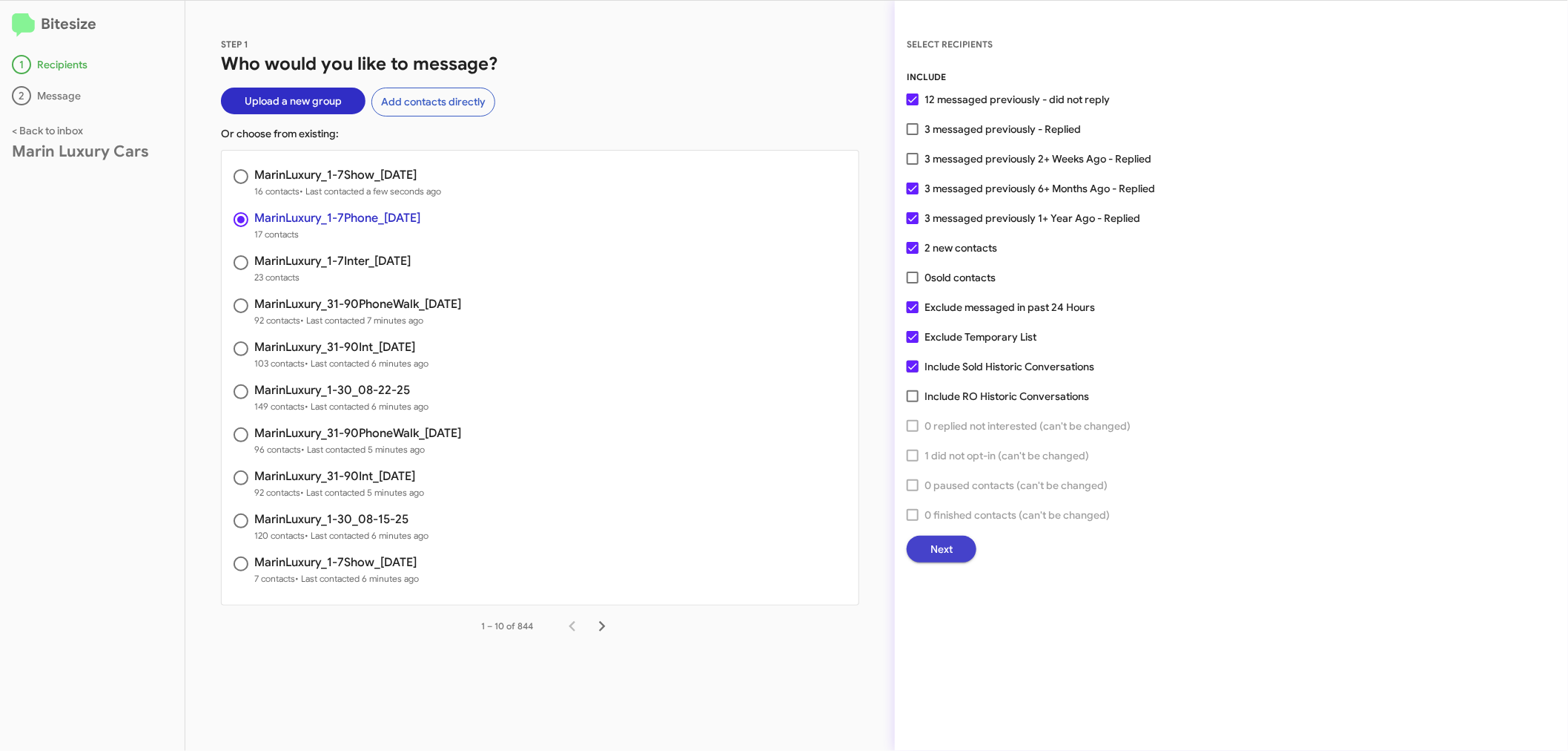
click at [948, 543] on span "Next" at bounding box center [941, 549] width 22 height 26
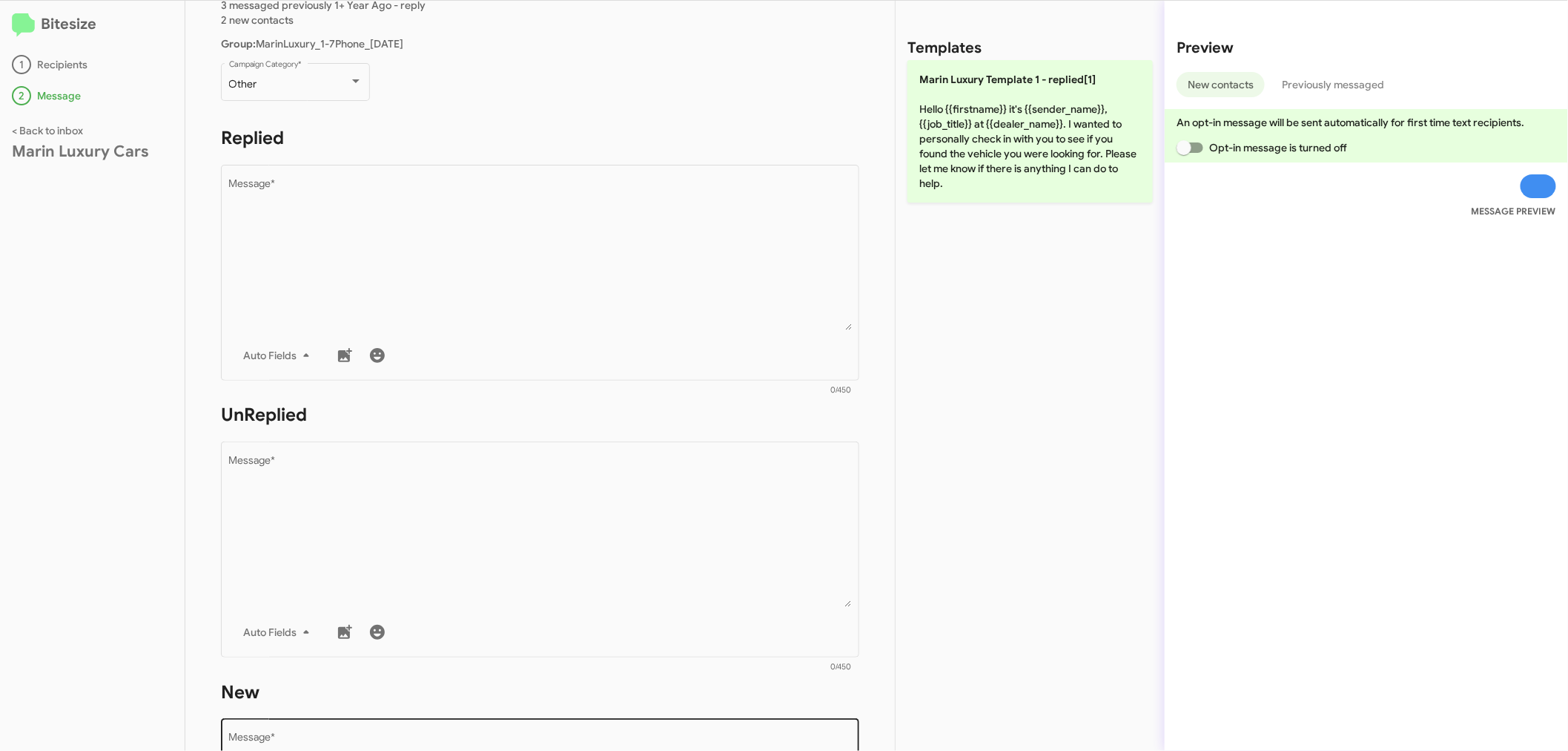
scroll to position [329, 0]
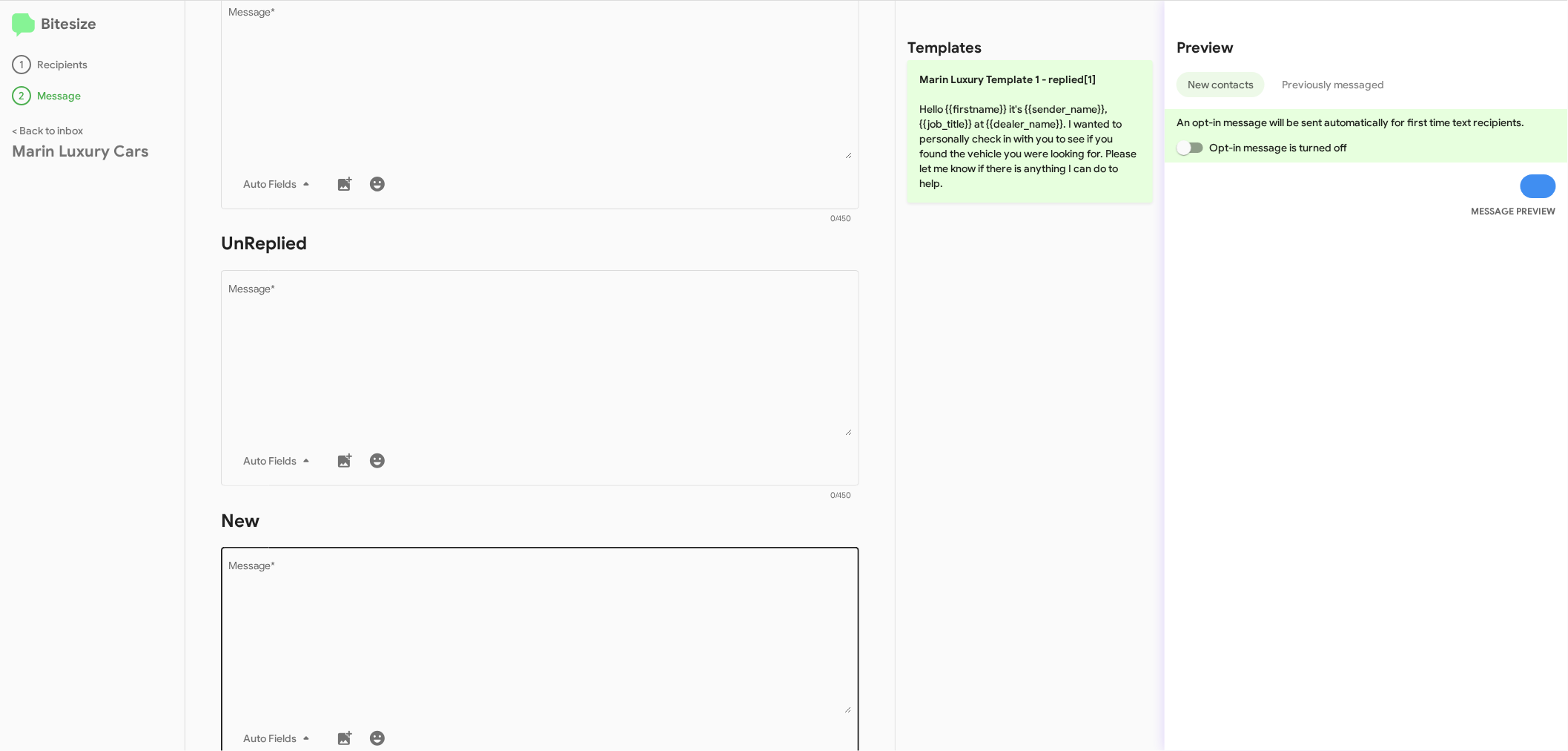
click at [413, 634] on textarea "Message *" at bounding box center [540, 637] width 623 height 151
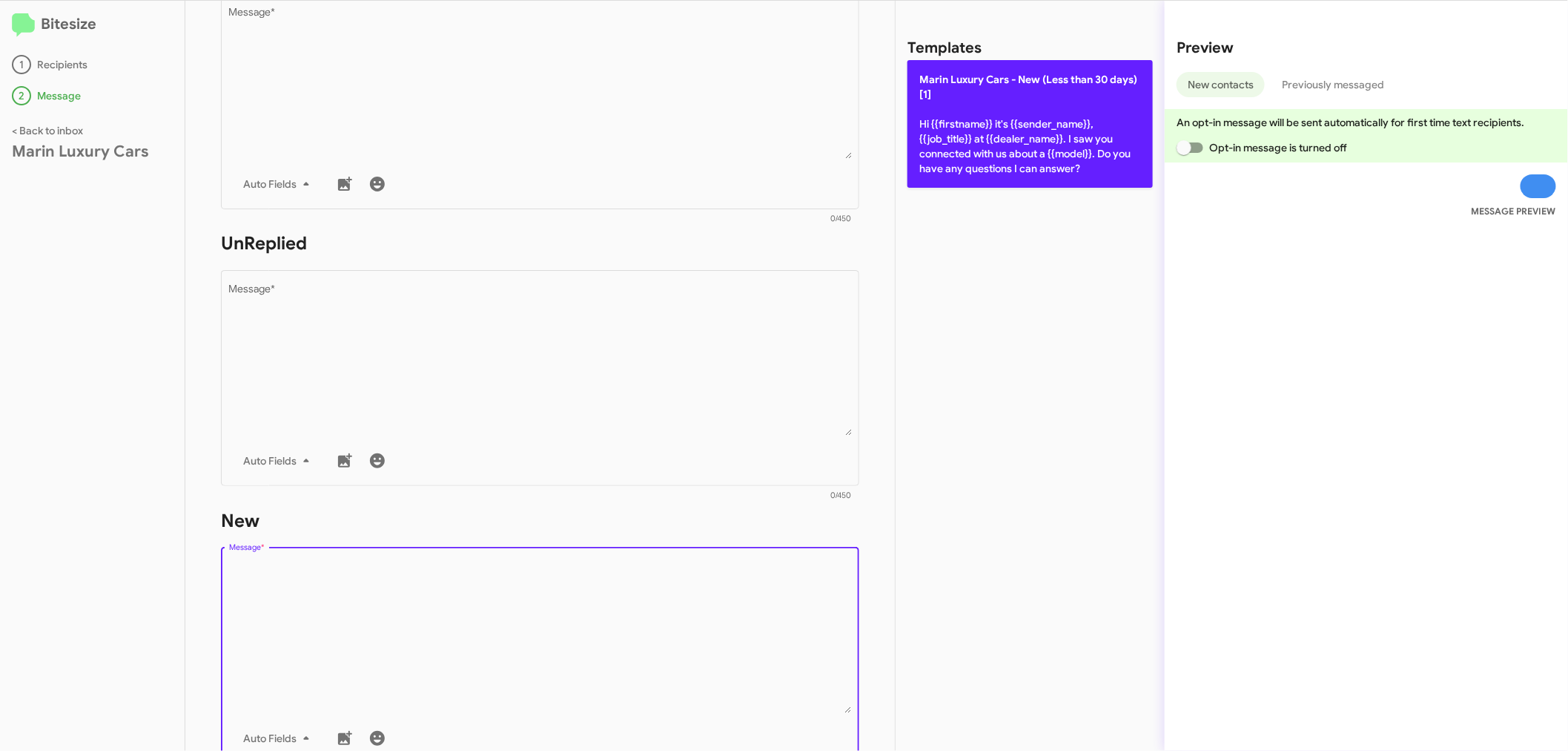
click at [1049, 129] on p "[PERSON_NAME] Cars - New (Less than 30 days)[1] Hi {{firstname}} it's {{sender_…" at bounding box center [1030, 124] width 245 height 128
type textarea "Hi {{firstname}} it's {{sender_name}}, {{job_title}} at {{dealer_name}}. I saw …"
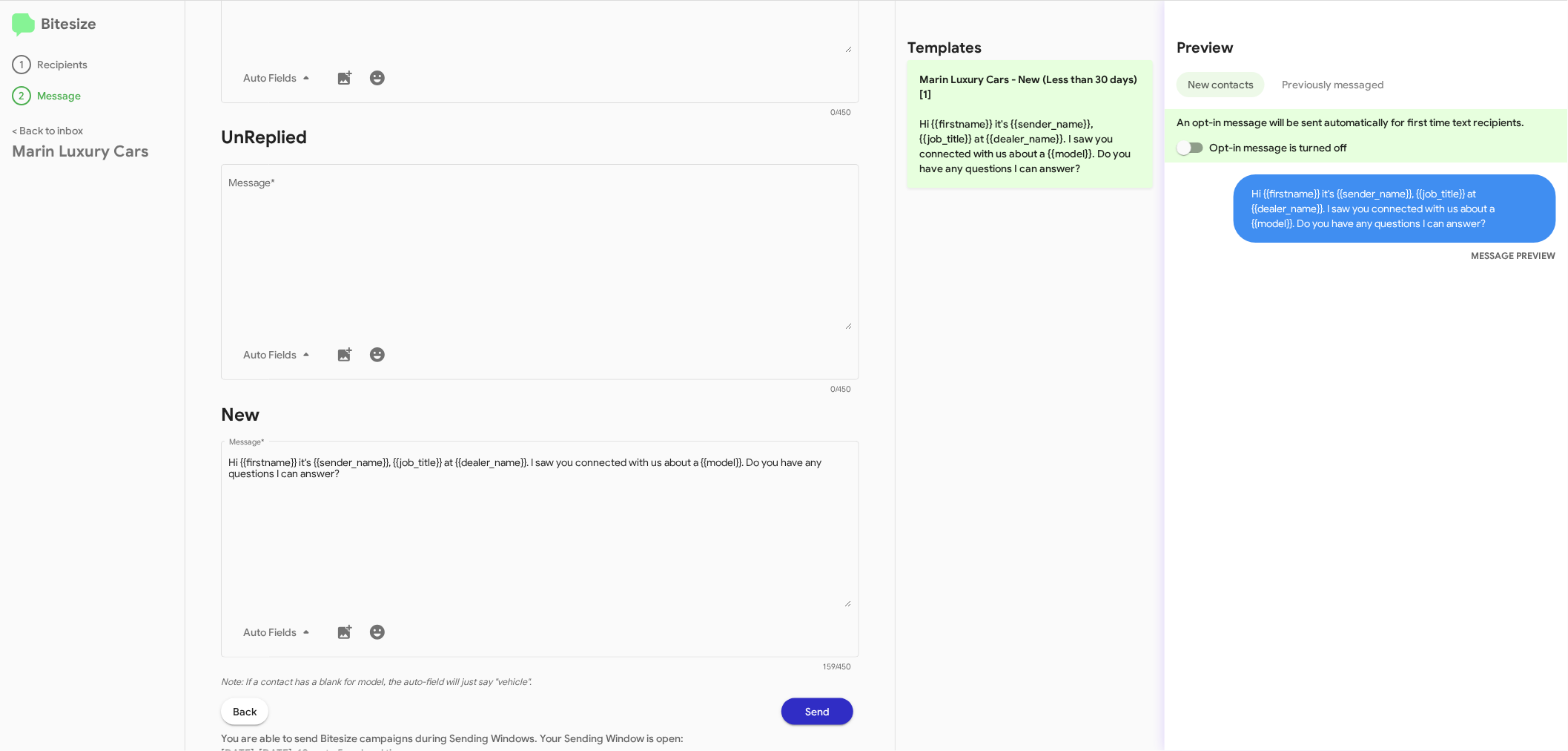
scroll to position [548, 0]
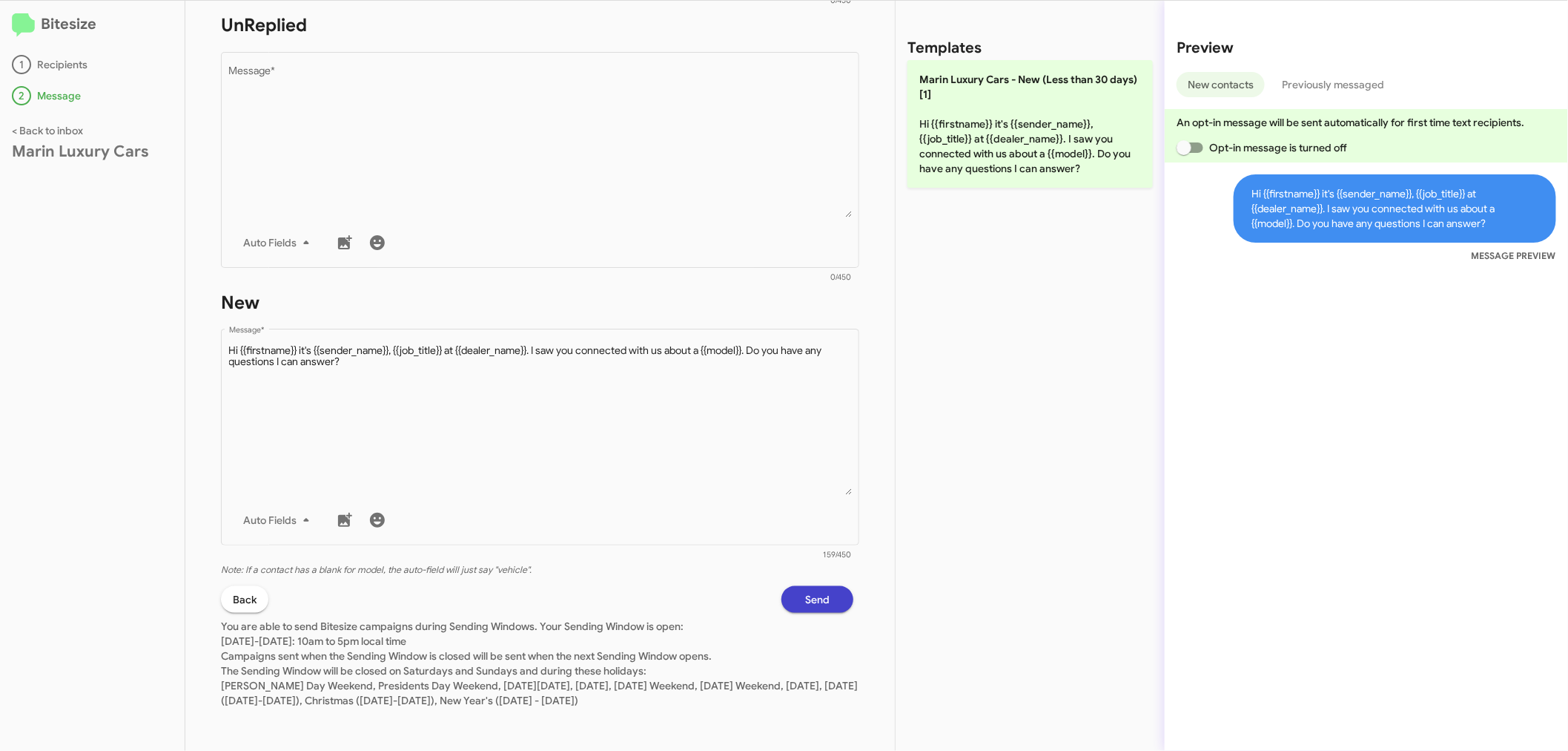
click at [818, 593] on button "Send" at bounding box center [817, 599] width 72 height 26
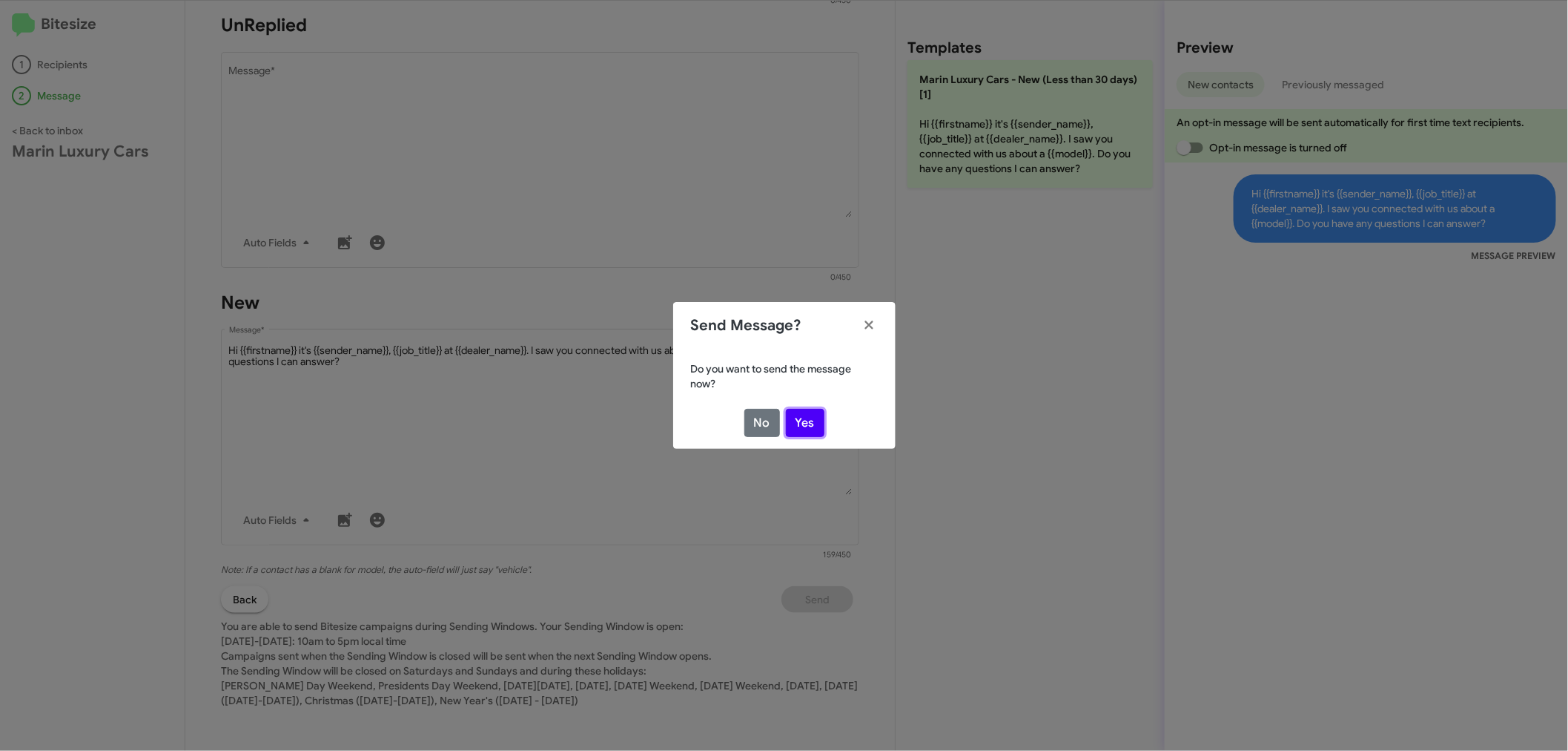
click at [819, 416] on button "Yes" at bounding box center [805, 422] width 38 height 28
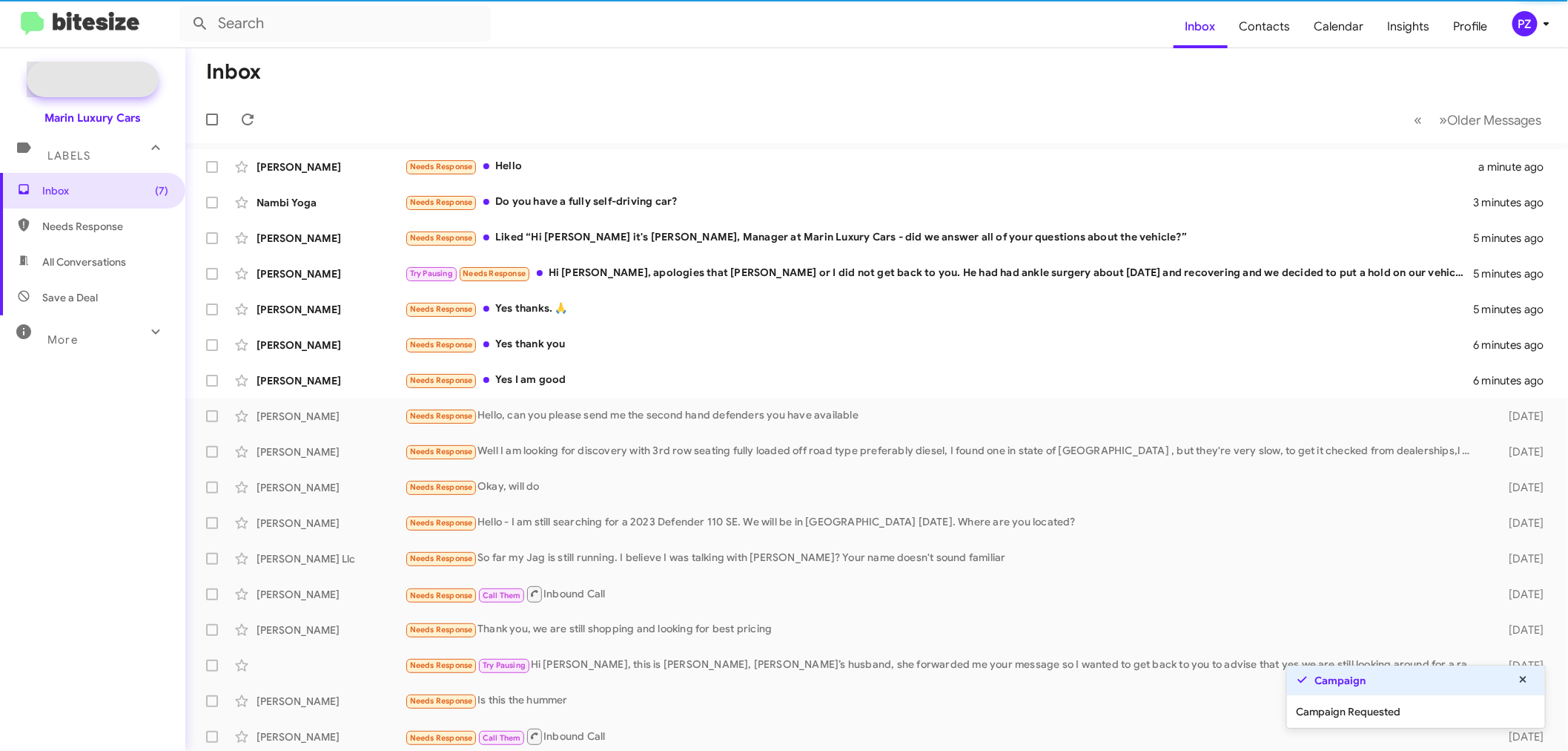
click at [77, 84] on span "New Campaign" at bounding box center [108, 79] width 76 height 15
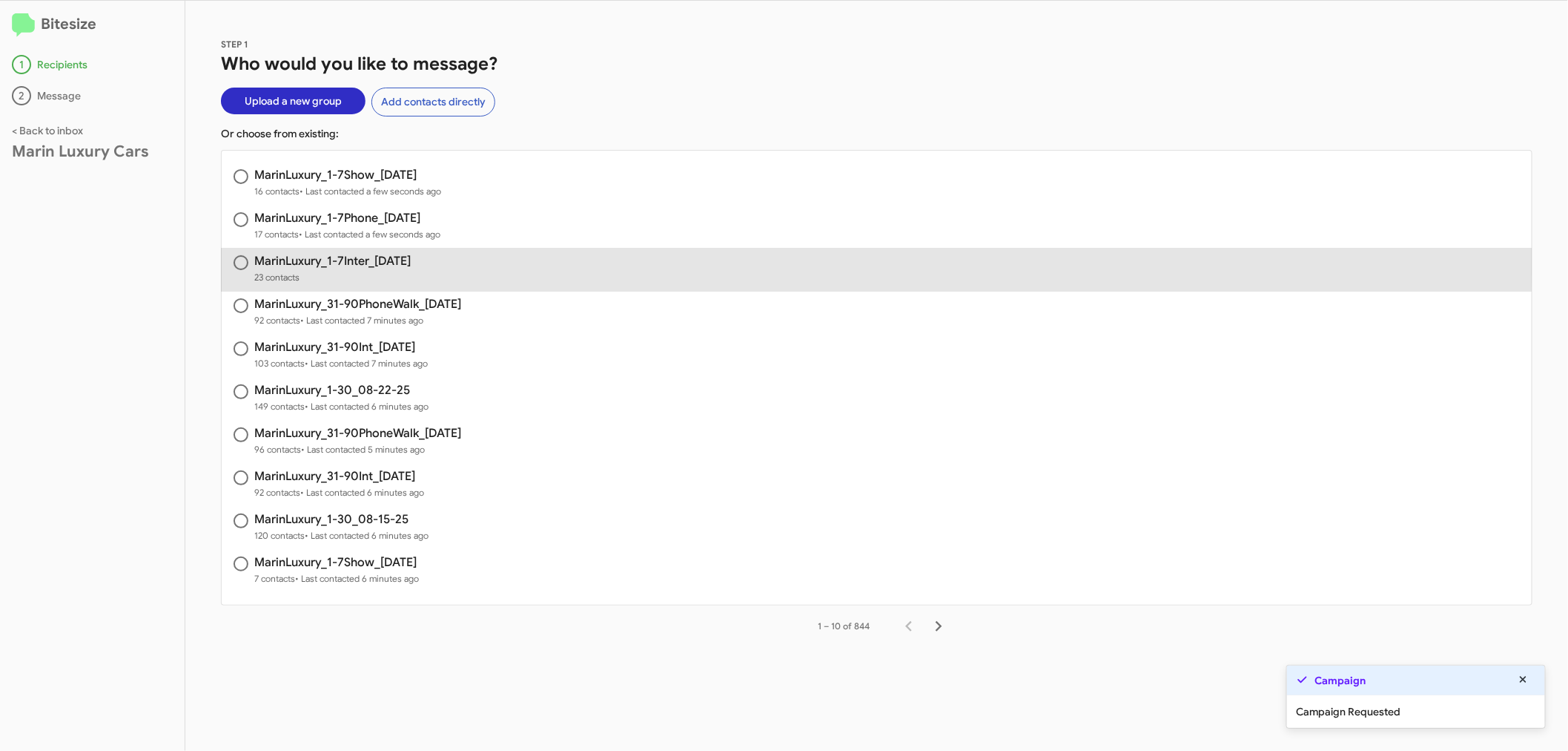
click at [384, 263] on h3 "MarinLuxury_1-7Inter_[DATE]" at bounding box center [333, 261] width 157 height 12
radio input "true"
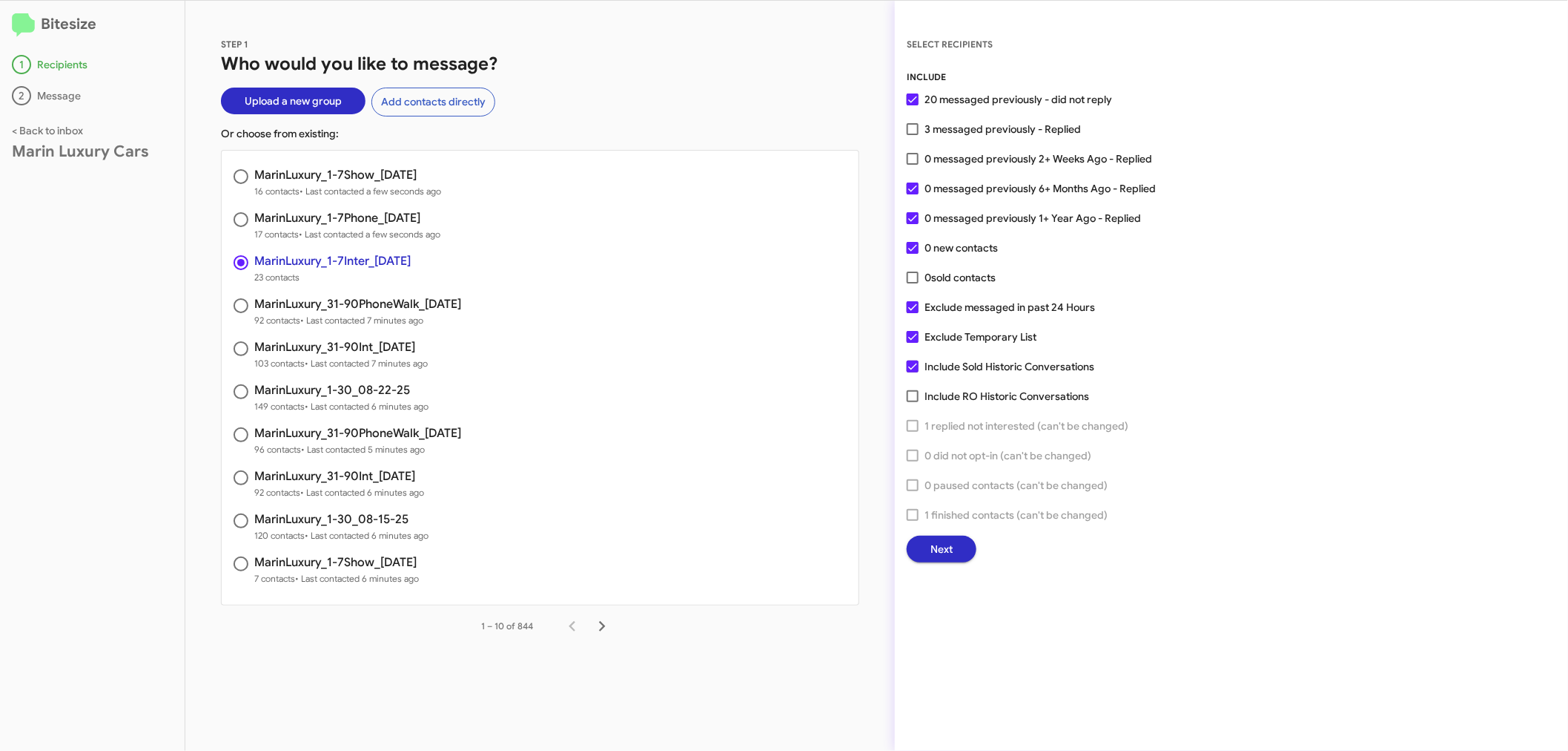
click at [960, 537] on button "Next" at bounding box center [941, 549] width 70 height 26
